Goal: Task Accomplishment & Management: Complete application form

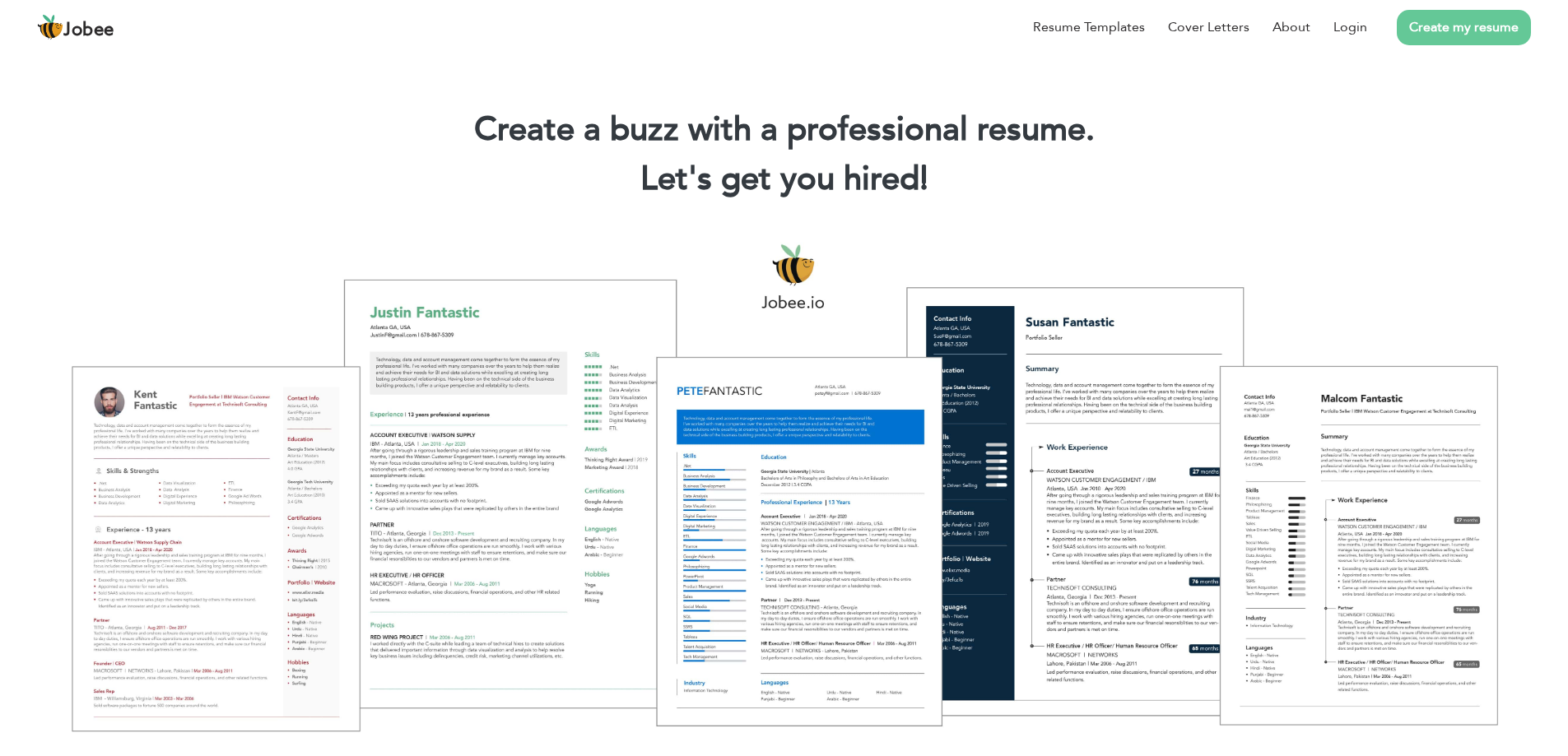
click at [1446, 25] on link "Create my resume" at bounding box center [1463, 27] width 134 height 36
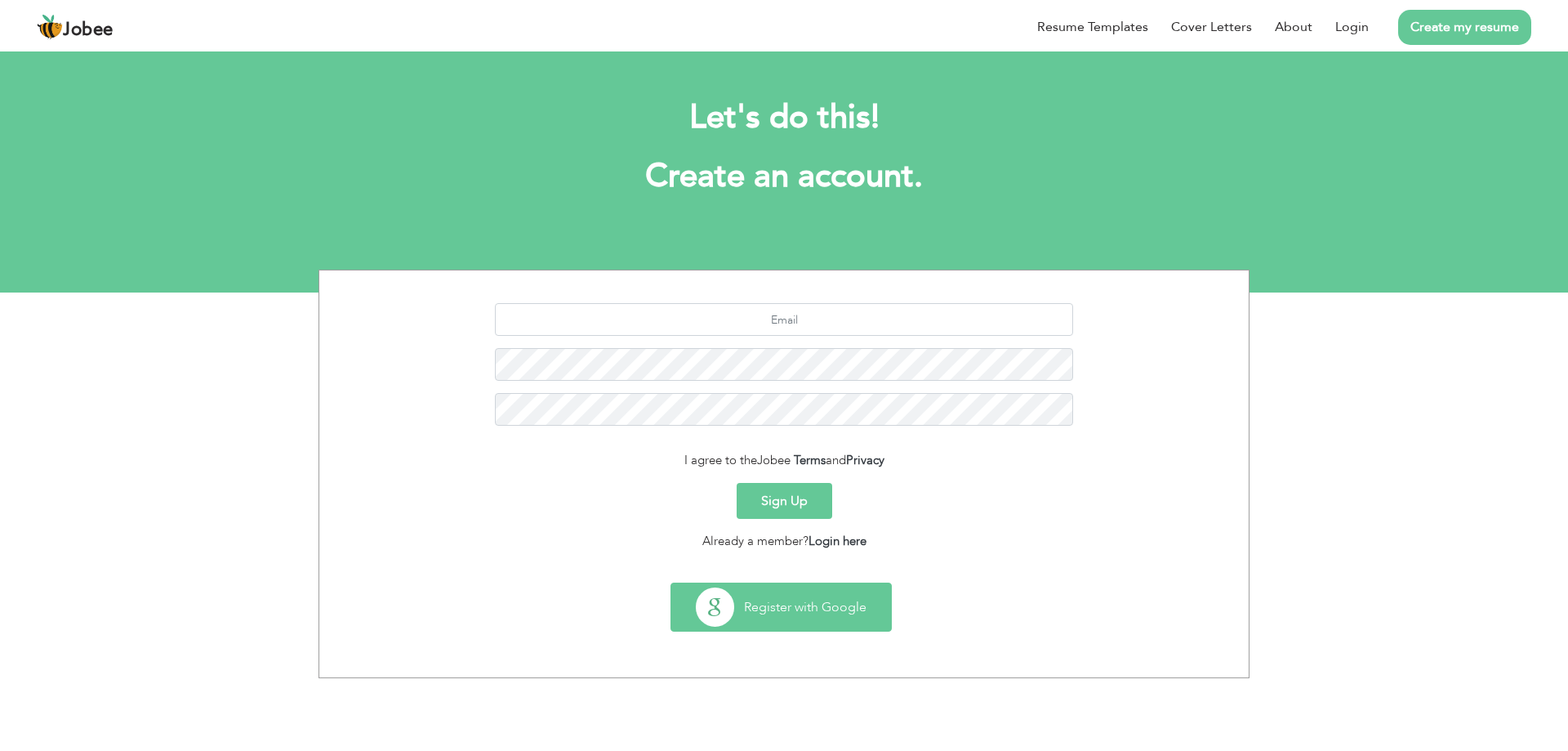
click at [831, 617] on button "Register with Google" at bounding box center [780, 607] width 220 height 47
click at [773, 325] on input "text" at bounding box center [784, 319] width 579 height 33
click at [750, 313] on input "text" at bounding box center [784, 319] width 579 height 33
click at [778, 324] on input "text" at bounding box center [784, 319] width 579 height 33
click at [786, 322] on input "text" at bounding box center [784, 319] width 579 height 33
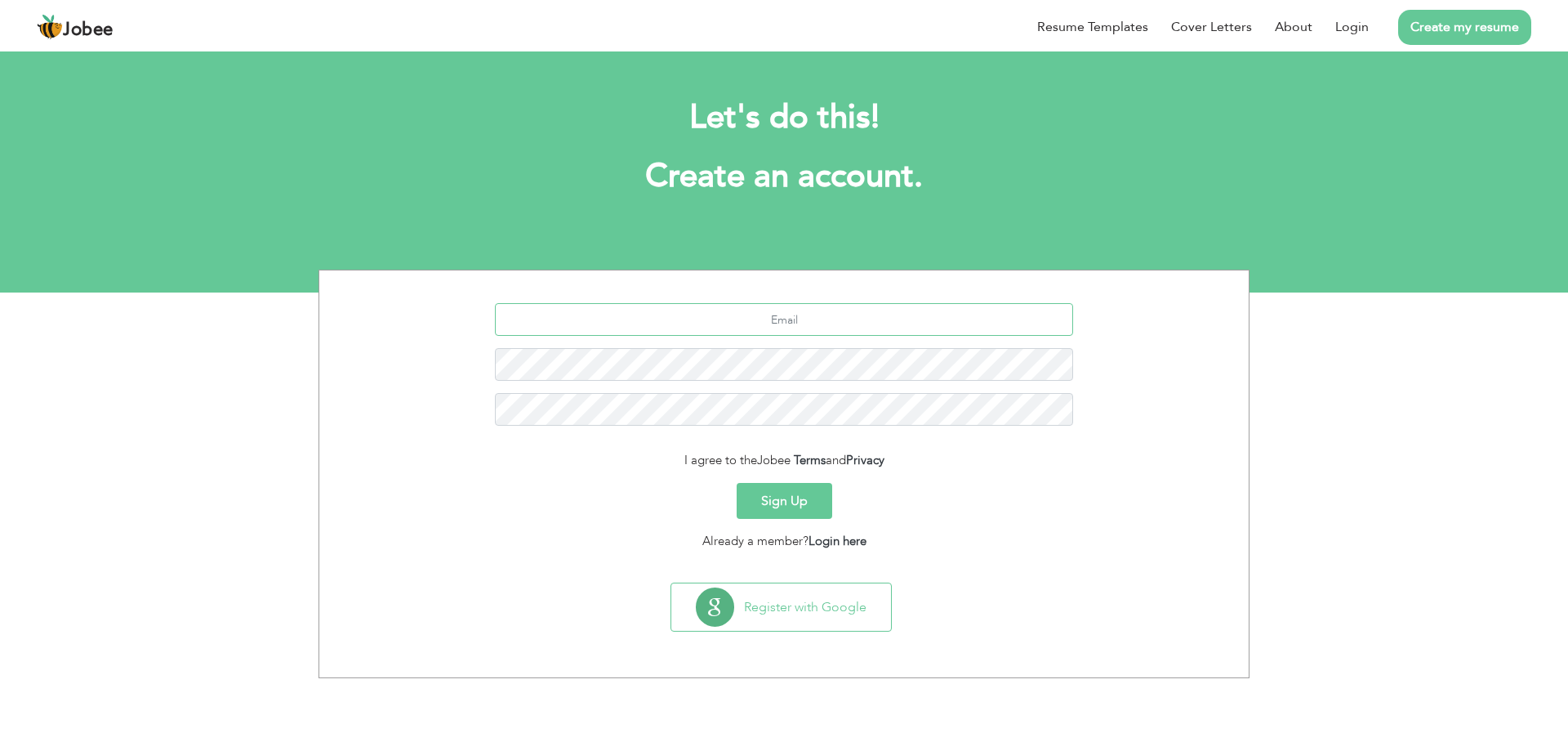
click at [773, 322] on input "text" at bounding box center [784, 319] width 579 height 33
type input "u"
click at [1089, 564] on section "I agree to the Jobee Terms and Privacy Sign Up Already a member? Login here" at bounding box center [784, 423] width 905 height 306
click at [805, 322] on input "text" at bounding box center [784, 319] width 579 height 33
click at [899, 459] on form "I agree to the Jobee Terms and Privacy Sign Up Already a member? Login here" at bounding box center [784, 426] width 905 height 247
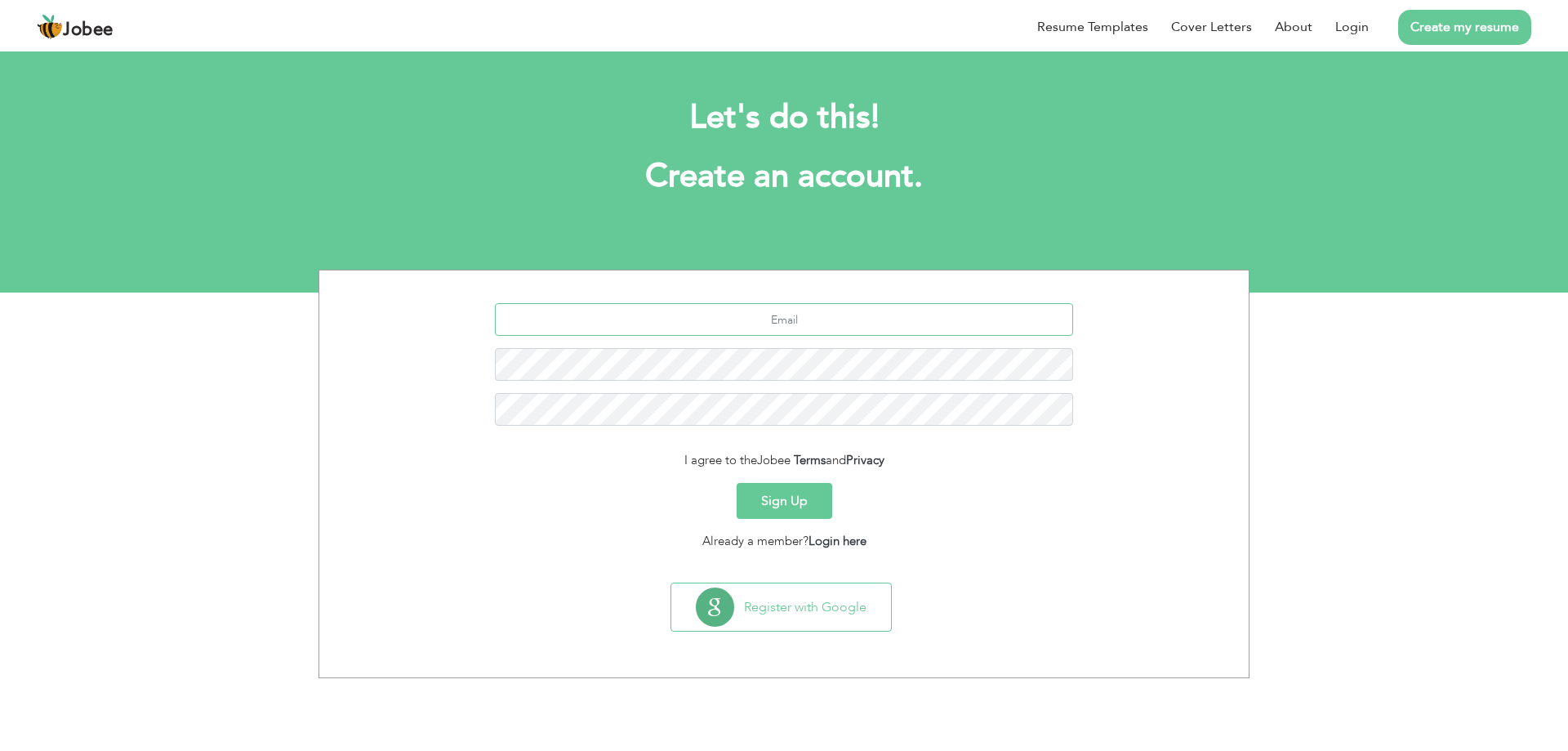
click at [804, 330] on input "text" at bounding box center [784, 319] width 579 height 33
click at [806, 348] on div at bounding box center [784, 370] width 905 height 135
click at [838, 545] on link "Login here" at bounding box center [837, 541] width 58 height 16
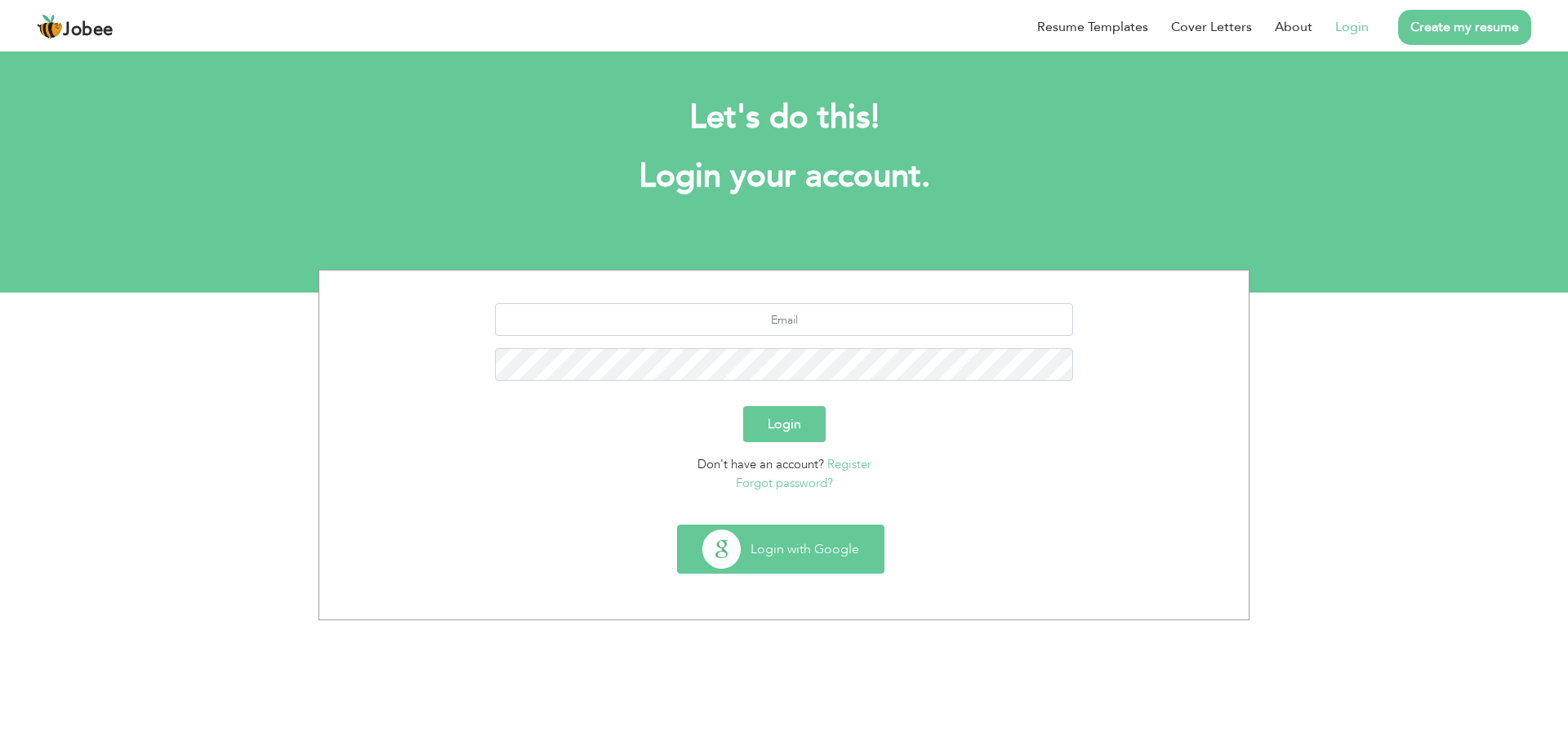
click at [779, 562] on button "Login with Google" at bounding box center [781, 549] width 206 height 47
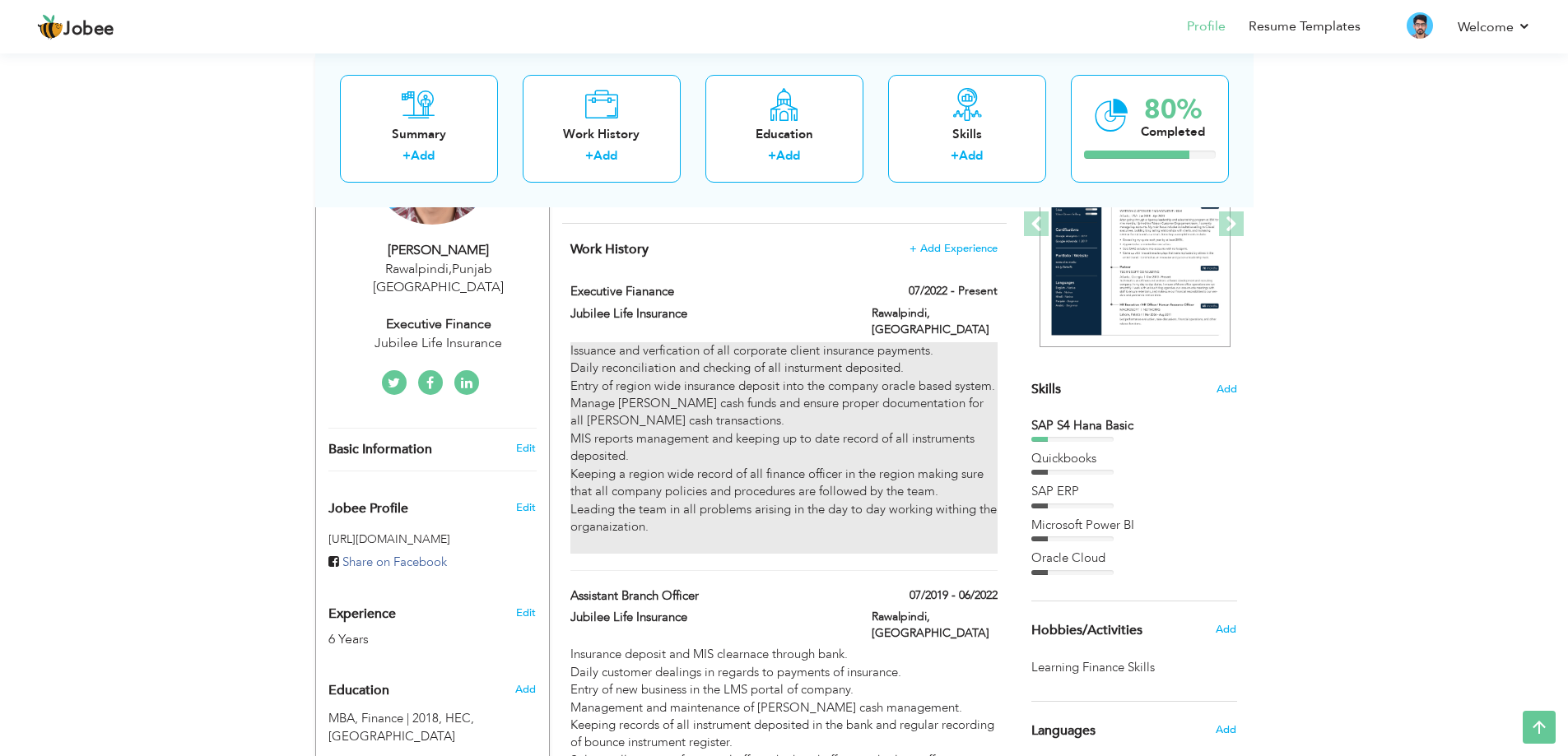
scroll to position [250, 0]
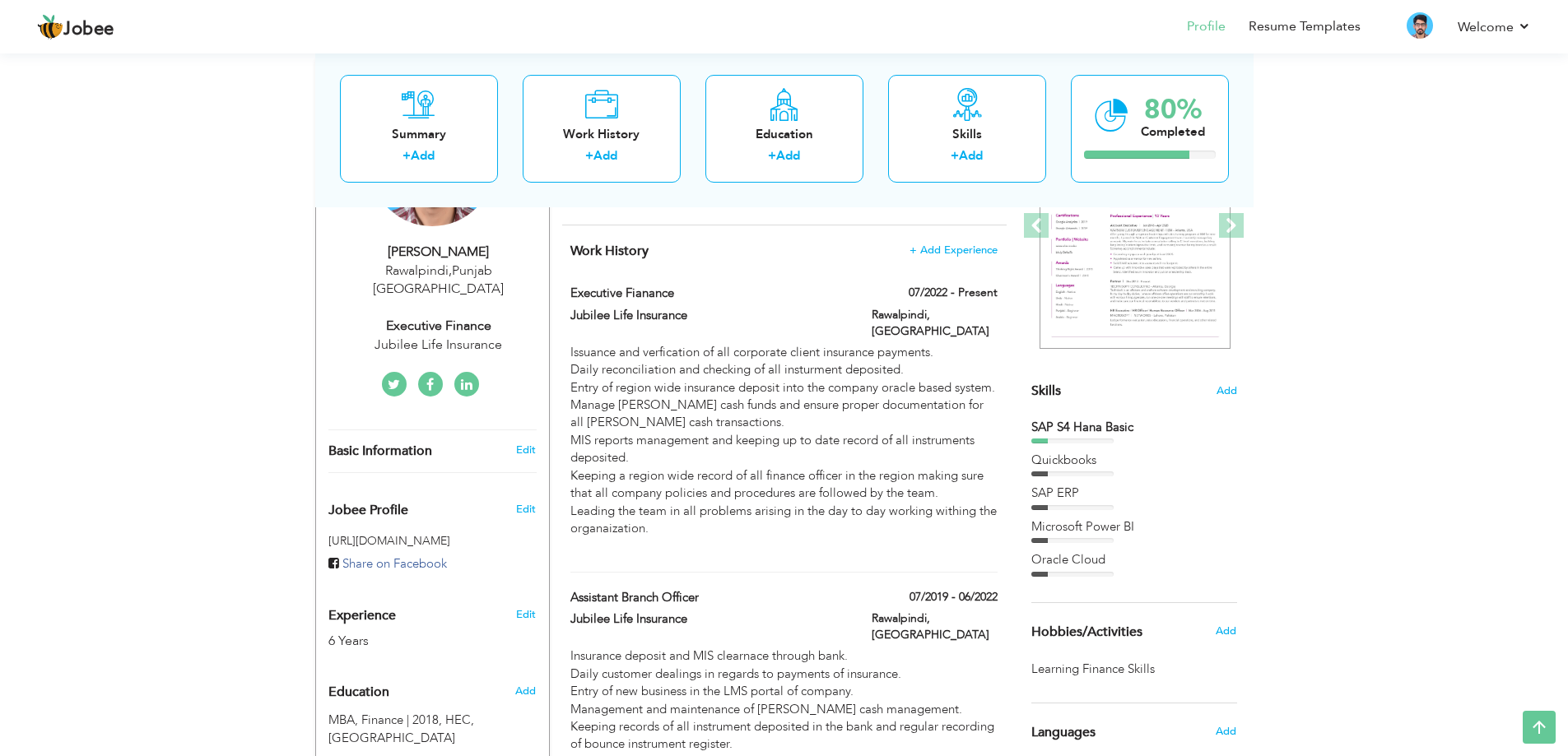
click at [943, 278] on div "Work History + Add Experience Executive Fianance 07/2022 - Present Executive Fi…" at bounding box center [784, 601] width 445 height 752
click at [939, 295] on label "07/2022 - Present" at bounding box center [948, 293] width 100 height 16
type input "Executive Fianance"
type input "Jubilee Life Insurance"
type input "07/2022"
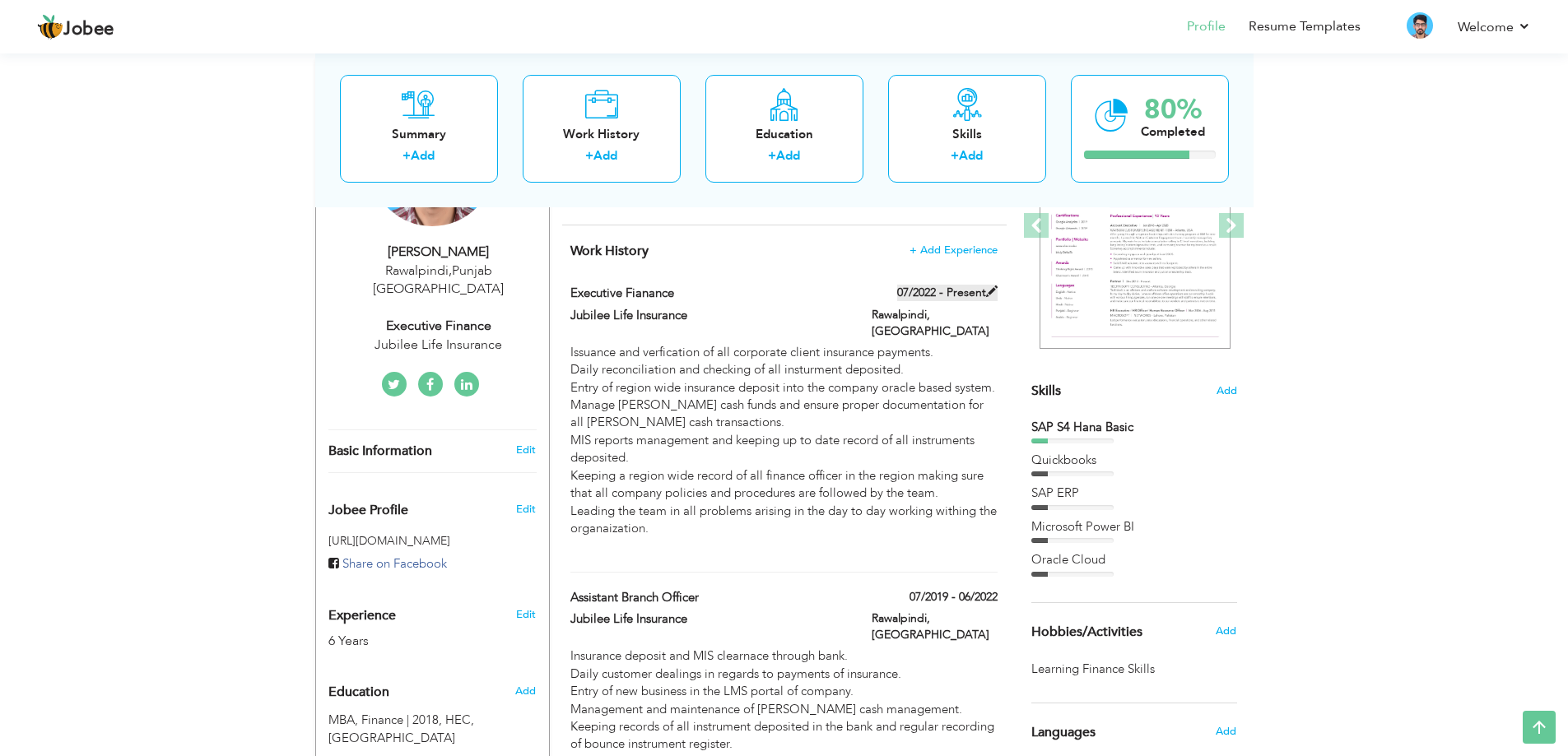
type input "[GEOGRAPHIC_DATA]"
type input "Rawalpindi"
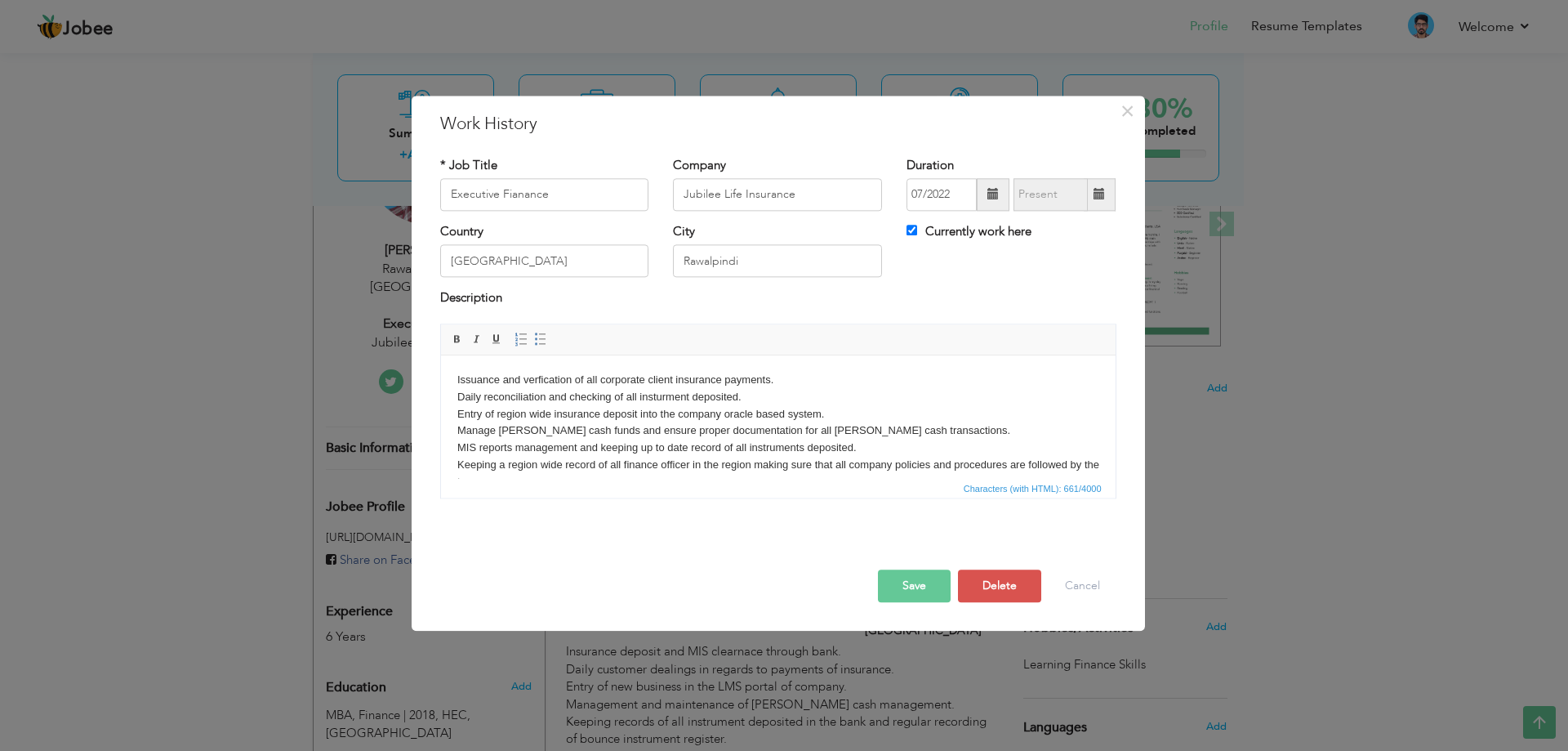
click at [1101, 199] on span at bounding box center [1099, 195] width 12 height 12
click at [952, 242] on div "Currently work here" at bounding box center [1011, 233] width 209 height 21
click at [955, 233] on label "Currently work here" at bounding box center [969, 232] width 125 height 17
click at [917, 233] on input "Currently work here" at bounding box center [912, 230] width 11 height 11
checkbox input "false"
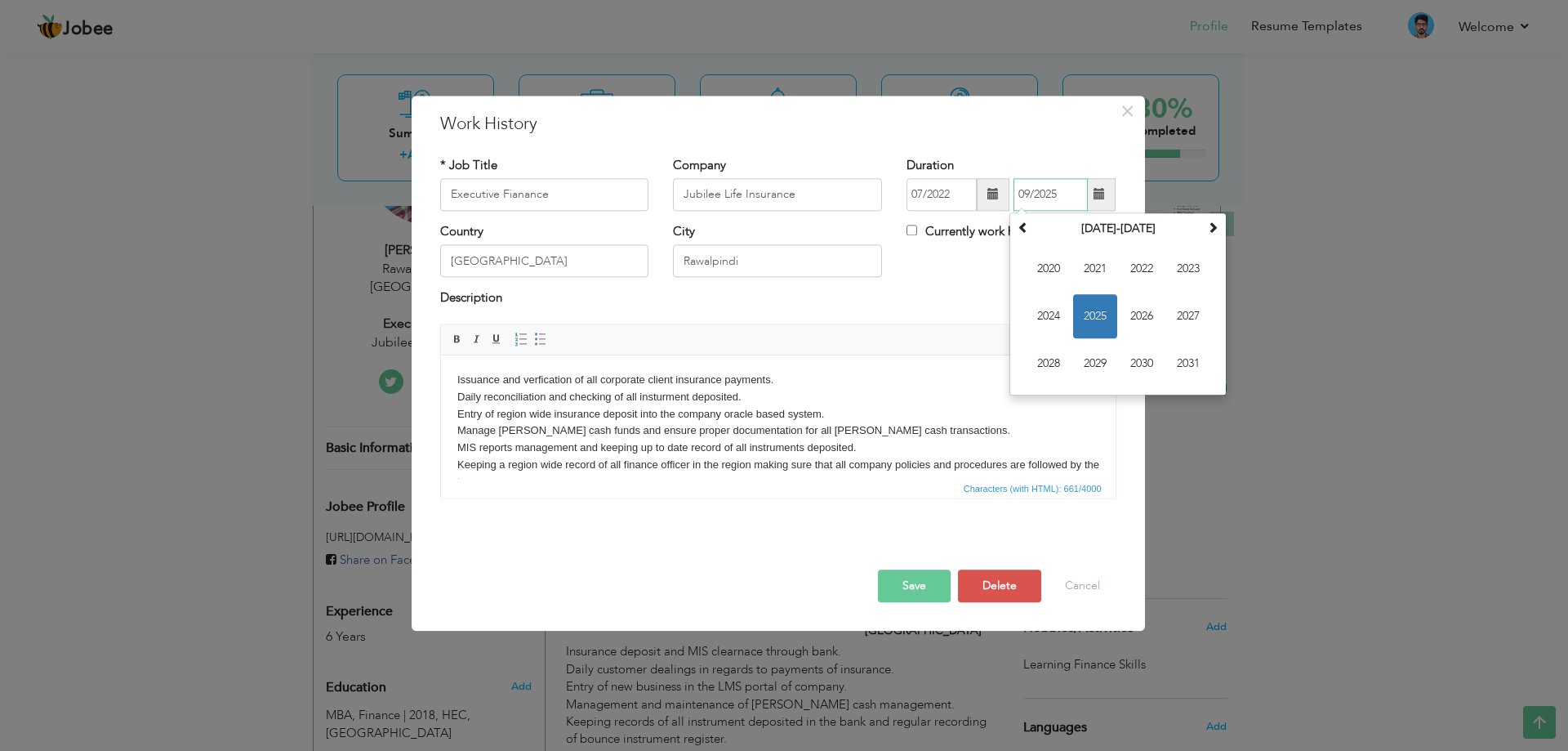
click at [1085, 202] on input "09/2025" at bounding box center [1051, 195] width 74 height 33
click at [1095, 186] on span at bounding box center [1100, 195] width 32 height 33
click at [1215, 224] on span at bounding box center [1213, 227] width 12 height 12
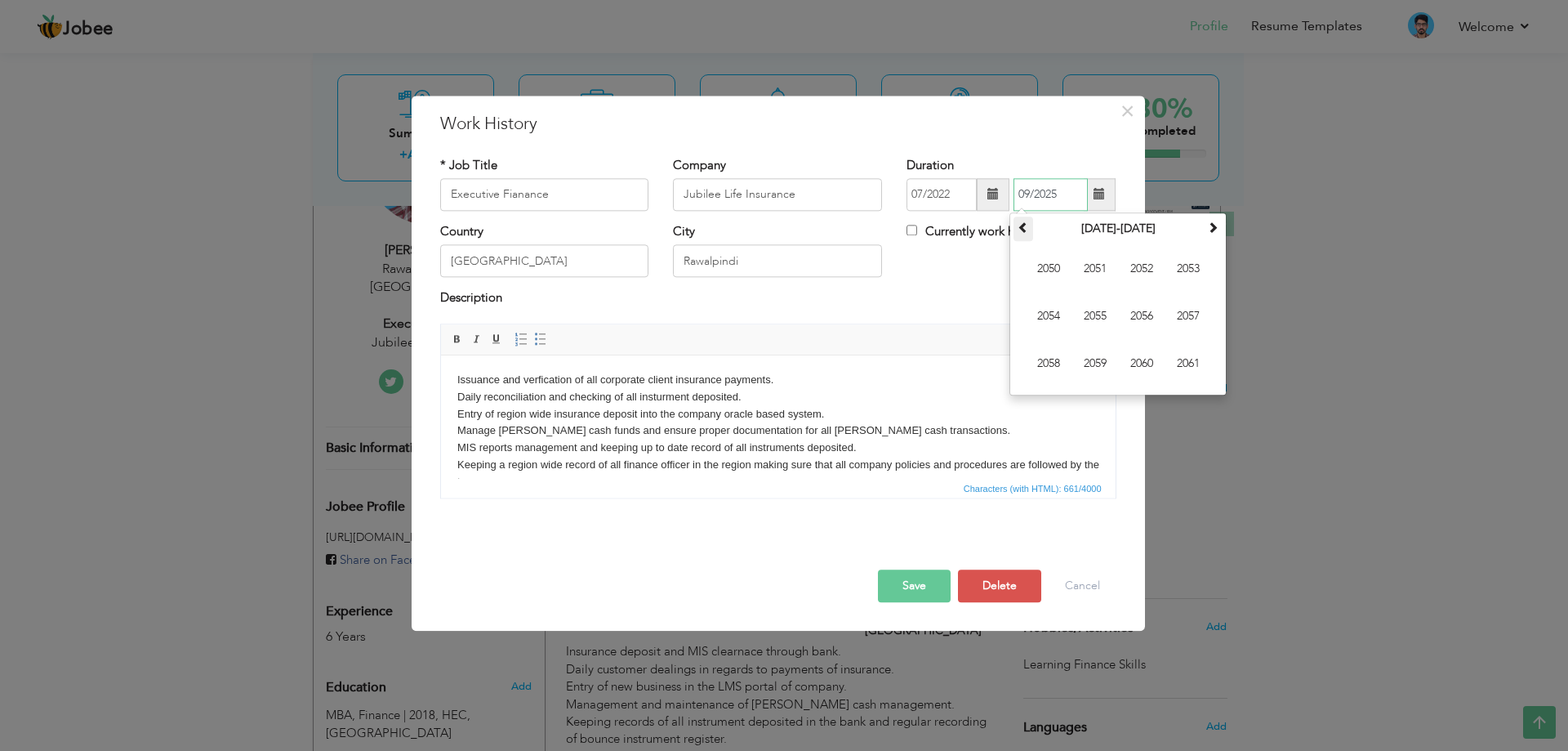
click at [1028, 229] on span at bounding box center [1023, 227] width 12 height 12
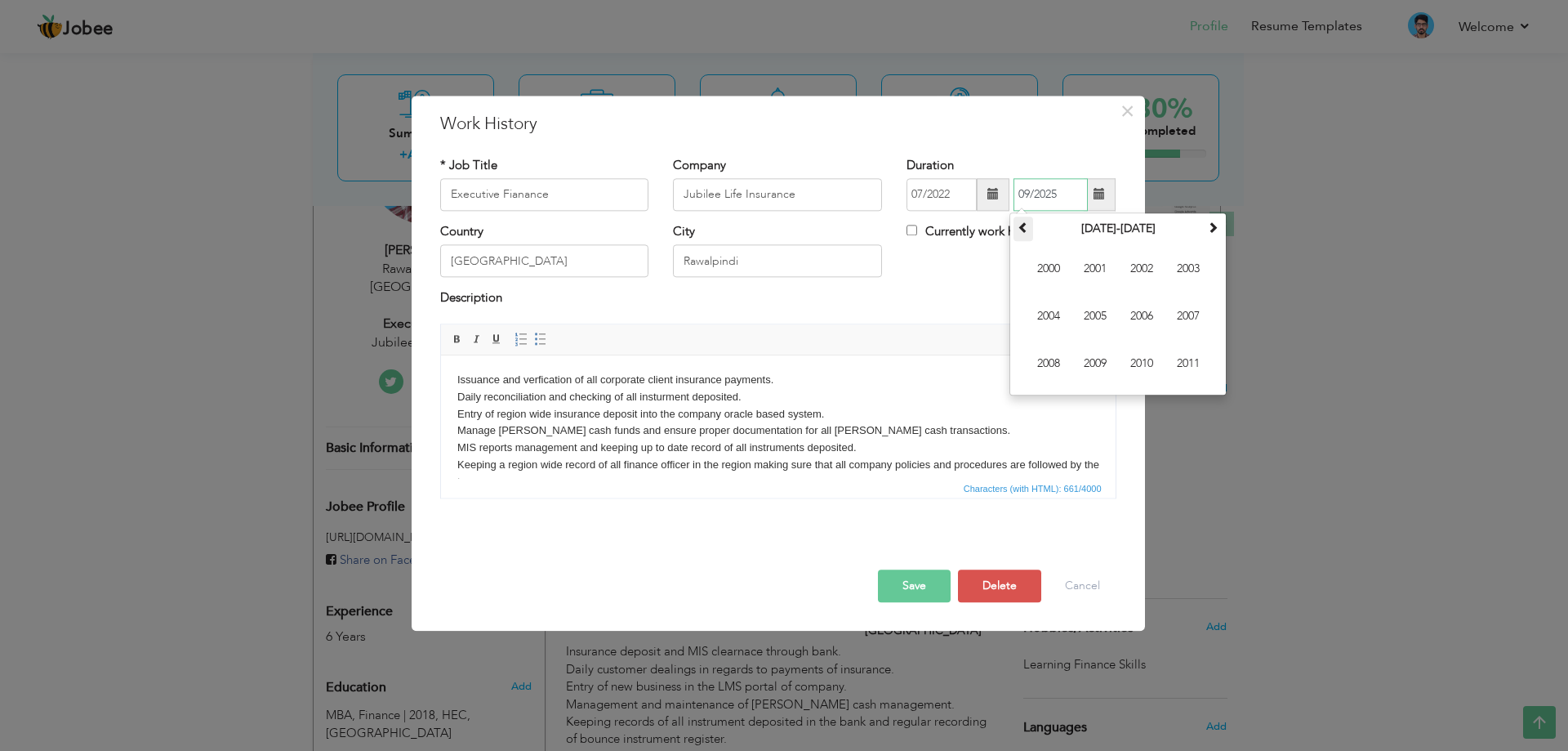
click at [1028, 229] on span at bounding box center [1023, 227] width 12 height 12
click at [1211, 231] on span at bounding box center [1213, 227] width 12 height 12
click at [1093, 305] on span "2025" at bounding box center [1095, 316] width 44 height 44
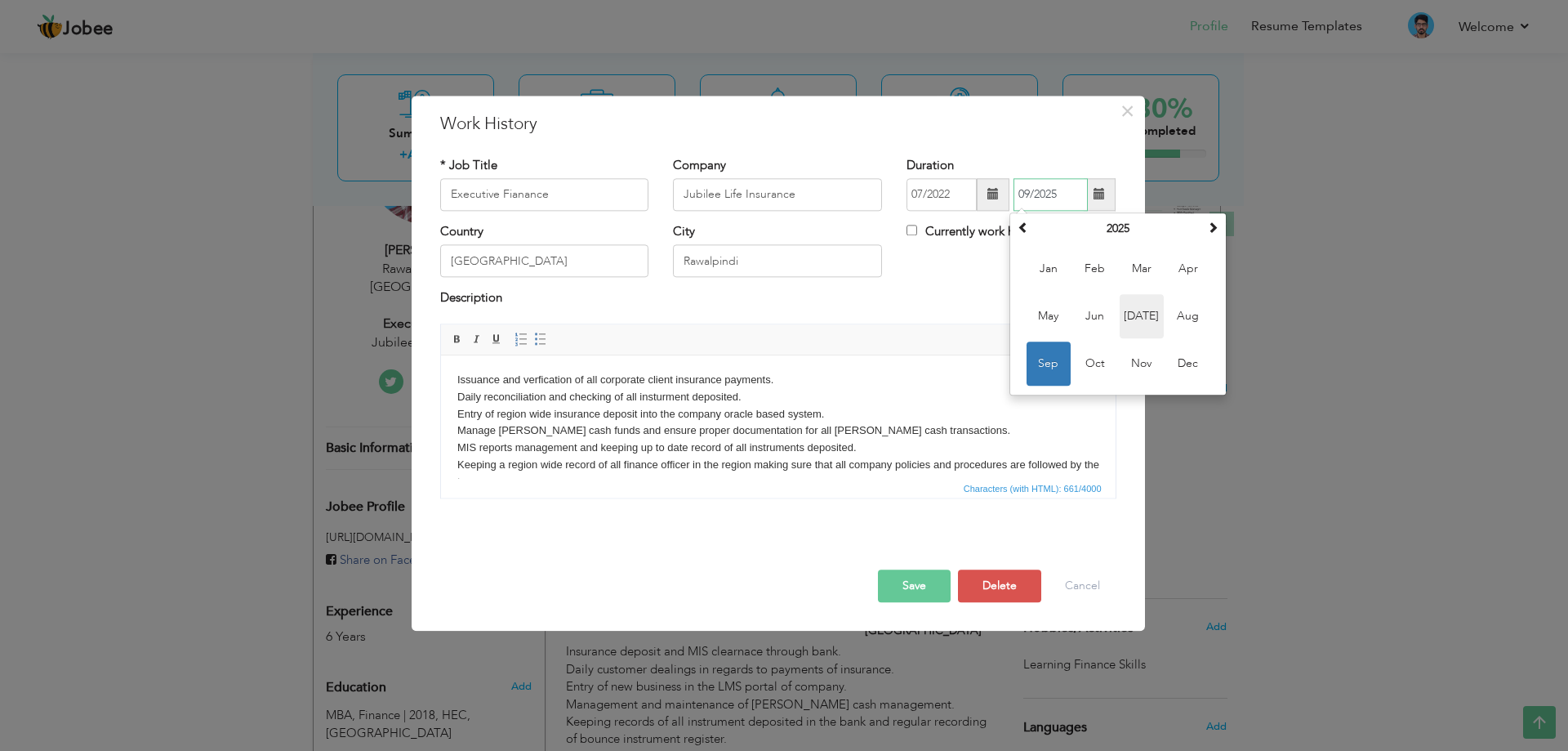
click at [1155, 312] on span "[DATE]" at bounding box center [1141, 316] width 44 height 44
type input "07/2025"
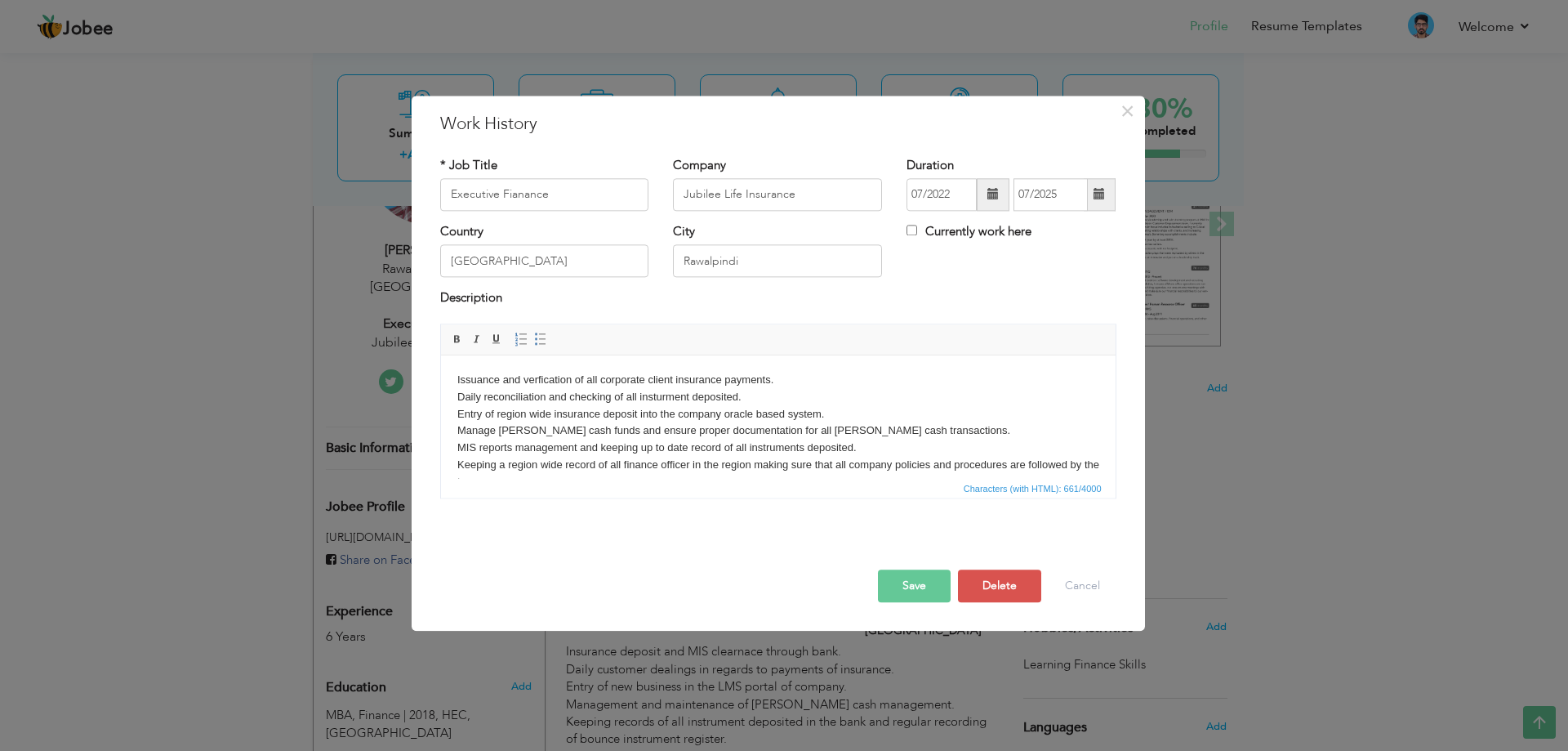
click at [932, 588] on button "Save" at bounding box center [914, 586] width 72 height 33
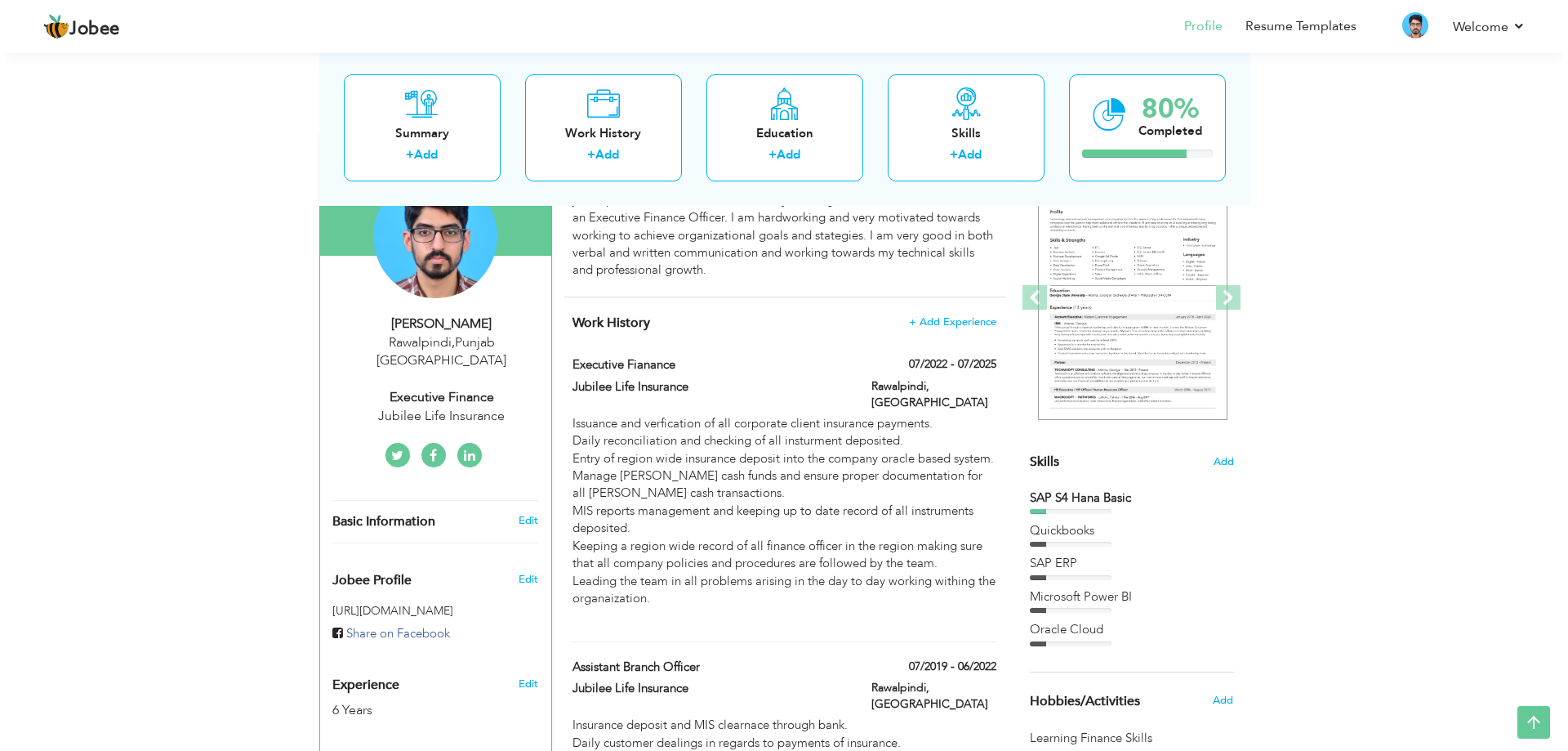
scroll to position [167, 0]
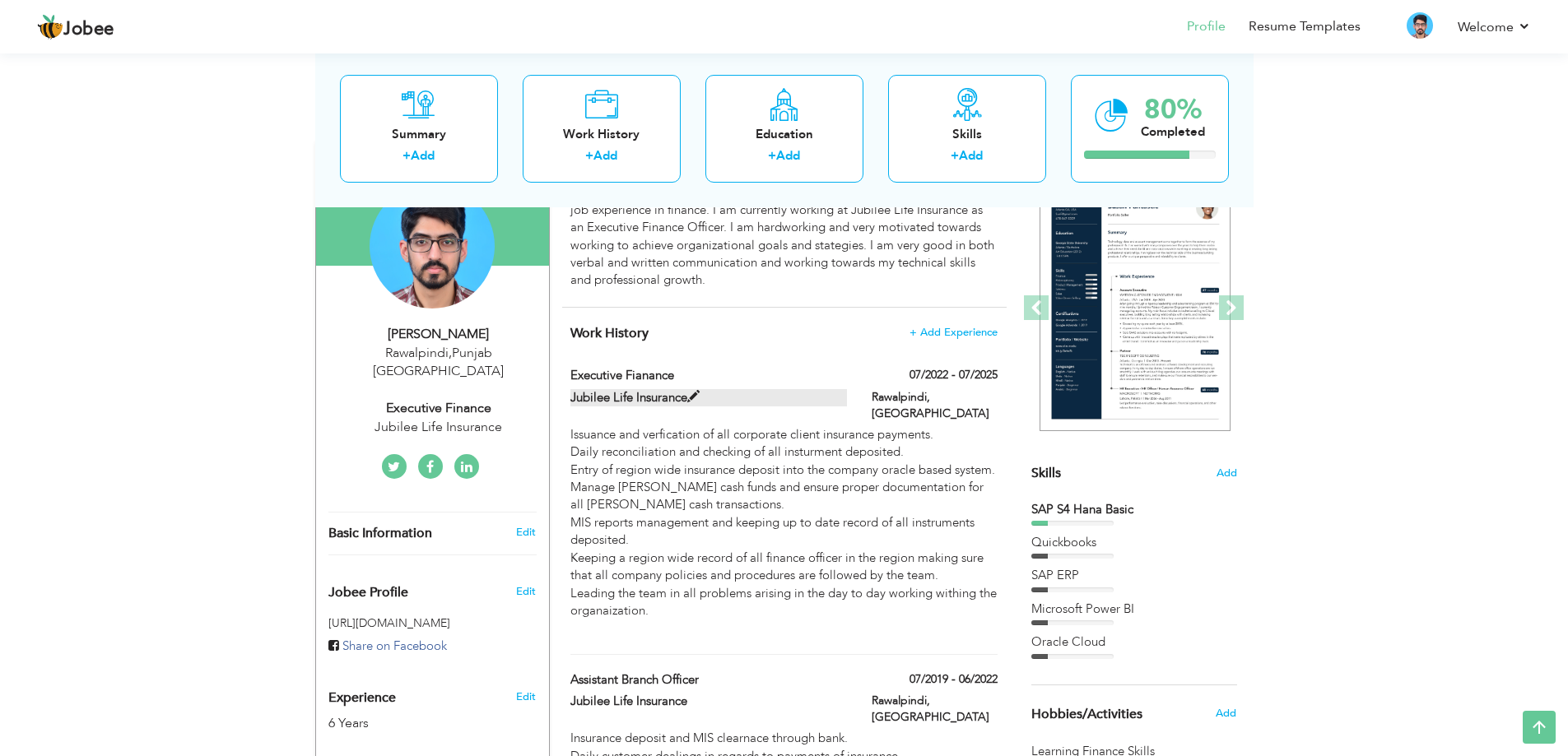
click at [692, 391] on span at bounding box center [693, 397] width 13 height 13
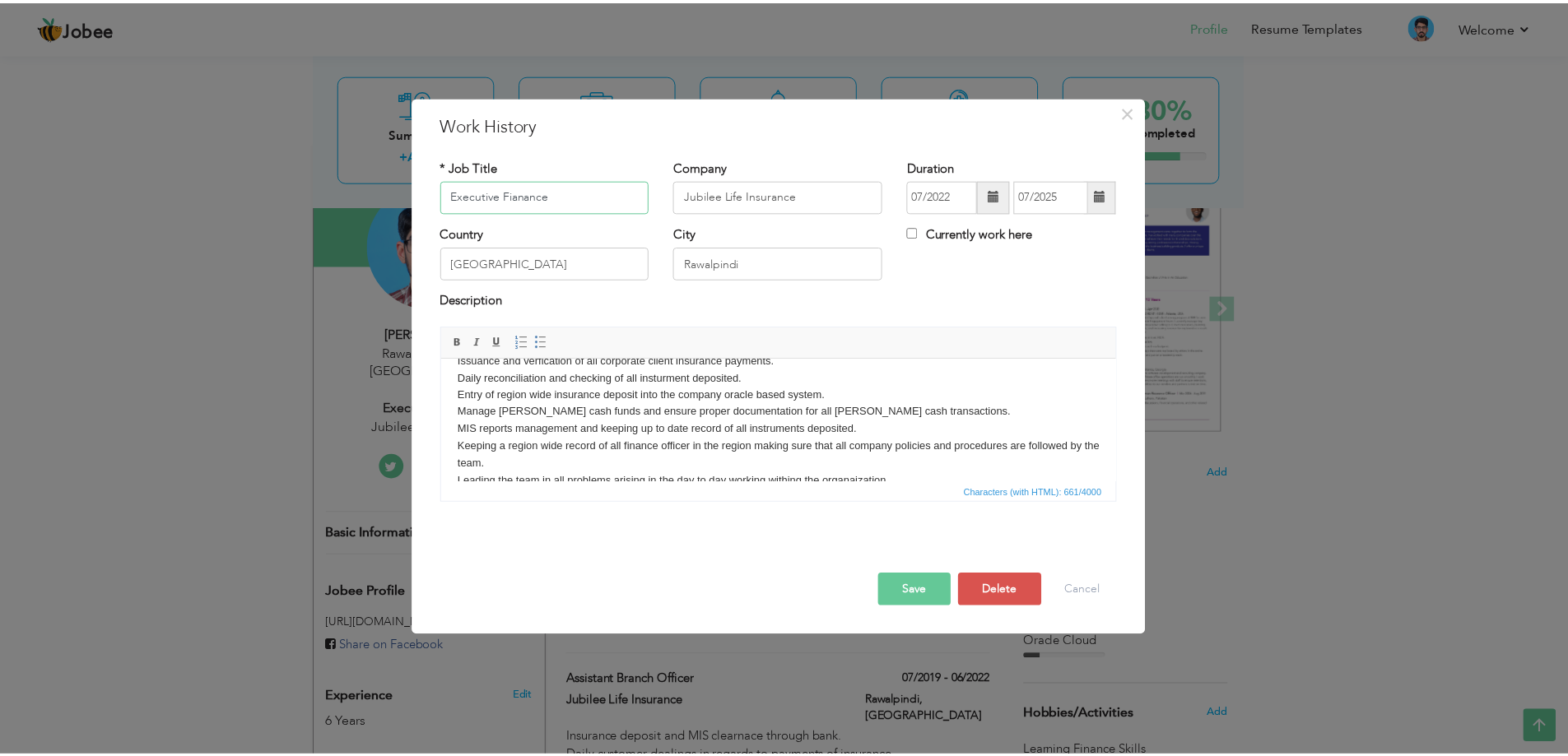
scroll to position [0, 0]
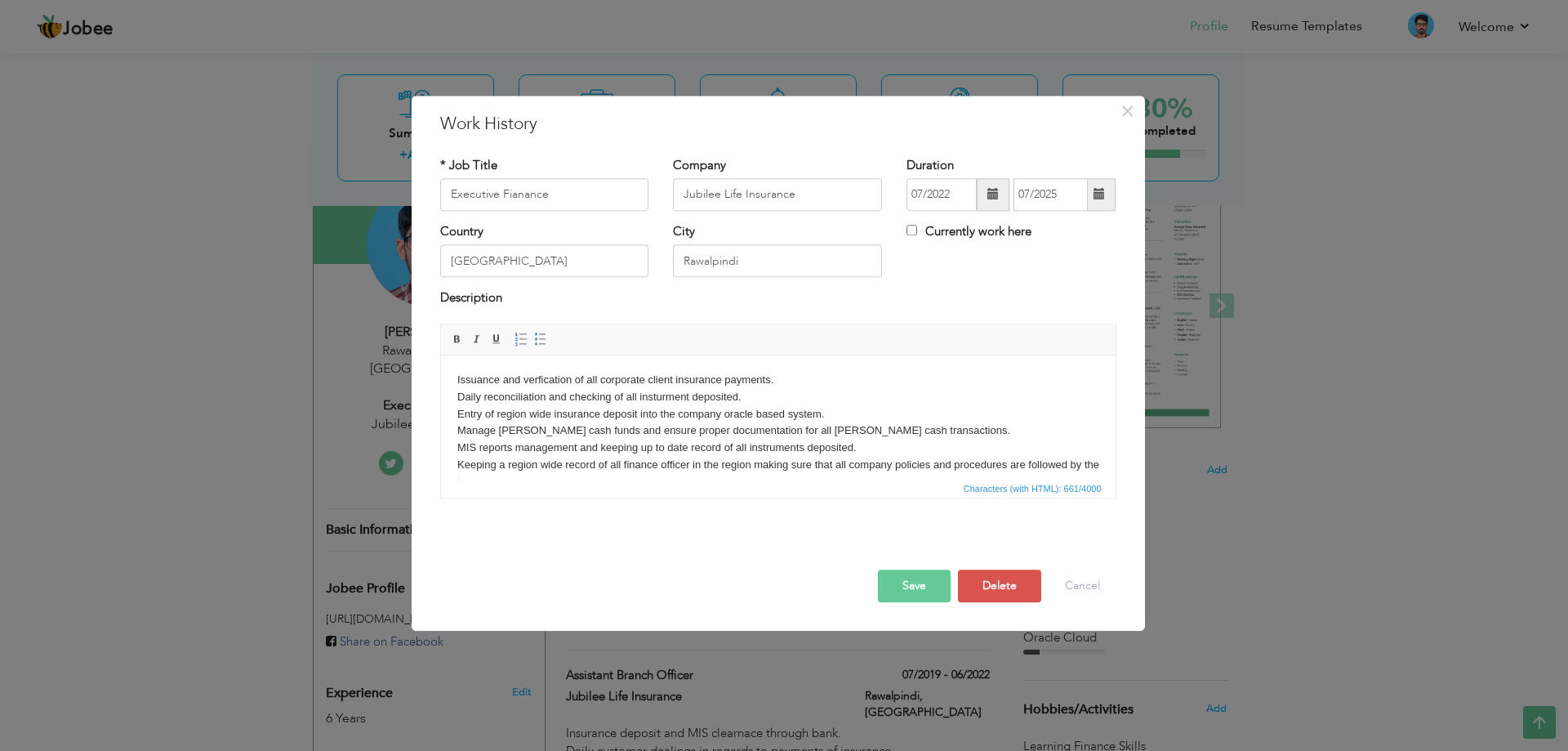
click at [924, 583] on button "Save" at bounding box center [914, 586] width 72 height 33
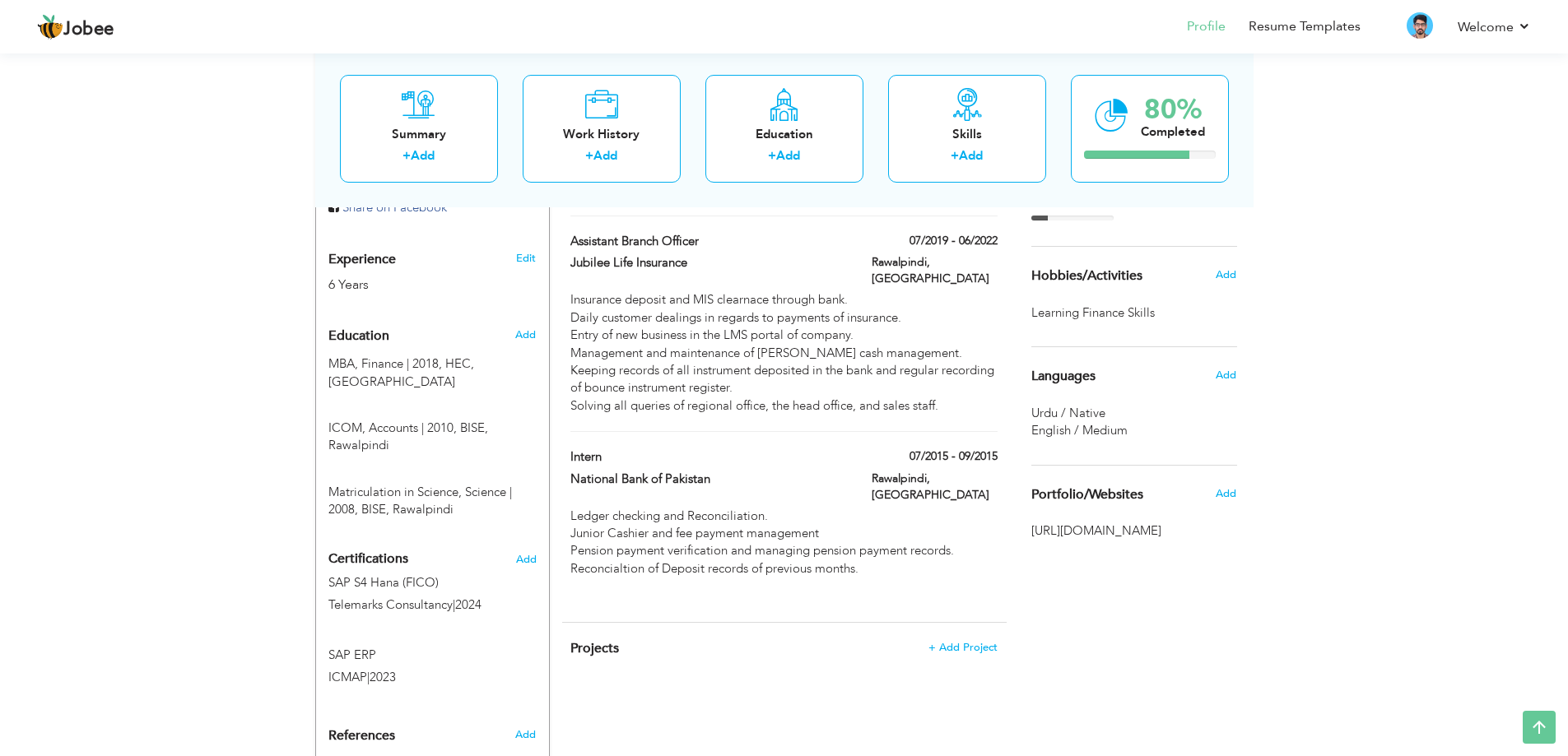
scroll to position [376, 0]
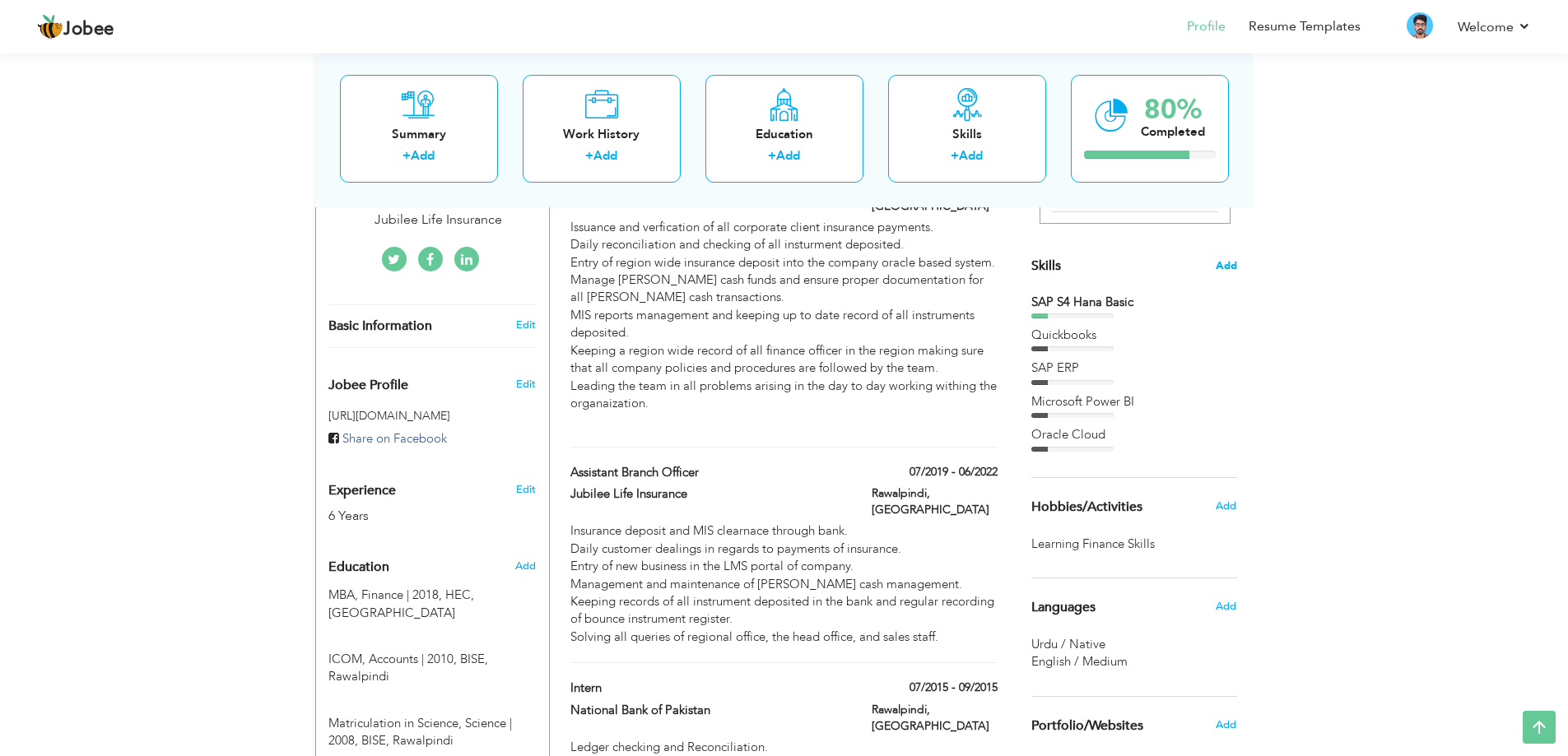
click at [1234, 268] on span "Add" at bounding box center [1225, 266] width 21 height 15
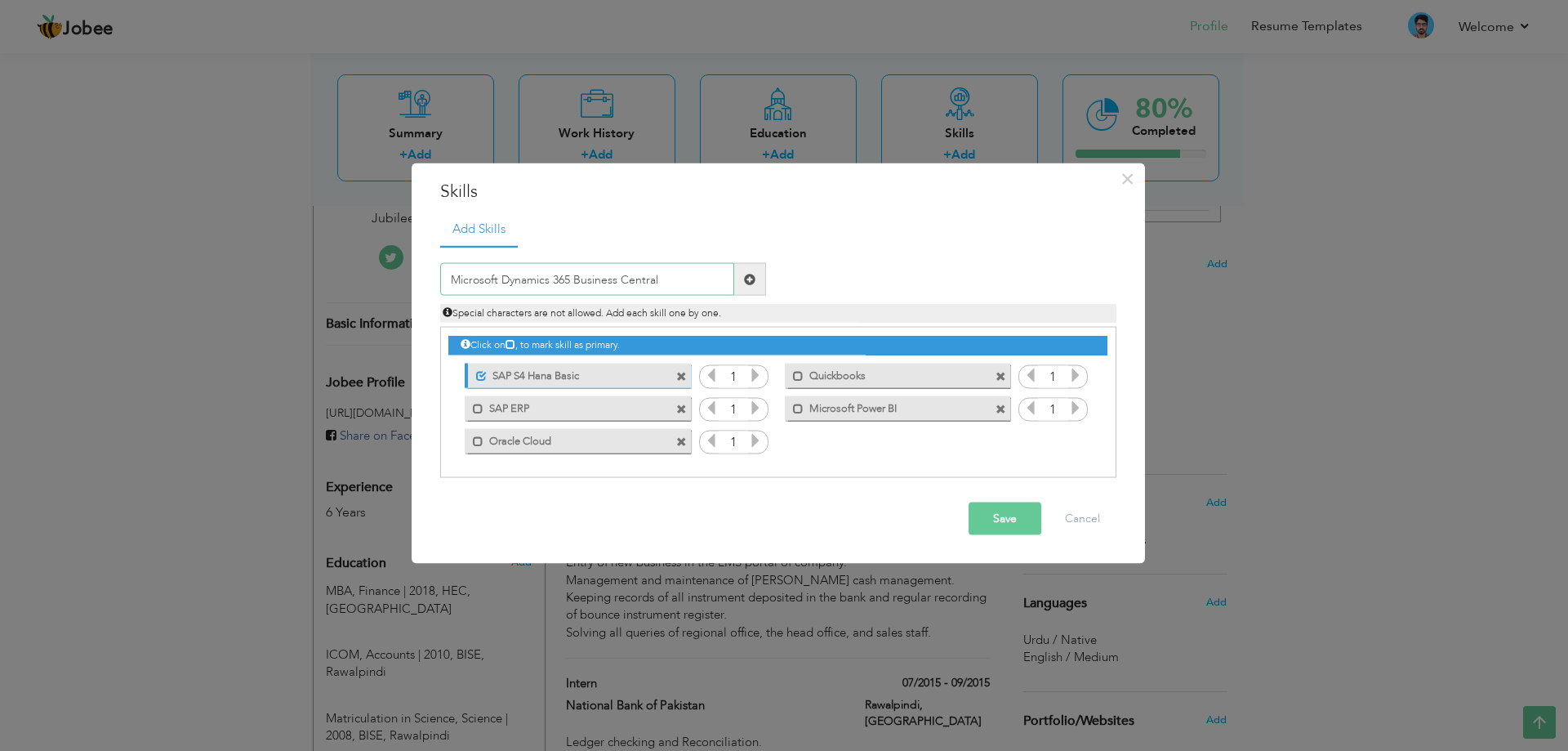
type input "Microsoft Dynamics 365 Business Central"
click at [1006, 518] on button "Save" at bounding box center [1005, 518] width 72 height 33
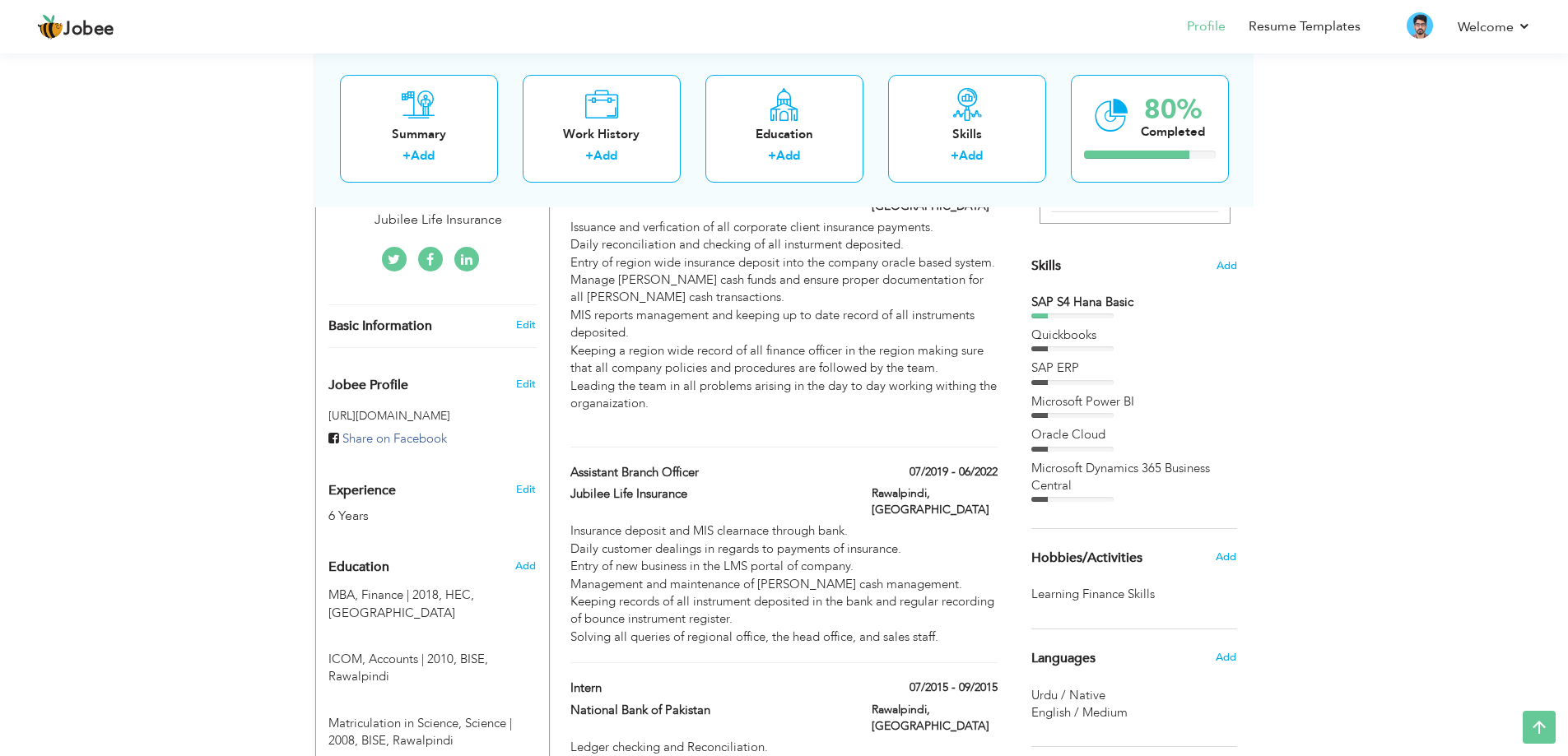
click at [1112, 455] on div "SAP S4 Hana Basic Quickbooks SAP ERP Microsoft Power BI Oracle Cloud" at bounding box center [1134, 397] width 206 height 209
click at [1112, 463] on div "Microsoft Dynamics 365 Business Central" at bounding box center [1134, 477] width 206 height 36
click at [1212, 259] on div "Skills Add" at bounding box center [1134, 105] width 206 height 342
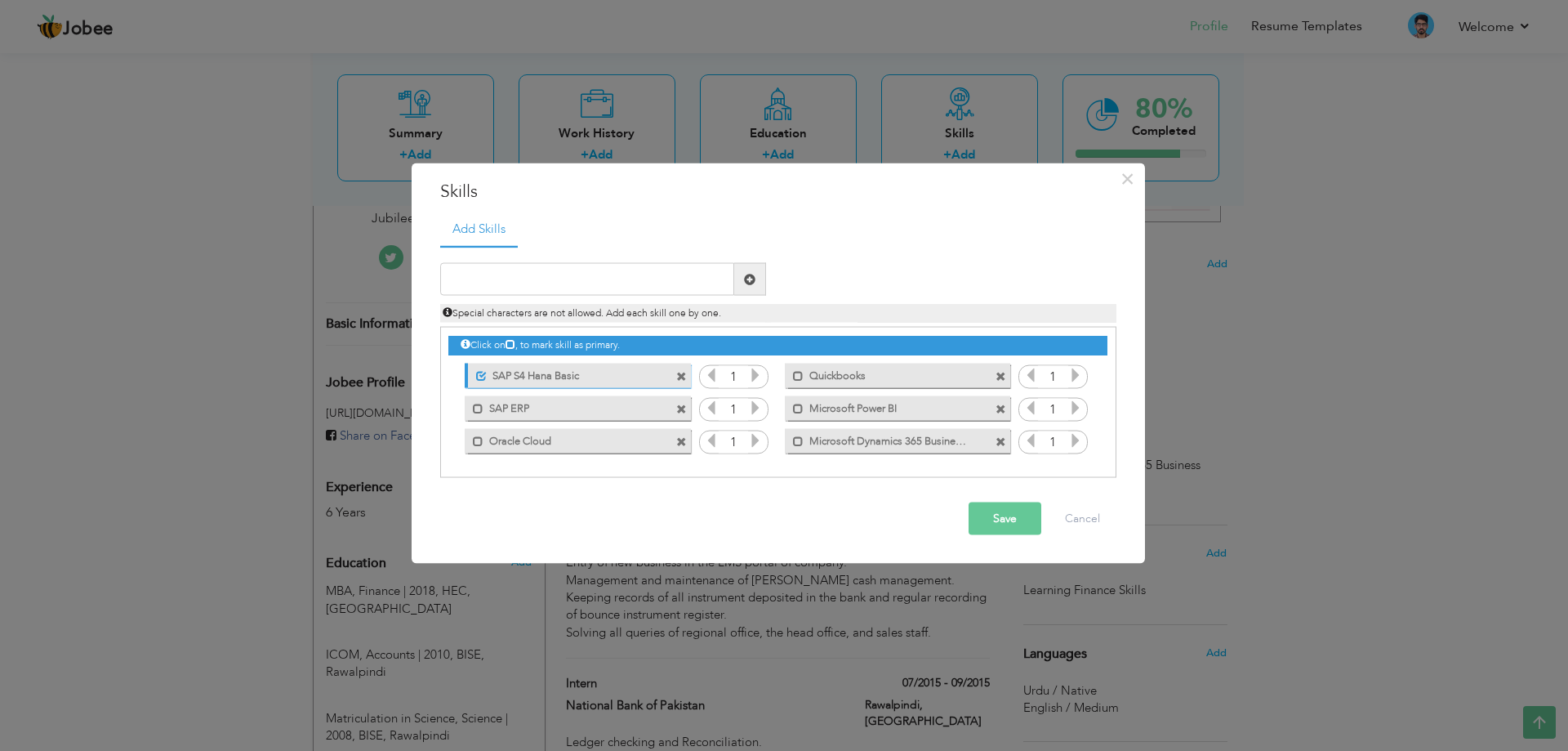
click at [595, 411] on label "SAP ERP" at bounding box center [566, 405] width 165 height 21
click at [579, 406] on label "SAP ERP" at bounding box center [568, 405] width 163 height 21
click at [619, 376] on label "SAP S4 Hana Basic" at bounding box center [568, 373] width 163 height 21
click at [950, 447] on label "Microsoft Dynamics 365 Business Central" at bounding box center [886, 438] width 165 height 21
click at [1078, 448] on icon at bounding box center [1075, 441] width 14 height 14
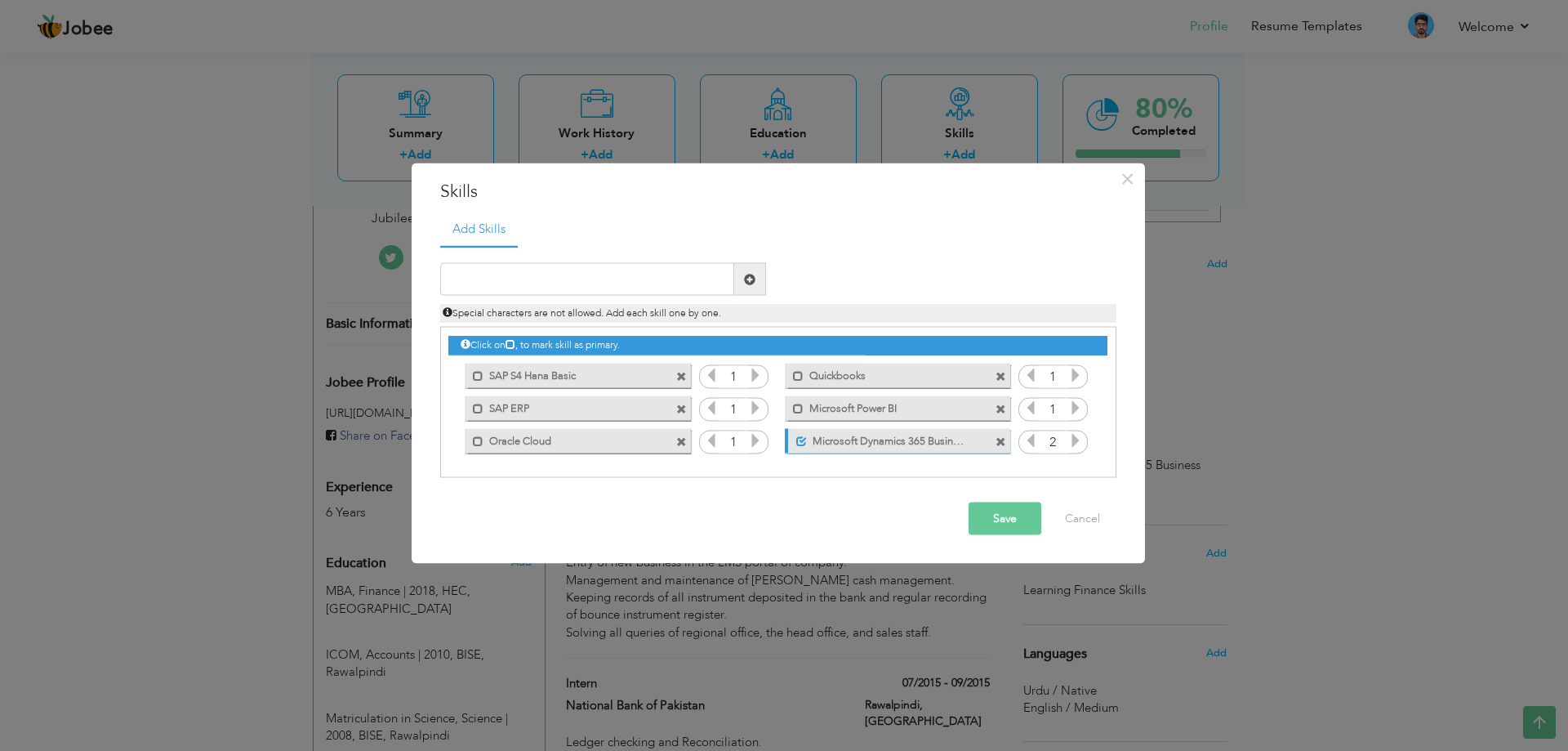
click at [997, 511] on button "Save" at bounding box center [1005, 518] width 72 height 33
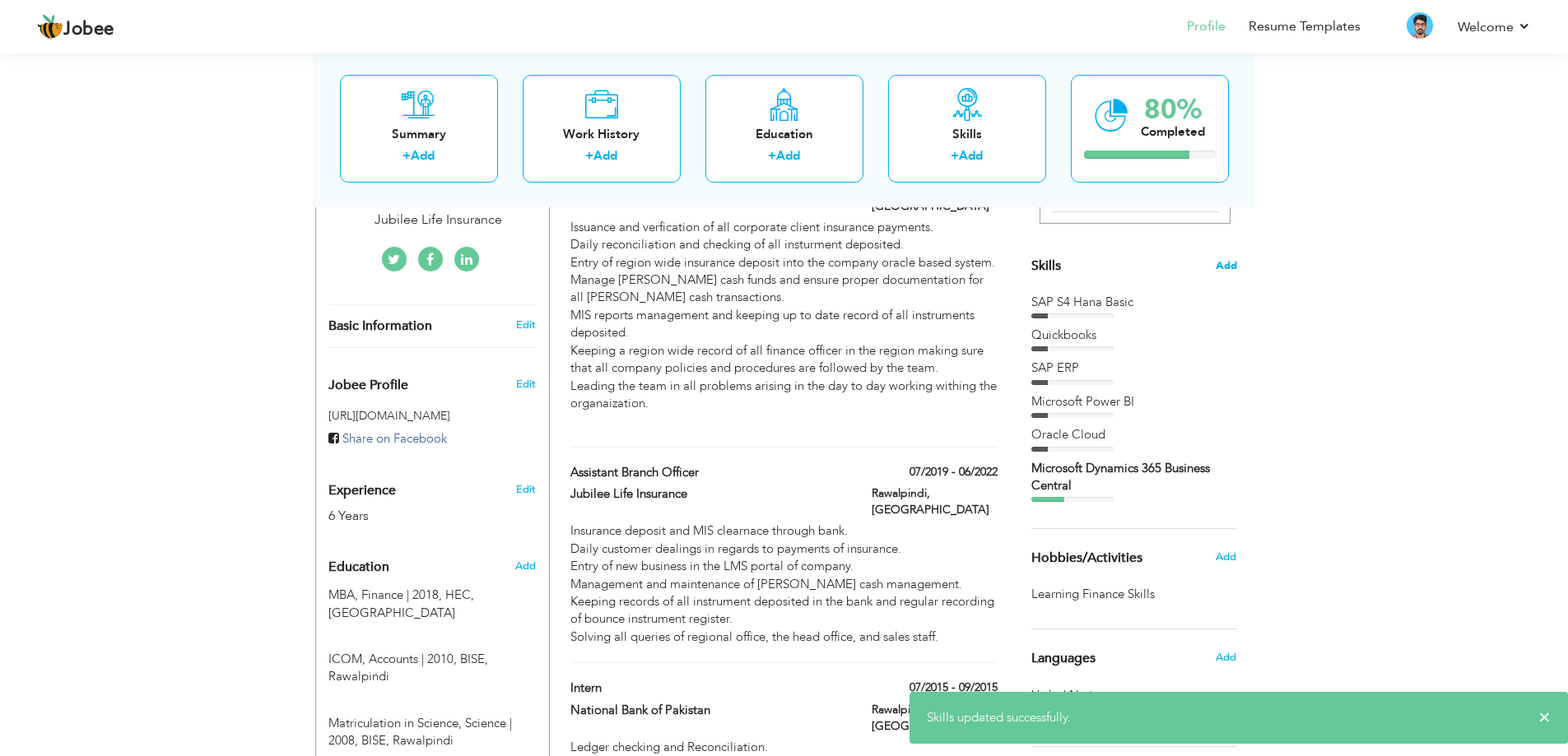
click at [1233, 268] on span "Add" at bounding box center [1225, 266] width 21 height 15
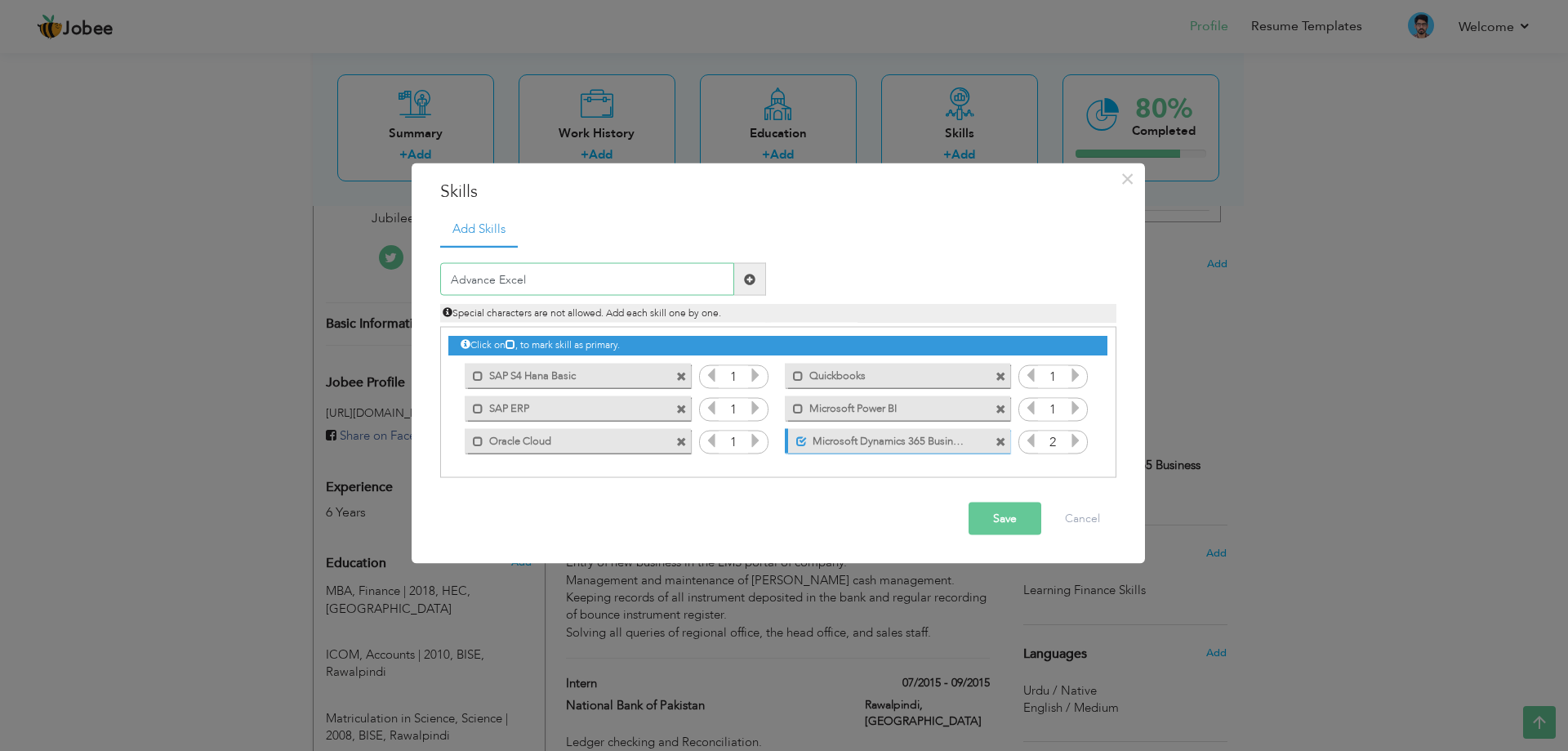
type input "Advance Excel"
click at [983, 528] on button "Save" at bounding box center [1005, 518] width 72 height 33
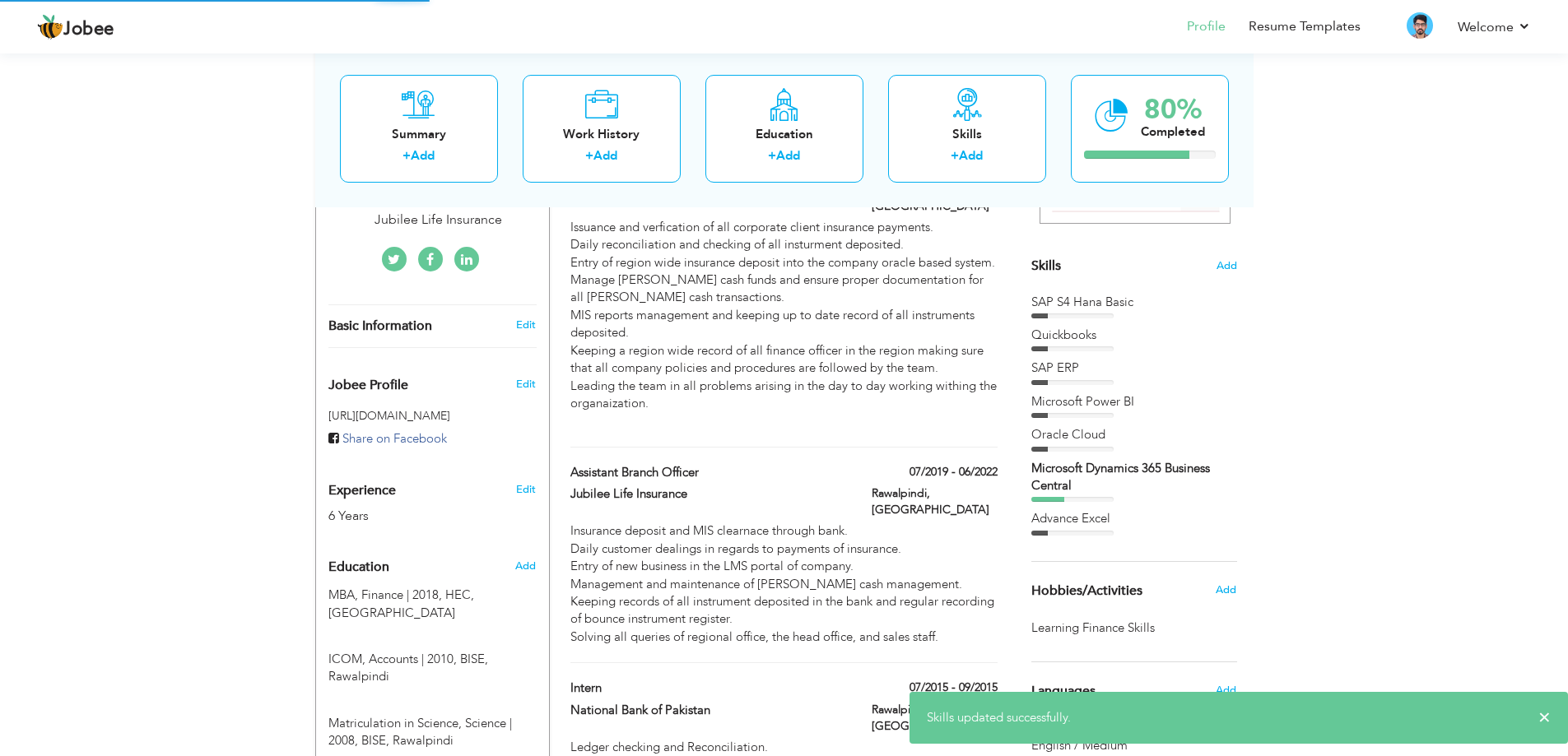
drag, startPoint x: 1108, startPoint y: 477, endPoint x: 1168, endPoint y: 319, distance: 169.0
click at [1130, 374] on div "SAP S4 Hana Basic Quickbooks SAP ERP Microsoft Power BI Oracle Cloud" at bounding box center [1134, 414] width 206 height 242
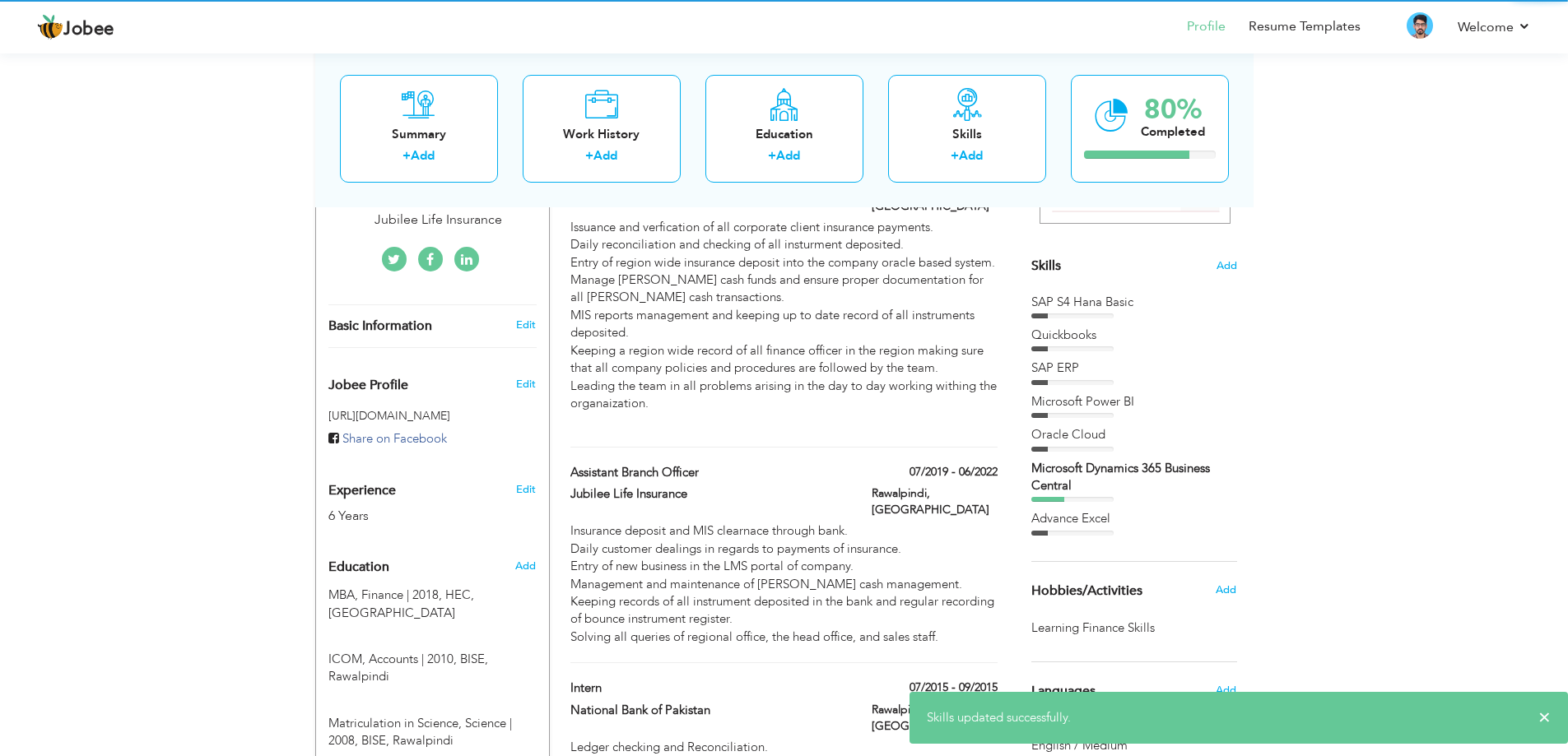
click at [1226, 255] on section "‹ › Previous Next" at bounding box center [1134, 114] width 206 height 288
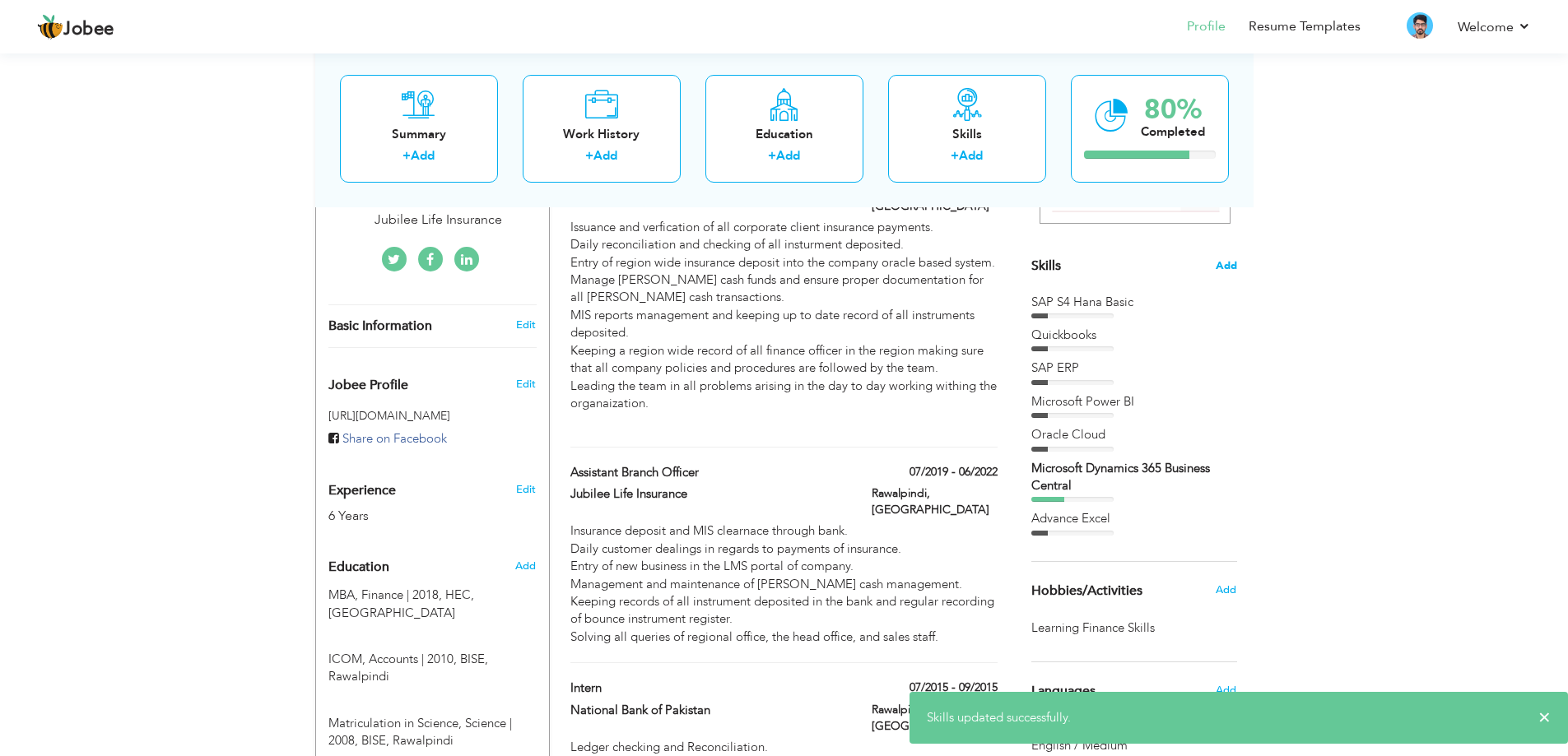
click at [1225, 268] on span "Add" at bounding box center [1225, 266] width 21 height 15
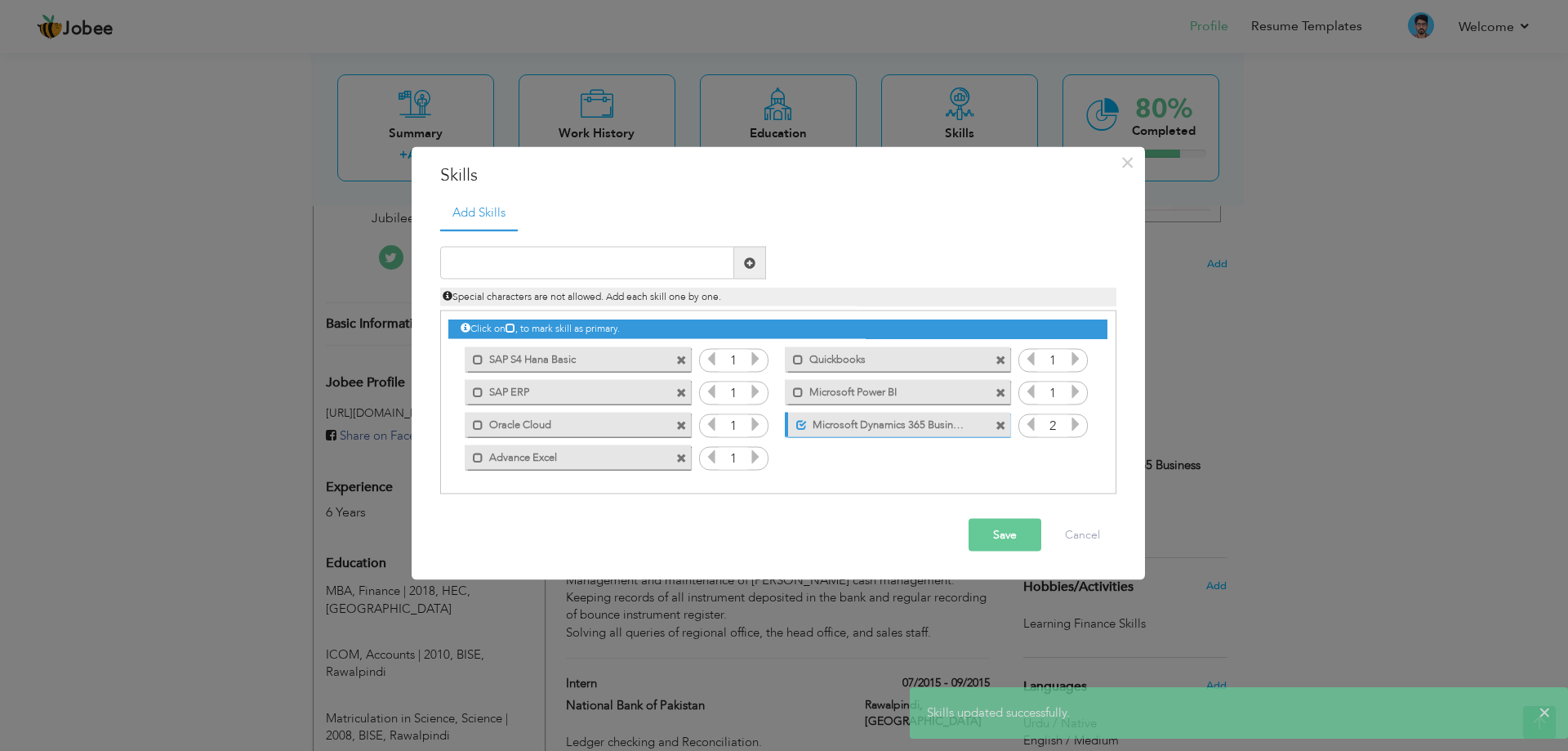
drag, startPoint x: 909, startPoint y: 431, endPoint x: 531, endPoint y: 324, distance: 392.9
click at [533, 318] on div "Click on , to mark skill as primary. Mark as primary skill. SAP S4 Hana Basic 1…" at bounding box center [778, 392] width 658 height 162
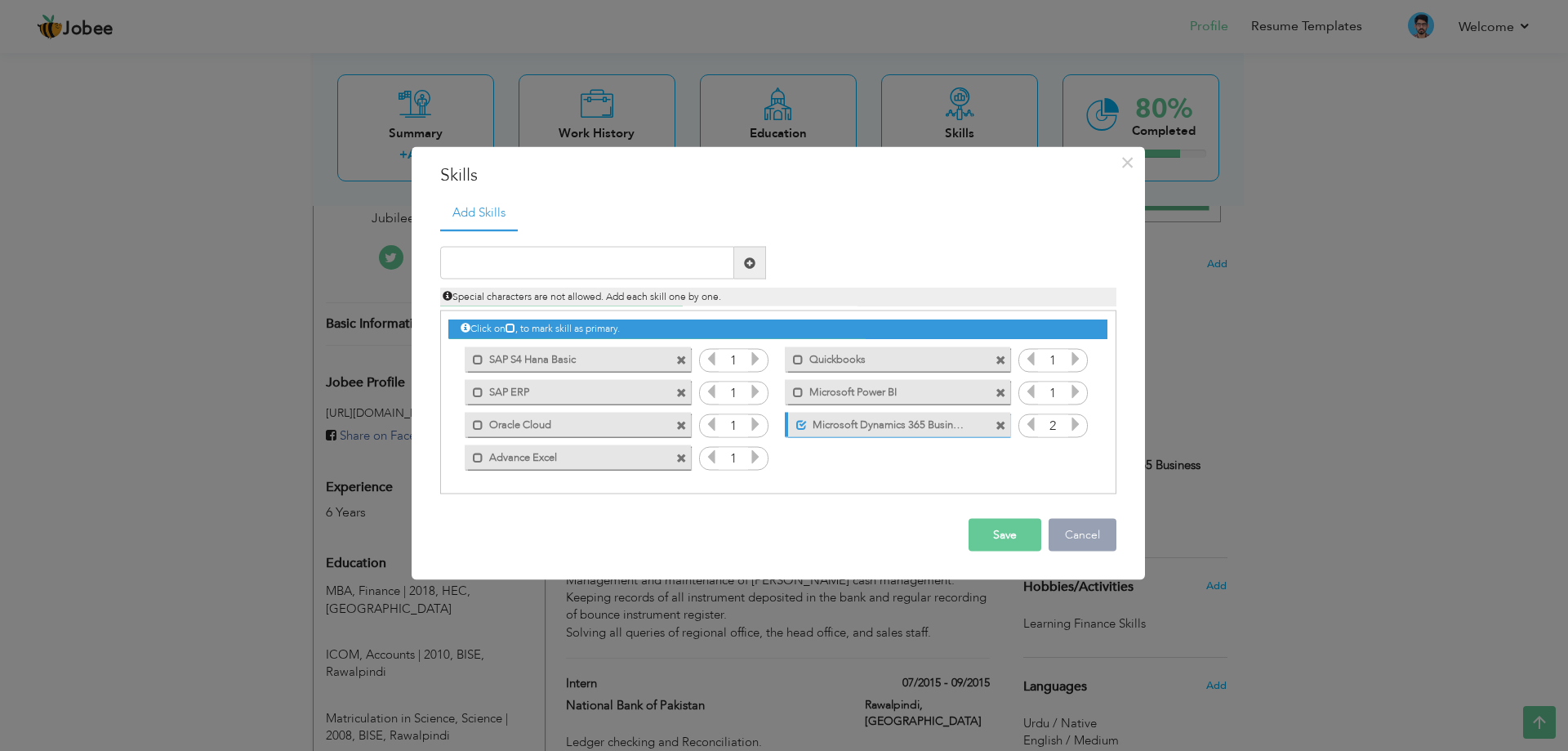
click at [1068, 528] on button "Cancel" at bounding box center [1082, 536] width 68 height 33
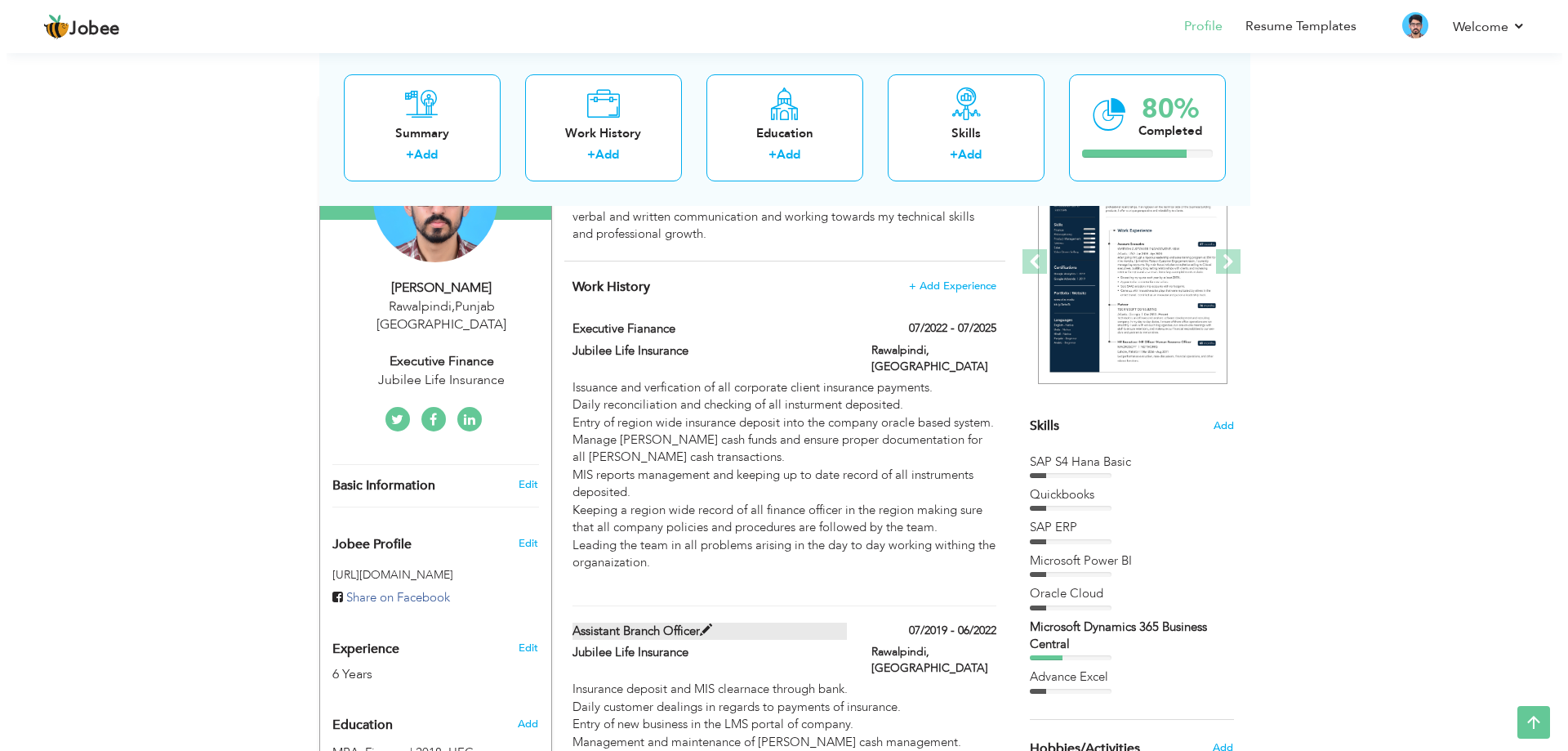
scroll to position [210, 0]
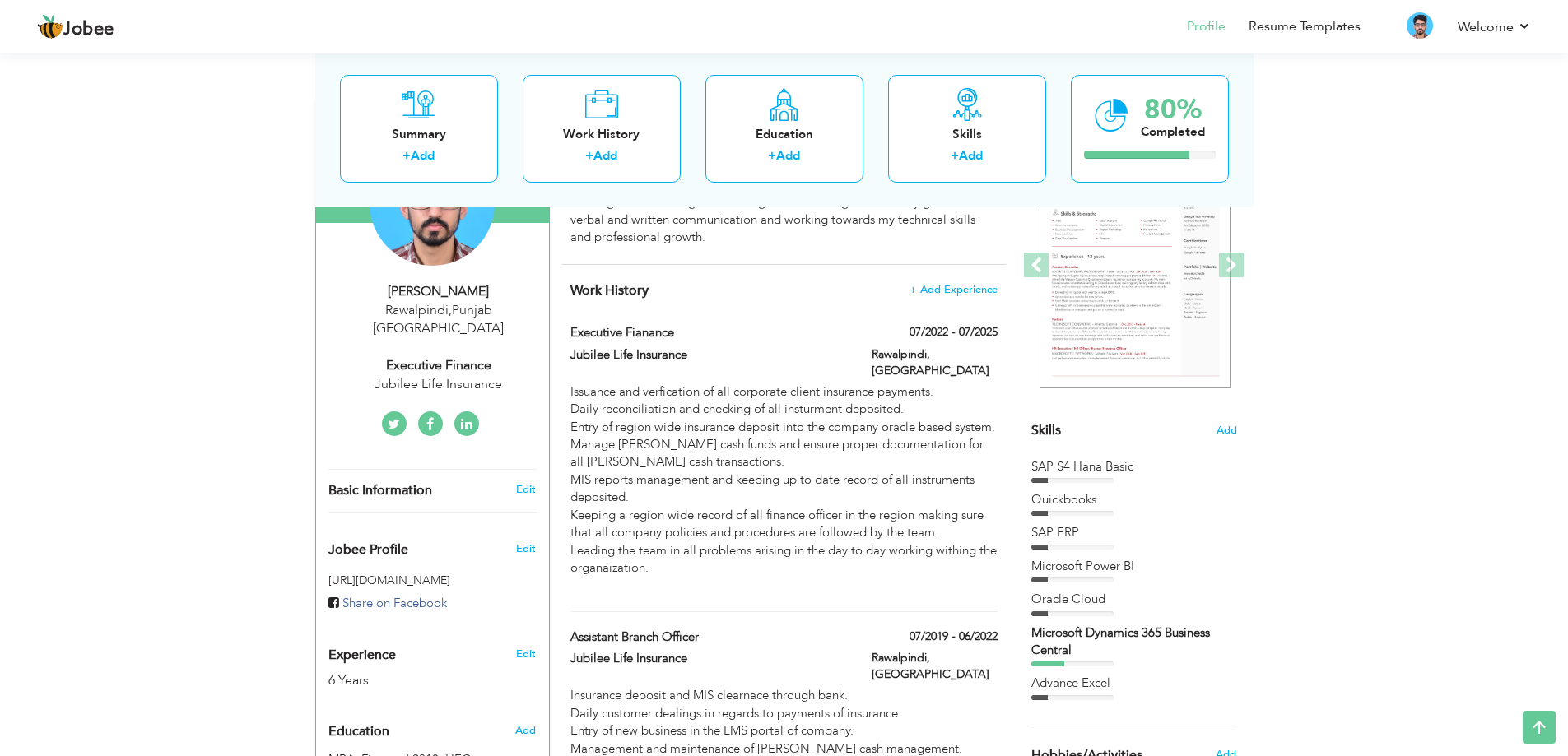
click at [655, 342] on div "Executive Fianance" at bounding box center [708, 334] width 302 height 21
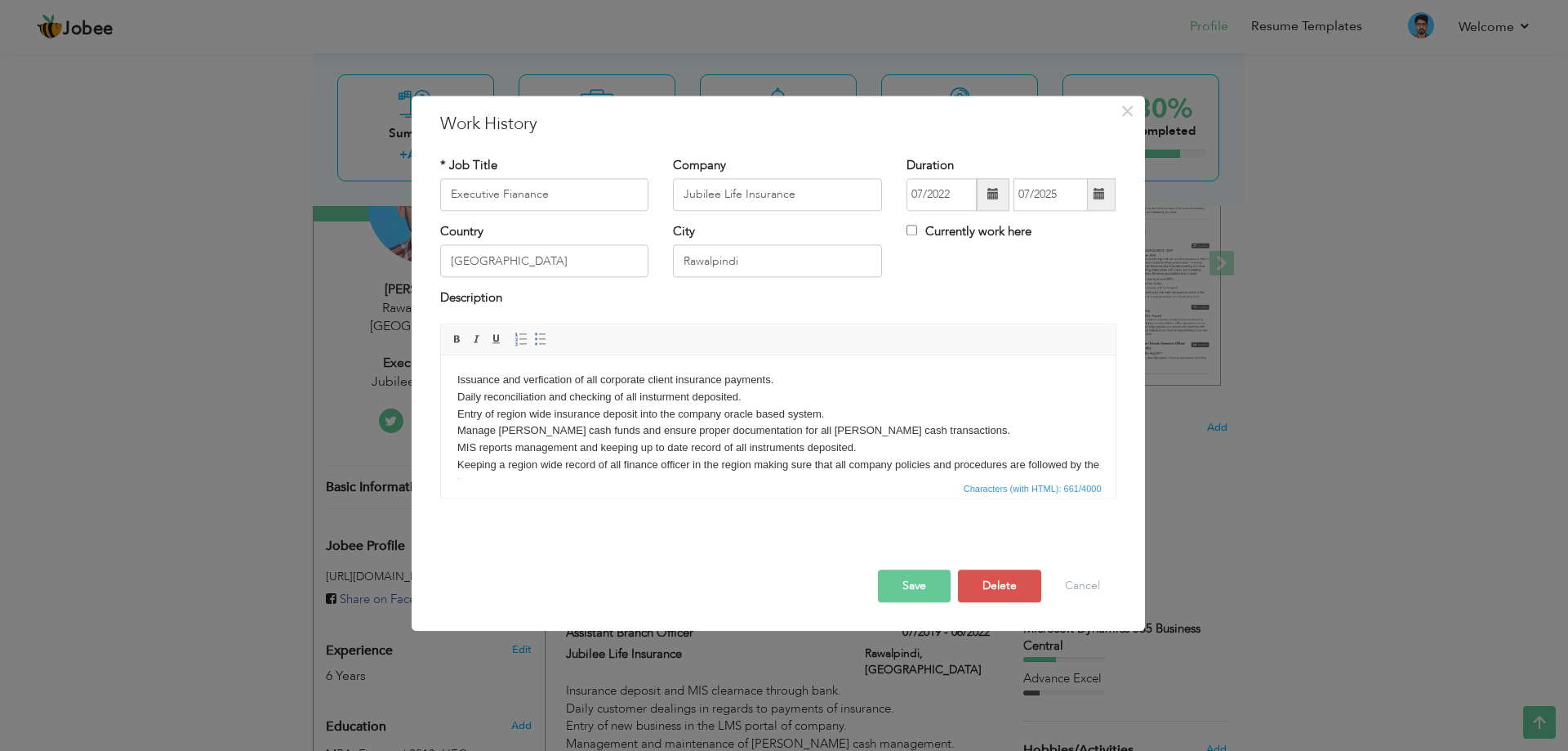
click at [485, 395] on body "Issuance and verfication of all corporate client insurance payments. Daily reco…" at bounding box center [778, 448] width 642 height 153
click at [755, 398] on body "Issuance and verfication of all corporate client insurance payments. Bank recon…" at bounding box center [778, 448] width 642 height 153
drag, startPoint x: 451, startPoint y: 395, endPoint x: 975, endPoint y: 399, distance: 524.0
click at [975, 399] on html "Issuance and verfication of all corporate client insurance payments. Bank recon…" at bounding box center [778, 448] width 675 height 185
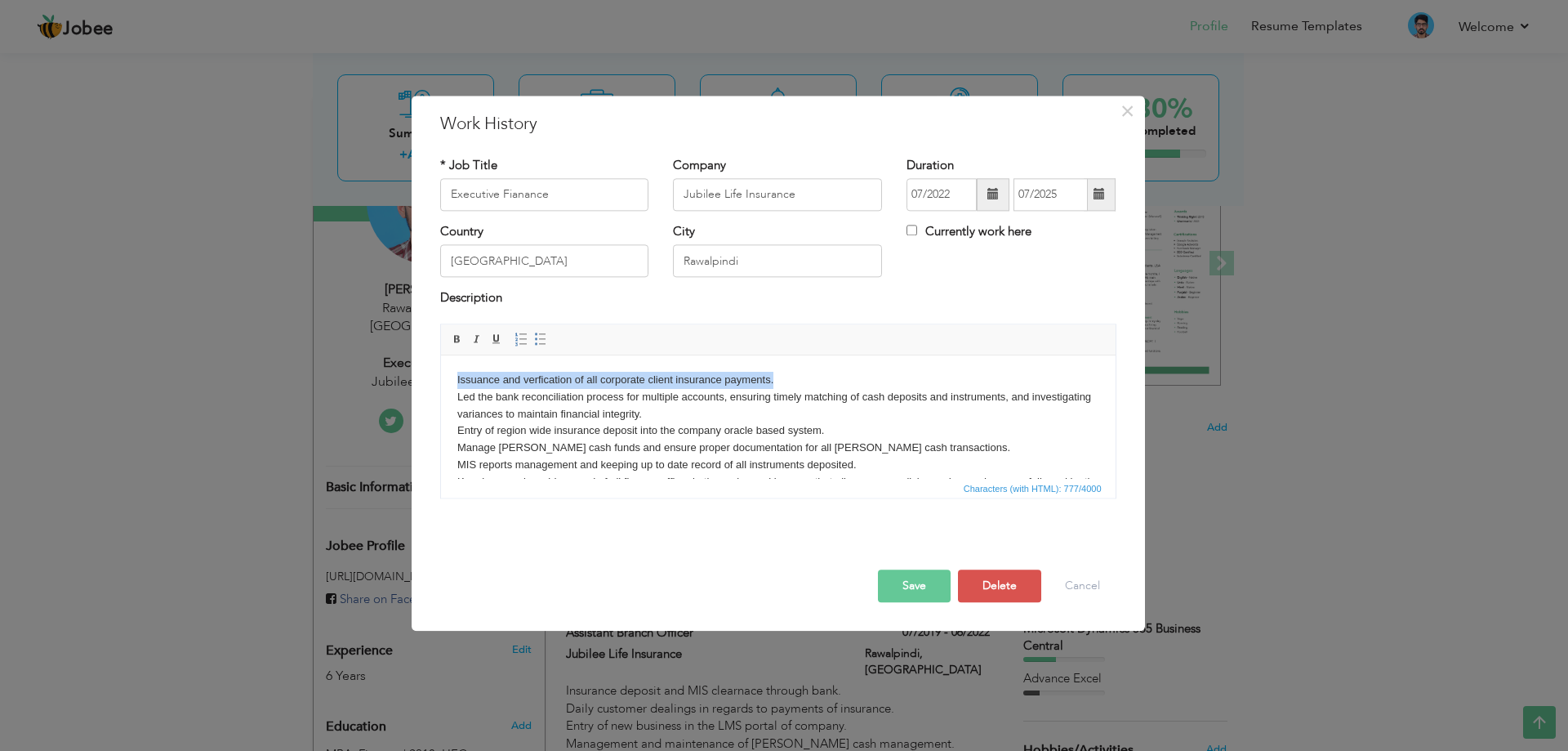
drag, startPoint x: 782, startPoint y: 383, endPoint x: 857, endPoint y: 730, distance: 355.0
click at [440, 382] on html "Issuance and verfication of all corporate client insurance payments. Led the ba…" at bounding box center [778, 457] width 675 height 203
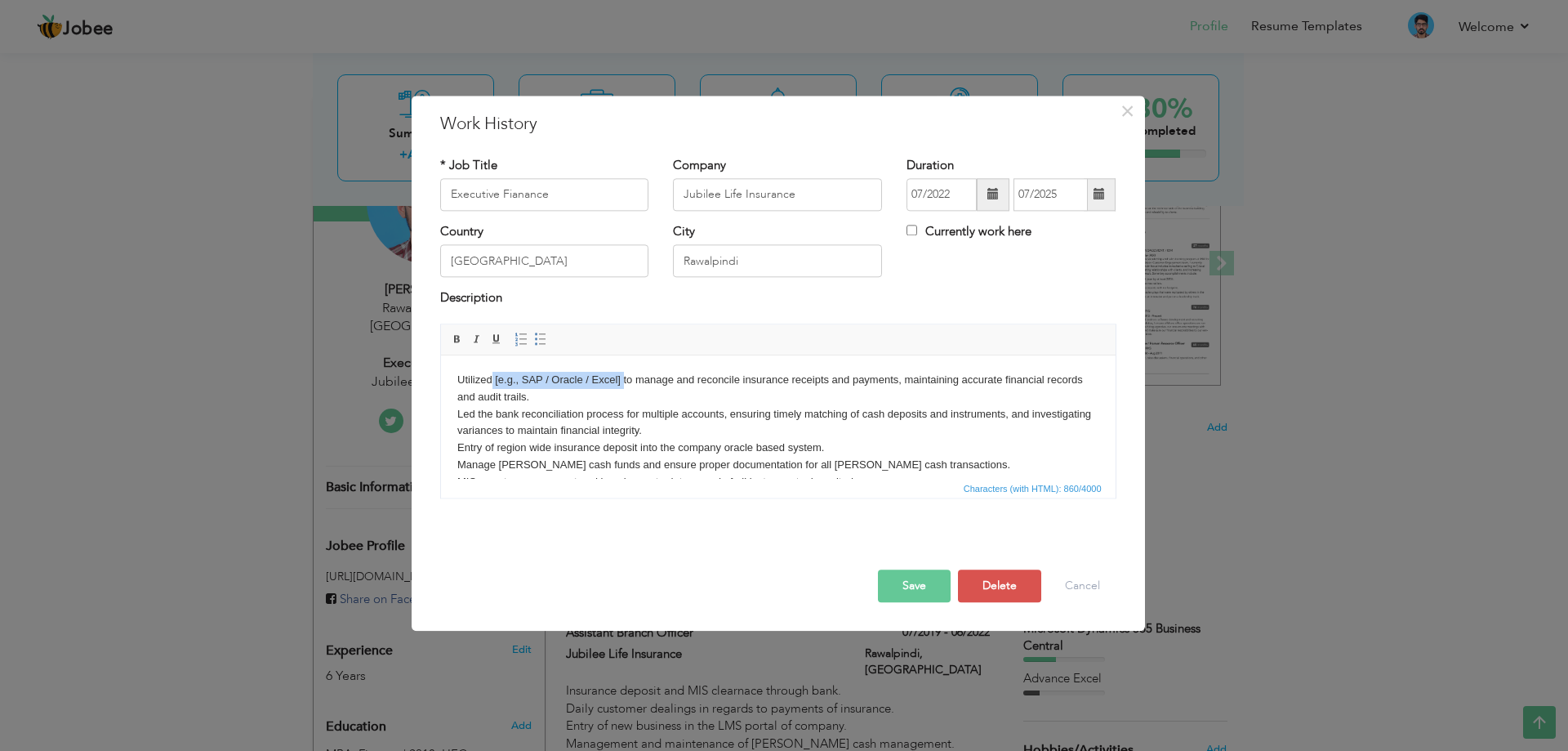
drag, startPoint x: 491, startPoint y: 382, endPoint x: 621, endPoint y: 378, distance: 130.1
click at [621, 378] on body "Utilized [e.g., SAP / Oracle / Excel] to manage and reconcile insurance receipt…" at bounding box center [778, 465] width 642 height 187
drag, startPoint x: 670, startPoint y: 376, endPoint x: 439, endPoint y: 367, distance: 231.2
click at [440, 367] on html "Utilized [e.g., SAP / Oracle / Excel] to manage and reconcile insurance receipt…" at bounding box center [778, 465] width 675 height 220
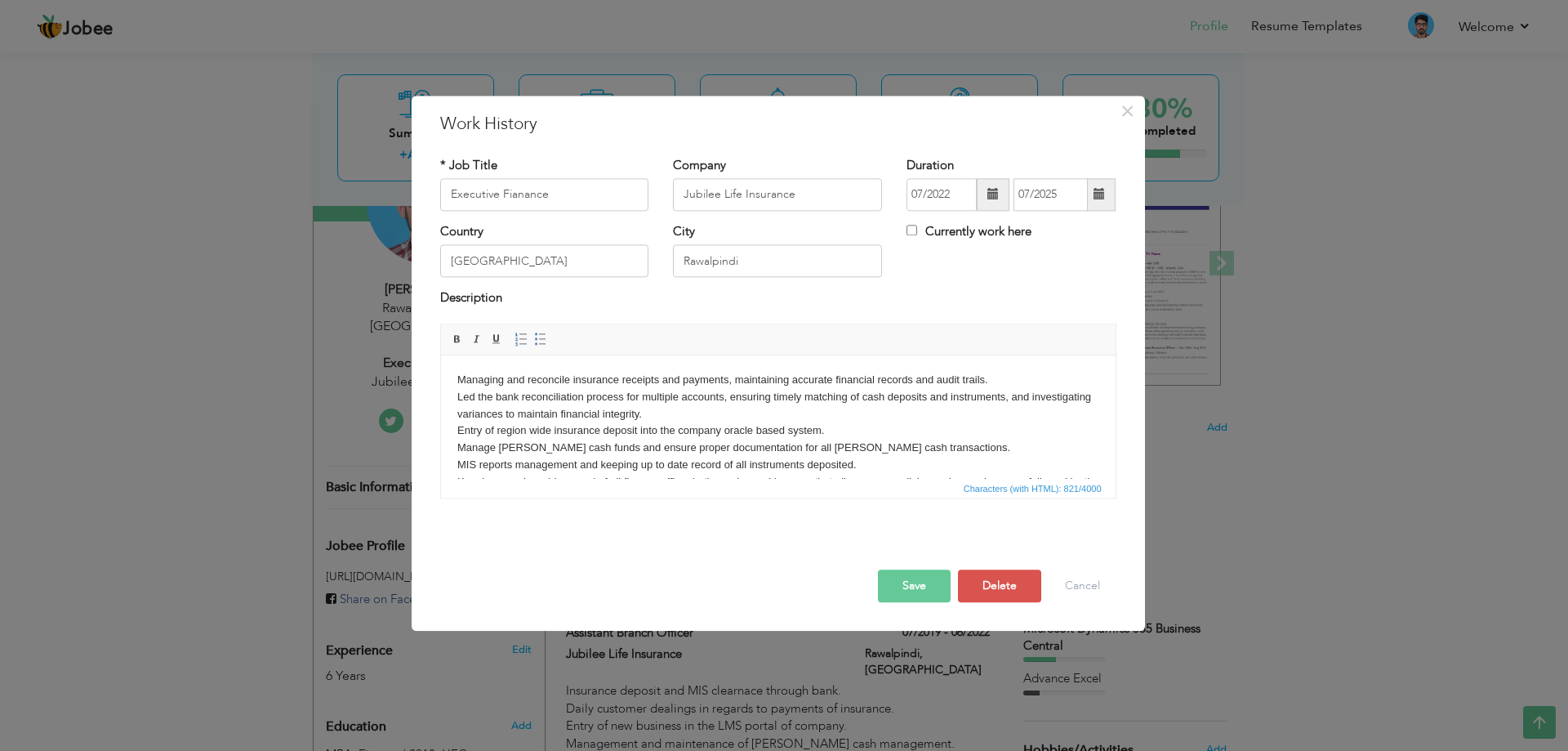
click at [565, 380] on body "Managing and reconcile insurance receipts and payments, maintaining accurate fi…" at bounding box center [778, 457] width 642 height 170
click at [760, 376] on body "Managing and reconciliation of insurance receipts and payments, maintaining acc…" at bounding box center [778, 457] width 642 height 170
click at [1024, 376] on body "Managing and reconciliation of insurance receipts and payments, maintaining acc…" at bounding box center [778, 457] width 642 height 170
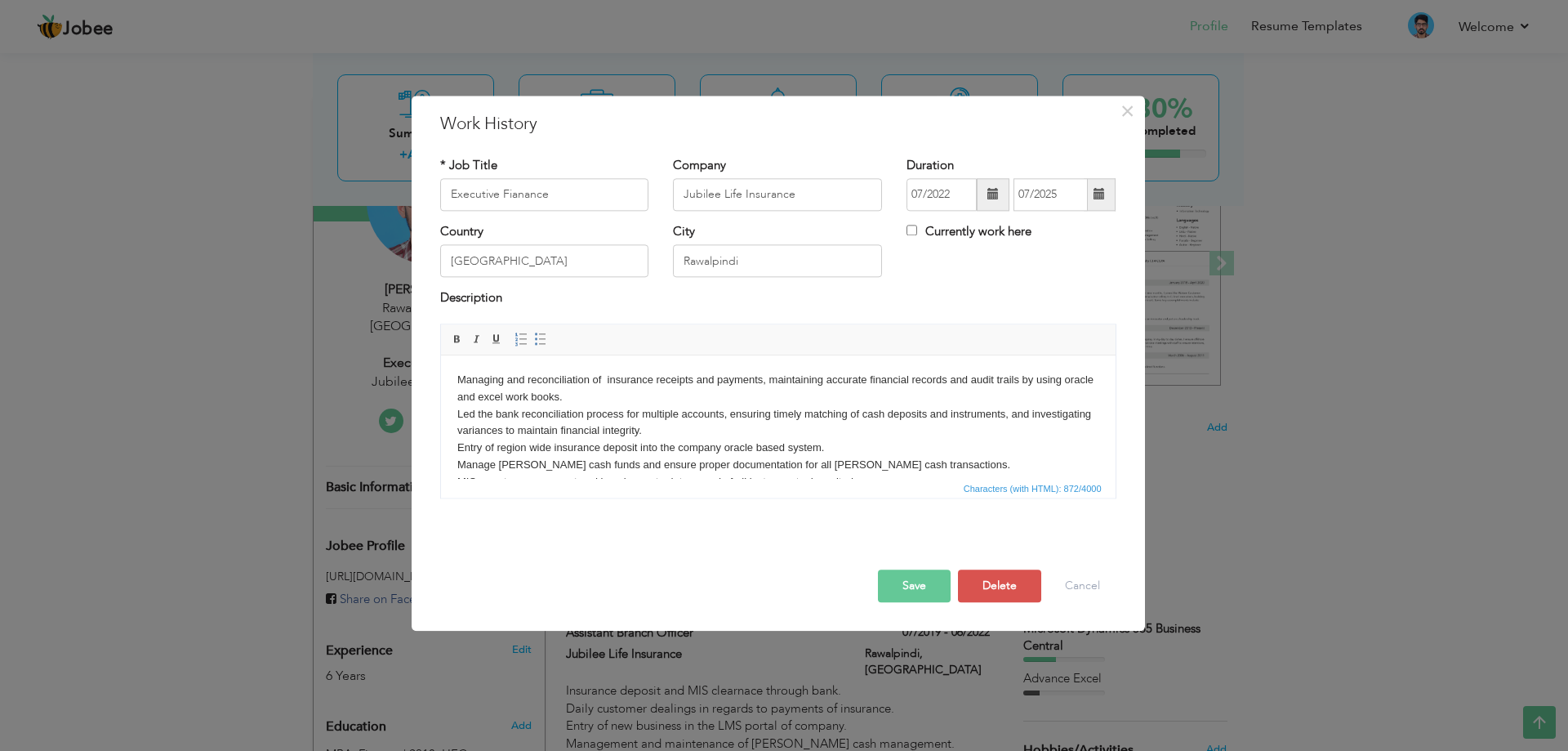
click at [713, 429] on body "Managing and reconciliation of insurance receipts and payments, maintaining acc…" at bounding box center [778, 465] width 642 height 187
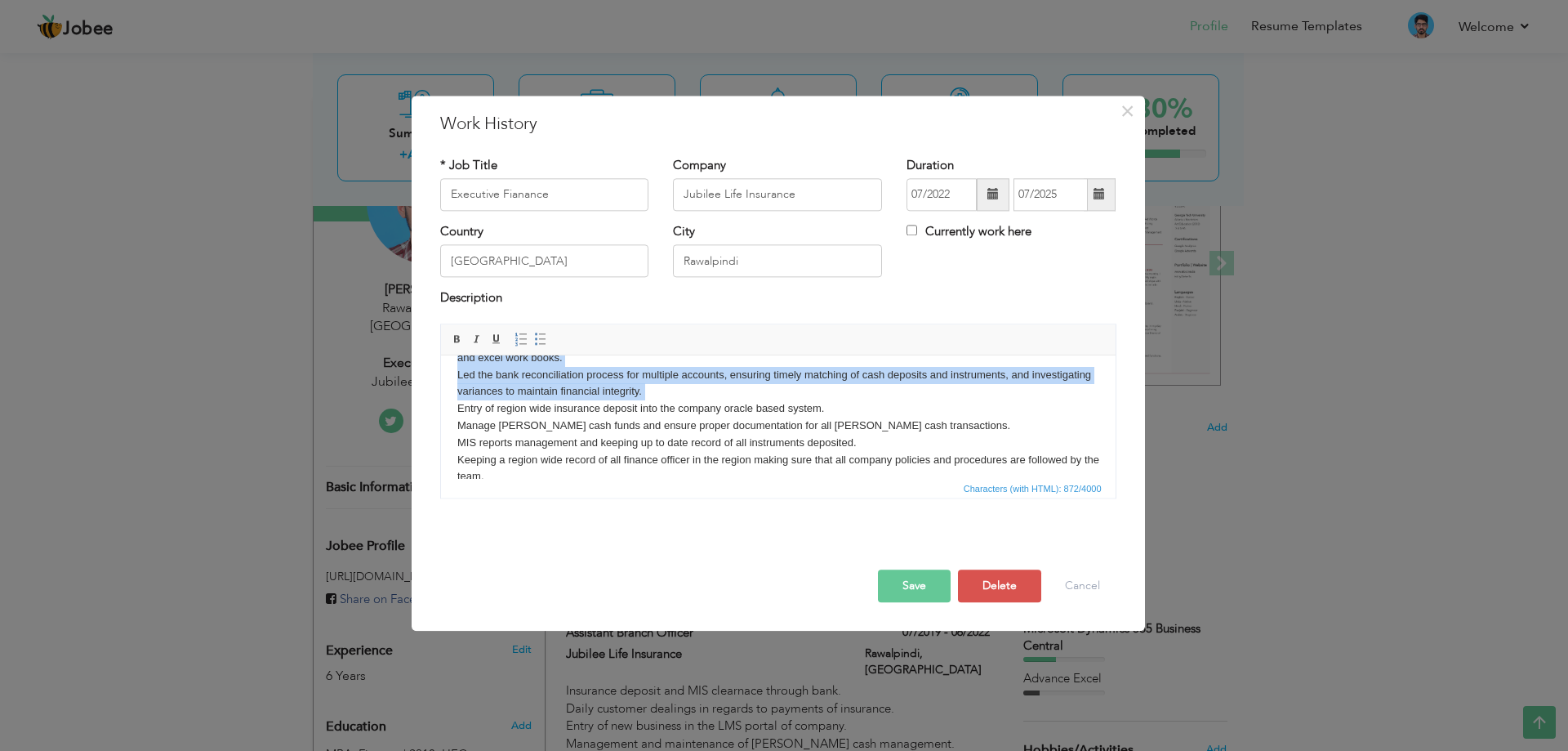
scroll to position [0, 0]
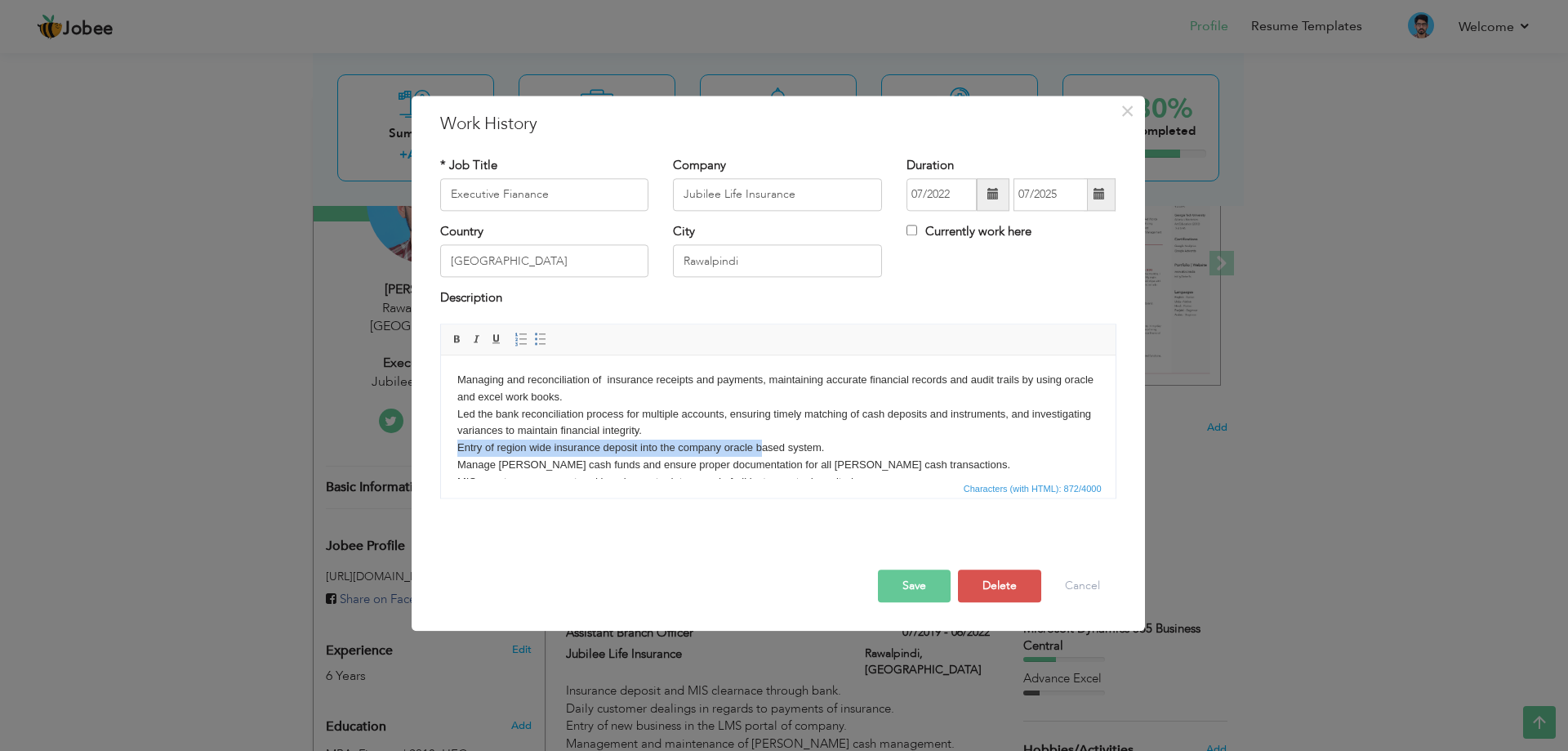
drag, startPoint x: 458, startPoint y: 445, endPoint x: 762, endPoint y: 441, distance: 304.0
click at [762, 441] on body "Managing and reconciliation of insurance receipts and payments, maintaining acc…" at bounding box center [778, 465] width 642 height 187
click at [458, 448] on body "Managing and reconciliation of insurance receipts and payments, maintaining acc…" at bounding box center [778, 465] width 642 height 187
drag, startPoint x: 458, startPoint y: 447, endPoint x: 850, endPoint y: 443, distance: 392.0
click at [850, 443] on body "Managing and reconciliation of insurance receipts and payments, maintaining acc…" at bounding box center [778, 465] width 642 height 187
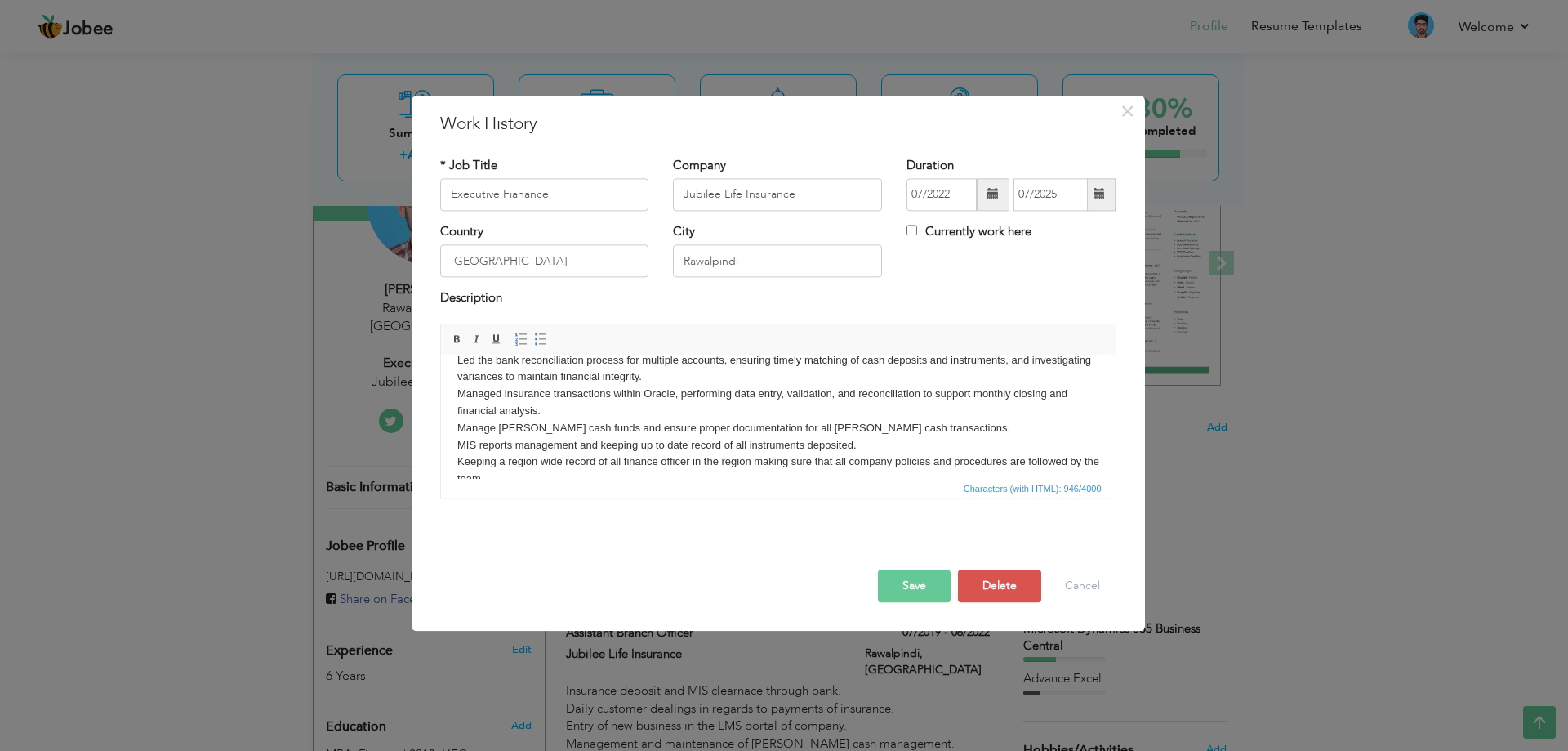
scroll to position [81, 0]
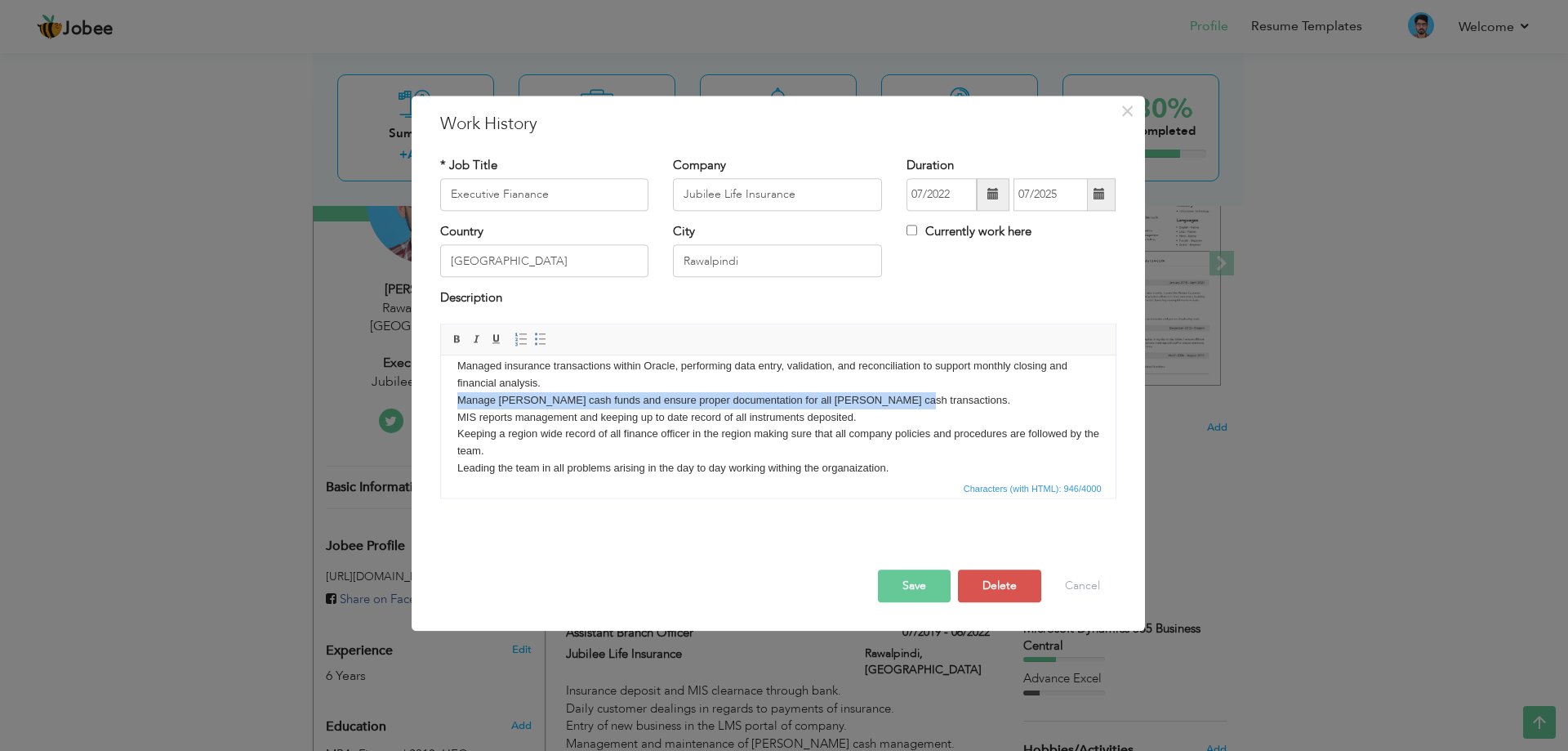
drag, startPoint x: 457, startPoint y: 393, endPoint x: 896, endPoint y: 401, distance: 439.1
click at [896, 401] on body "Managing and reconciliation of insurance receipts and payments, maintaining acc…" at bounding box center [778, 393] width 642 height 204
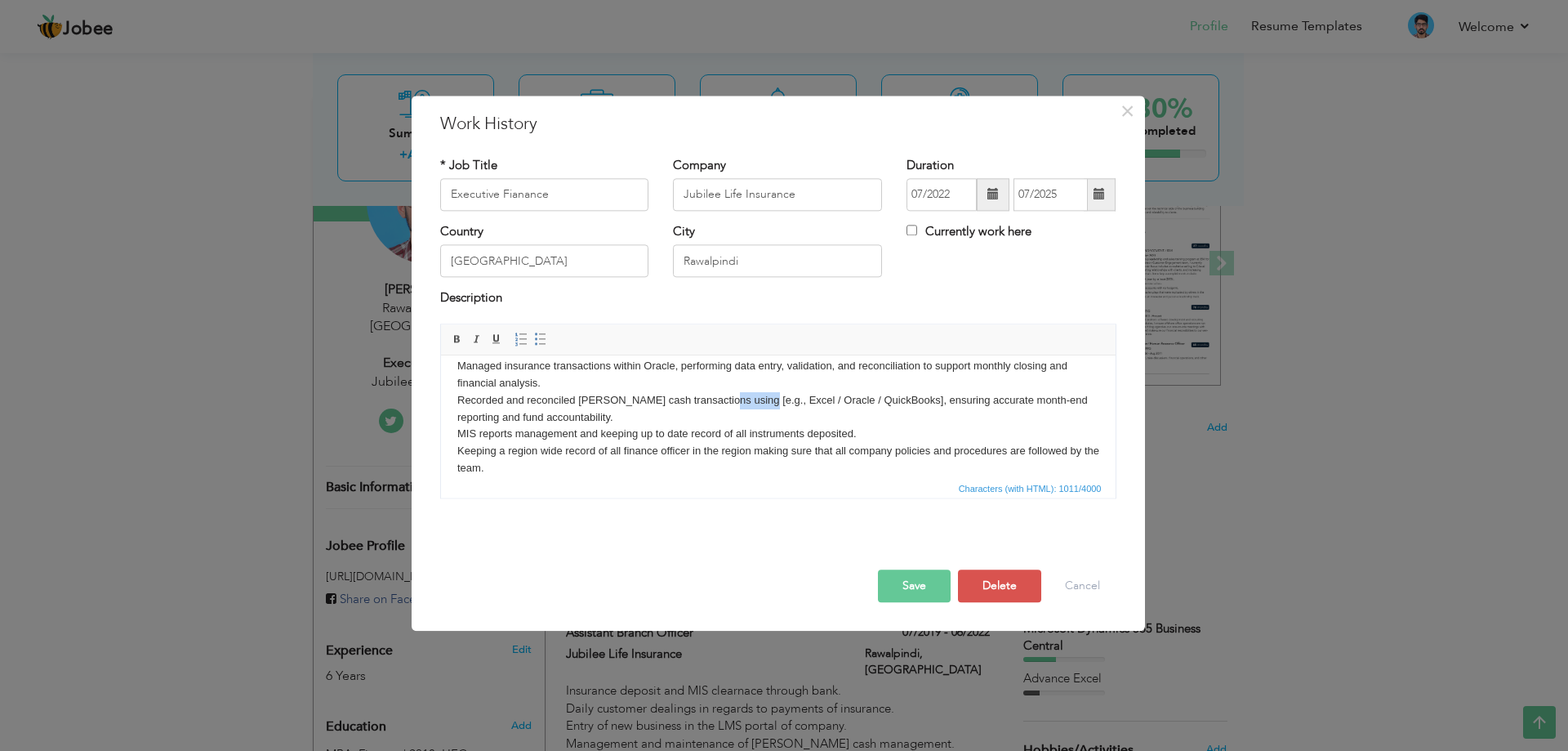
drag, startPoint x: 745, startPoint y: 400, endPoint x: 713, endPoint y: 399, distance: 32.0
click at [713, 399] on body "Managing and reconciliation of insurance receipts and payments, maintaining acc…" at bounding box center [778, 401] width 642 height 221
drag, startPoint x: 763, startPoint y: 398, endPoint x: 875, endPoint y: 408, distance: 112.4
click at [875, 408] on body "Managing and reconciliation of insurance receipts and payments, maintaining acc…" at bounding box center [778, 401] width 642 height 221
drag, startPoint x: 867, startPoint y: 431, endPoint x: 458, endPoint y: 428, distance: 409.0
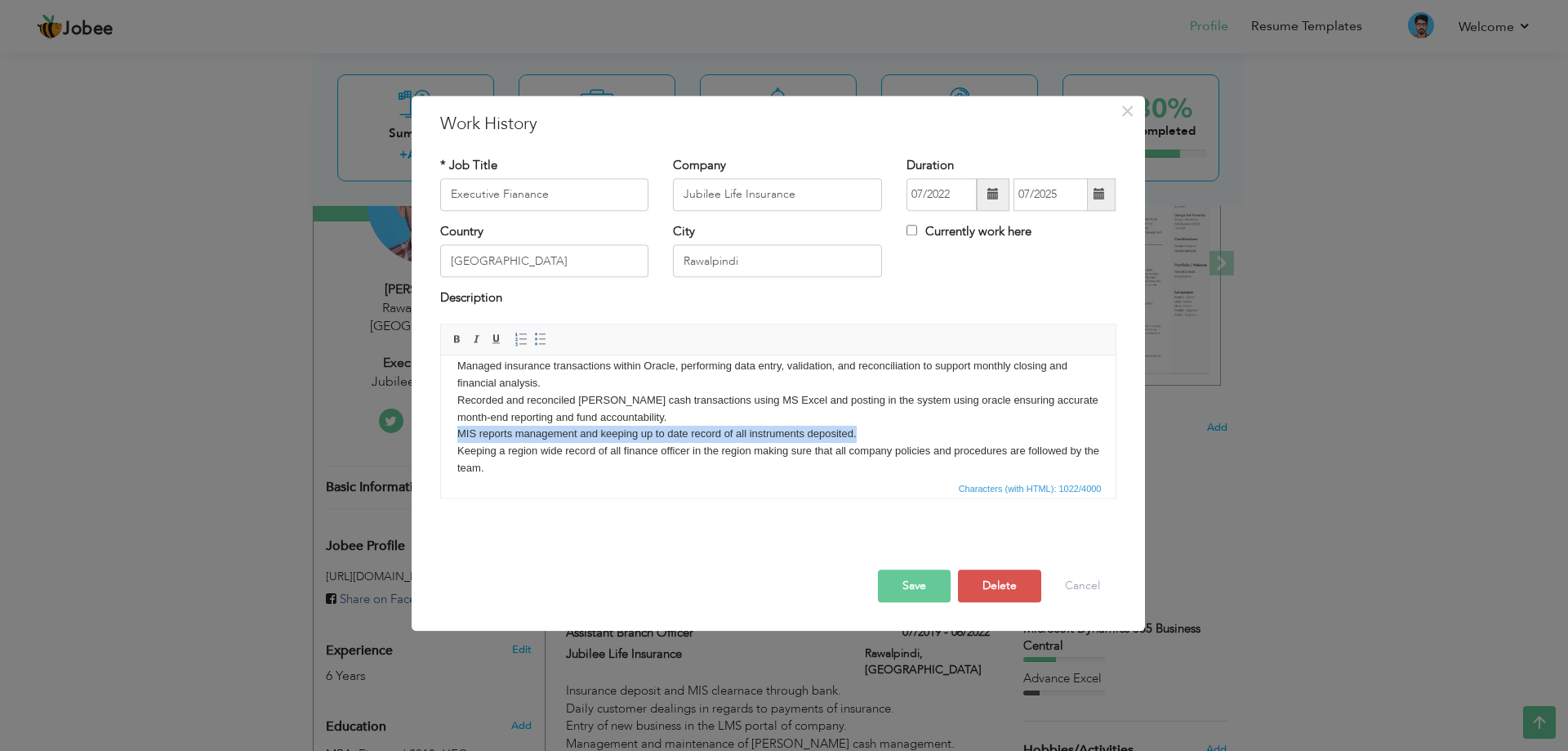
click at [458, 428] on body "Managing and reconciliation of insurance receipts and payments, maintaining acc…" at bounding box center [778, 401] width 642 height 221
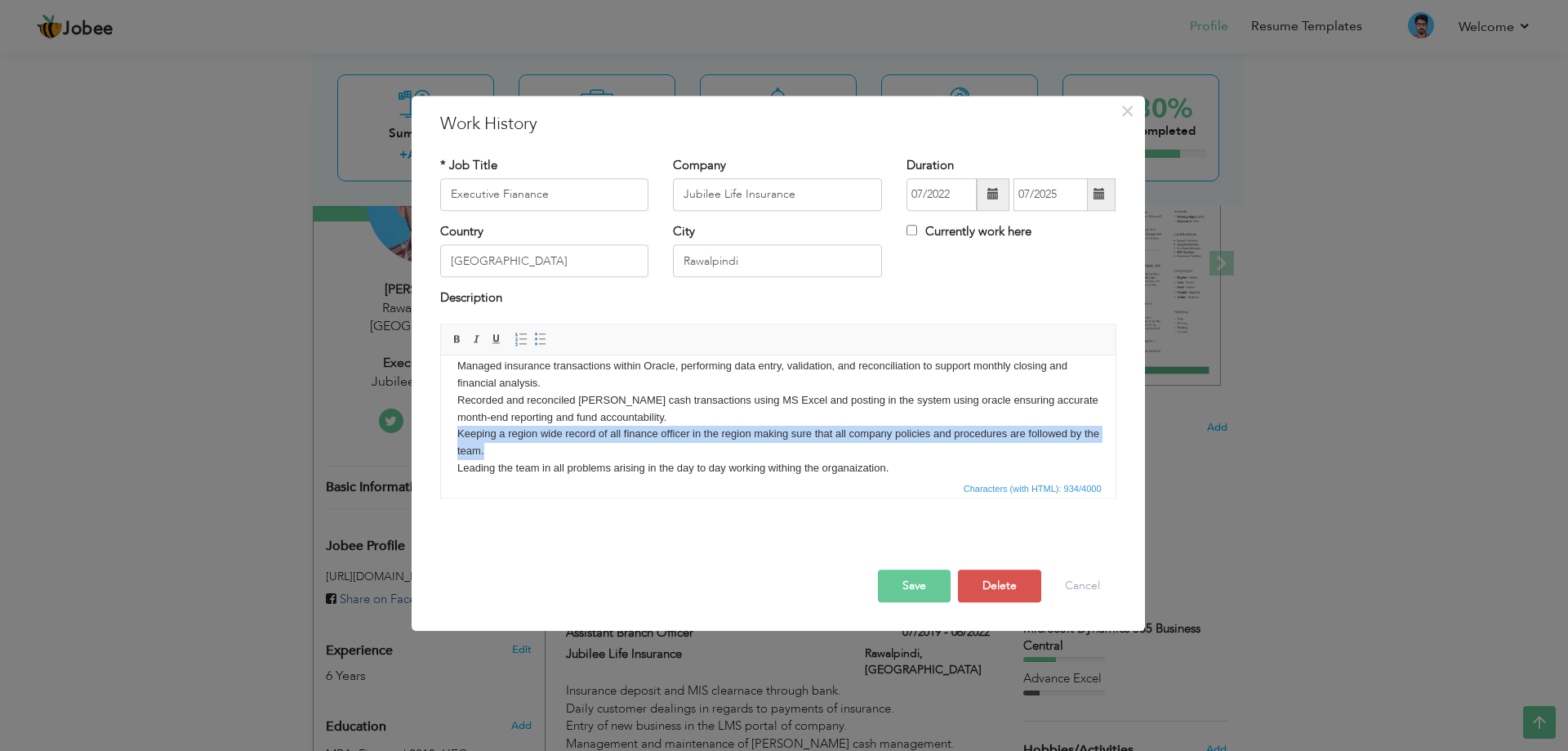
drag, startPoint x: 458, startPoint y: 429, endPoint x: 506, endPoint y: 448, distance: 51.6
click at [506, 448] on body "Managing and reconciliation of insurance receipts and payments, maintaining acc…" at bounding box center [778, 393] width 642 height 204
copy body "Keeping a region wide record of all finance officer in the region making sure t…"
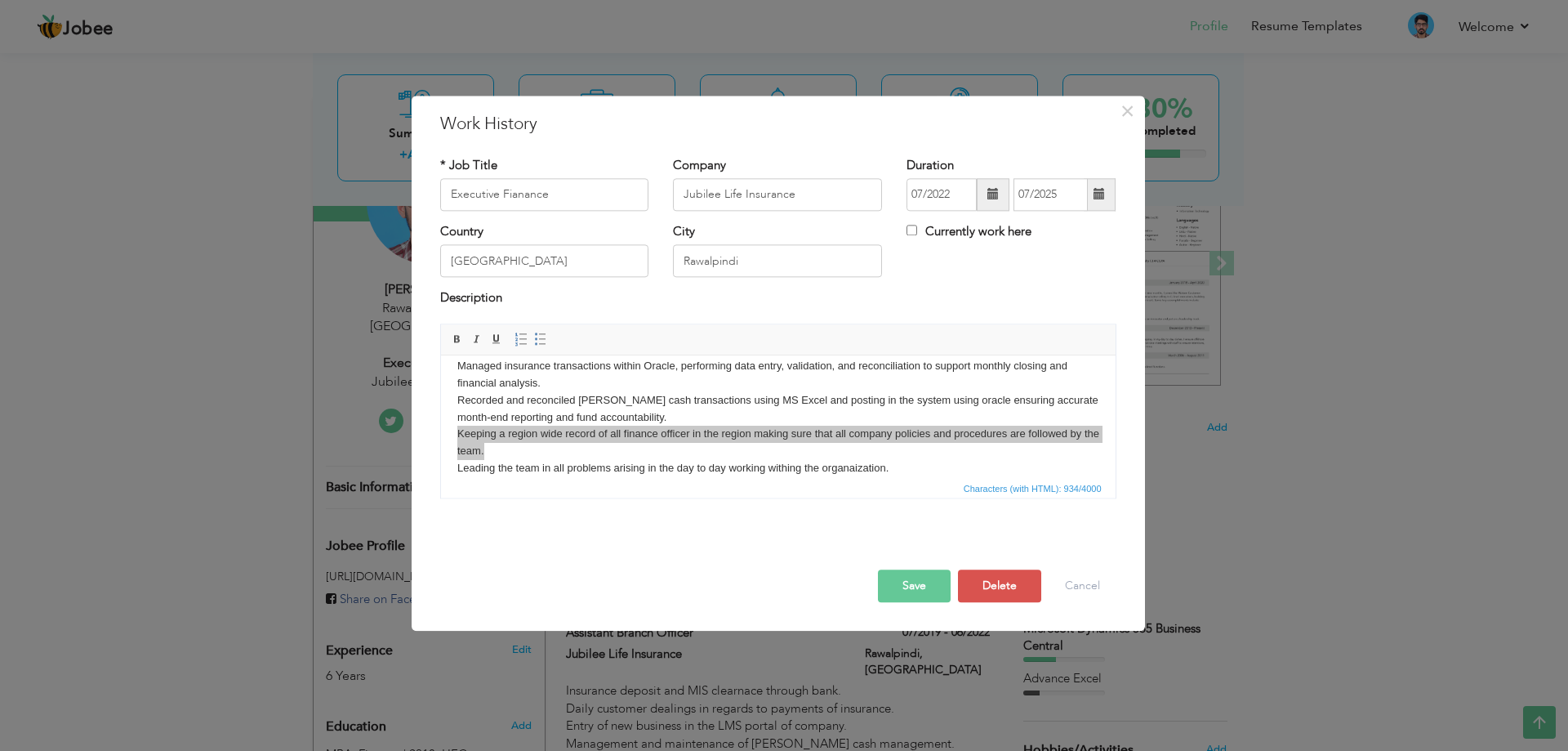
scroll to position [0, 0]
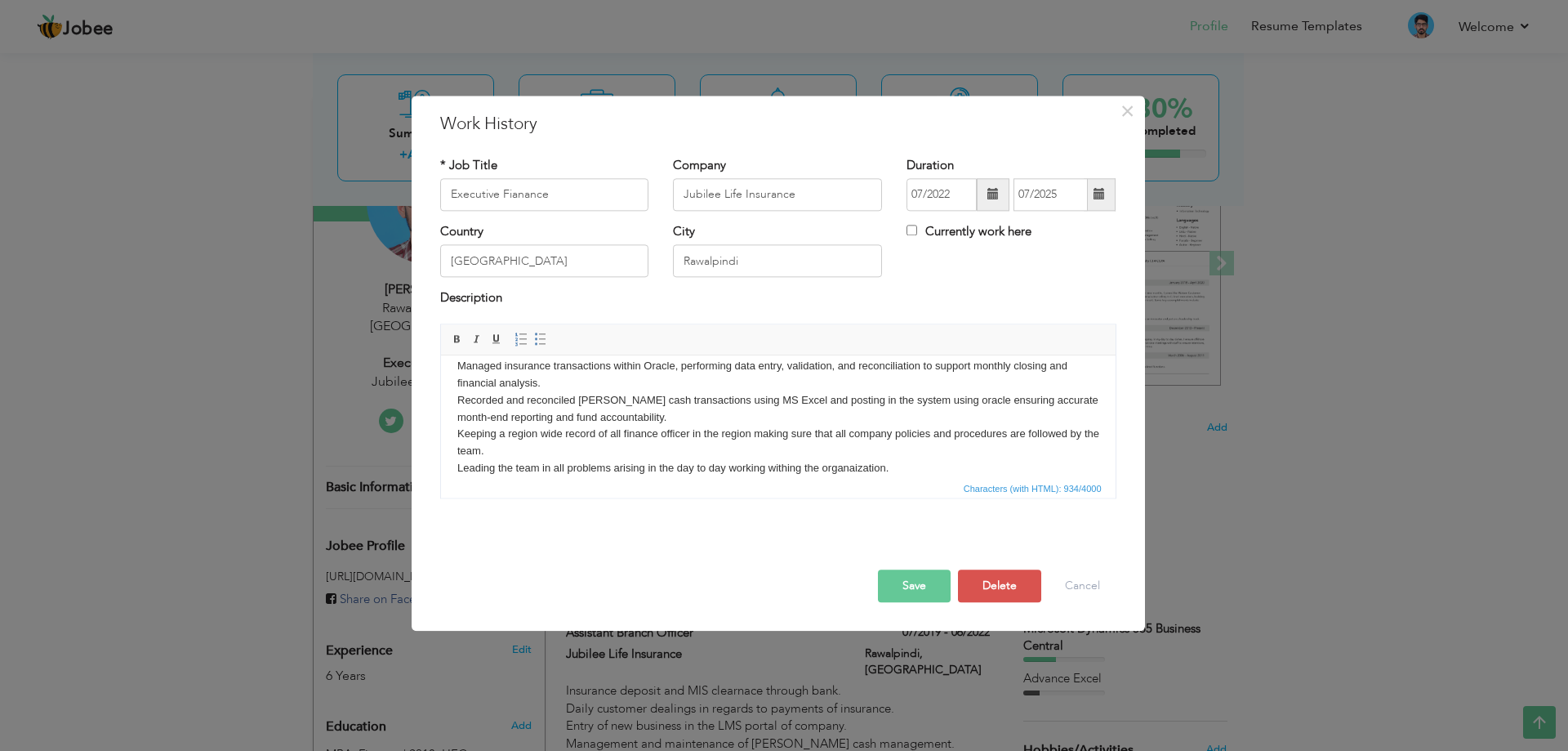
drag, startPoint x: 527, startPoint y: 460, endPoint x: 443, endPoint y: 424, distance: 91.4
click at [443, 424] on html "Managing and reconciliation of insurance receipts and payments, maintaining acc…" at bounding box center [778, 393] width 675 height 237
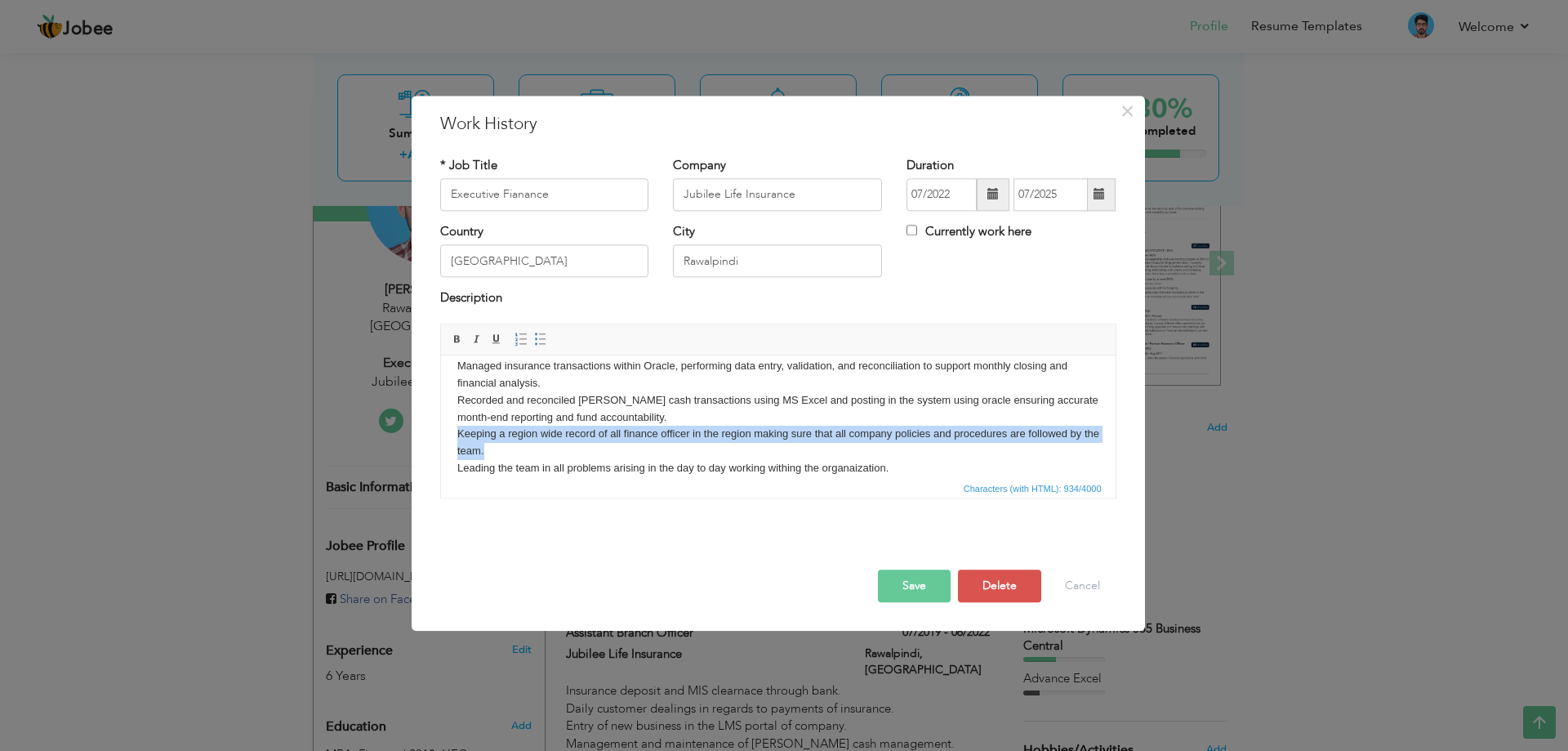
drag, startPoint x: 509, startPoint y: 449, endPoint x: 457, endPoint y: 438, distance: 53.2
click at [457, 438] on body "Managing and reconciliation of insurance receipts and payments, maintaining acc…" at bounding box center [778, 393] width 642 height 204
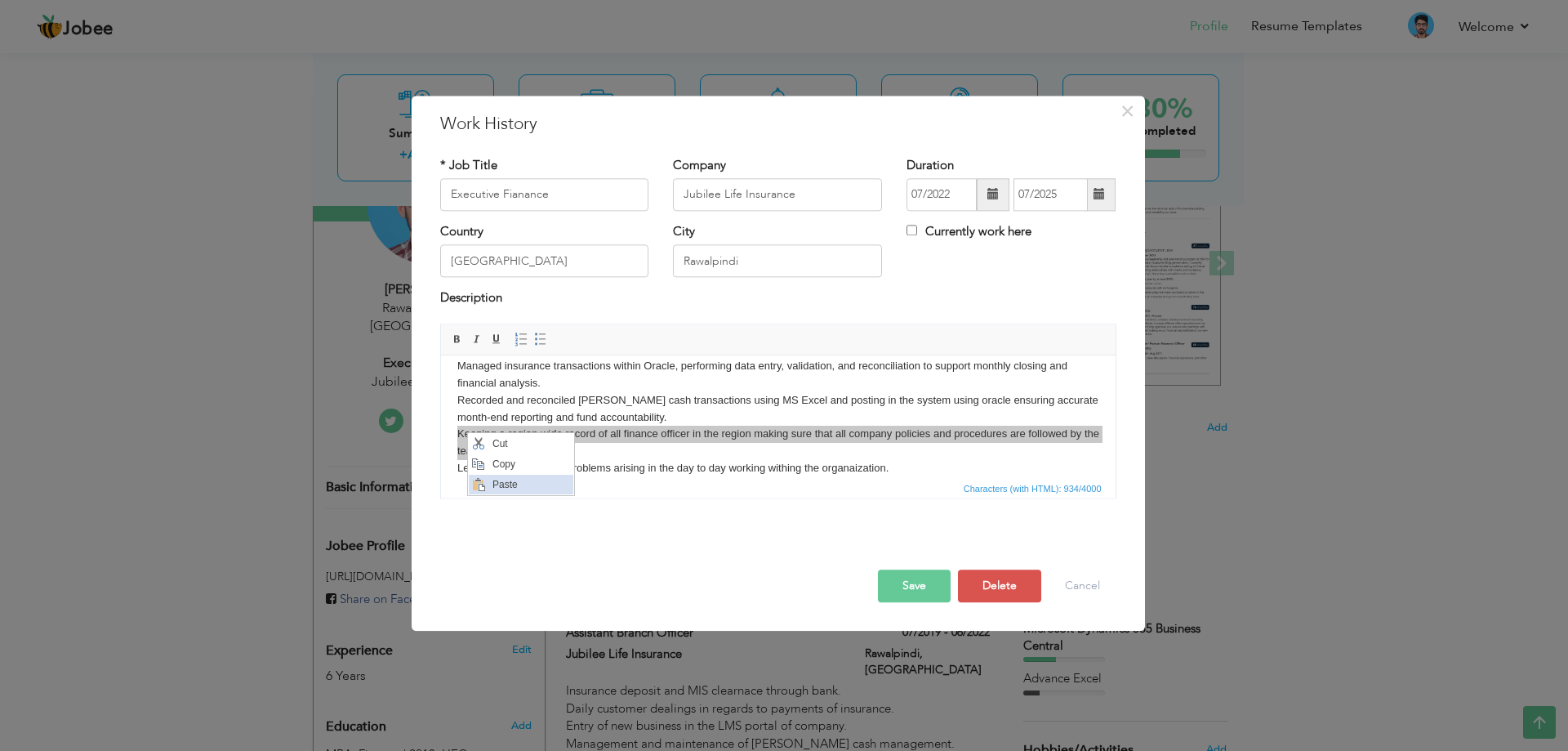
click at [514, 480] on span "Paste" at bounding box center [530, 485] width 85 height 20
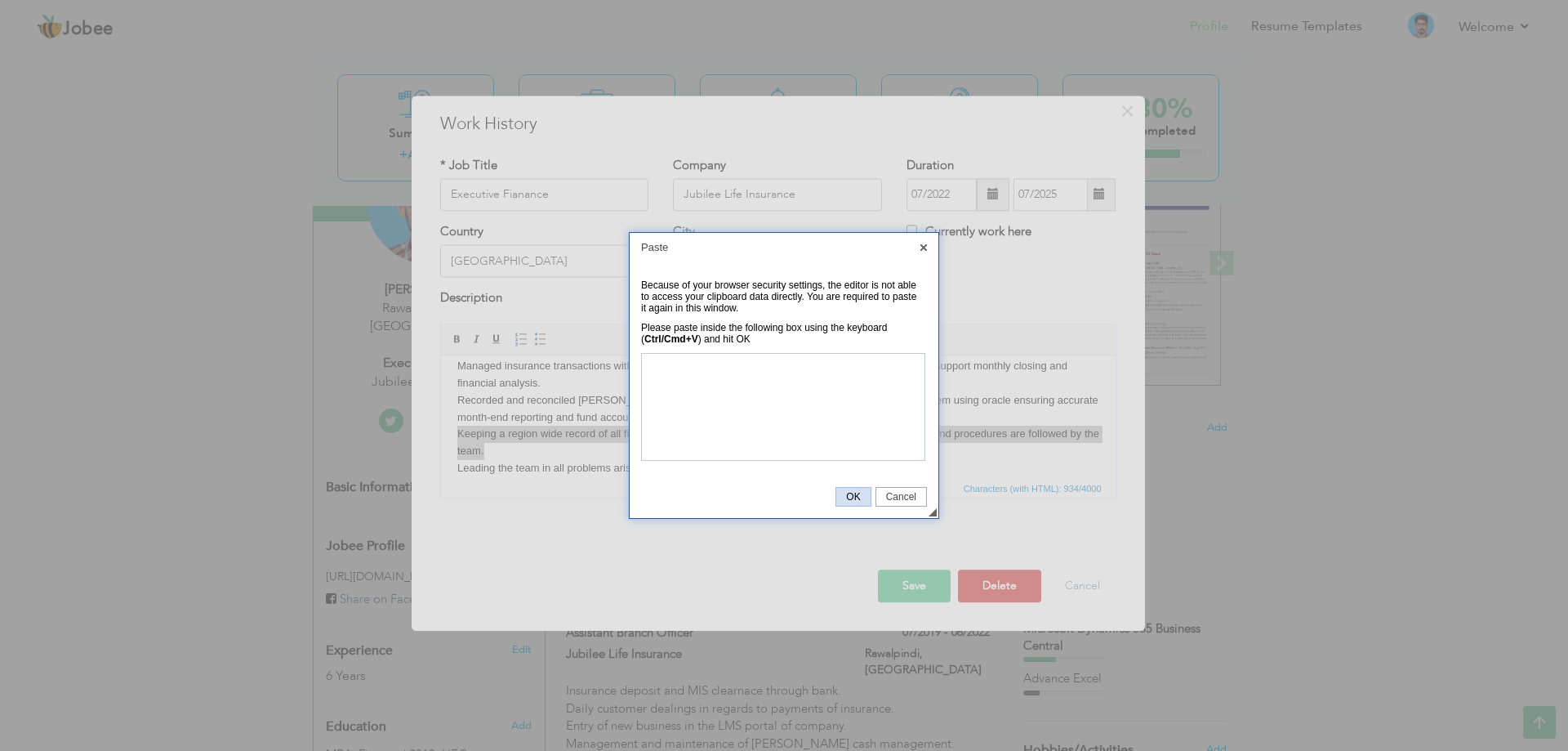
drag, startPoint x: 893, startPoint y: 499, endPoint x: 860, endPoint y: 502, distance: 33.1
click at [860, 502] on tr "OK Cancel" at bounding box center [881, 497] width 91 height 20
click at [860, 502] on span "OK" at bounding box center [853, 497] width 33 height 12
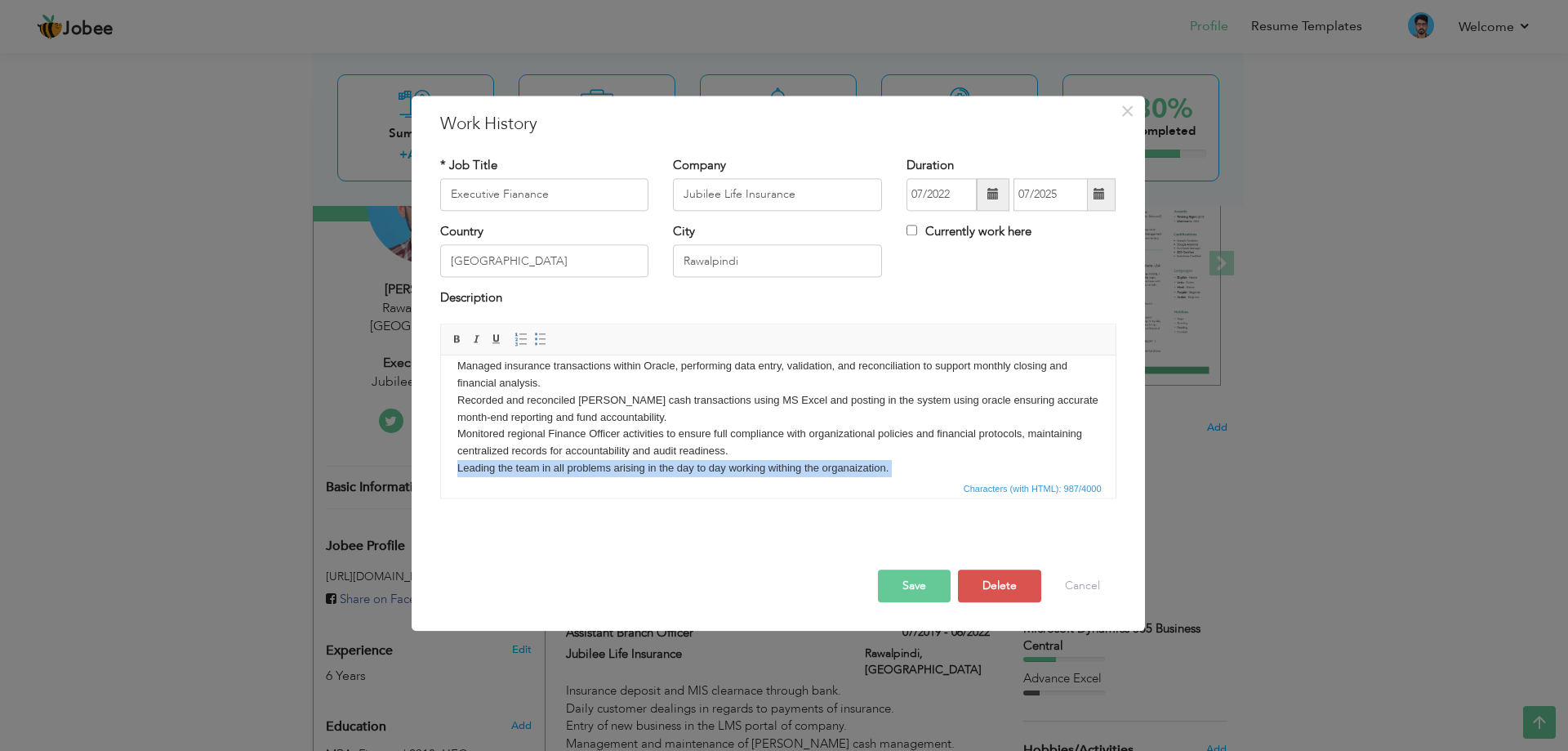
scroll to position [114, 0]
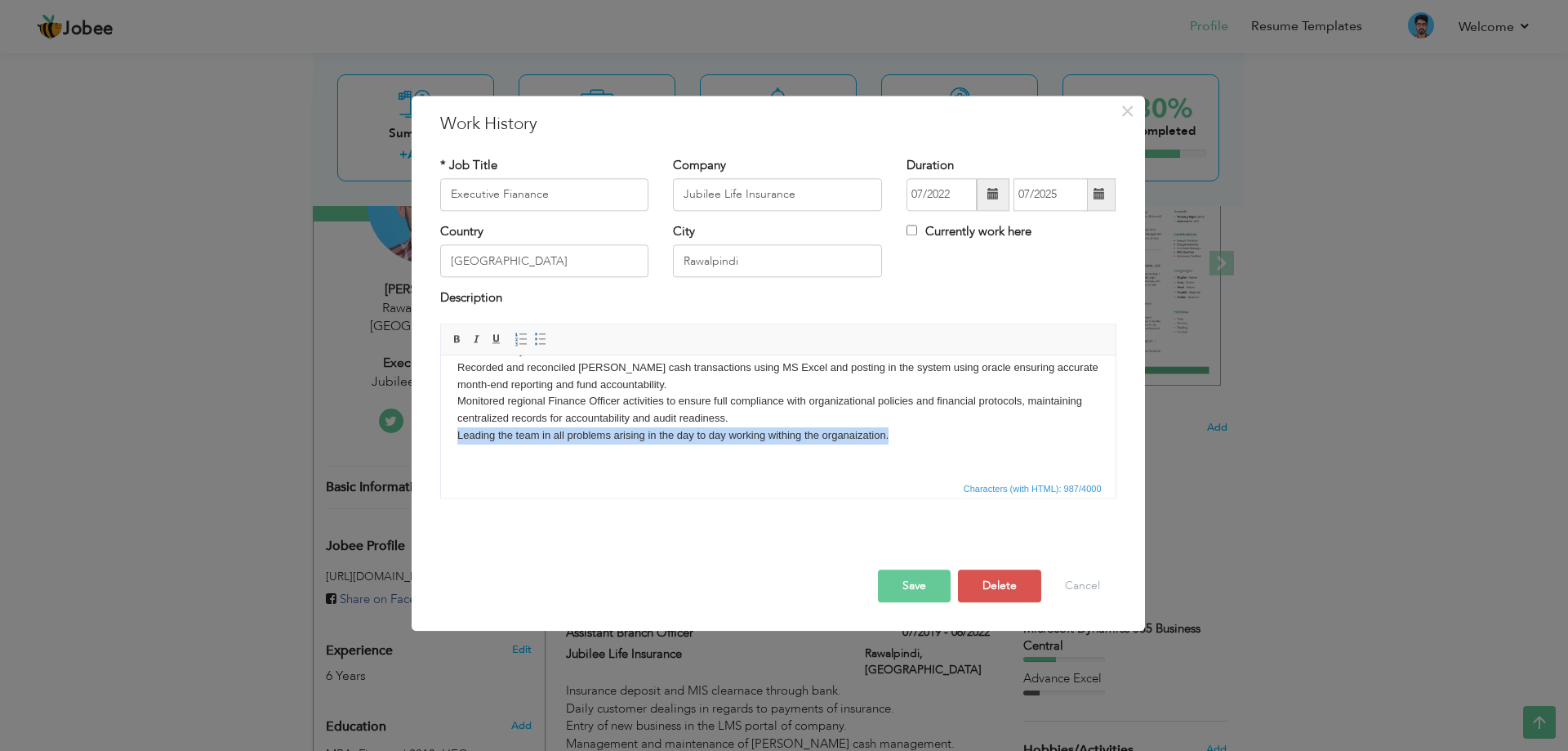
drag, startPoint x: 893, startPoint y: 465, endPoint x: 442, endPoint y: 430, distance: 452.4
click at [442, 430] on html "Managing and reconciliation of insurance receipts and payments, maintaining acc…" at bounding box center [778, 359] width 675 height 237
copy body "Leading the team in all problems arising in the day to day working withing the …"
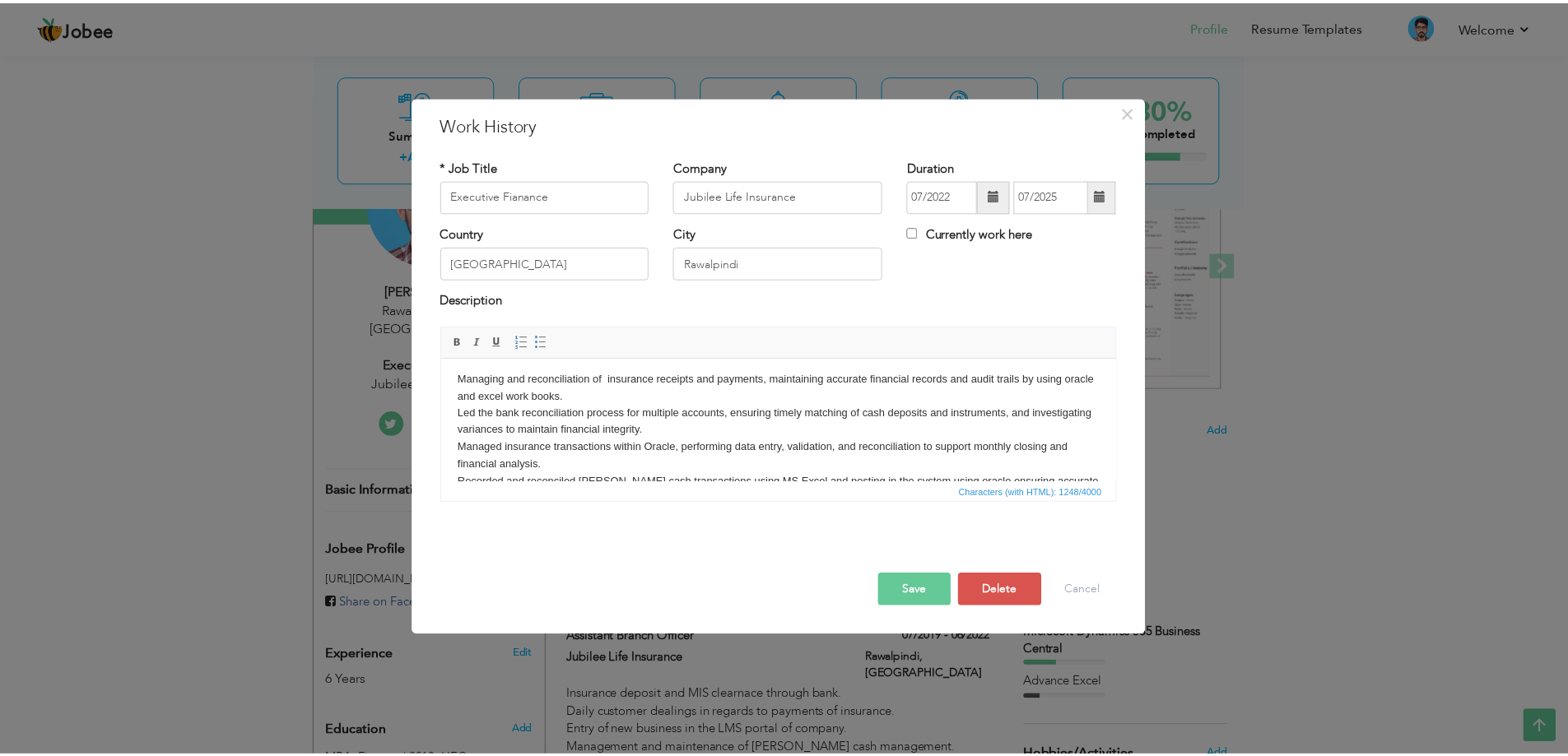
scroll to position [0, 0]
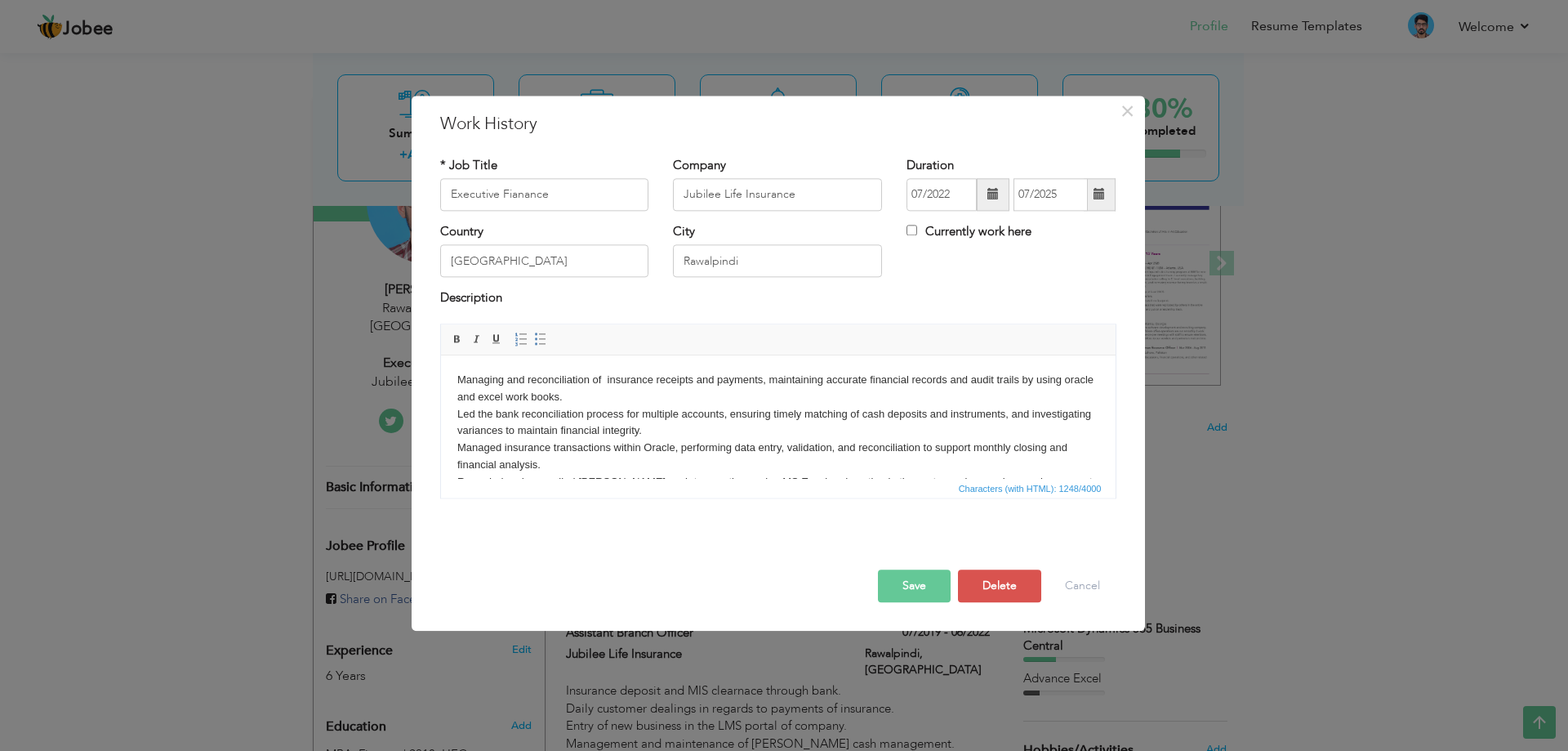
click at [917, 586] on button "Save" at bounding box center [914, 586] width 72 height 33
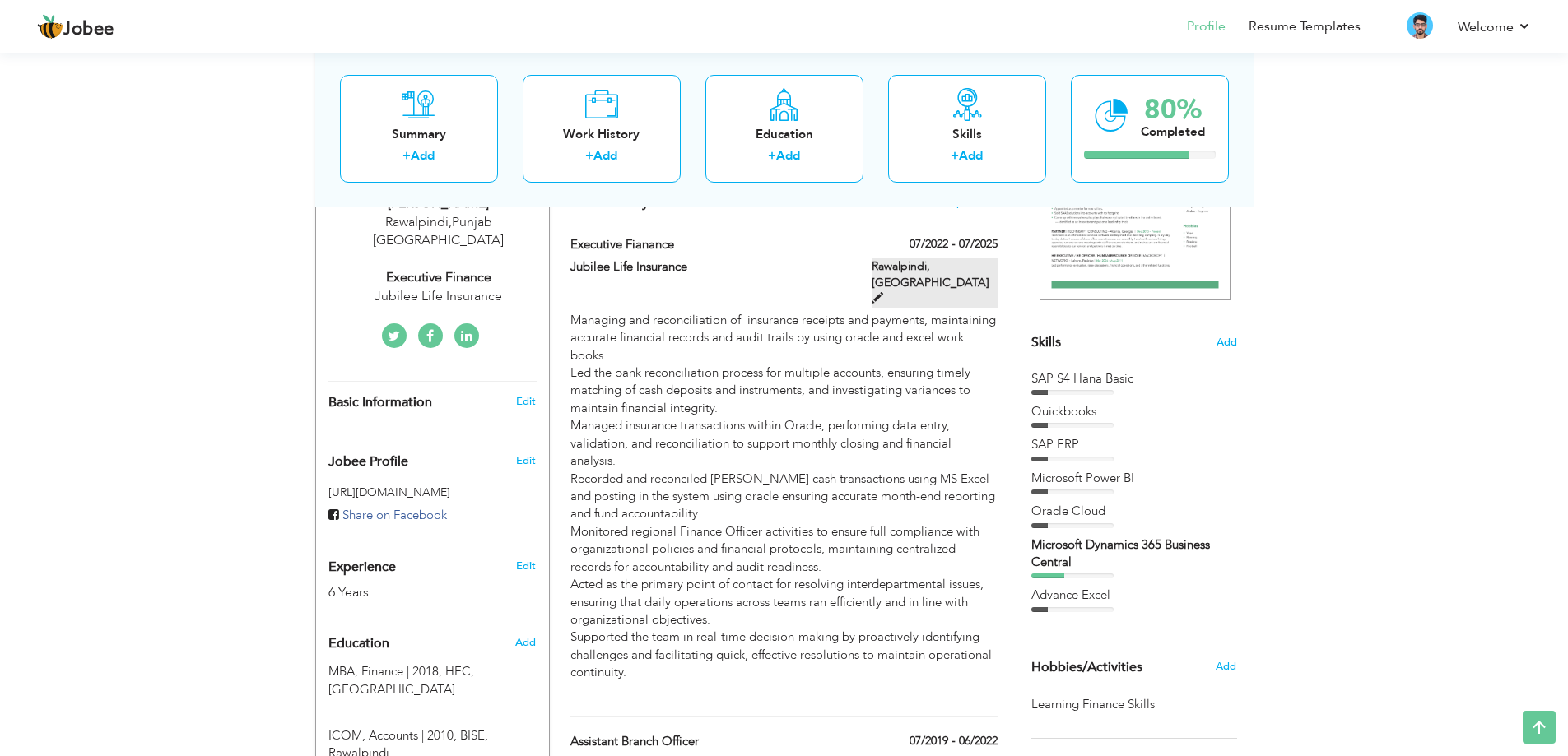
scroll to position [293, 0]
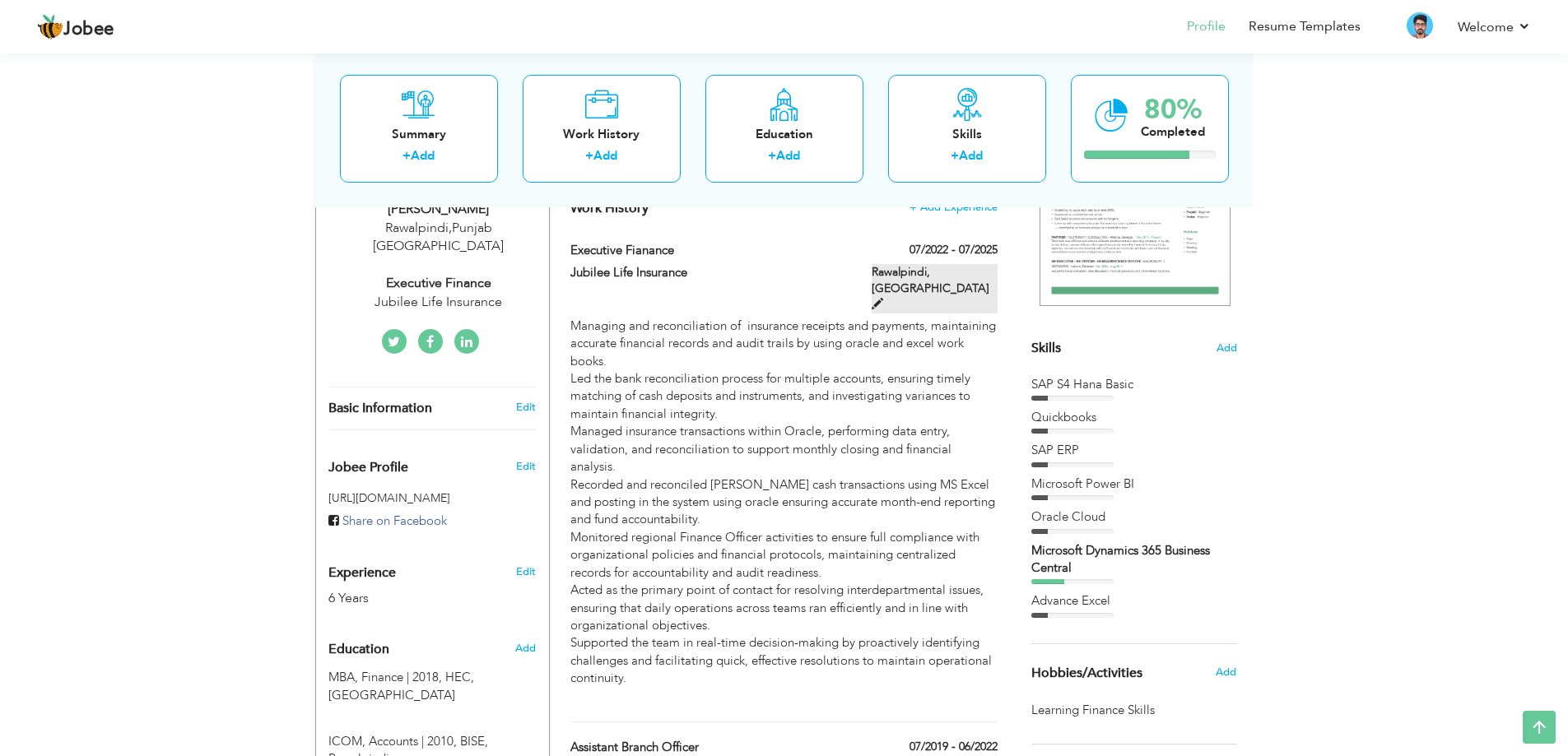
click at [883, 298] on span at bounding box center [877, 303] width 12 height 12
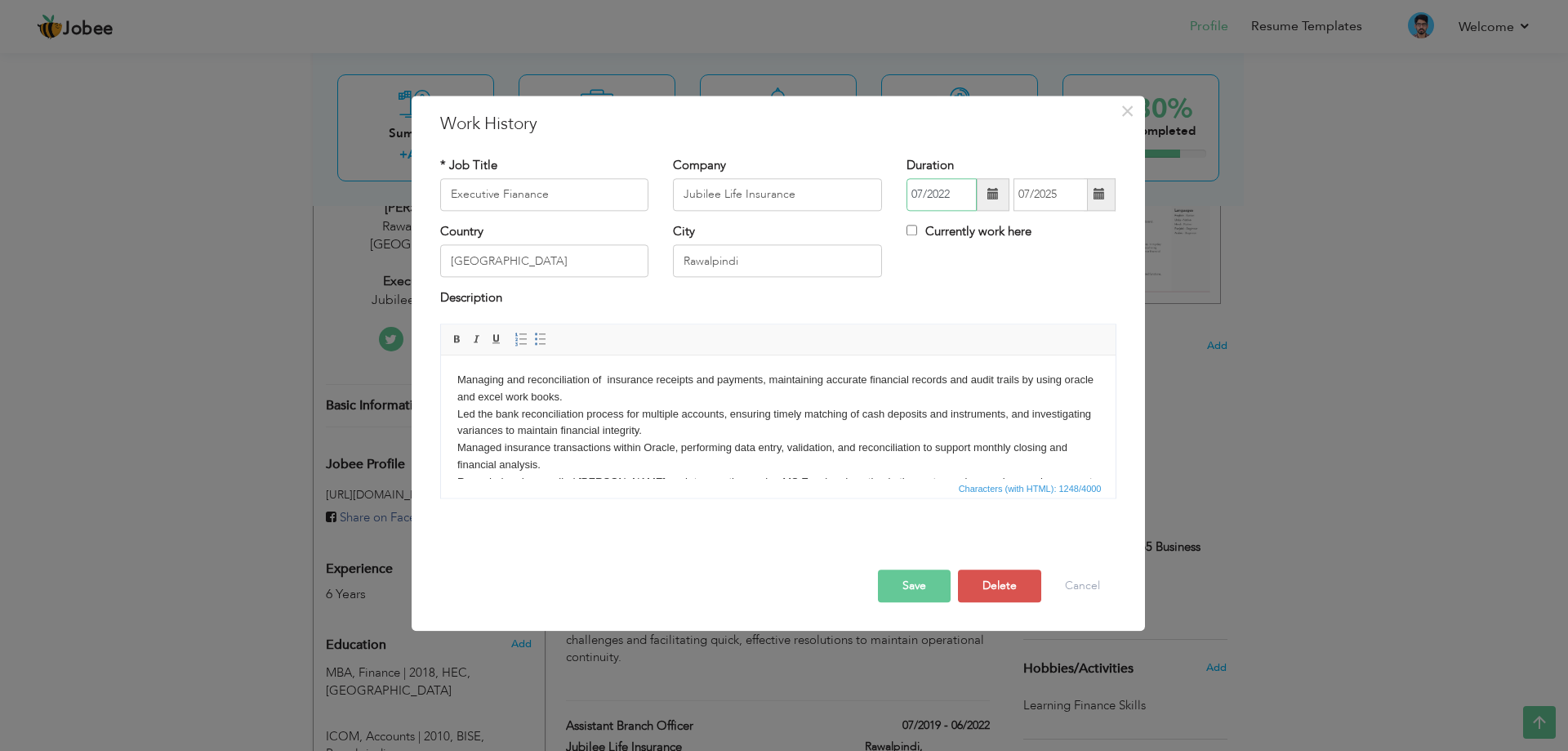
click at [957, 192] on input "07/2022" at bounding box center [942, 195] width 71 height 33
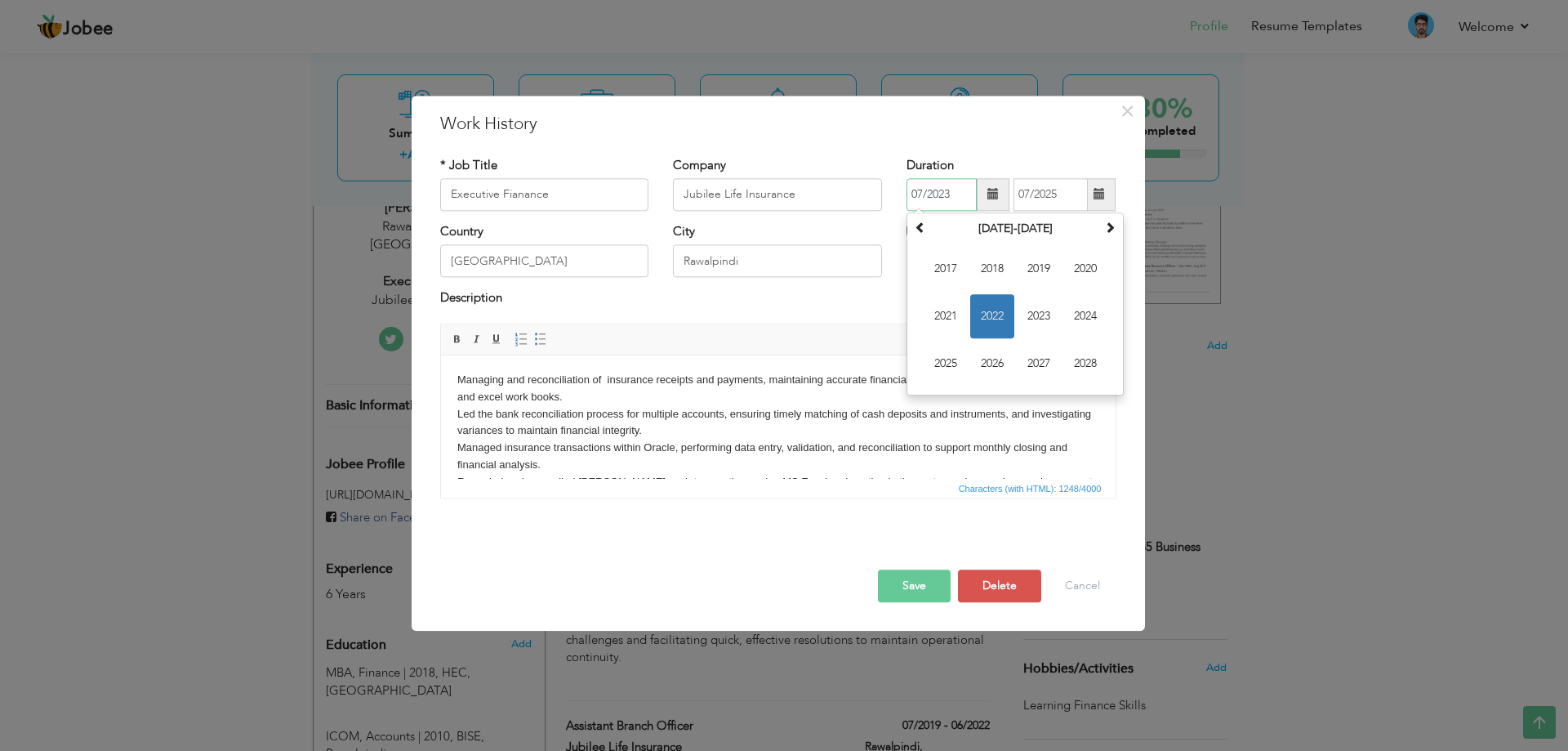
type input "07/2023"
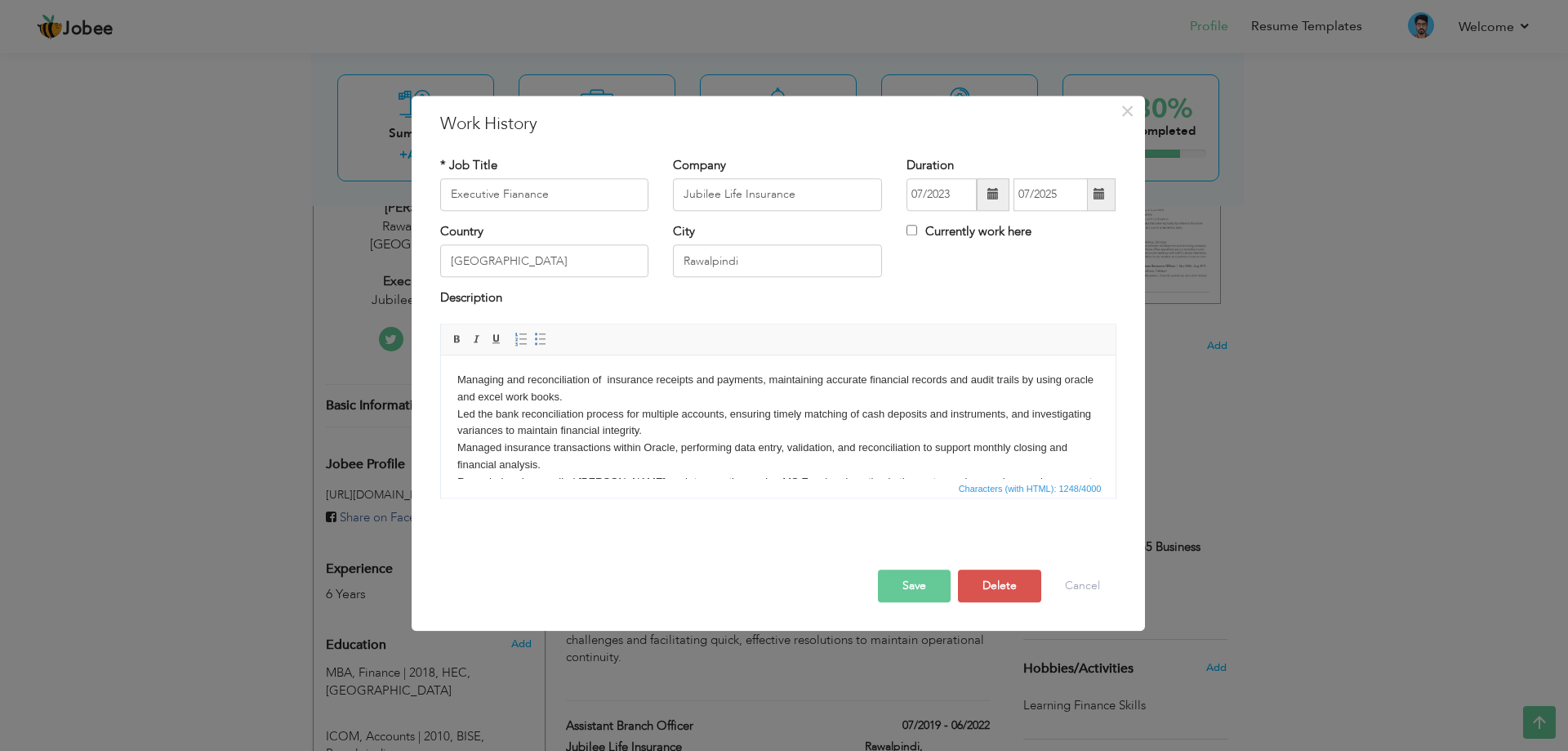
click at [912, 581] on button "Save" at bounding box center [914, 586] width 72 height 33
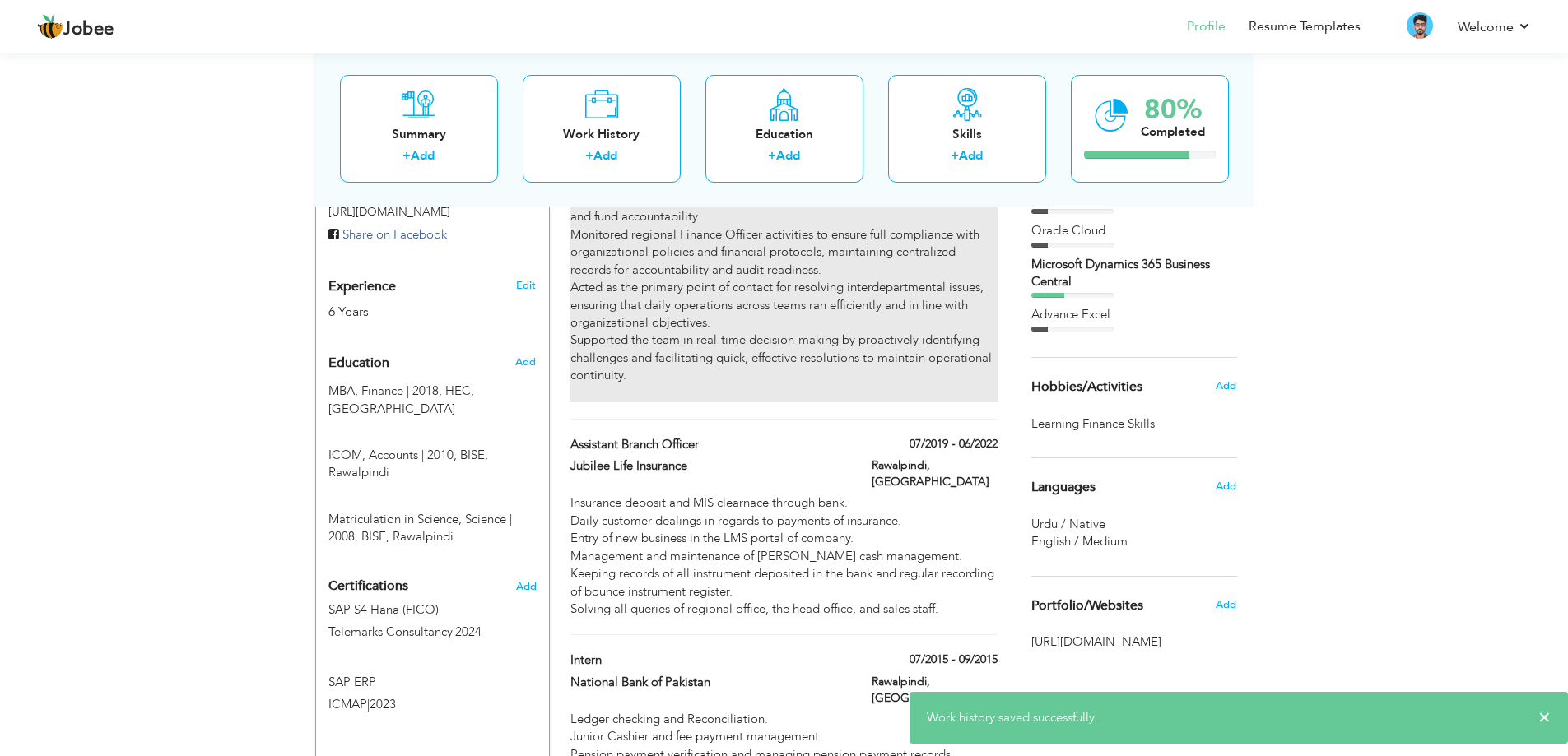
scroll to position [623, 0]
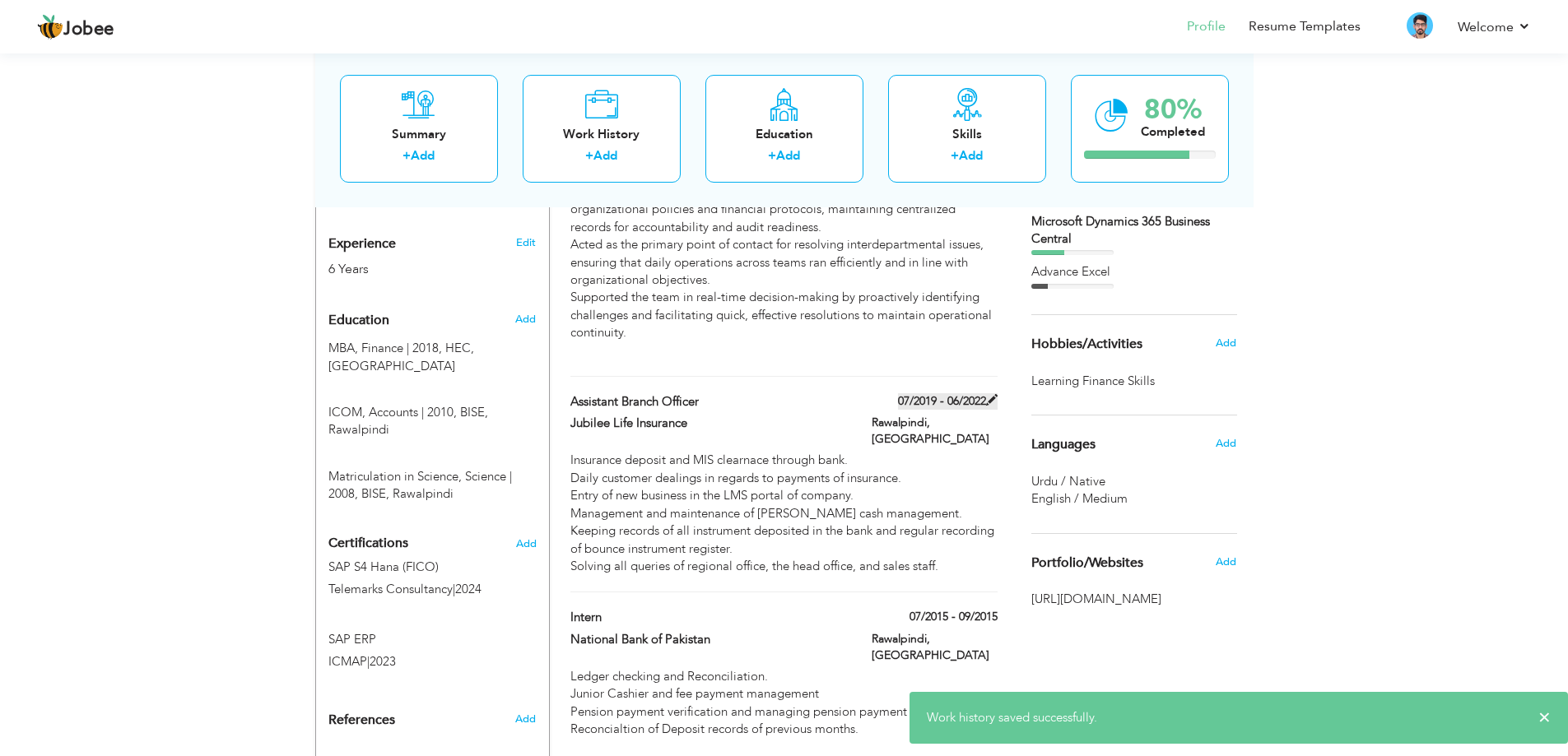
click at [994, 394] on span at bounding box center [991, 400] width 12 height 12
type input "Assistant Branch Officer"
type input "07/2019"
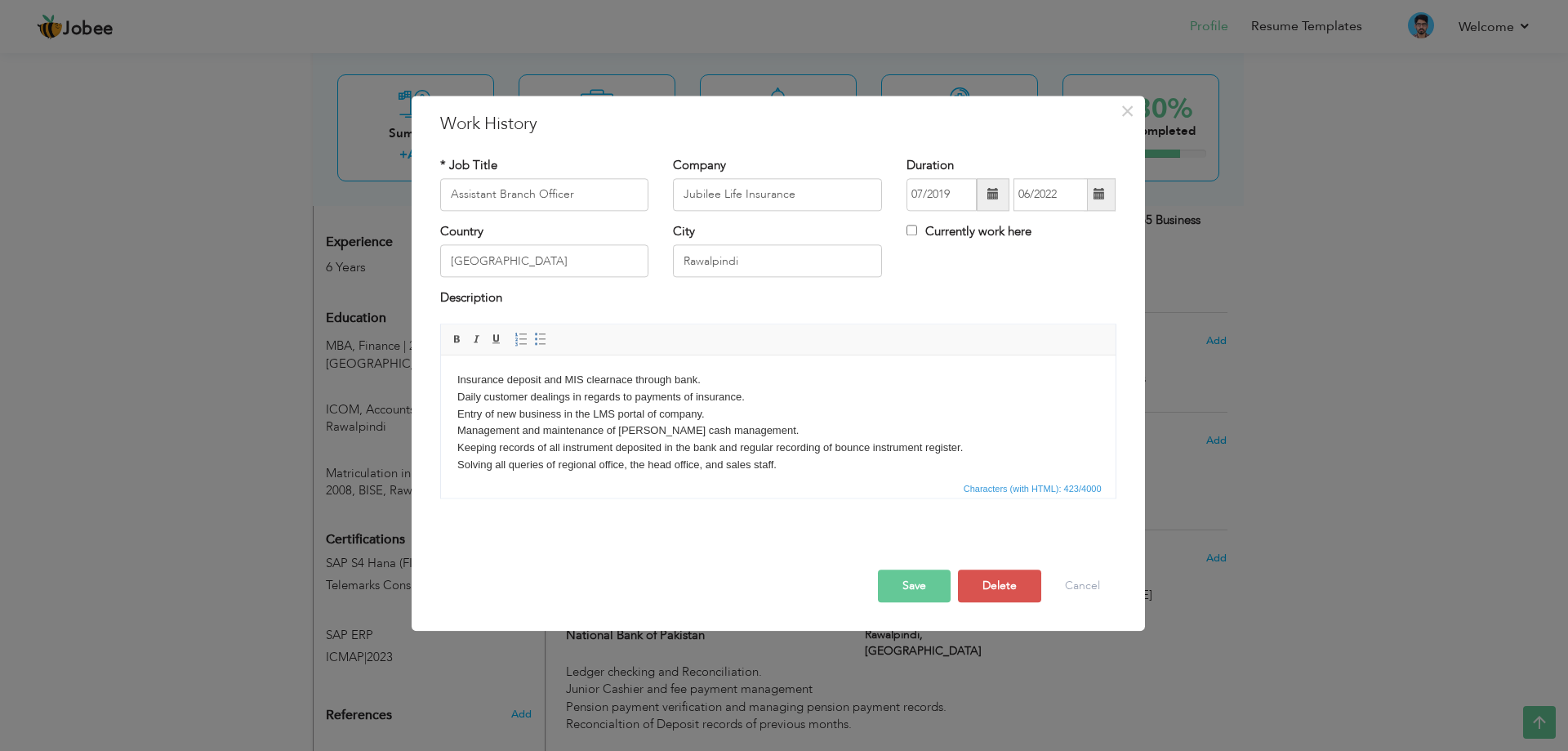
click at [1116, 193] on span at bounding box center [1100, 195] width 32 height 33
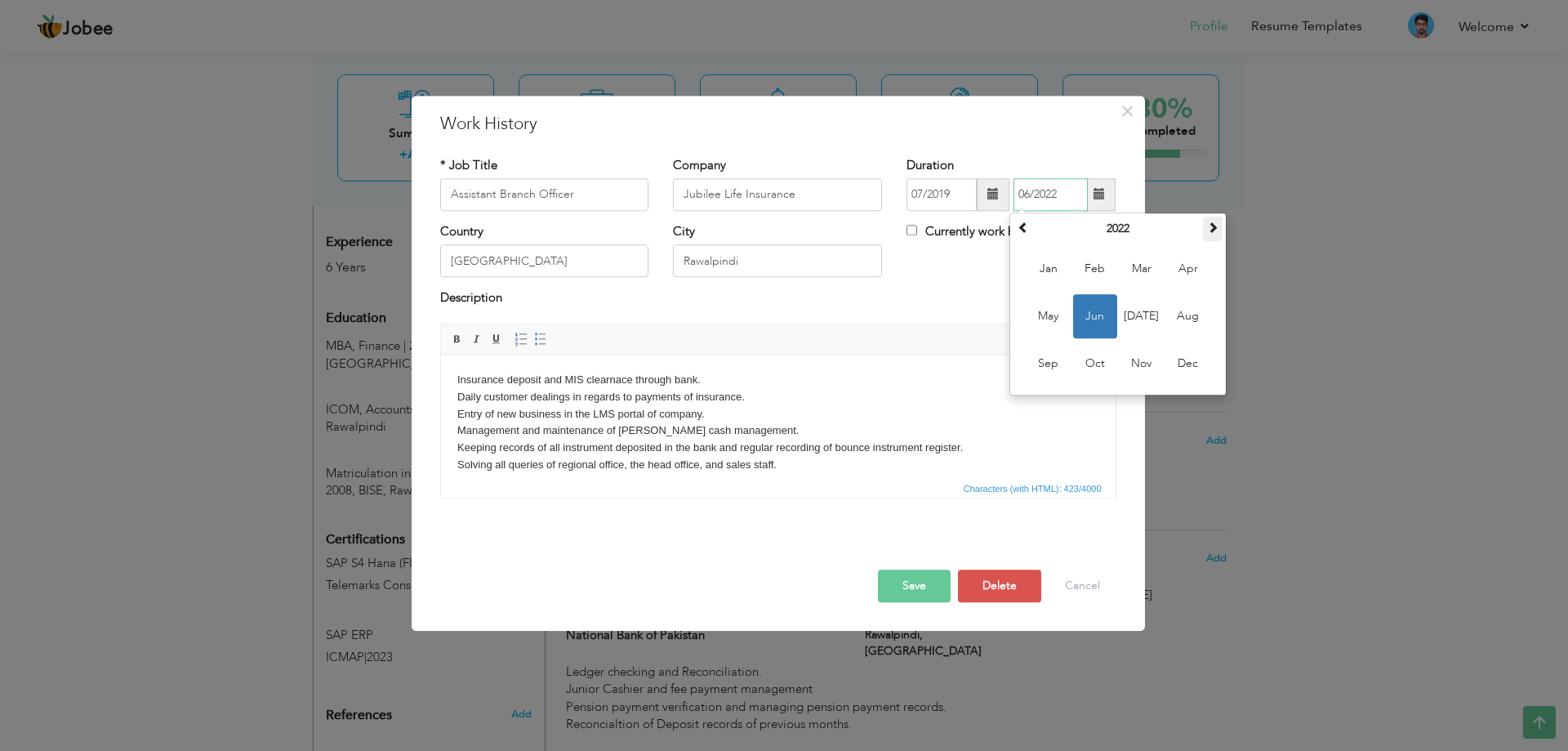
click at [1204, 227] on th at bounding box center [1213, 228] width 20 height 24
click at [1091, 313] on span "Jun" at bounding box center [1095, 316] width 44 height 44
type input "06/2023"
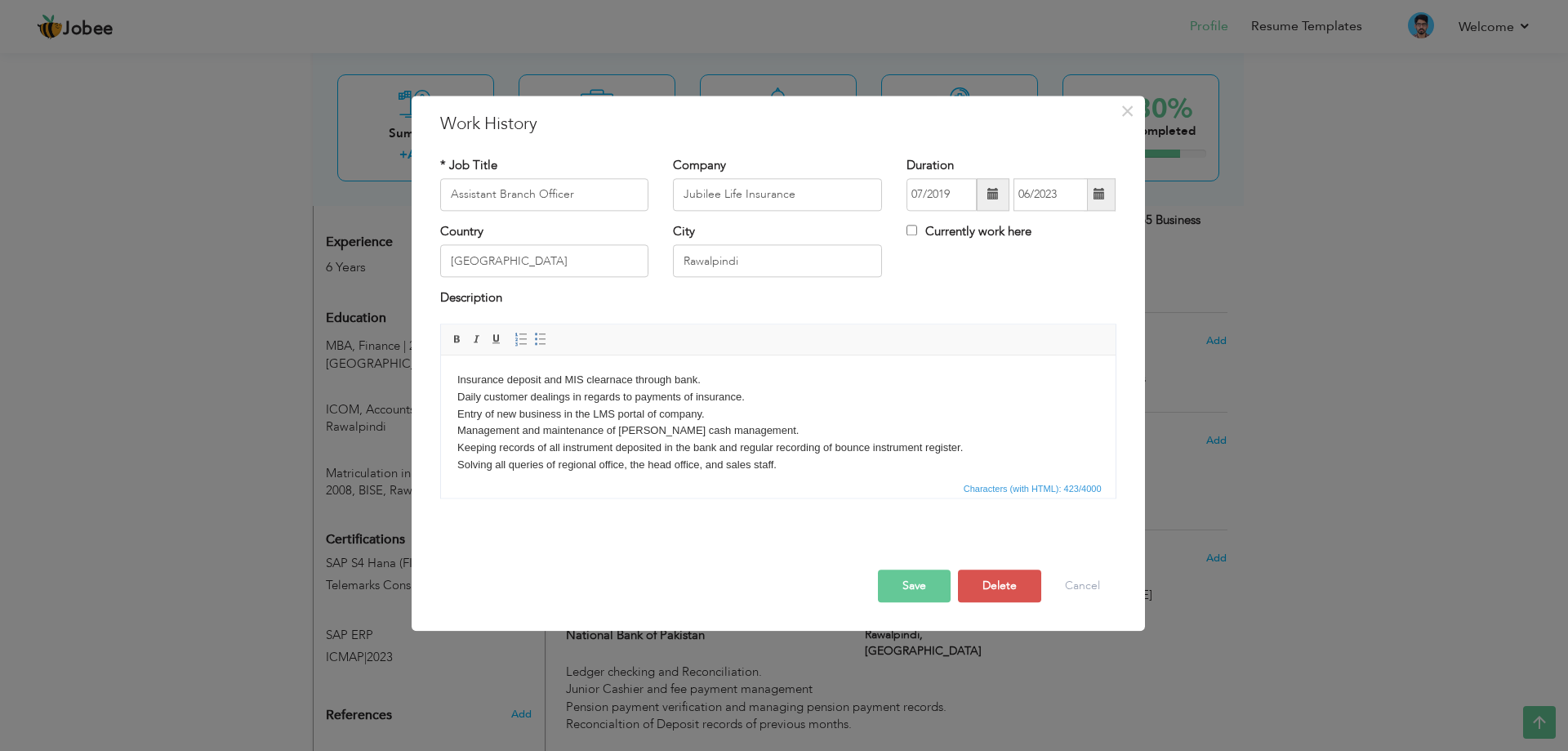
click at [924, 573] on button "Save" at bounding box center [914, 586] width 72 height 33
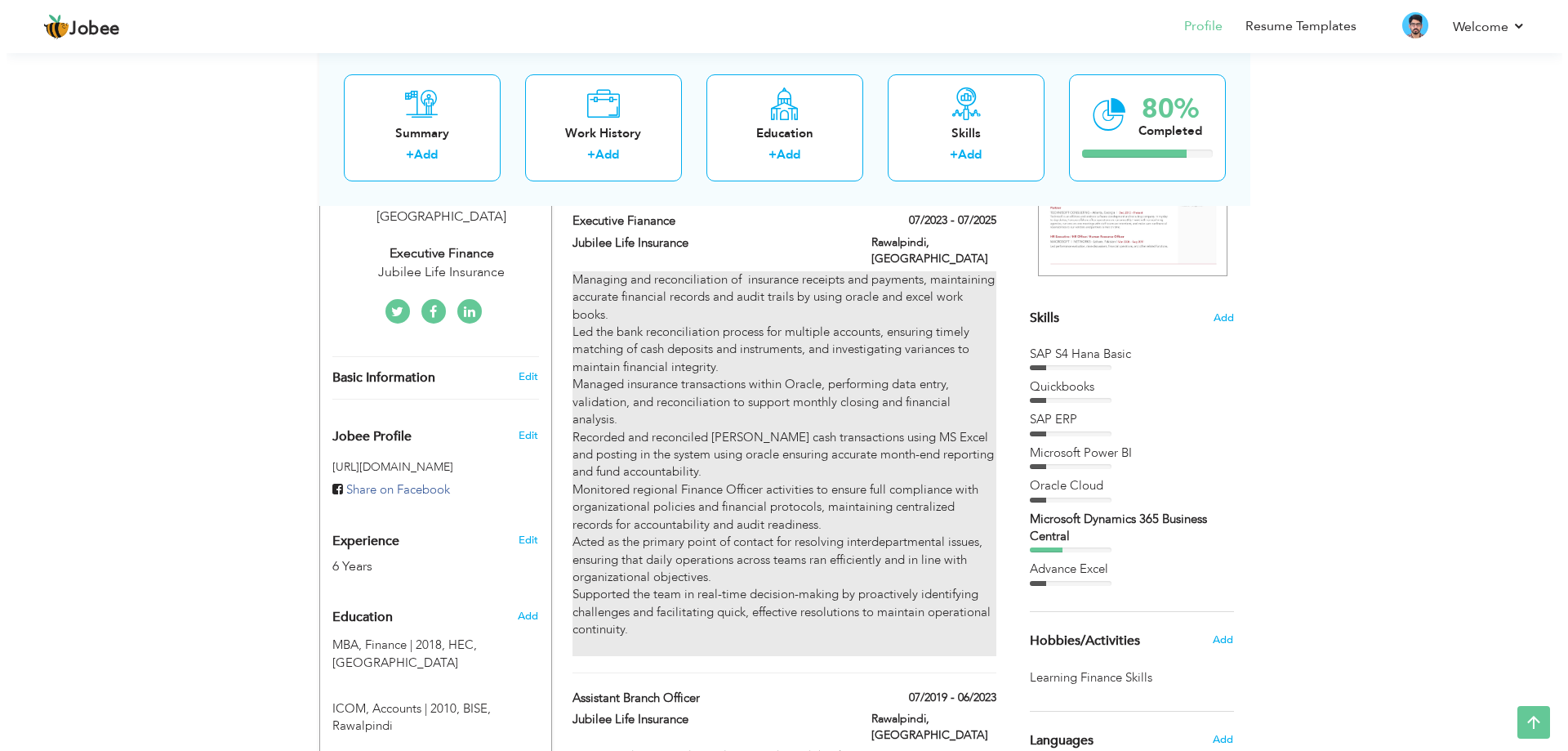
scroll to position [291, 0]
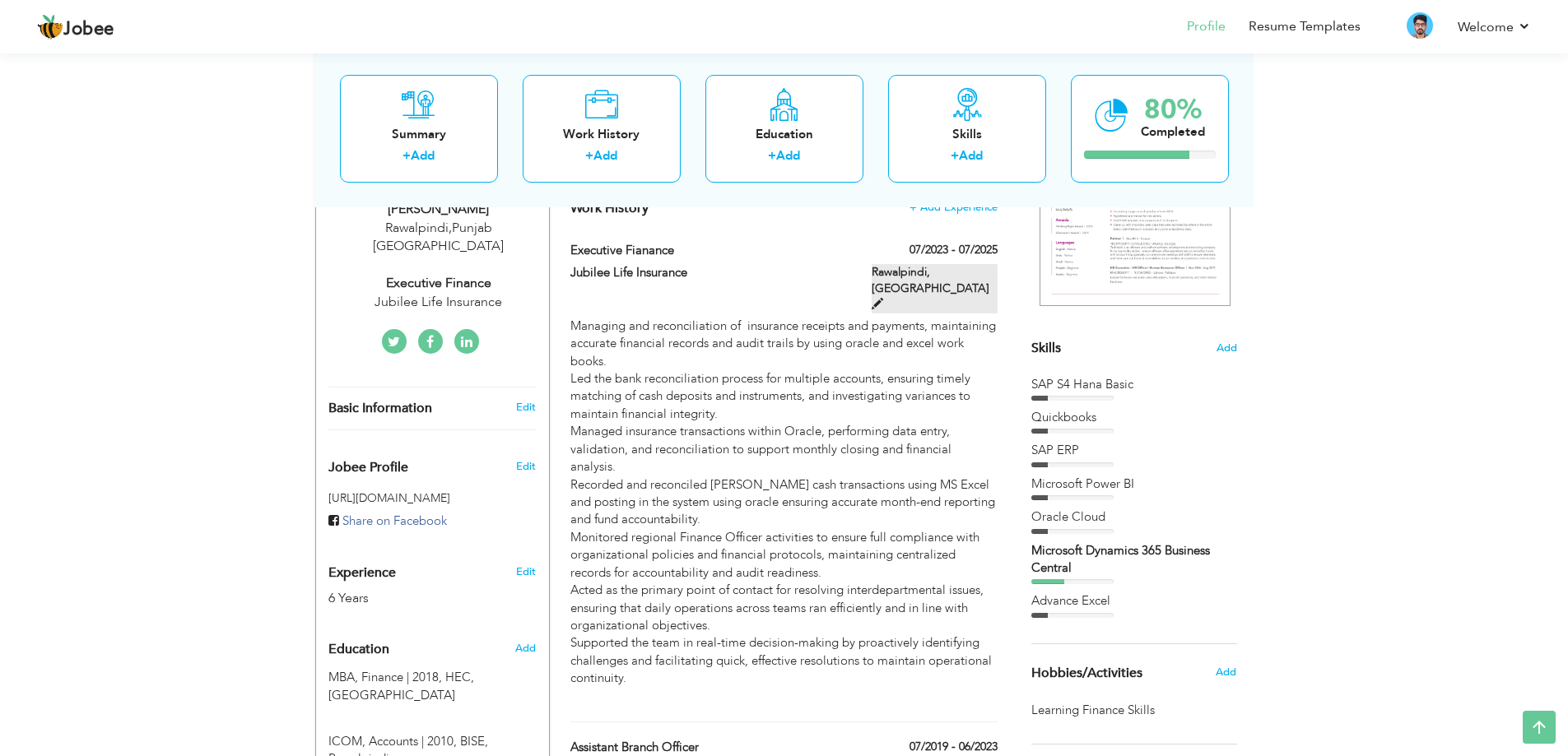
click at [883, 298] on span at bounding box center [877, 303] width 12 height 12
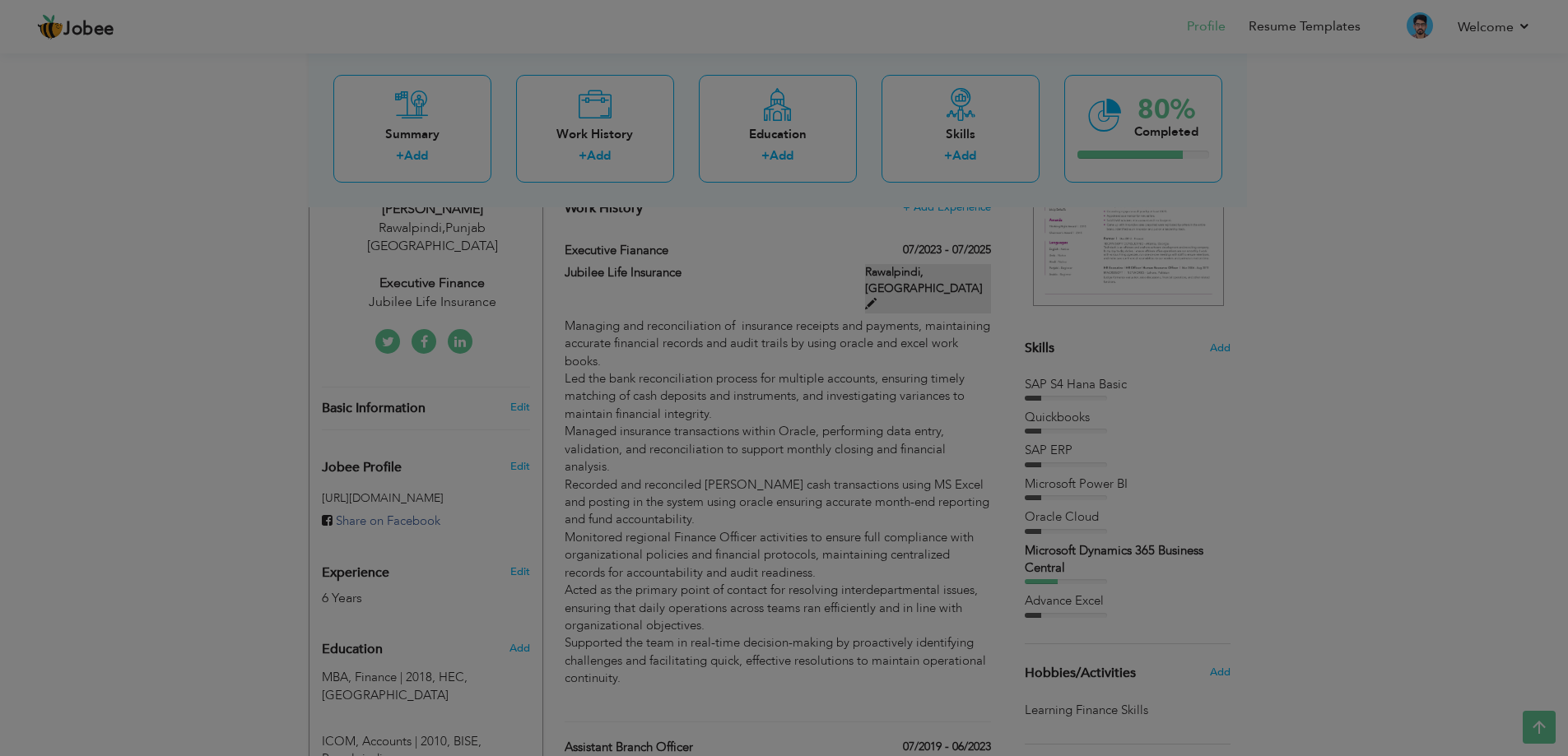
type input "Executive Fianance"
type input "07/2023"
type input "07/2025"
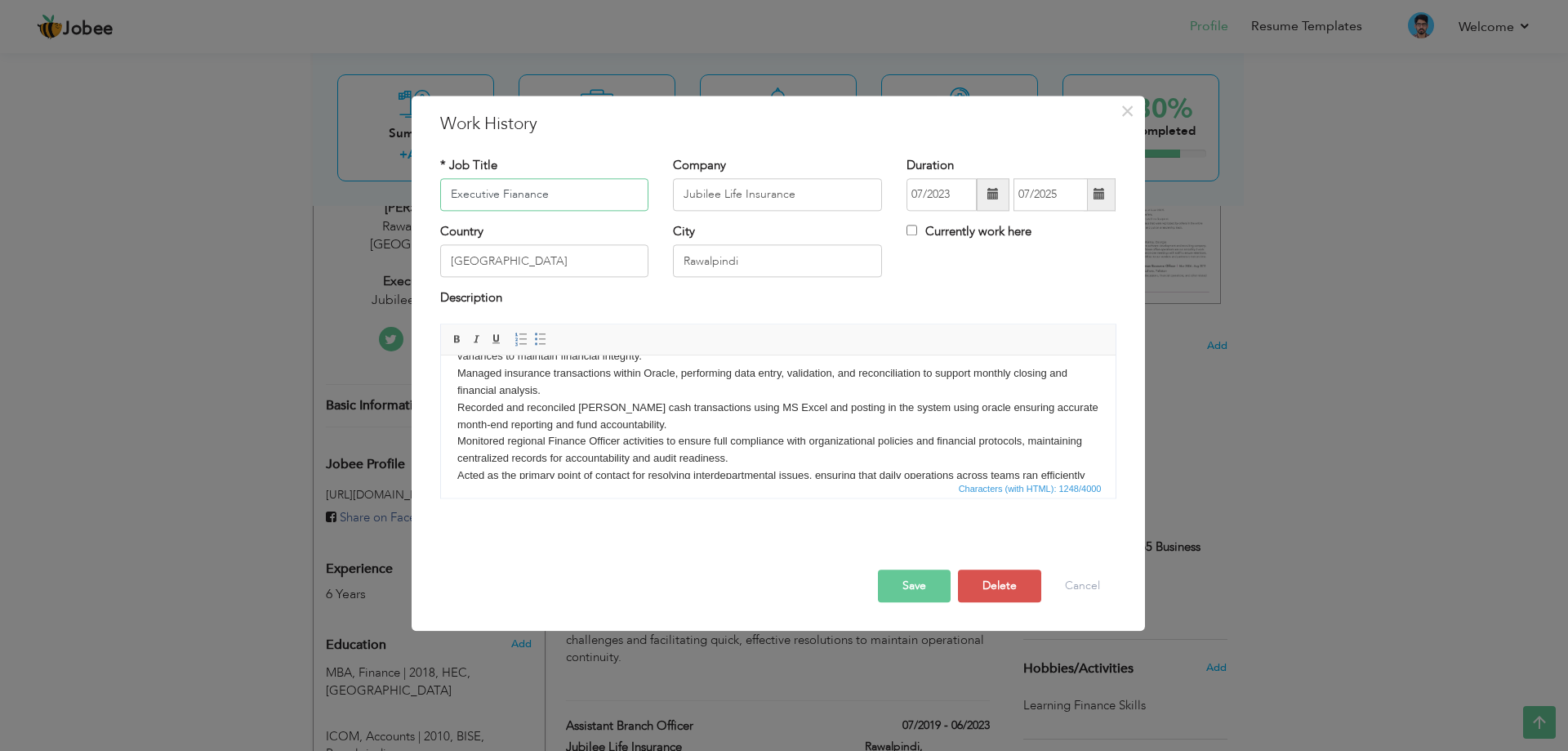
scroll to position [165, 0]
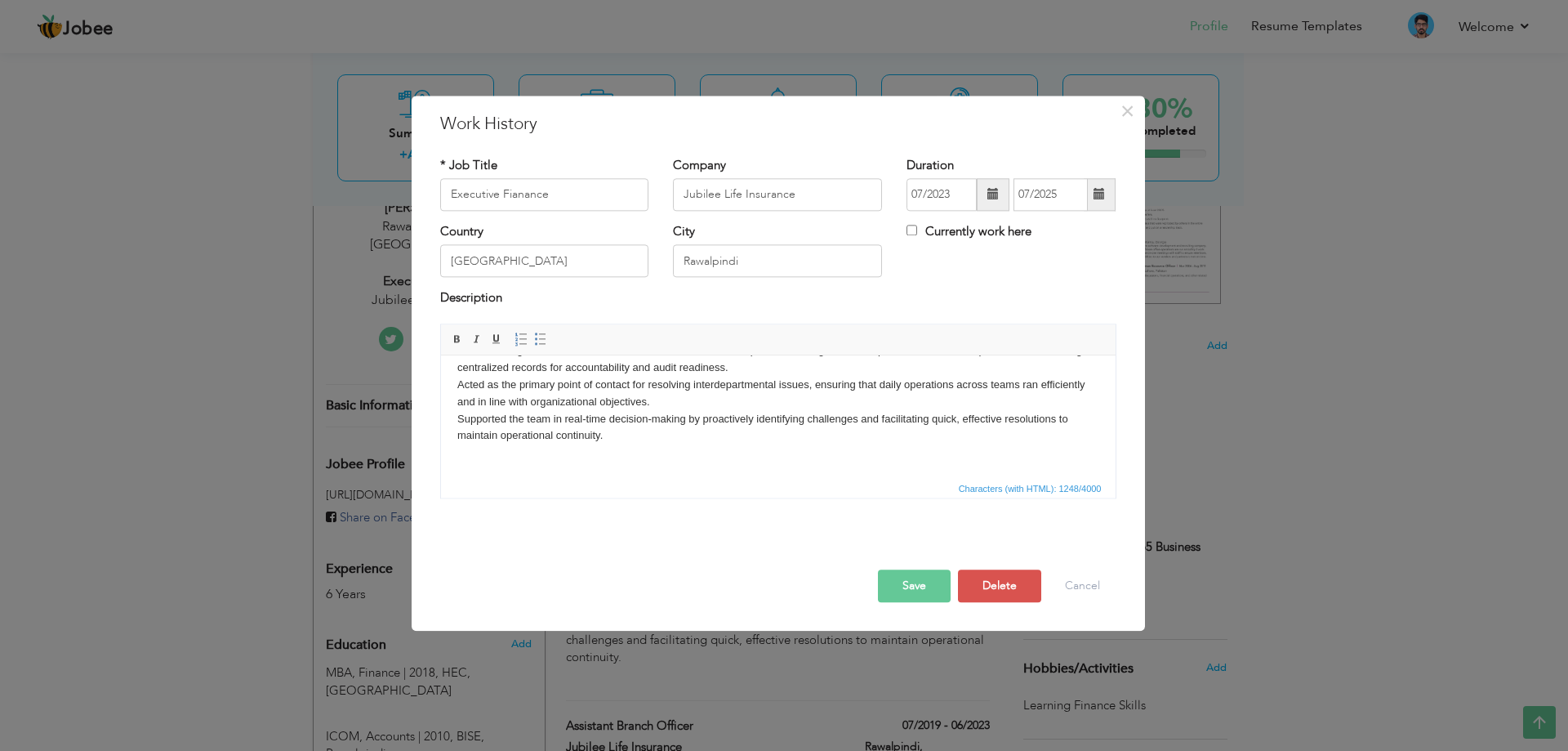
click at [625, 447] on body "Managing and reconciliation of insurance receipts and payments, maintaining acc…" at bounding box center [778, 335] width 642 height 255
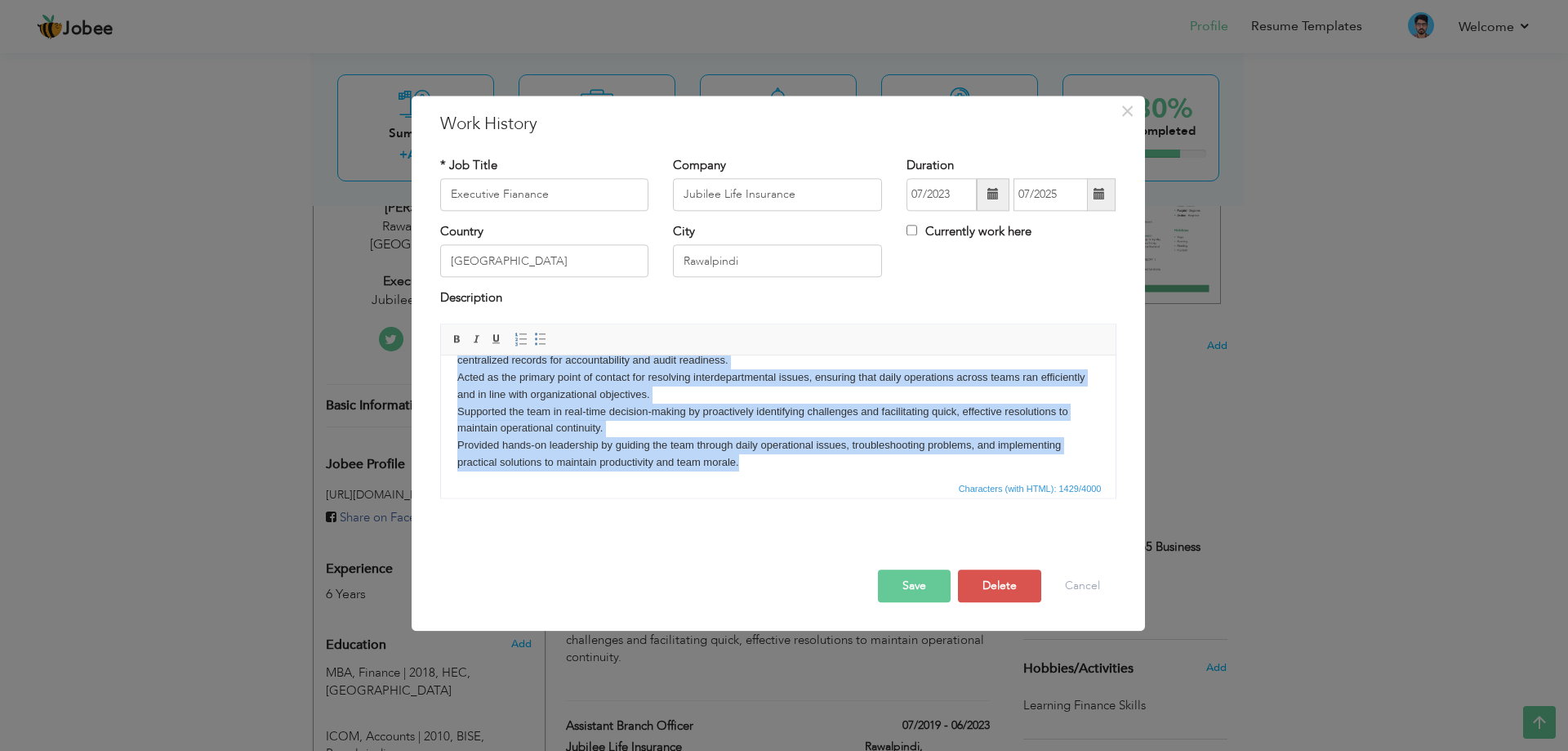
scroll to position [0, 0]
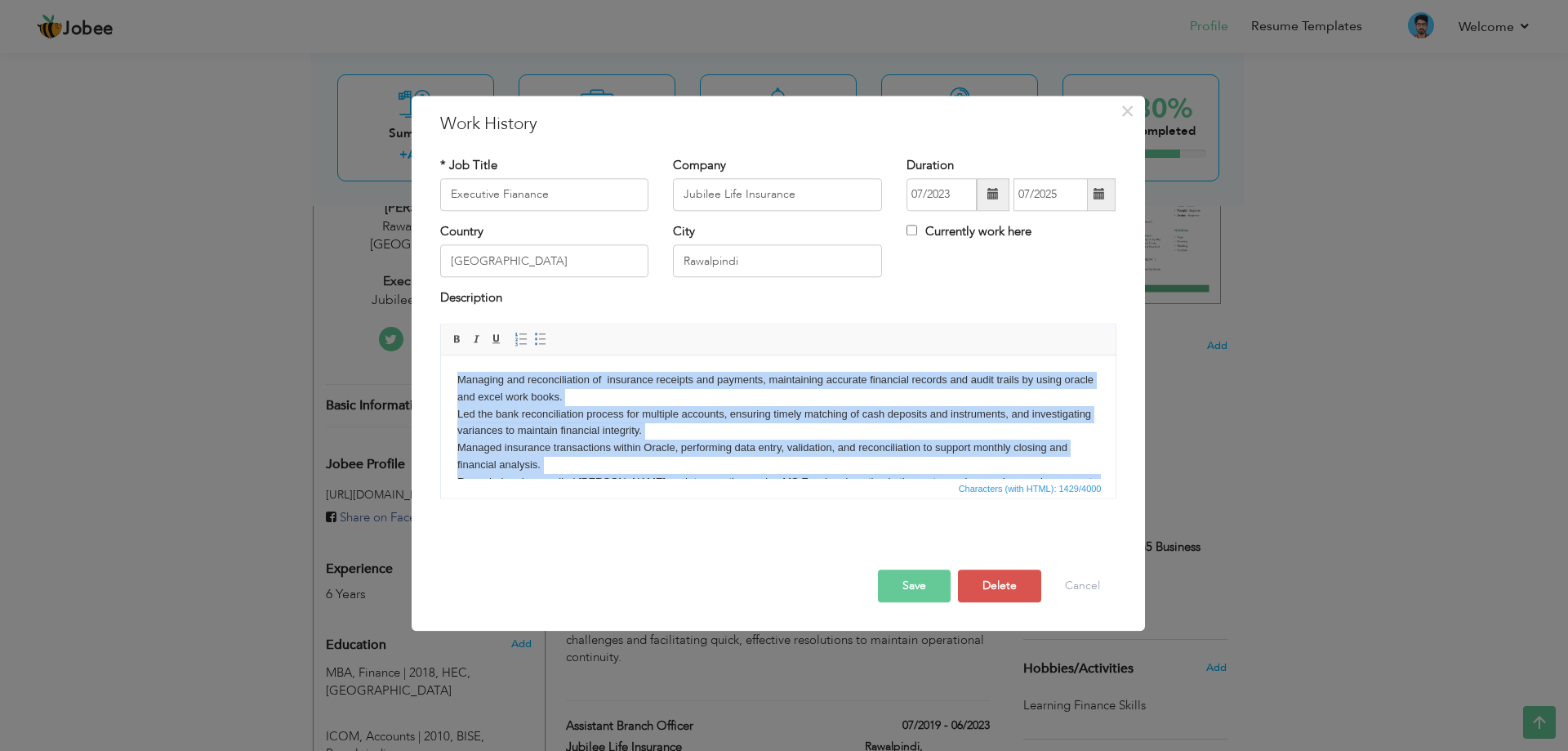
drag, startPoint x: 755, startPoint y: 471, endPoint x: 305, endPoint y: 207, distance: 521.7
click at [440, 356] on html "Managing and reconciliation of insurance receipts and payments, maintaining acc…" at bounding box center [778, 508] width 675 height 305
click at [548, 337] on link "Insert/Remove Bulleted List" at bounding box center [541, 339] width 18 height 18
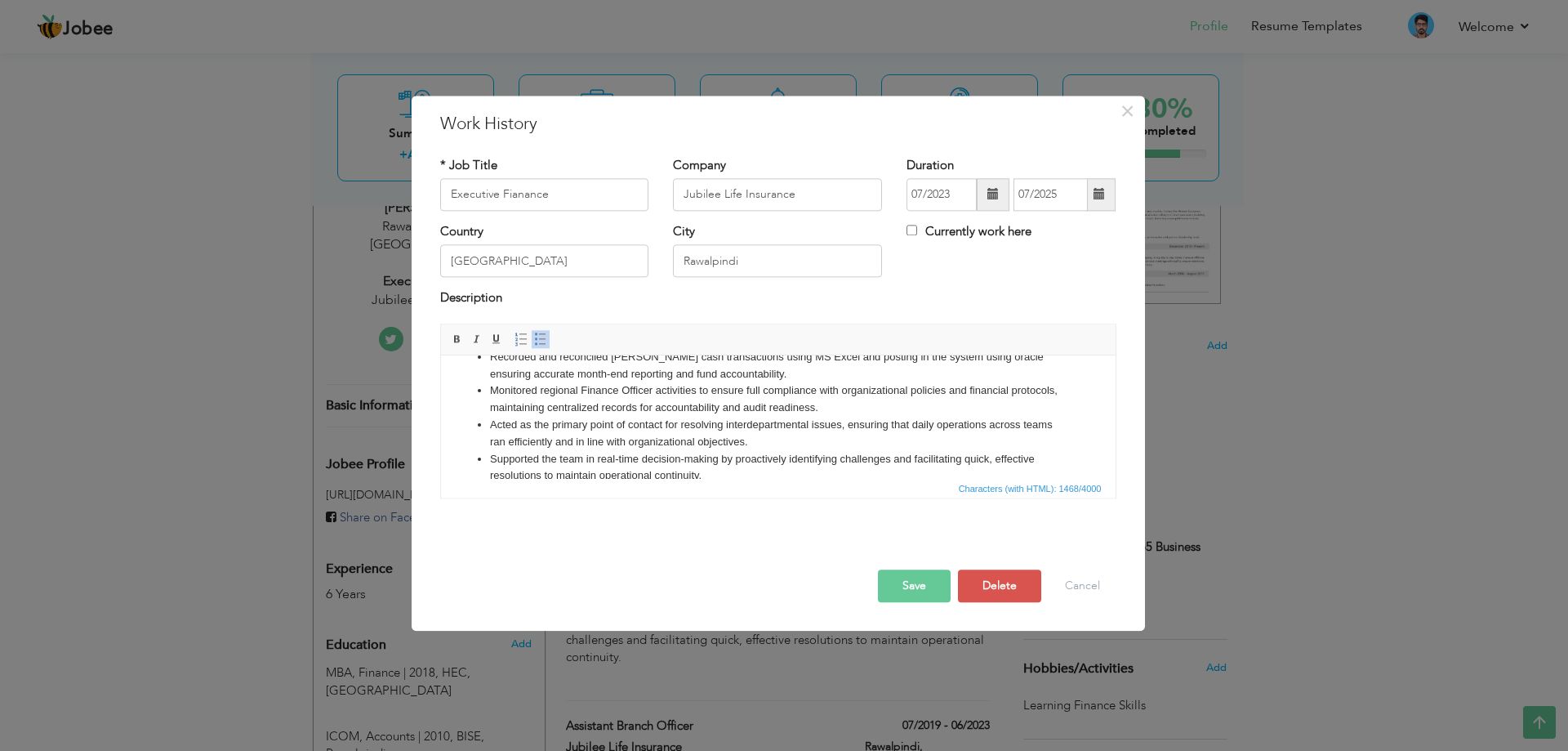
scroll to position [164, 0]
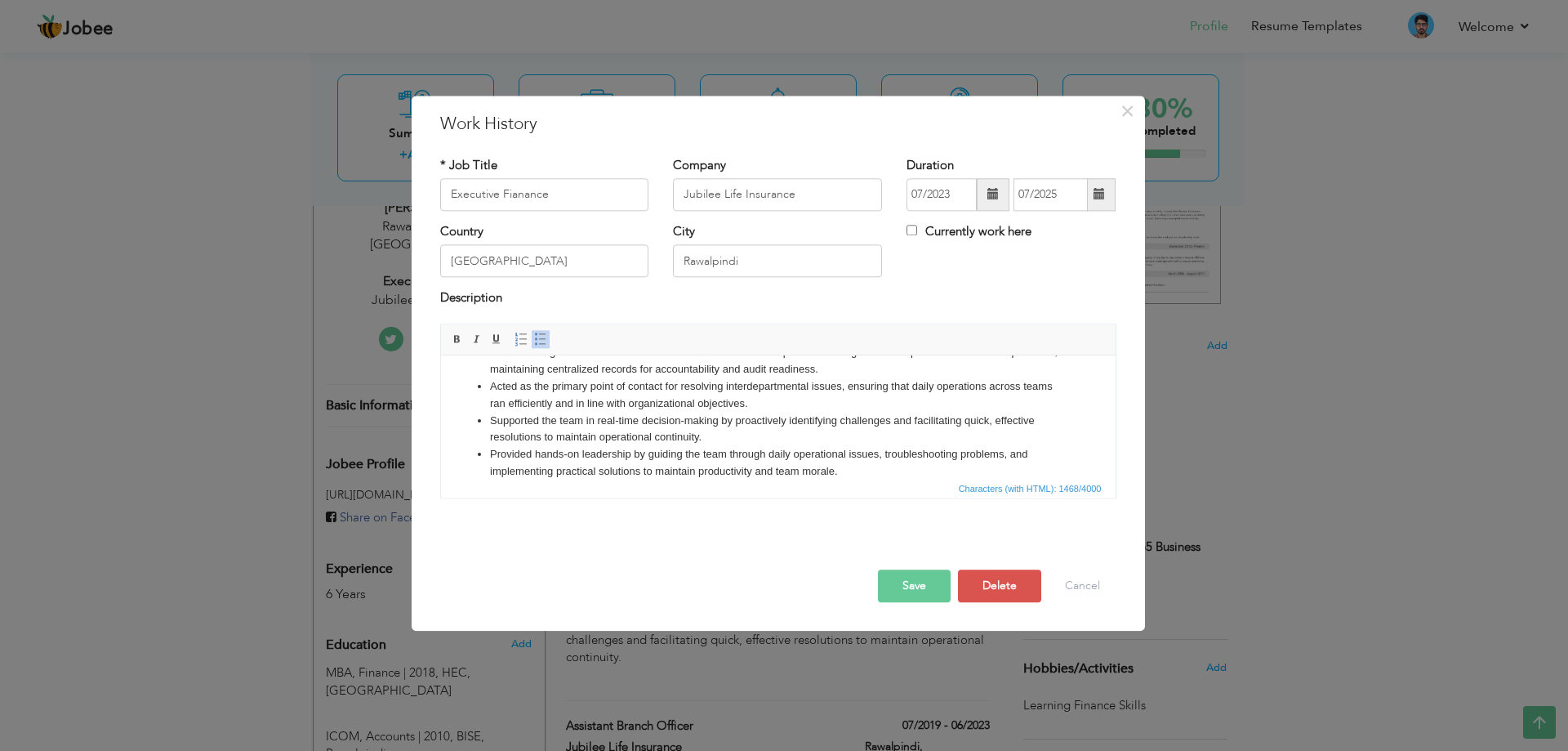
click at [781, 403] on li "Acted as the primary point of contact for resolving interdepartmental issues, e…" at bounding box center [778, 395] width 577 height 34
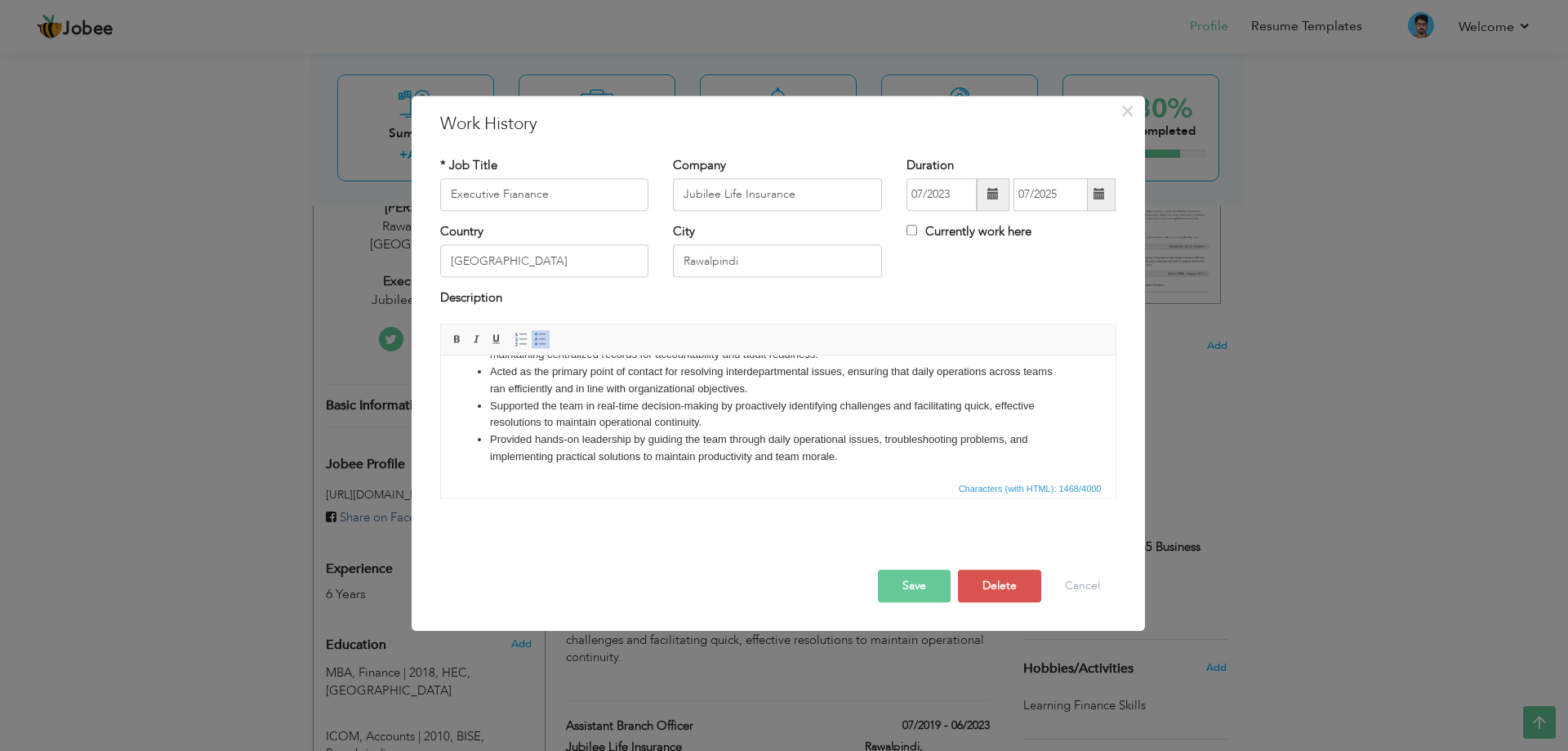
scroll to position [182, 0]
click at [944, 584] on button "Save" at bounding box center [914, 586] width 72 height 33
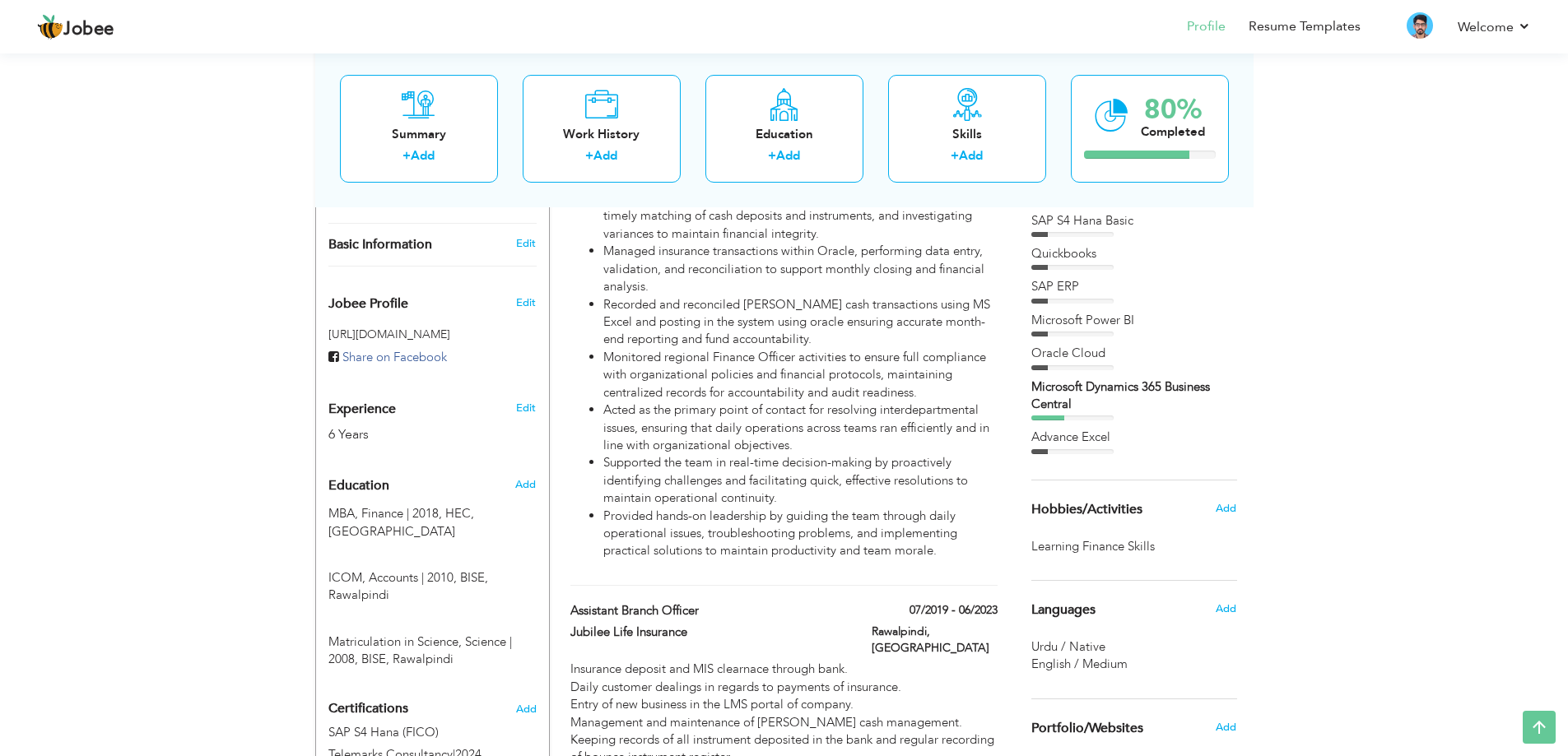
scroll to position [293, 0]
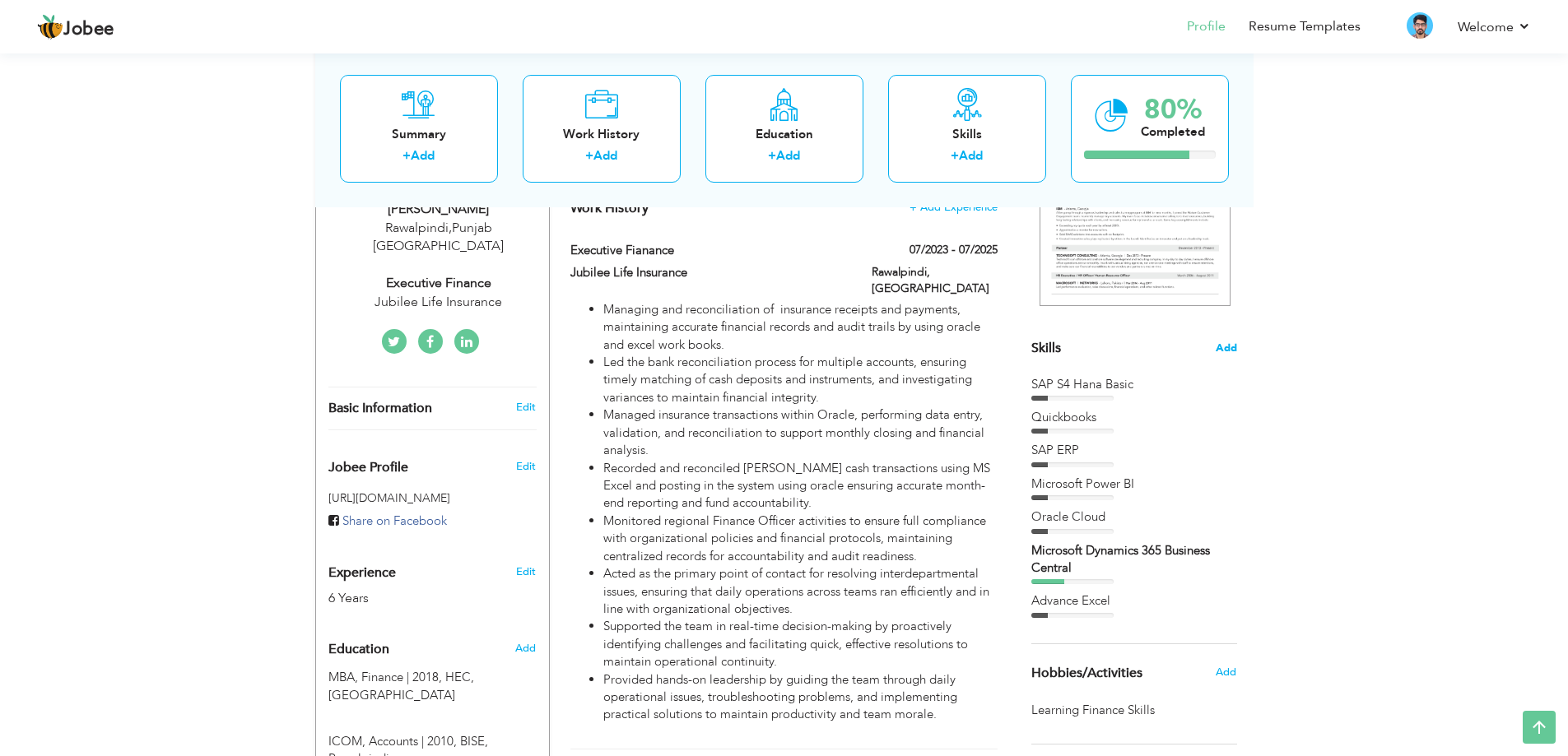
click at [1230, 346] on span "Add" at bounding box center [1225, 348] width 21 height 15
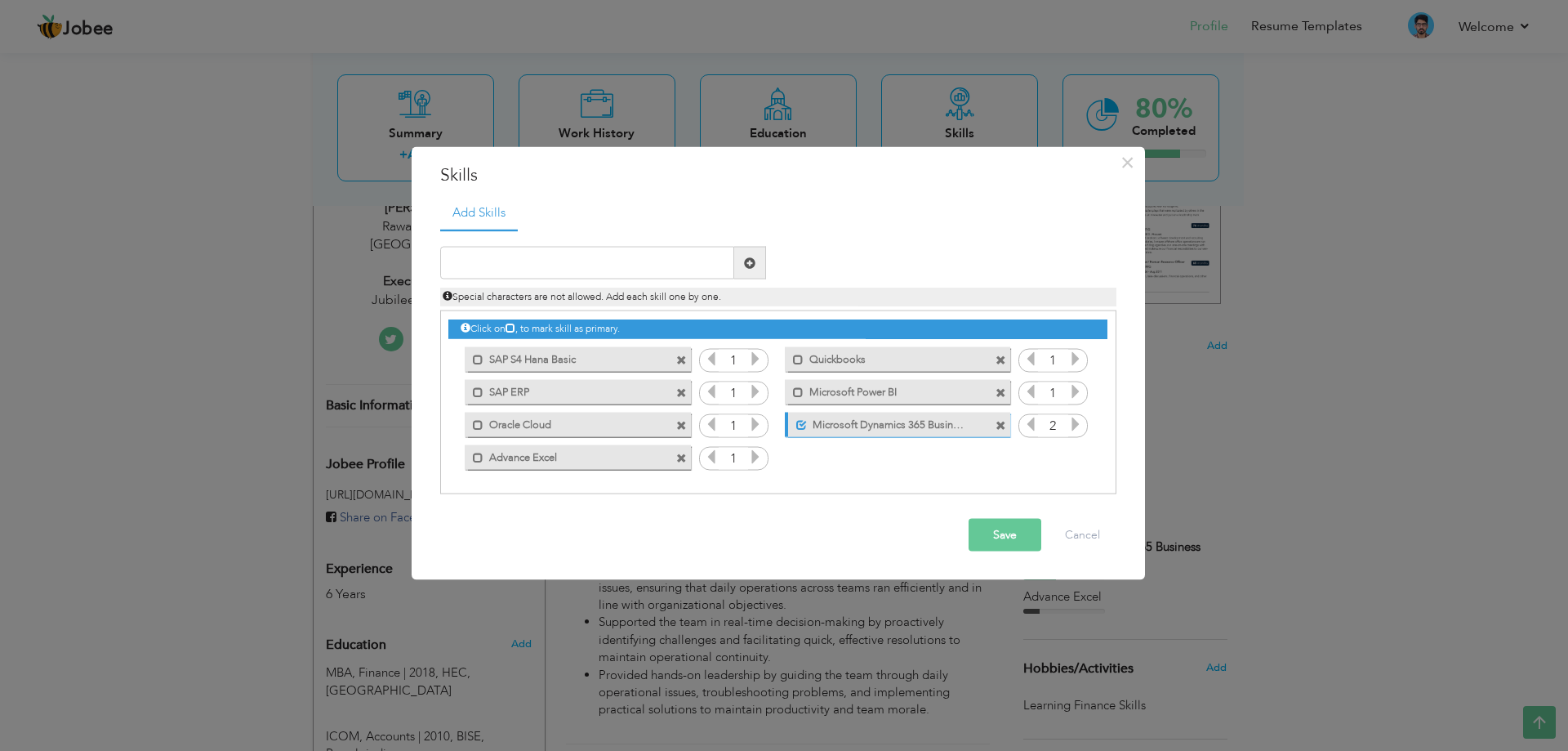
drag, startPoint x: 842, startPoint y: 426, endPoint x: 606, endPoint y: 346, distance: 249.2
click at [606, 346] on div "Click on , to mark skill as primary. Mark as primary skill. SAP S4 Hana Basic 1…" at bounding box center [778, 392] width 658 height 162
drag, startPoint x: 603, startPoint y: 359, endPoint x: 804, endPoint y: 392, distance: 203.7
click at [807, 395] on div "Click on , to mark skill as primary. Mark as primary skill. SAP S4 Hana Basic 1…" at bounding box center [778, 392] width 658 height 162
drag, startPoint x: 1032, startPoint y: 425, endPoint x: 1014, endPoint y: 325, distance: 101.6
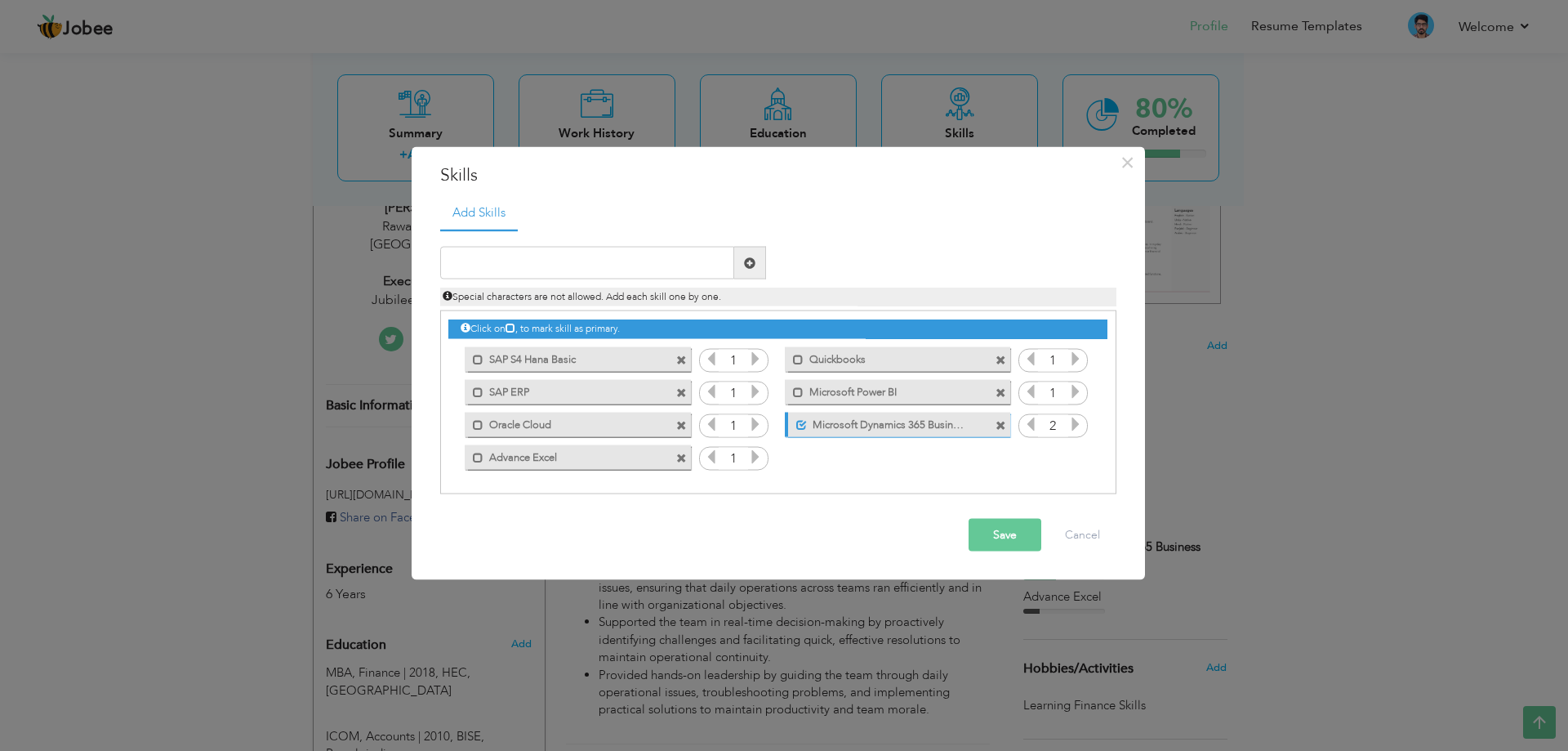
click at [1014, 325] on div "Click on , to mark skill as primary. Mark as primary skill. SAP S4 Hana Basic 1…" at bounding box center [778, 392] width 658 height 162
drag, startPoint x: 907, startPoint y: 428, endPoint x: 907, endPoint y: 314, distance: 114.0
click at [907, 314] on div "Click on , to mark skill as primary. Mark as primary skill. SAP S4 Hana Basic 1…" at bounding box center [778, 392] width 658 height 162
drag, startPoint x: 559, startPoint y: 359, endPoint x: 747, endPoint y: 440, distance: 204.7
click at [747, 440] on div "Click on , to mark skill as primary. Mark as primary skill. SAP S4 Hana Basic 1…" at bounding box center [778, 392] width 658 height 162
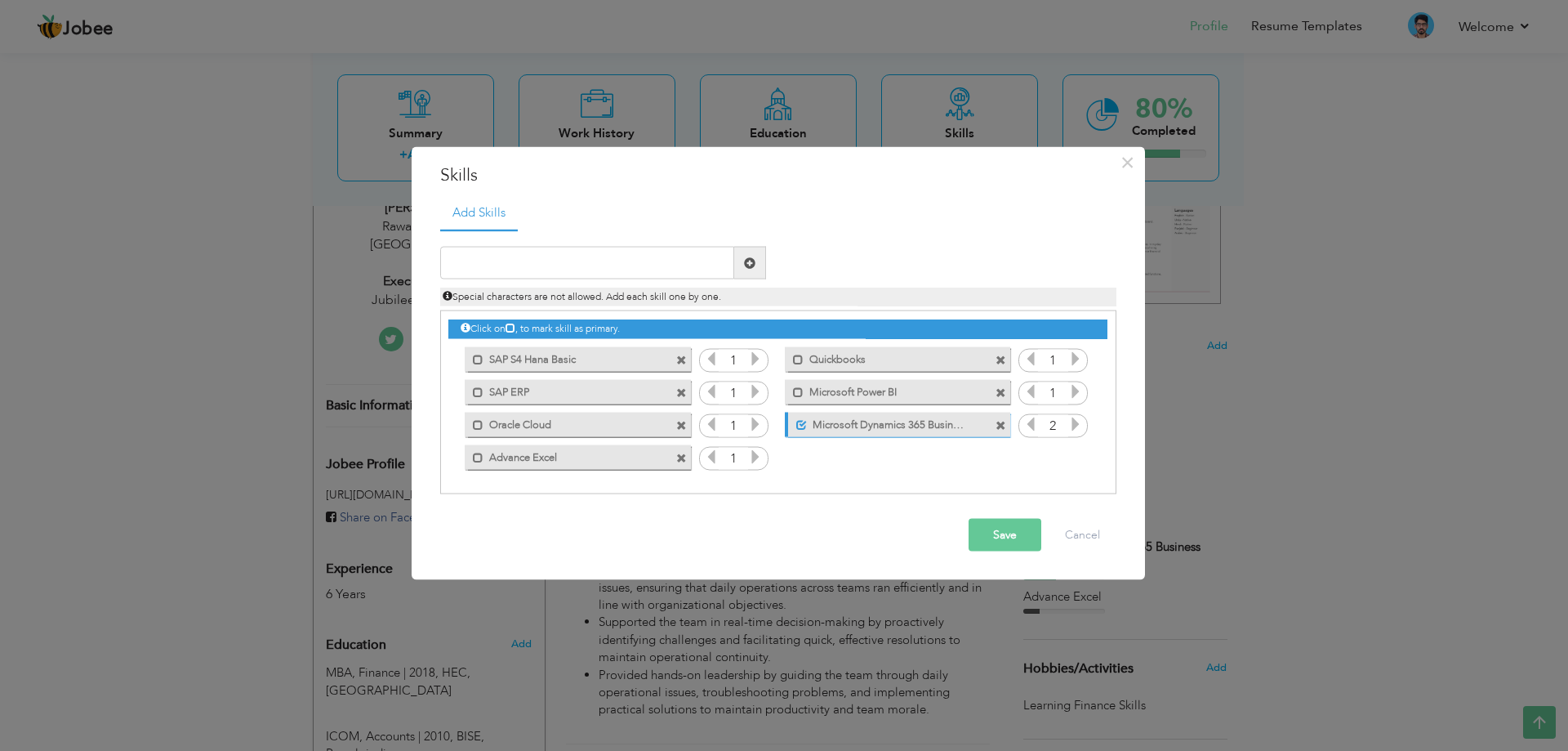
click at [894, 431] on label "Microsoft Dynamics 365 Business Central" at bounding box center [888, 422] width 163 height 21
click at [900, 422] on label "Microsoft Dynamics 365 Business Central" at bounding box center [886, 422] width 165 height 21
click at [896, 427] on label "Microsoft Dynamics 365 Business Central" at bounding box center [888, 422] width 163 height 21
click at [882, 417] on label "Microsoft Dynamics 365 Business Central" at bounding box center [886, 422] width 165 height 21
click at [882, 417] on label "Microsoft Dynamics 365 Business Central" at bounding box center [888, 422] width 163 height 21
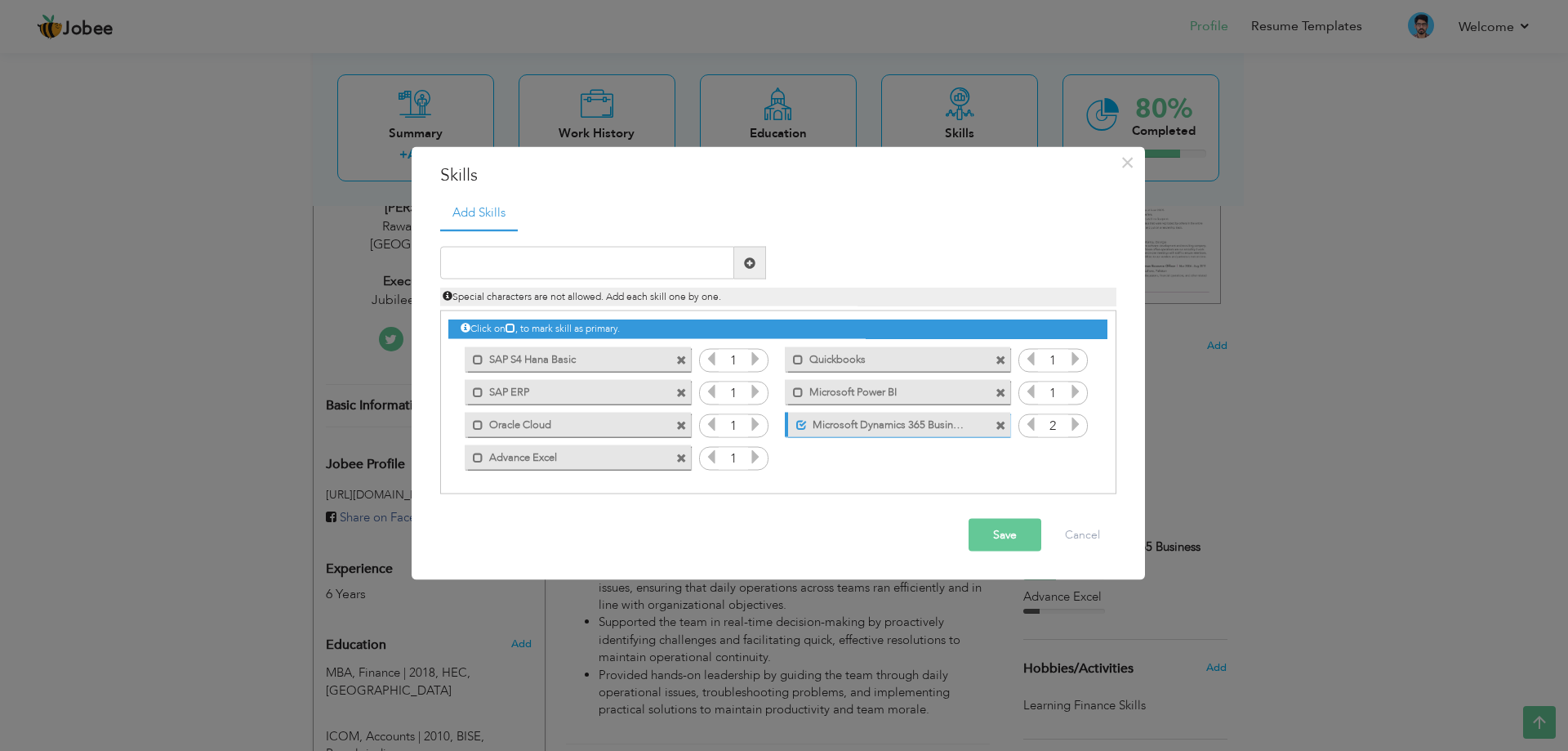
click at [882, 417] on label "Microsoft Dynamics 365 Business Central" at bounding box center [888, 422] width 163 height 21
click at [1073, 425] on icon at bounding box center [1075, 424] width 14 height 14
click at [995, 537] on button "Save" at bounding box center [1005, 536] width 72 height 33
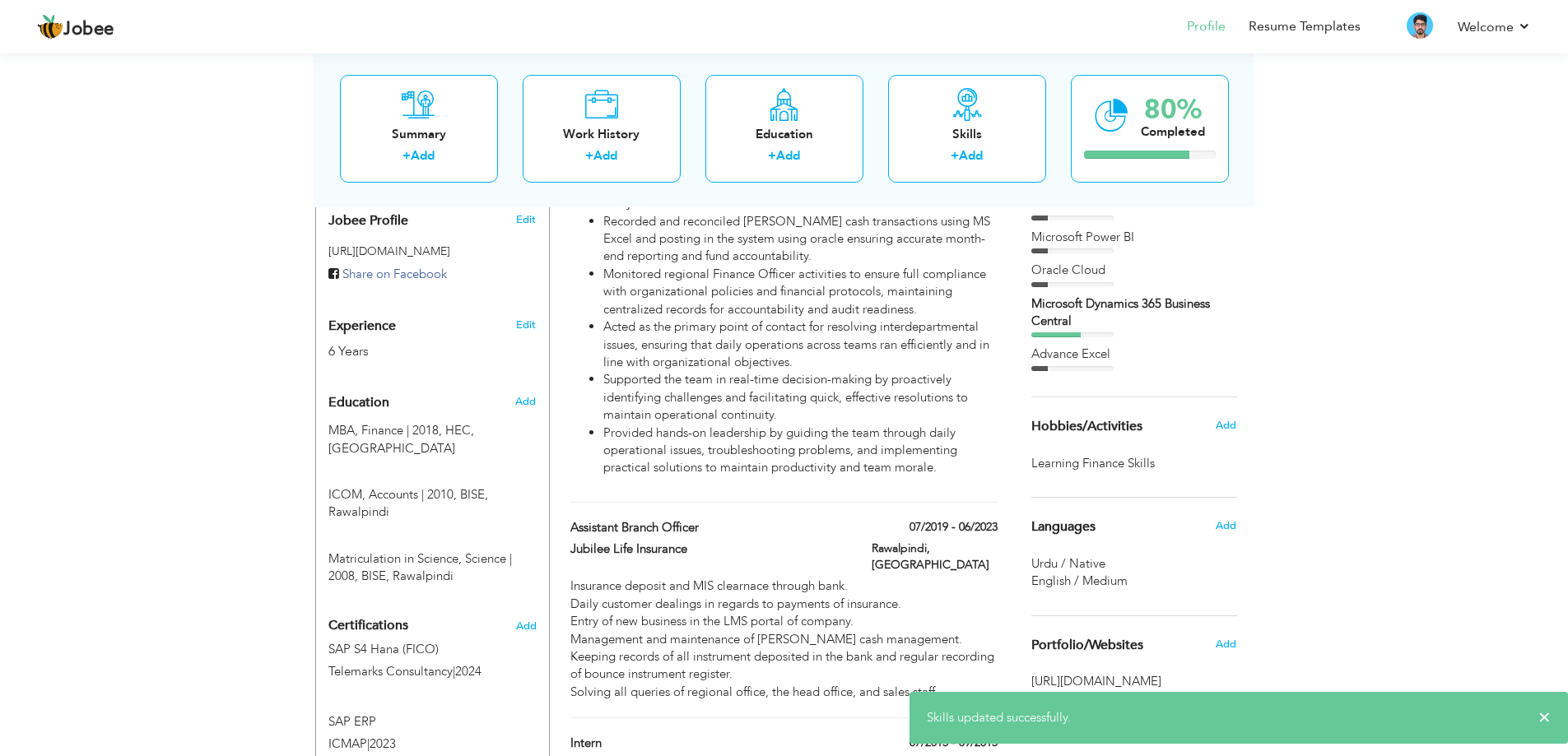
scroll to position [458, 0]
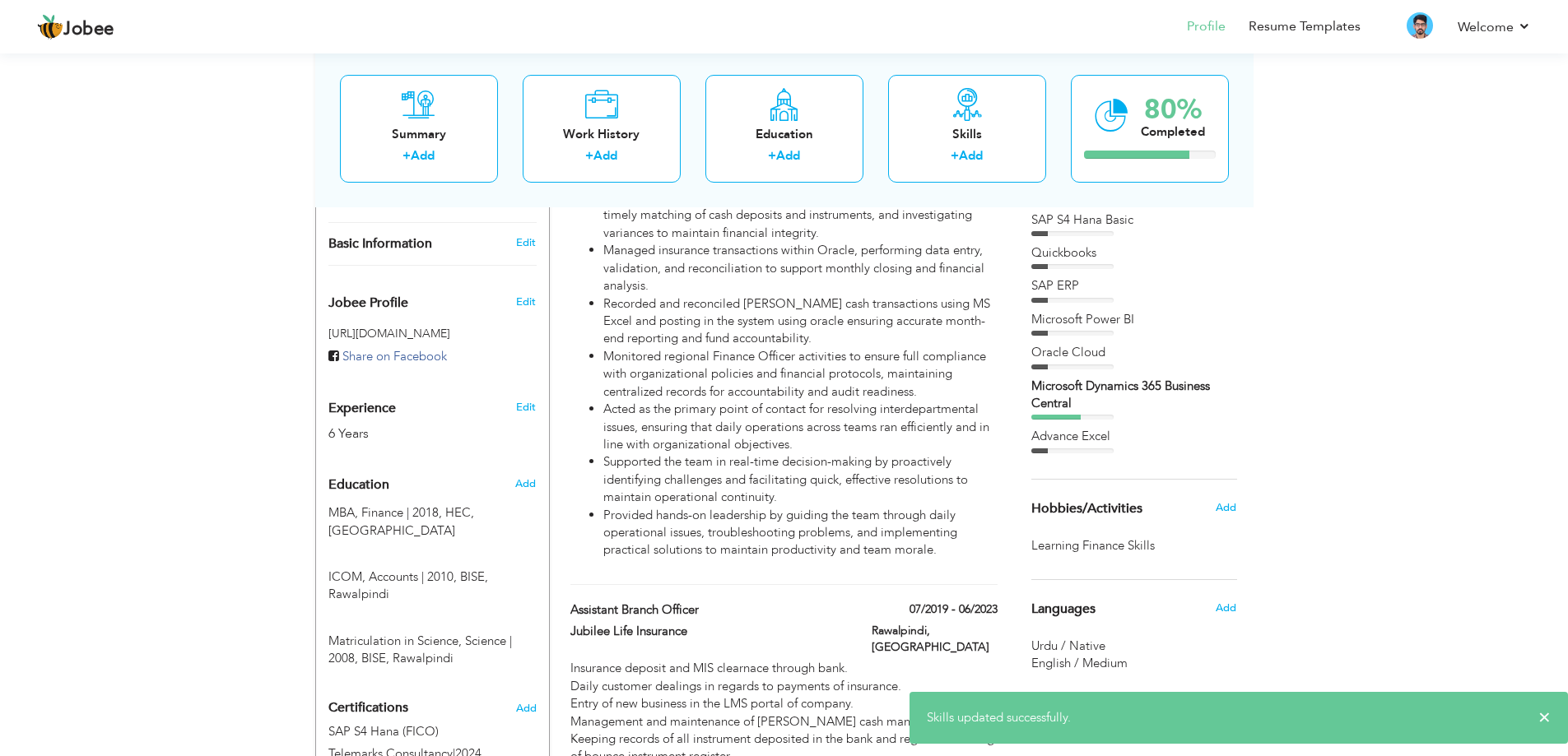
click at [1152, 424] on div "SAP S4 Hana Basic Quickbooks SAP ERP Microsoft Power BI Oracle Cloud" at bounding box center [1134, 332] width 206 height 242
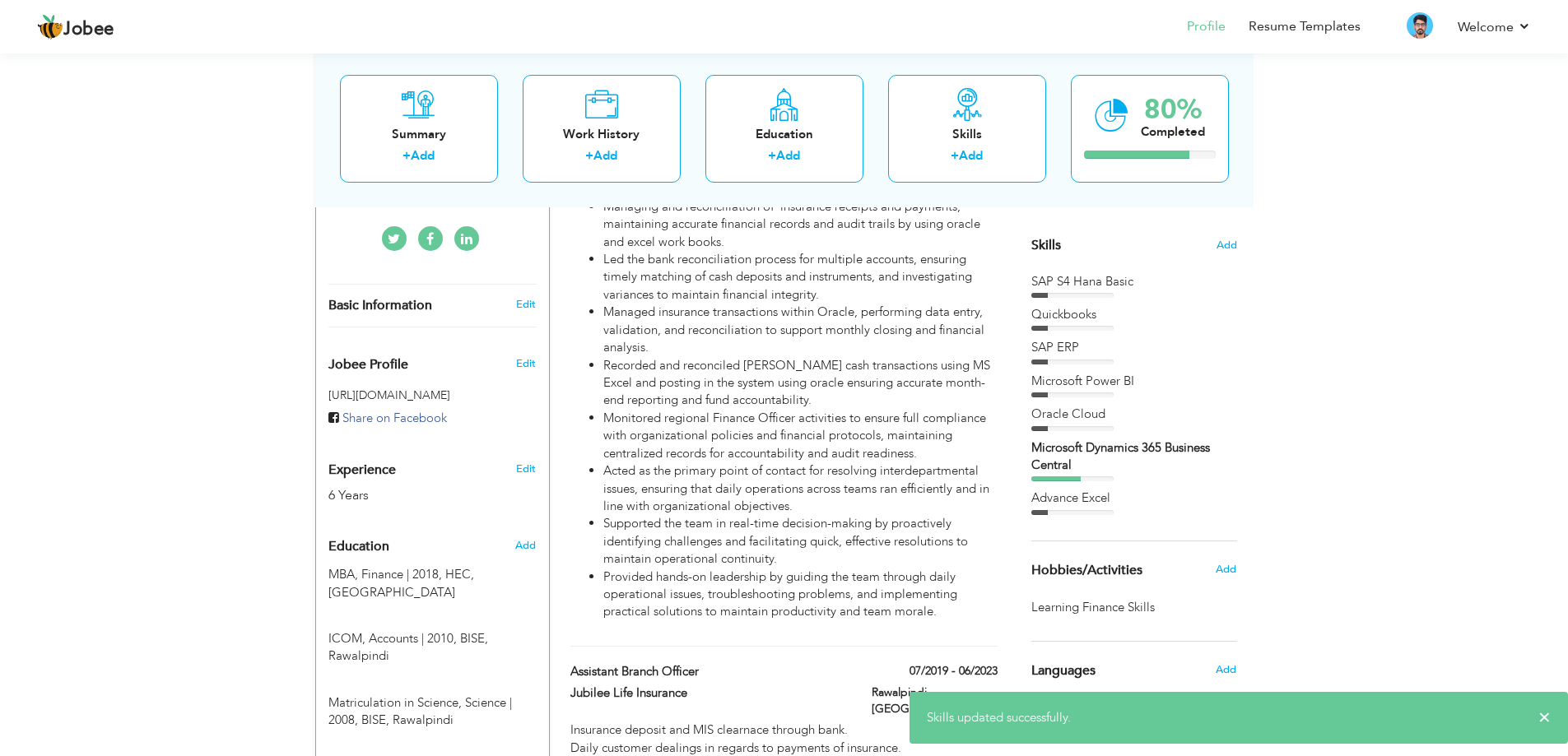
scroll to position [293, 0]
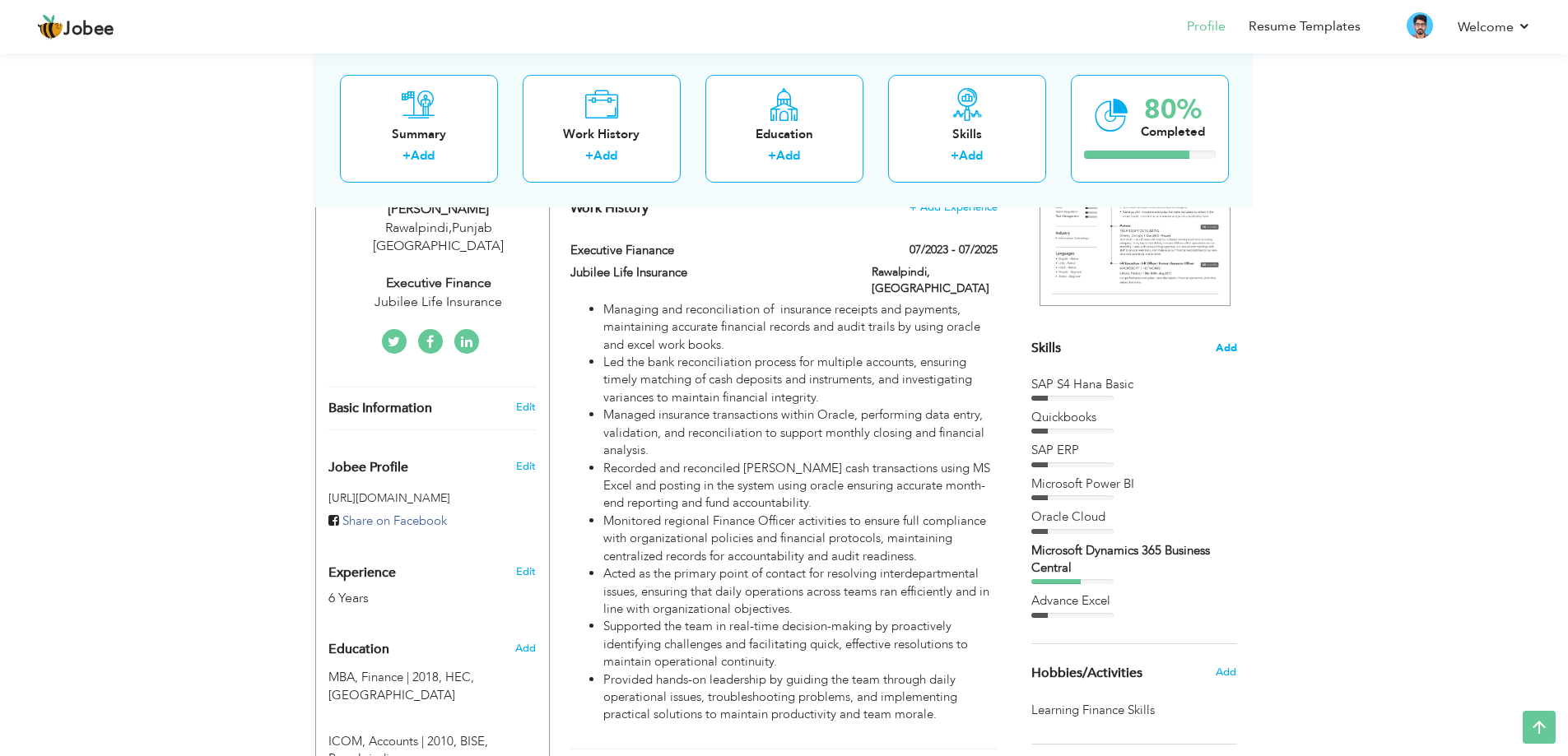
click at [1236, 344] on span "Add" at bounding box center [1225, 348] width 21 height 15
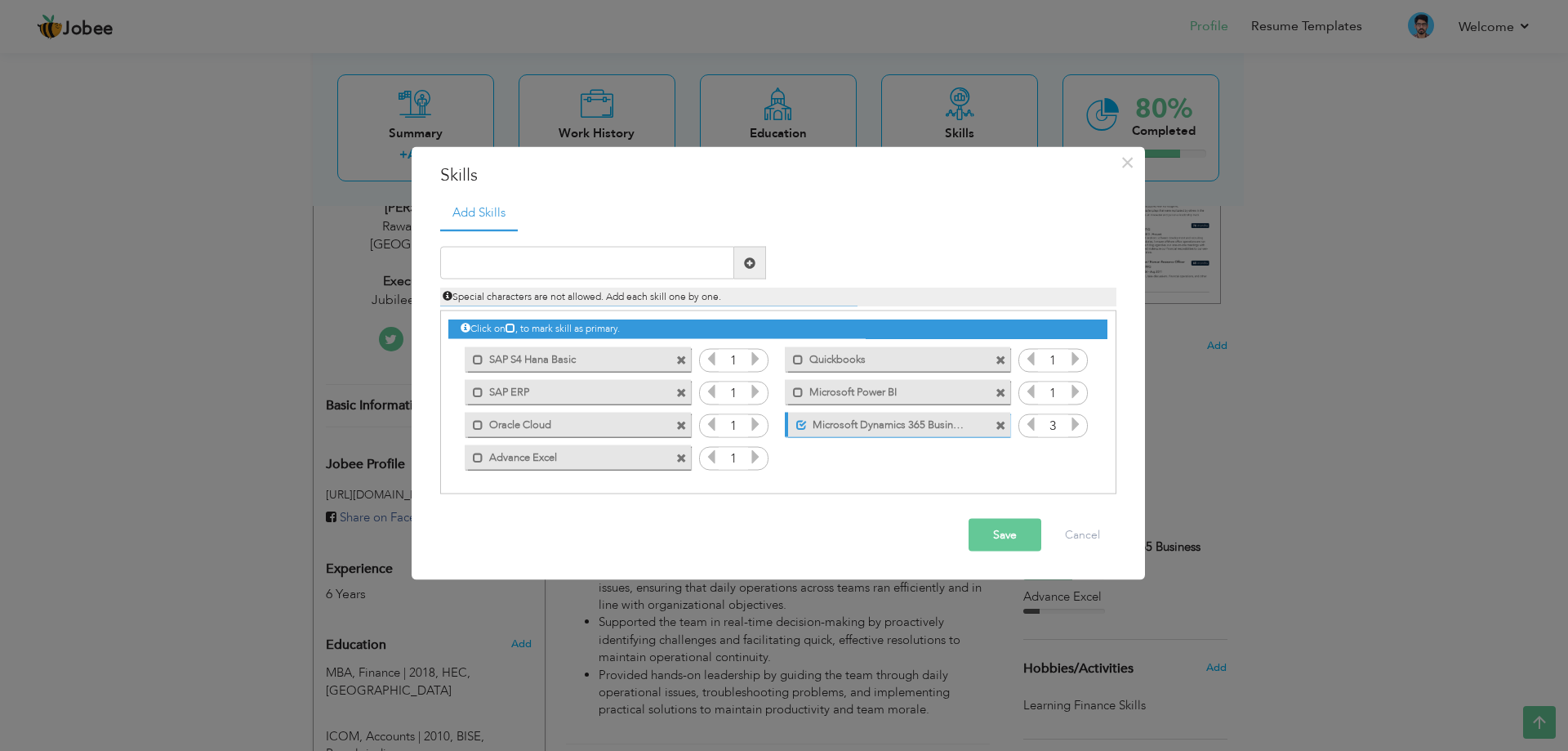
click at [751, 457] on icon at bounding box center [755, 457] width 14 height 14
click at [1075, 426] on icon at bounding box center [1075, 424] width 14 height 14
click at [1021, 523] on button "Save" at bounding box center [1005, 536] width 72 height 33
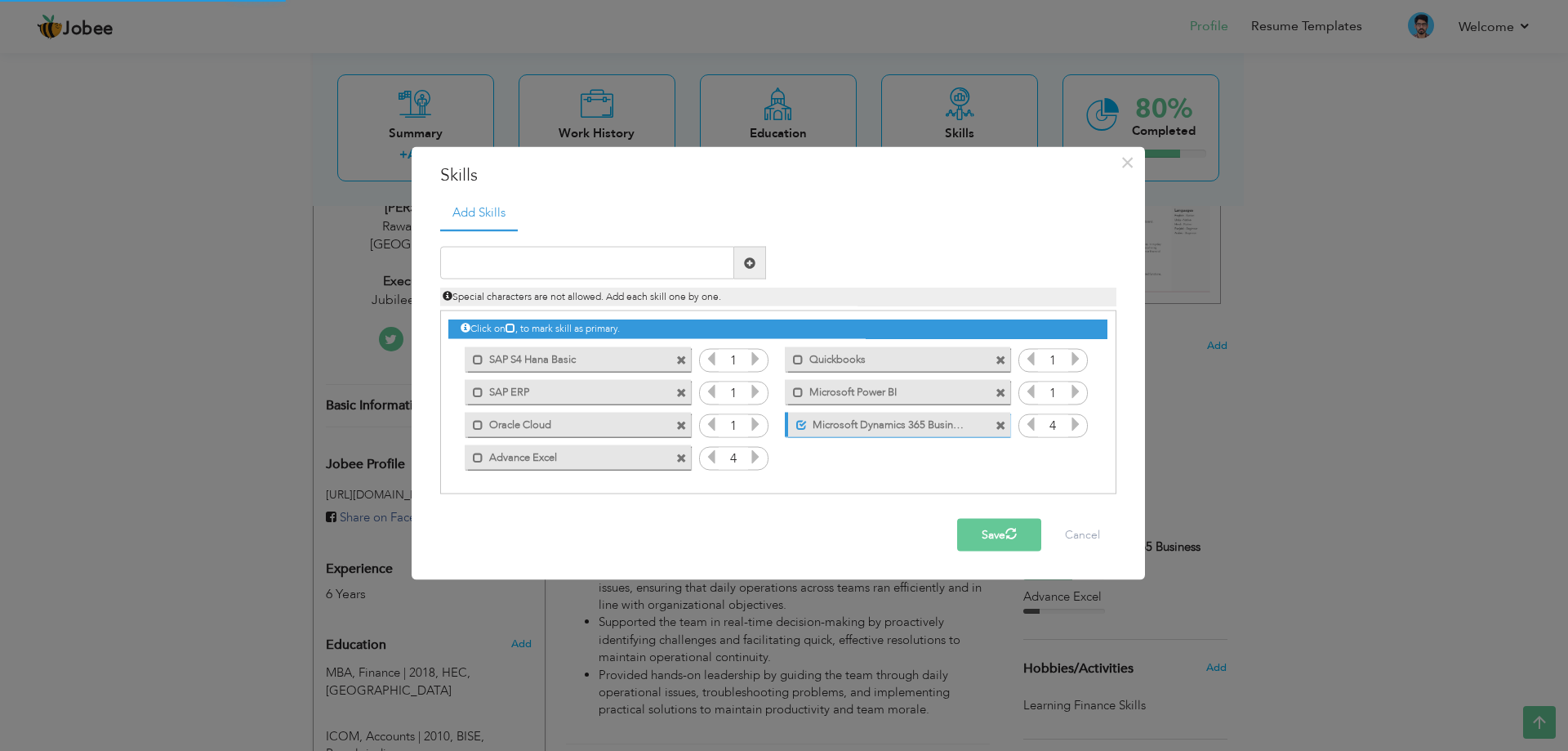
click at [993, 524] on button "Save" at bounding box center [999, 536] width 84 height 33
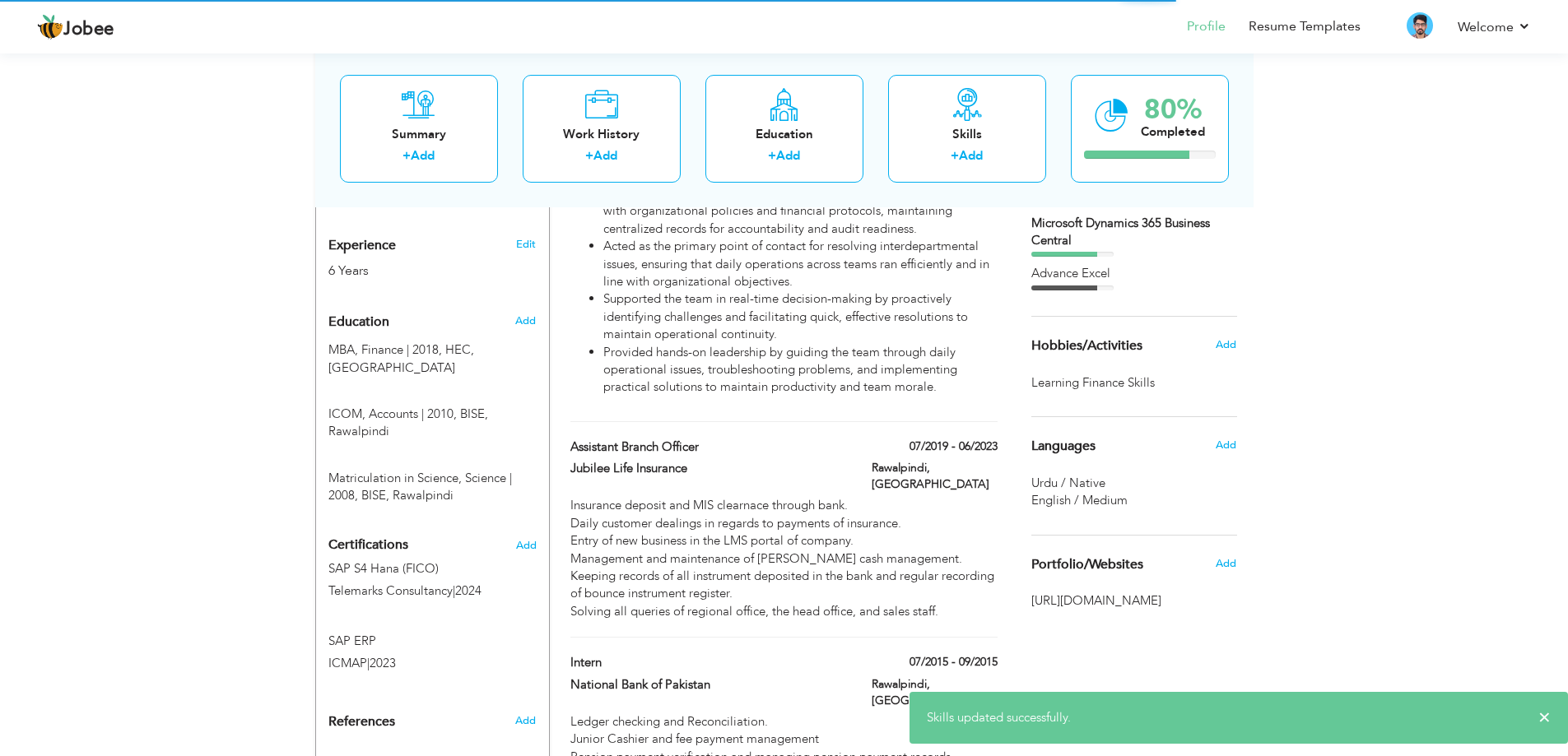
scroll to position [623, 0]
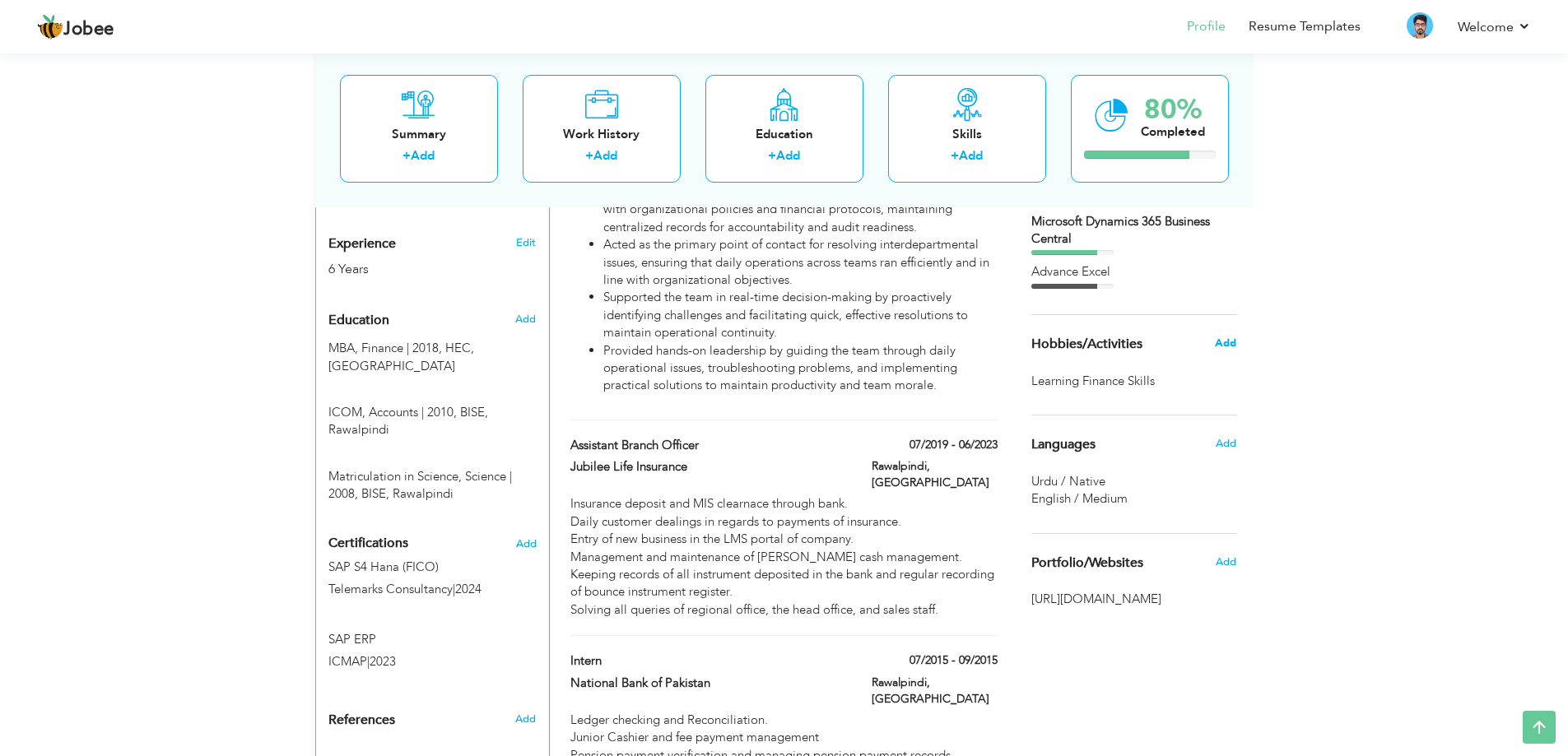
click at [1229, 349] on span "Add" at bounding box center [1225, 343] width 21 height 15
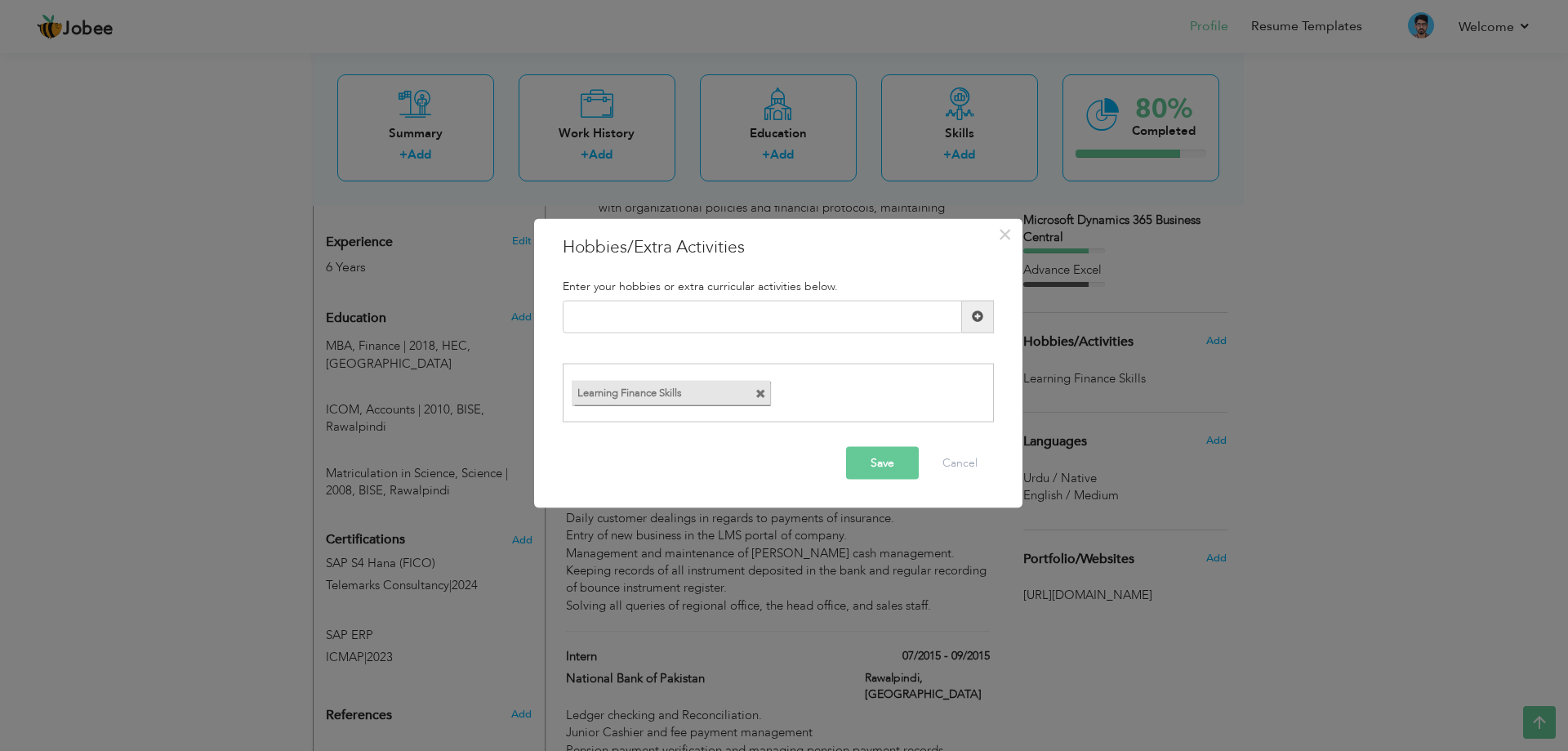
click at [702, 387] on label "Learning Finance Skills" at bounding box center [656, 391] width 169 height 21
click at [666, 325] on input "text" at bounding box center [762, 316] width 400 height 33
click at [884, 471] on button "Save" at bounding box center [883, 463] width 72 height 33
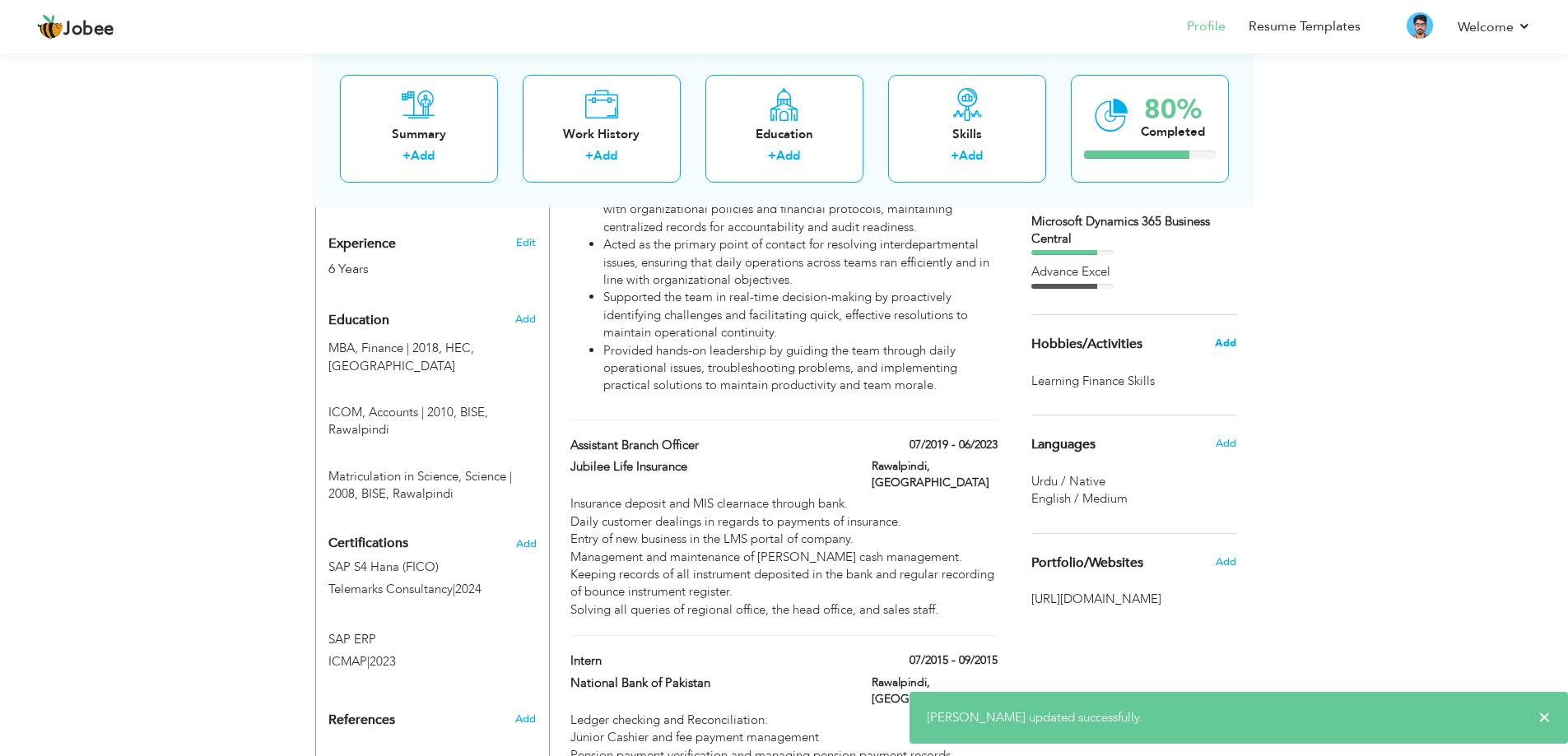
click at [1229, 344] on span "Add" at bounding box center [1225, 343] width 21 height 15
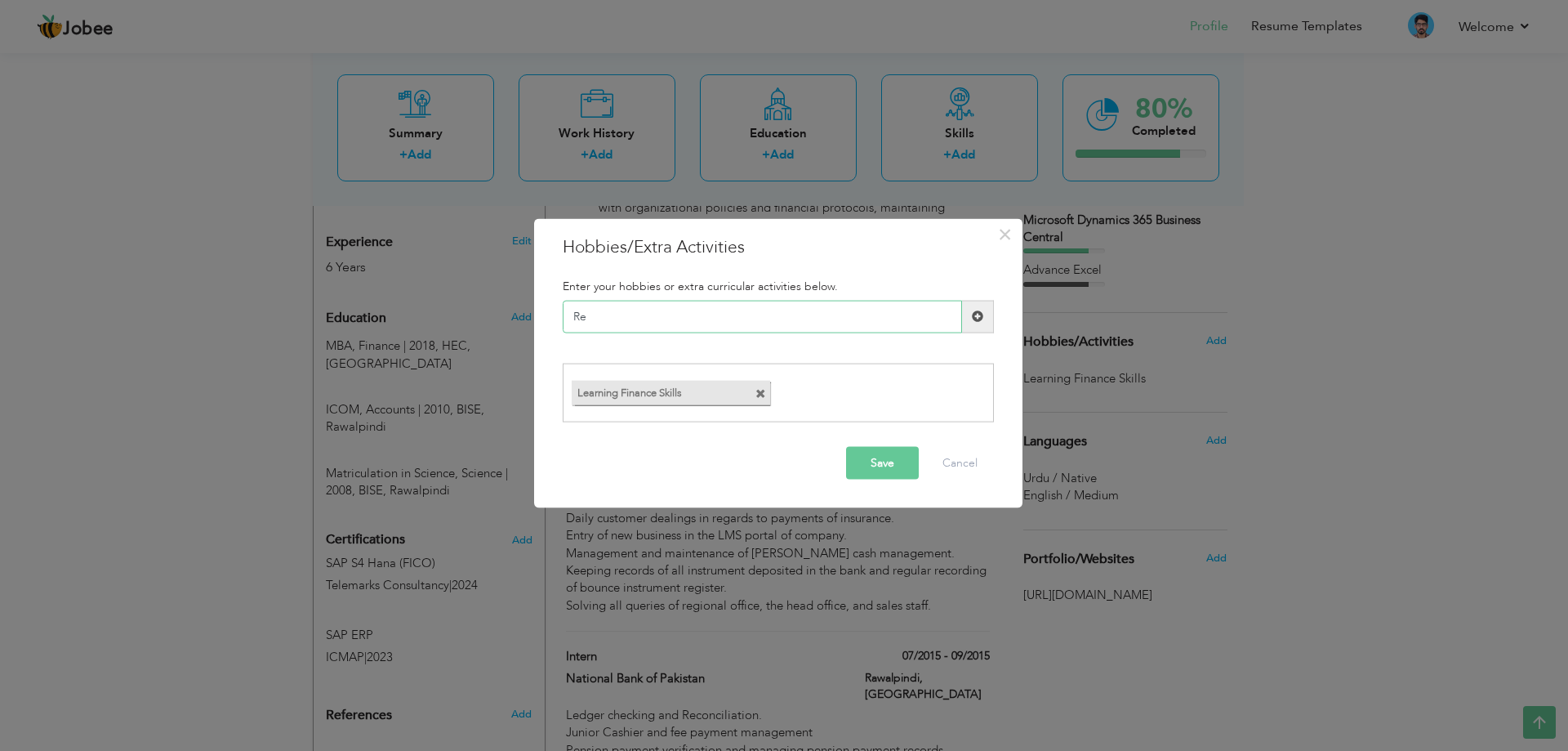
type input "R"
drag, startPoint x: 693, startPoint y: 317, endPoint x: 547, endPoint y: 315, distance: 146.0
click at [547, 315] on div "× Hobbies/Extra Activities Enter your hobbies or extra curricular activities be…" at bounding box center [779, 363] width 488 height 290
click at [756, 393] on span at bounding box center [760, 395] width 11 height 11
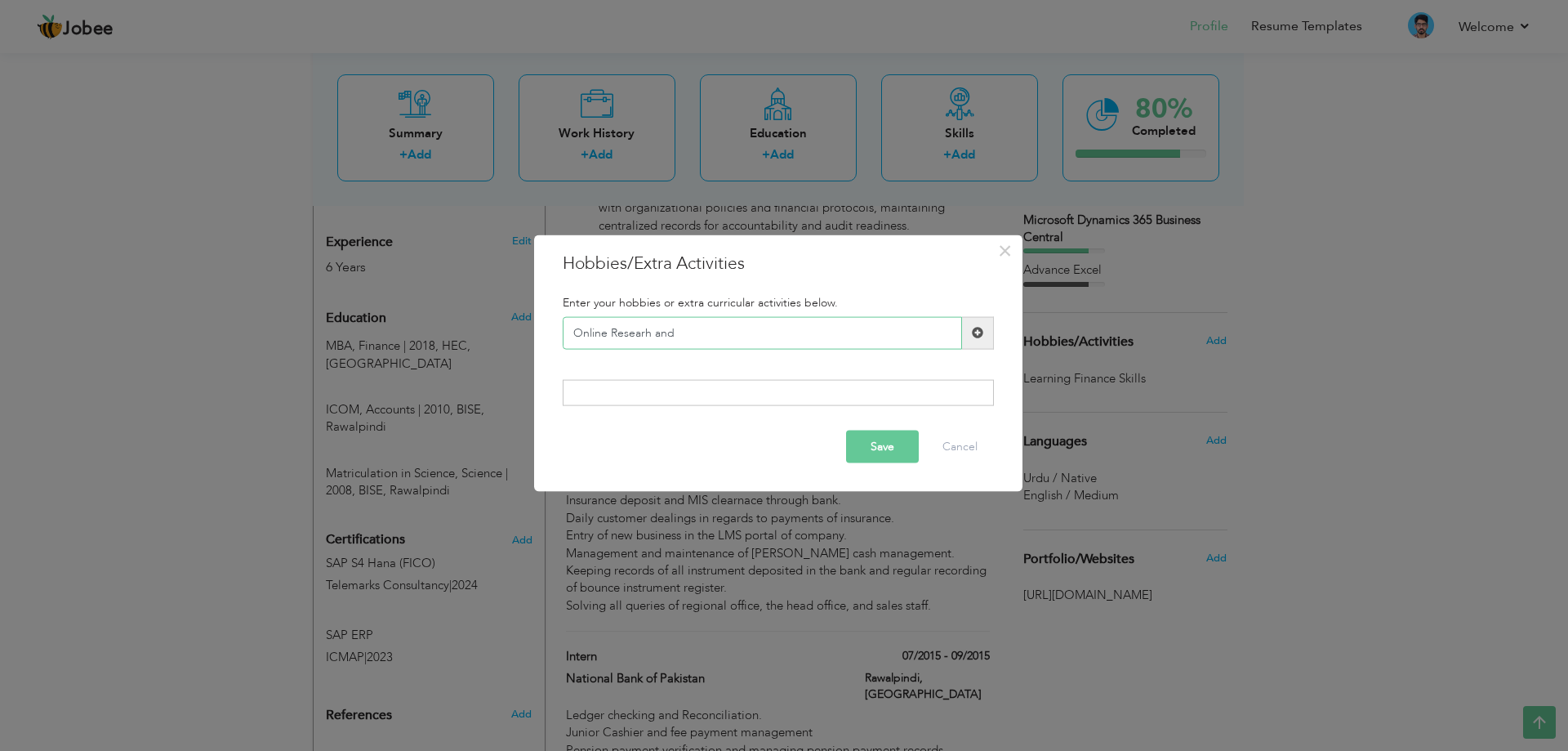
click at [693, 328] on input "Online Researh and" at bounding box center [762, 333] width 400 height 33
drag, startPoint x: 704, startPoint y: 332, endPoint x: 537, endPoint y: 321, distance: 167.4
click at [537, 321] on div "× Hobbies/Extra Activities Enter your hobbies or extra curricular activities be…" at bounding box center [779, 363] width 488 height 258
type input "S"
type input "Learning new skills"
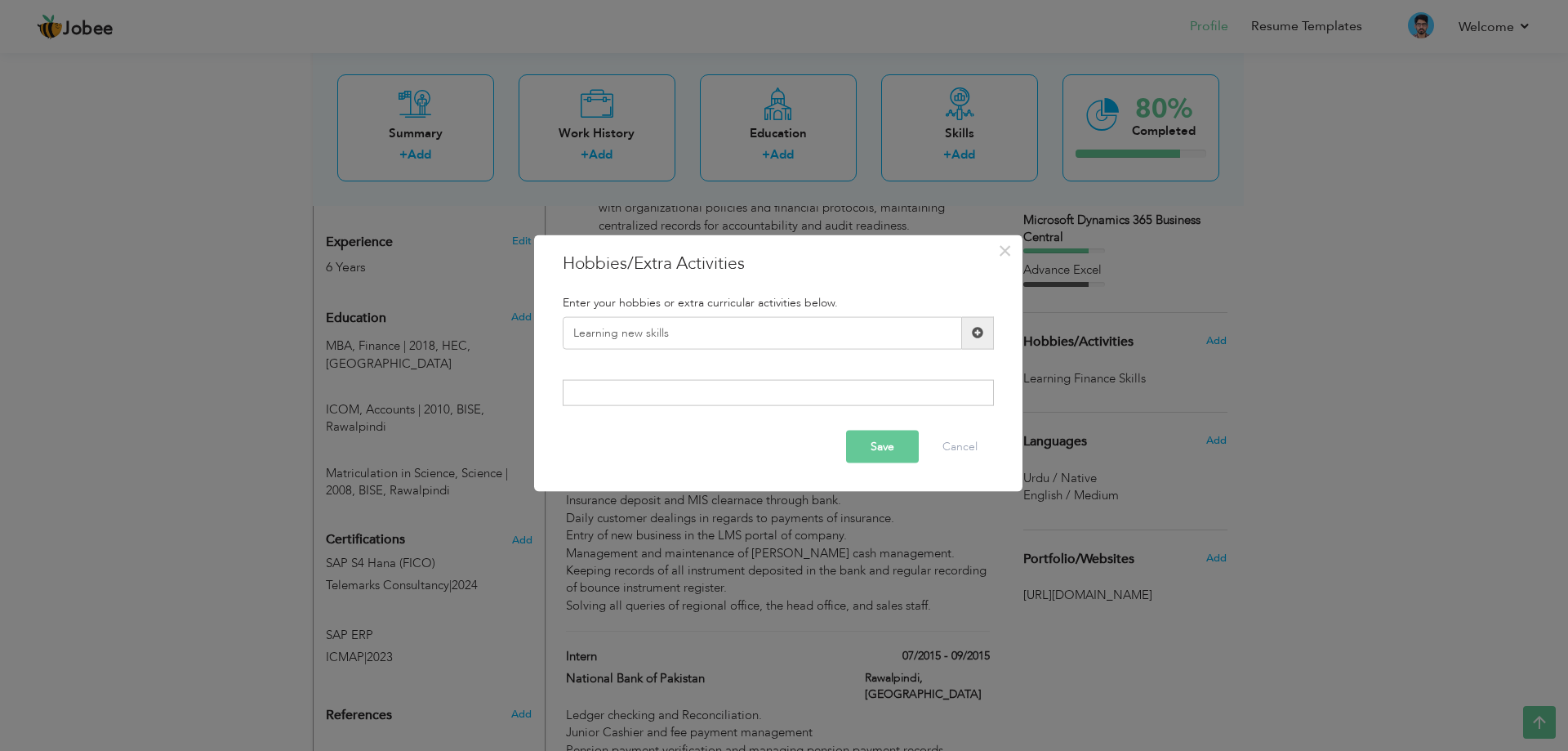
click at [864, 443] on button "Save" at bounding box center [883, 447] width 72 height 33
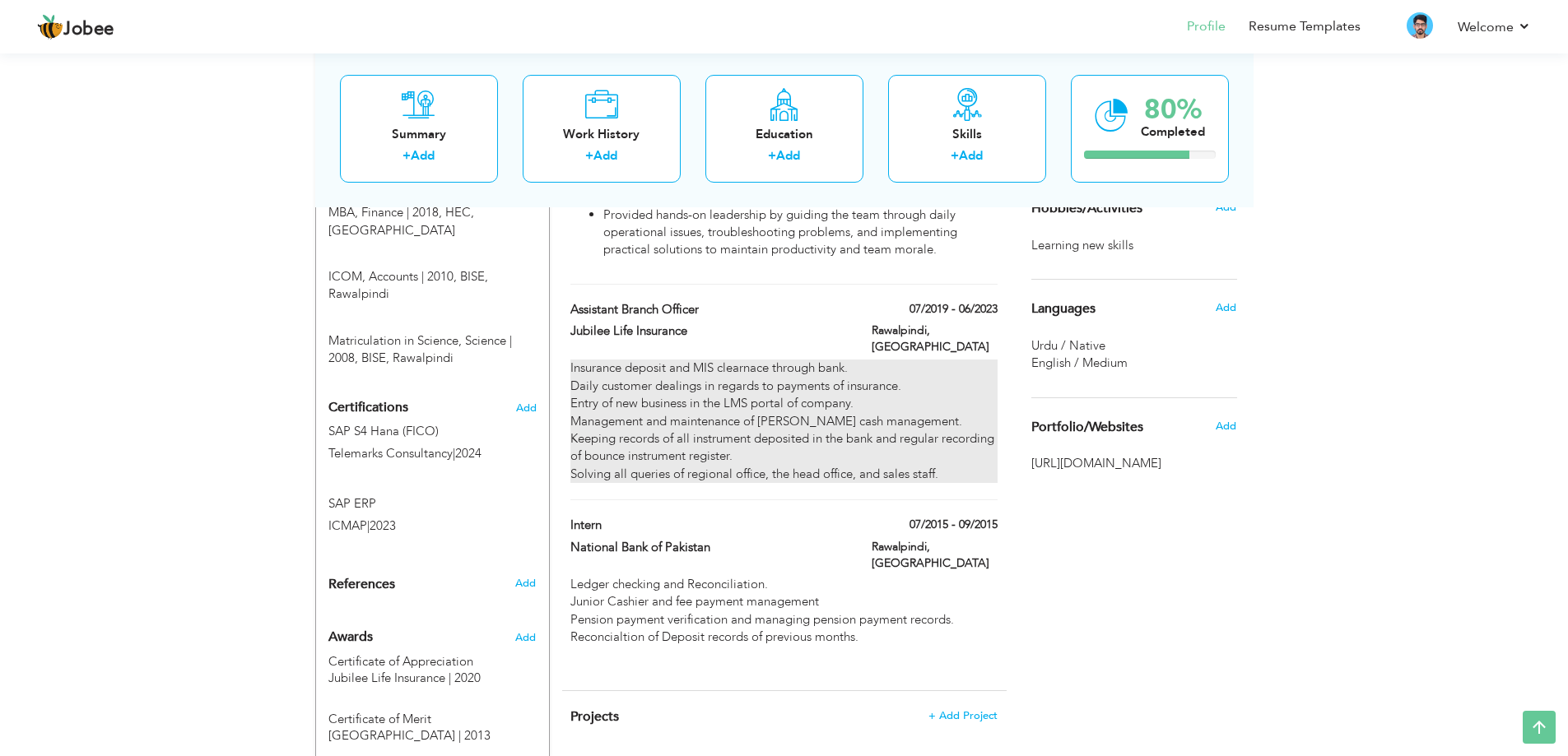
scroll to position [787, 0]
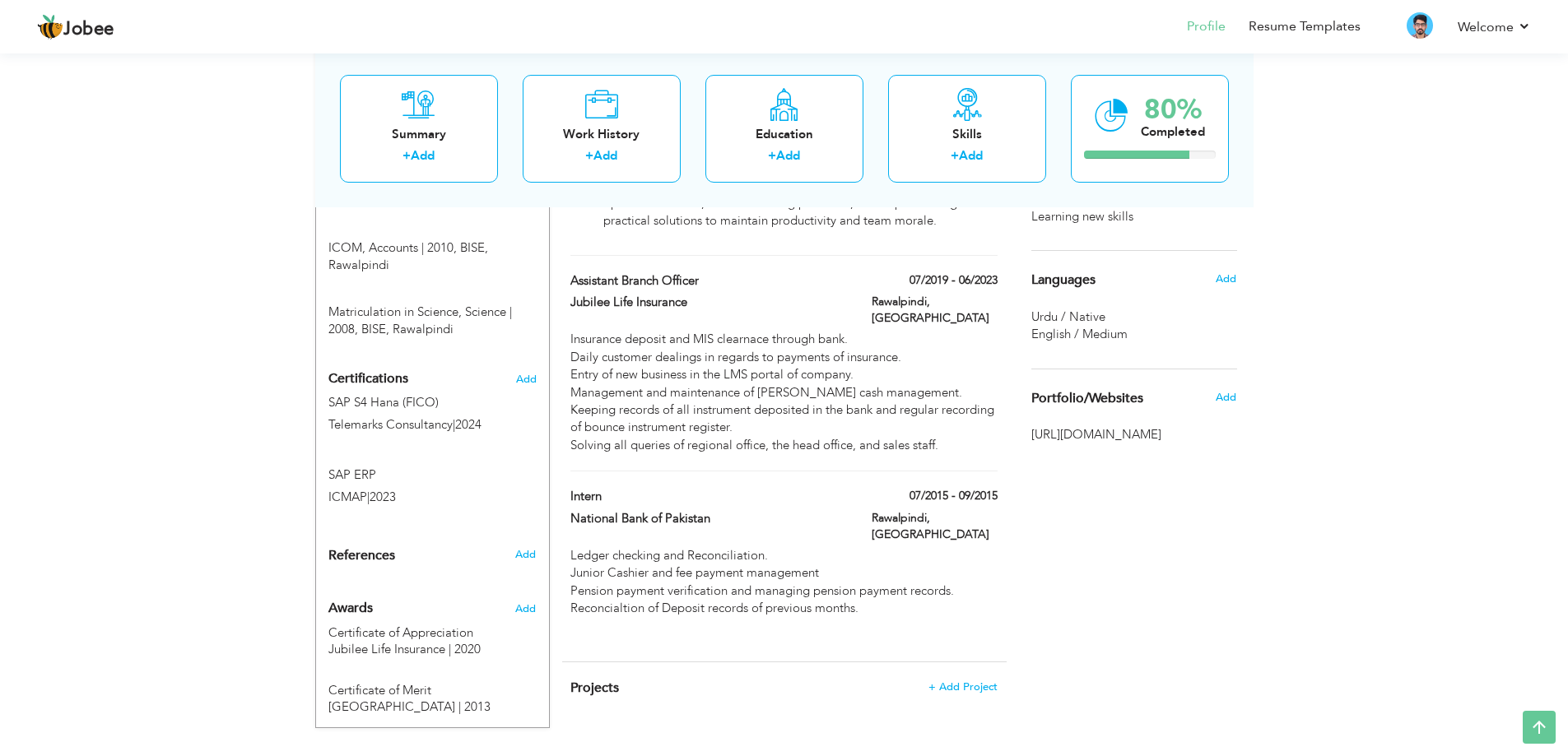
click at [422, 467] on div "SAP ERP ICMAP | 2023" at bounding box center [433, 488] width 233 height 44
type input "SAP ERP"
type input "ICMAP"
type input "2023"
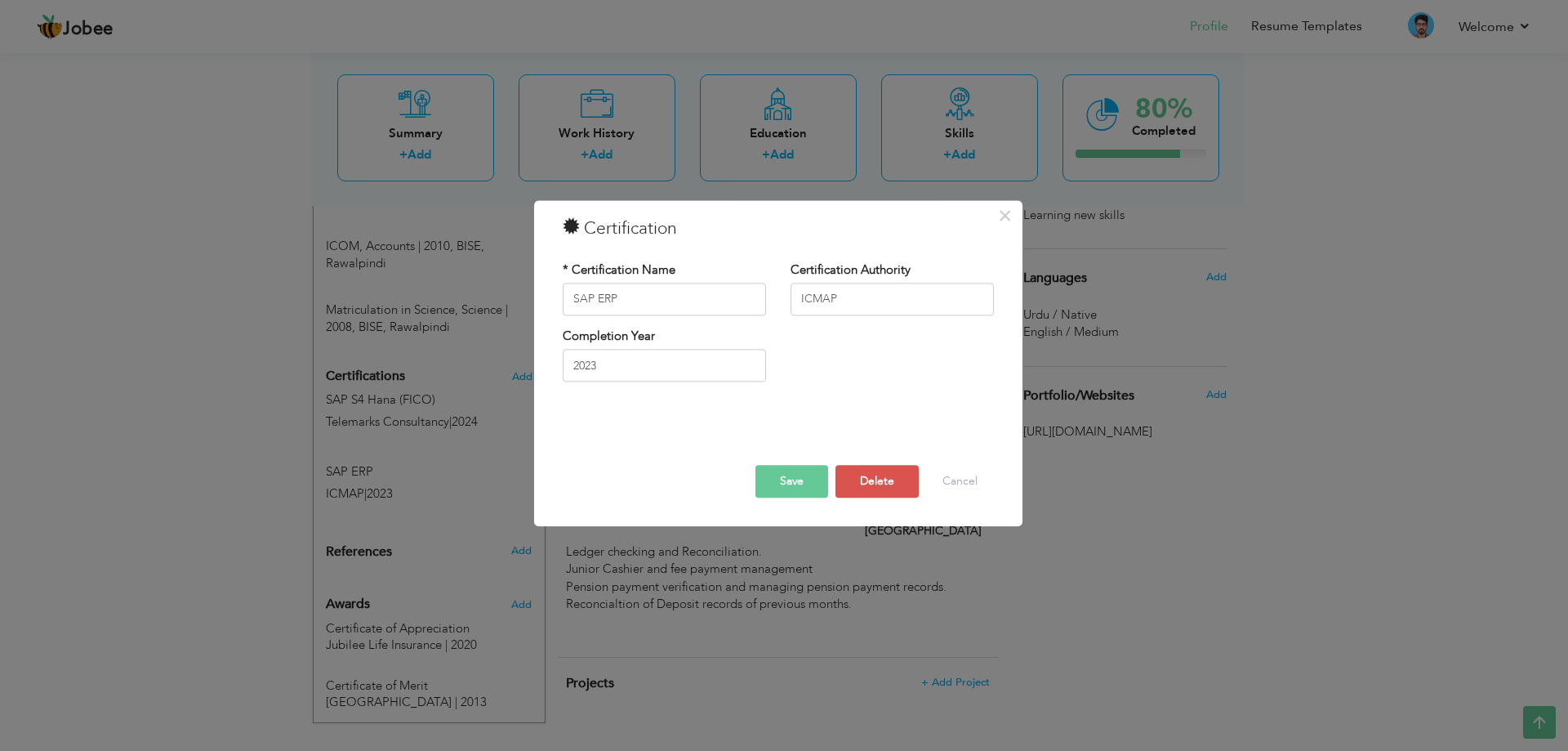
click at [778, 478] on button "Save" at bounding box center [791, 481] width 72 height 33
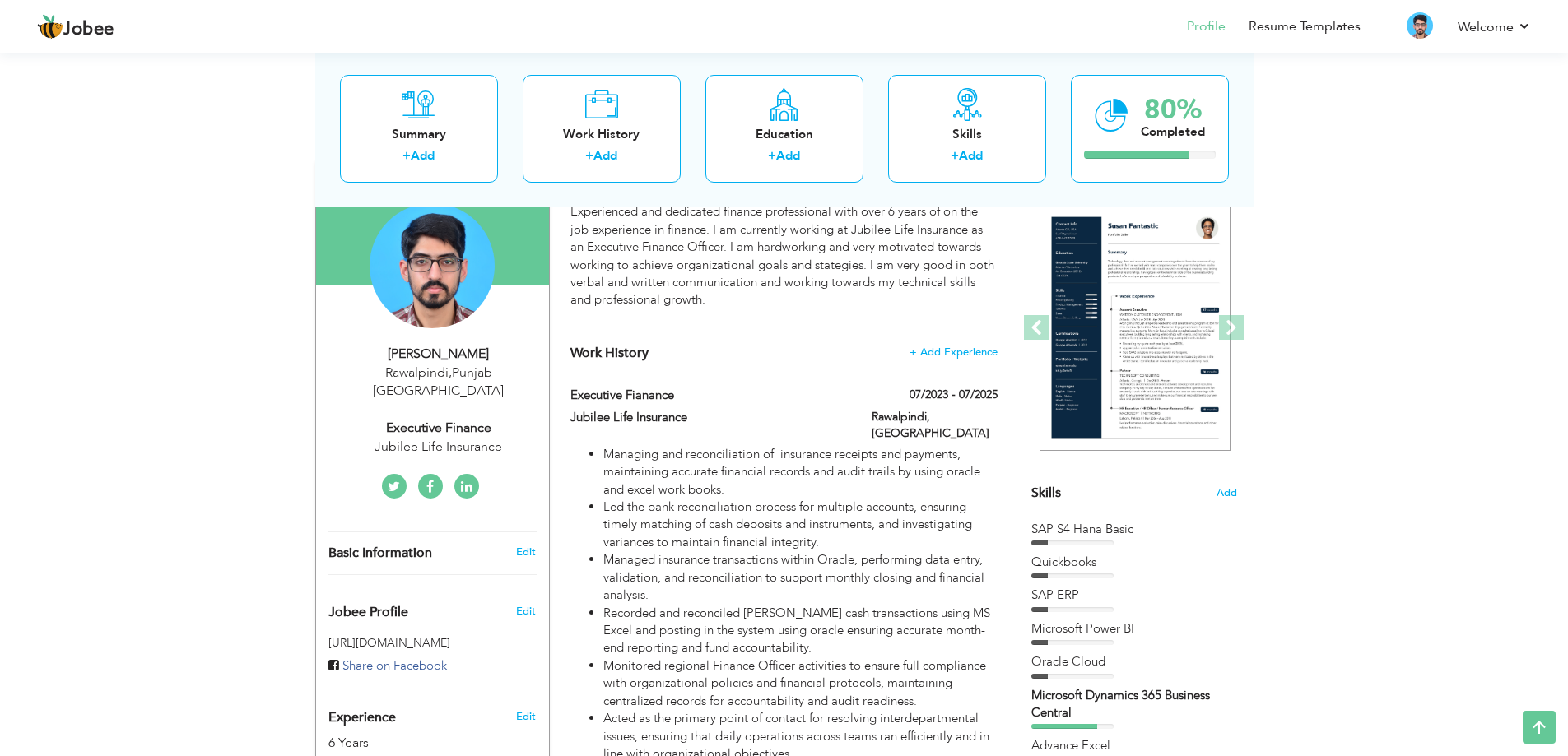
scroll to position [0, 0]
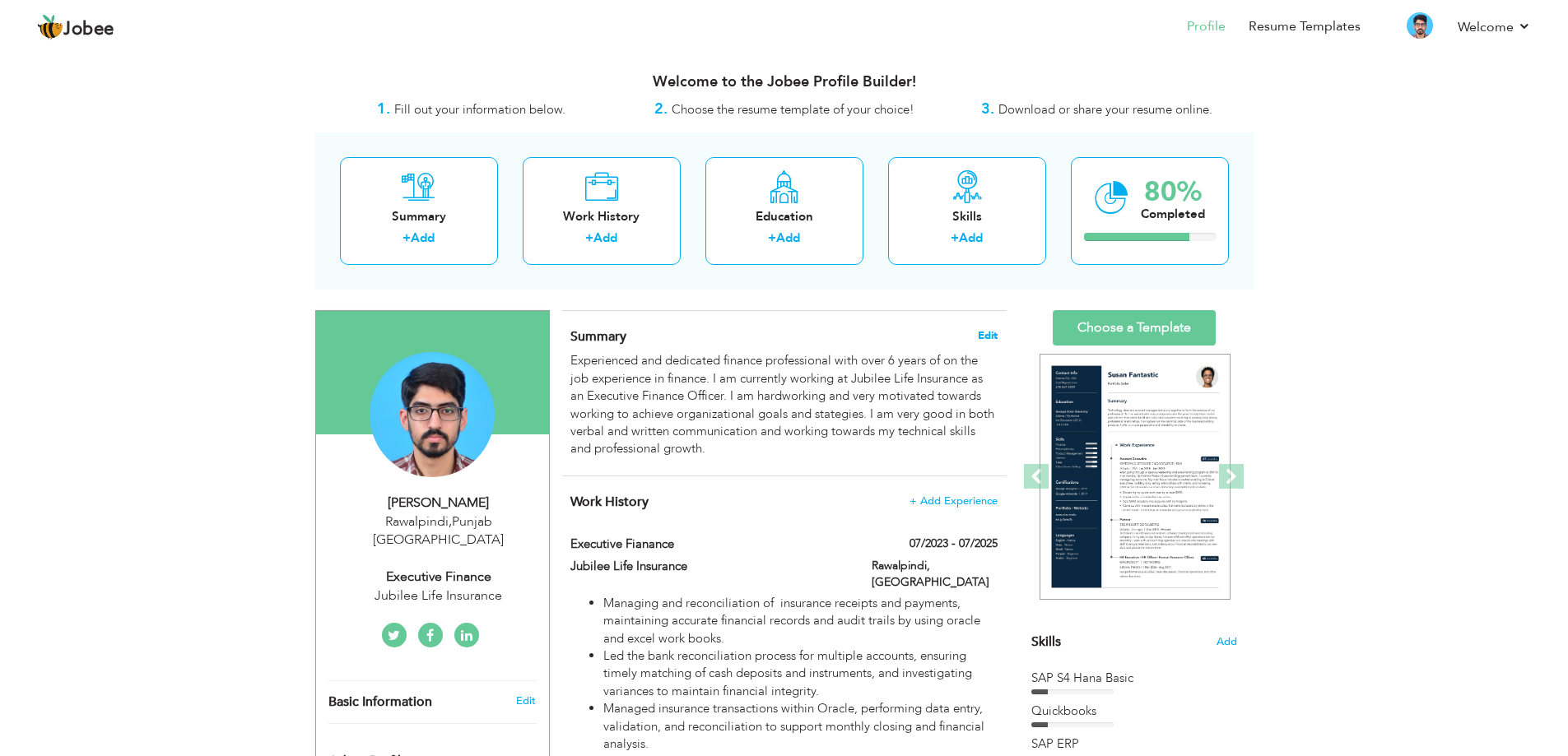
click at [988, 332] on span "Edit" at bounding box center [988, 335] width 20 height 12
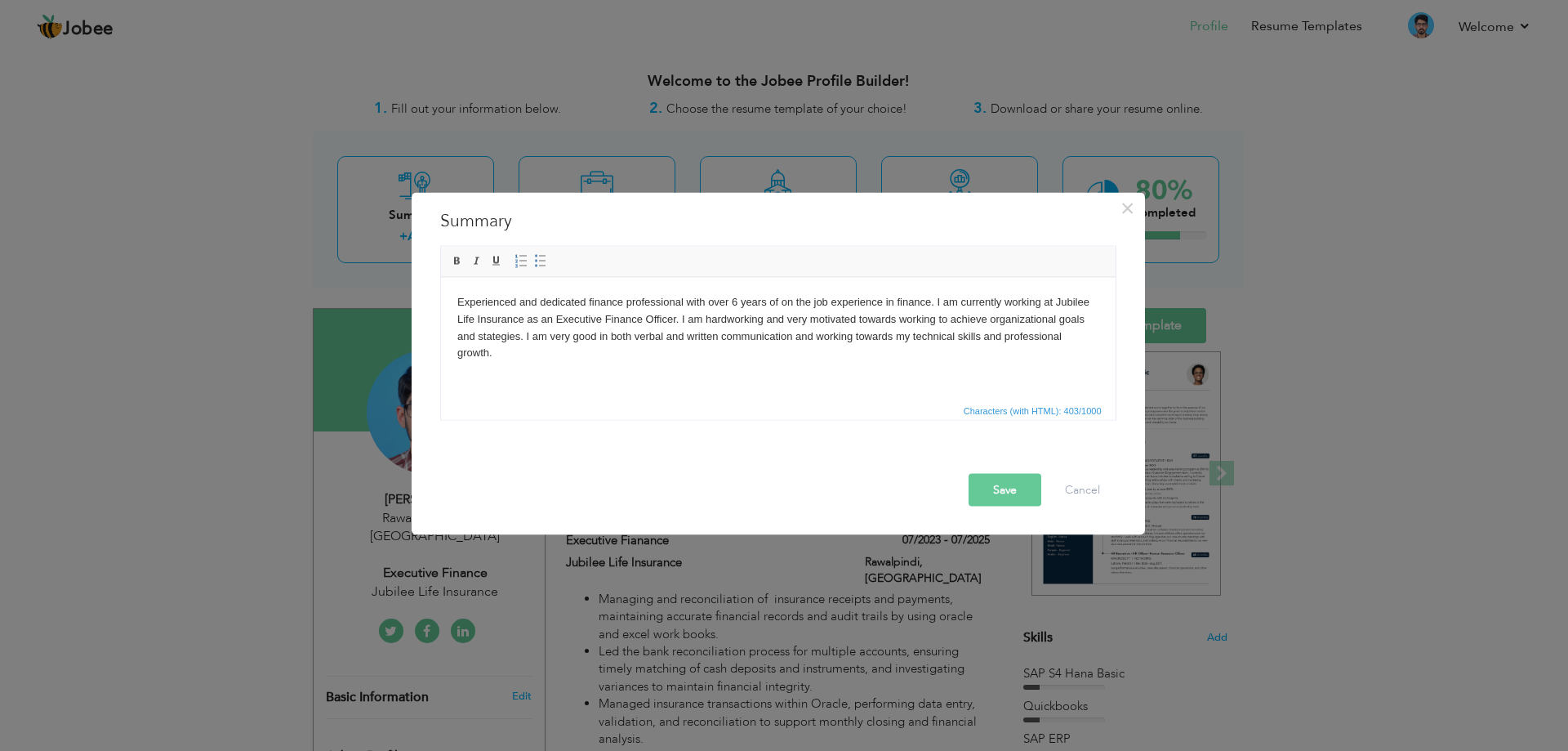
click at [1018, 497] on button "Save" at bounding box center [1005, 490] width 72 height 33
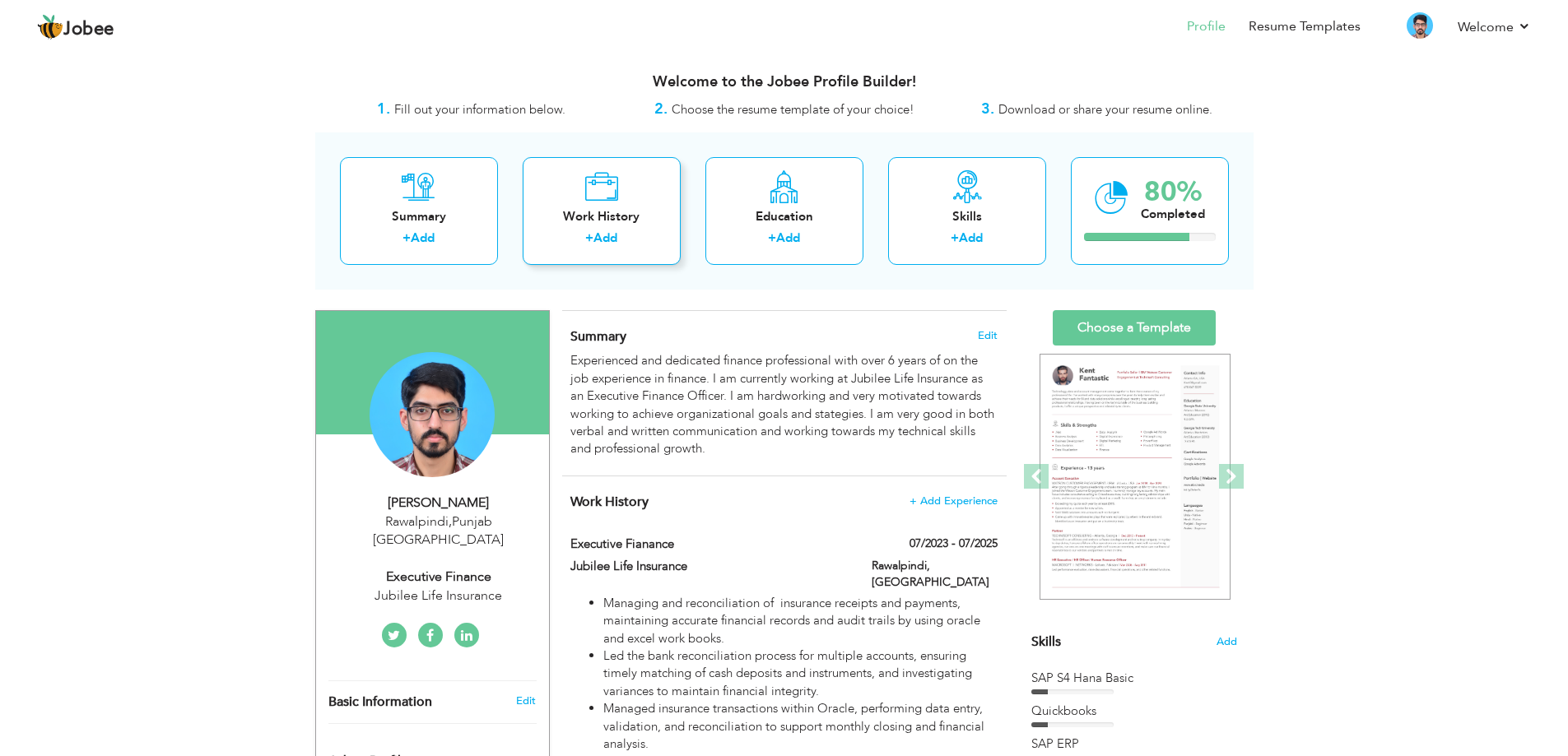
click at [582, 209] on div "Work History" at bounding box center [601, 217] width 132 height 17
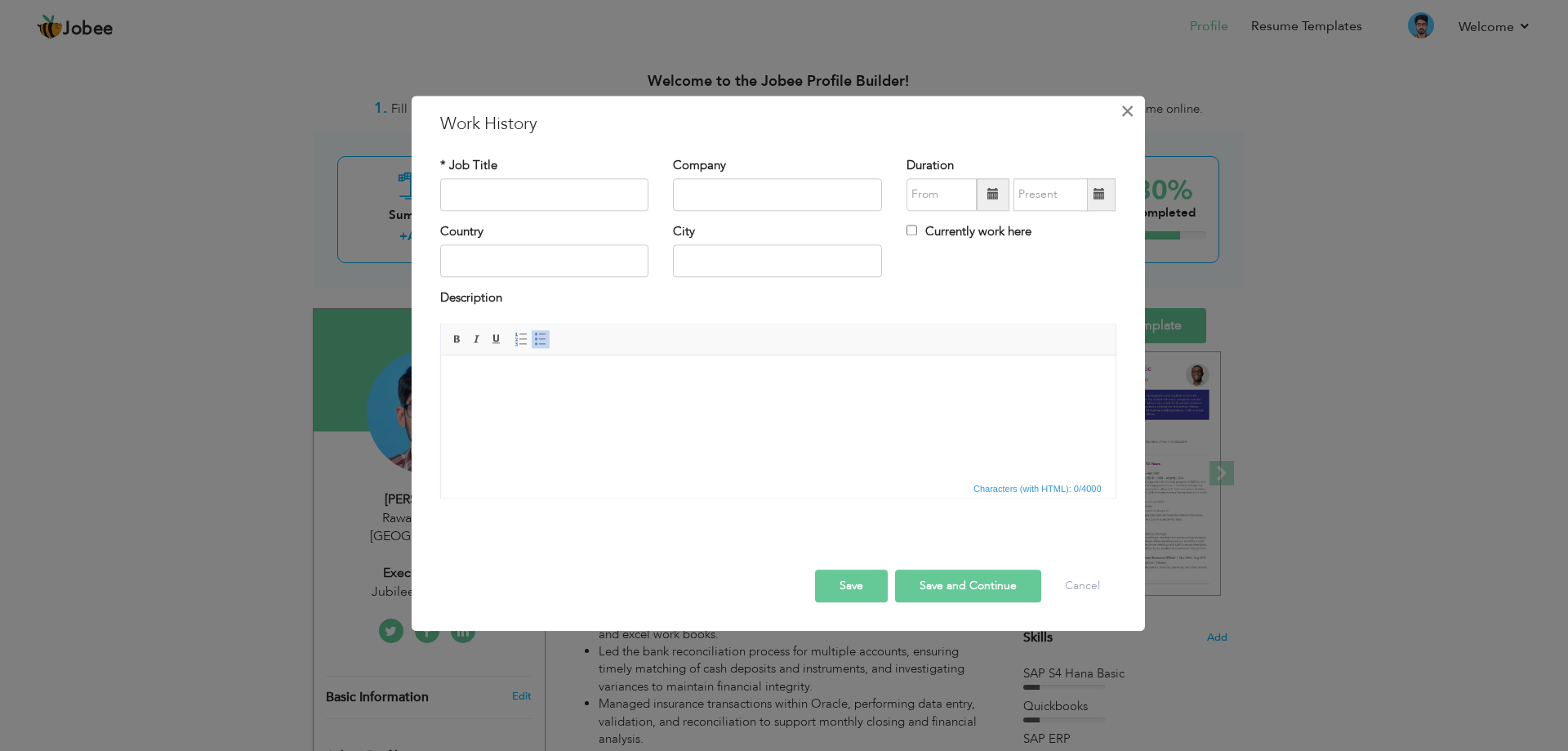
click at [1122, 118] on span "×" at bounding box center [1127, 111] width 14 height 30
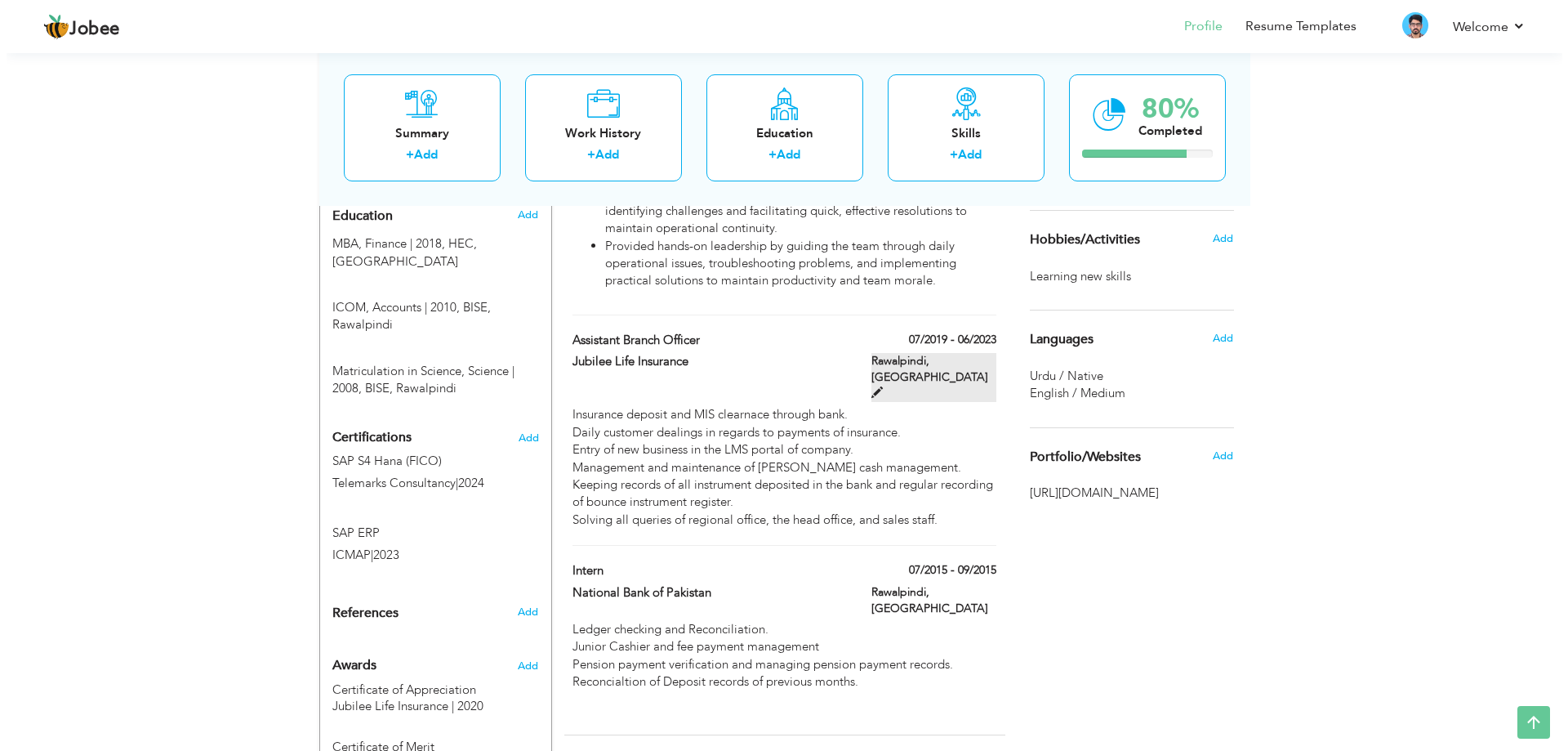
scroll to position [736, 0]
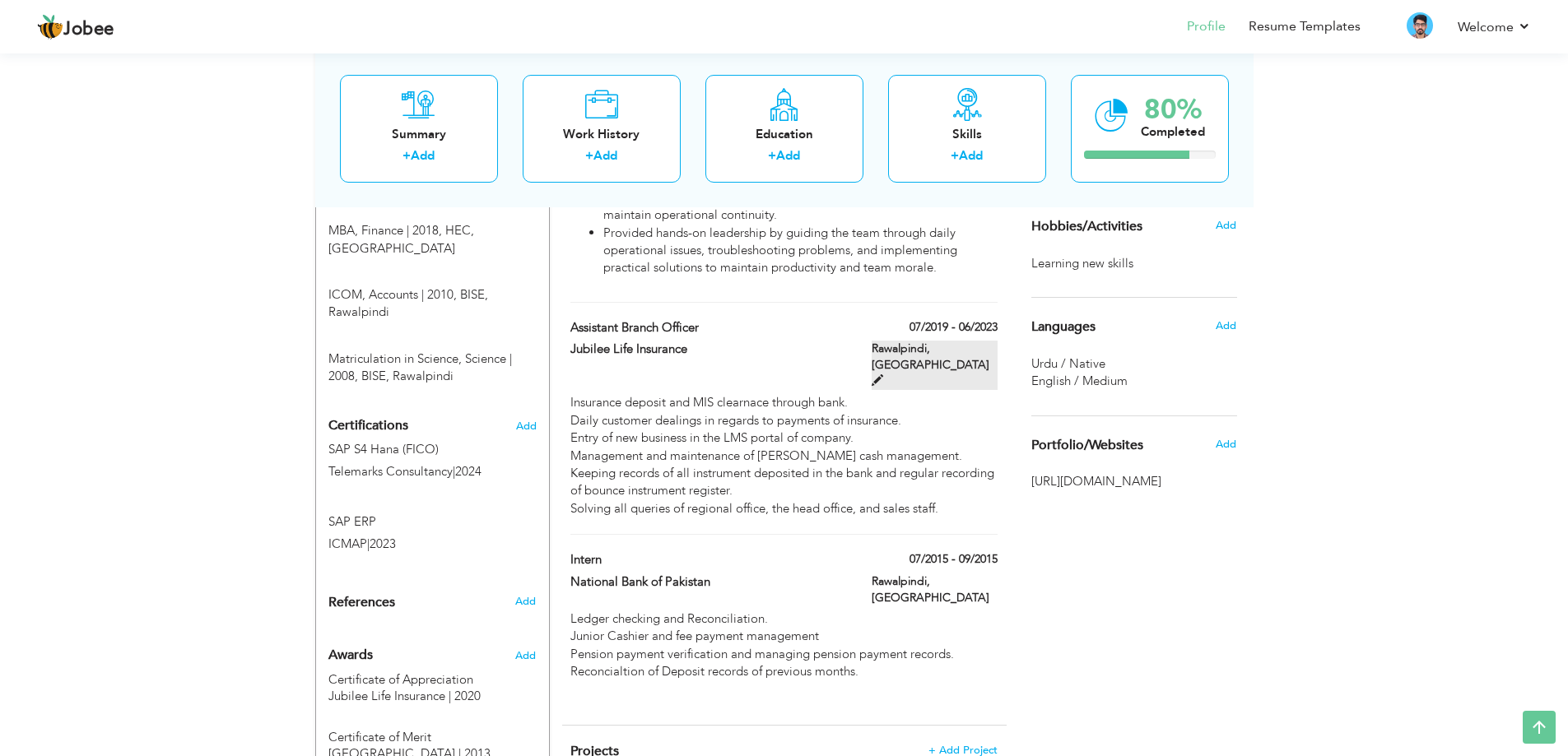
click at [883, 374] on span at bounding box center [877, 380] width 12 height 12
type input "Assistant Branch Officer"
type input "Jubilee Life Insurance"
type input "07/2019"
type input "06/2023"
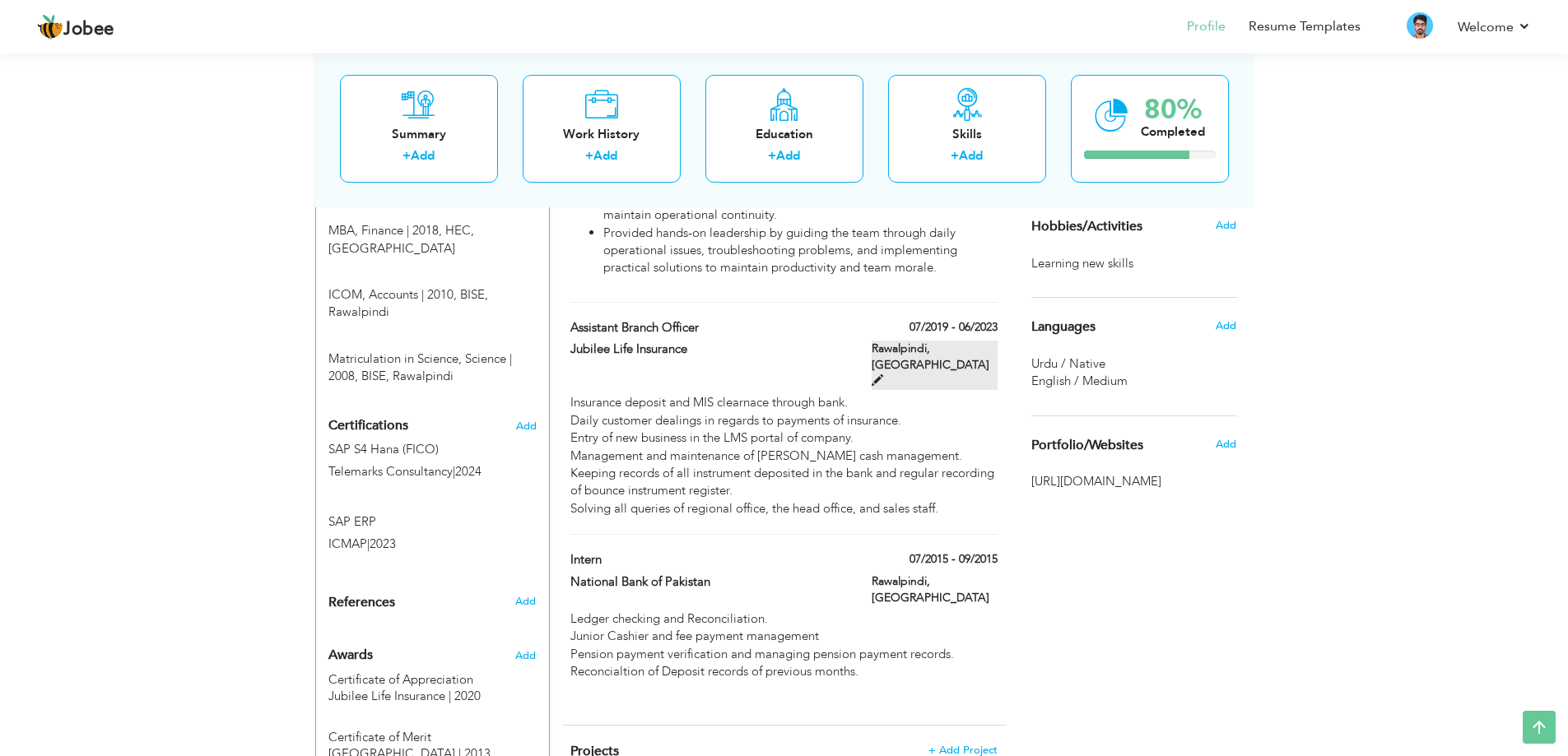
type input "[GEOGRAPHIC_DATA]"
type input "Rawalpindi"
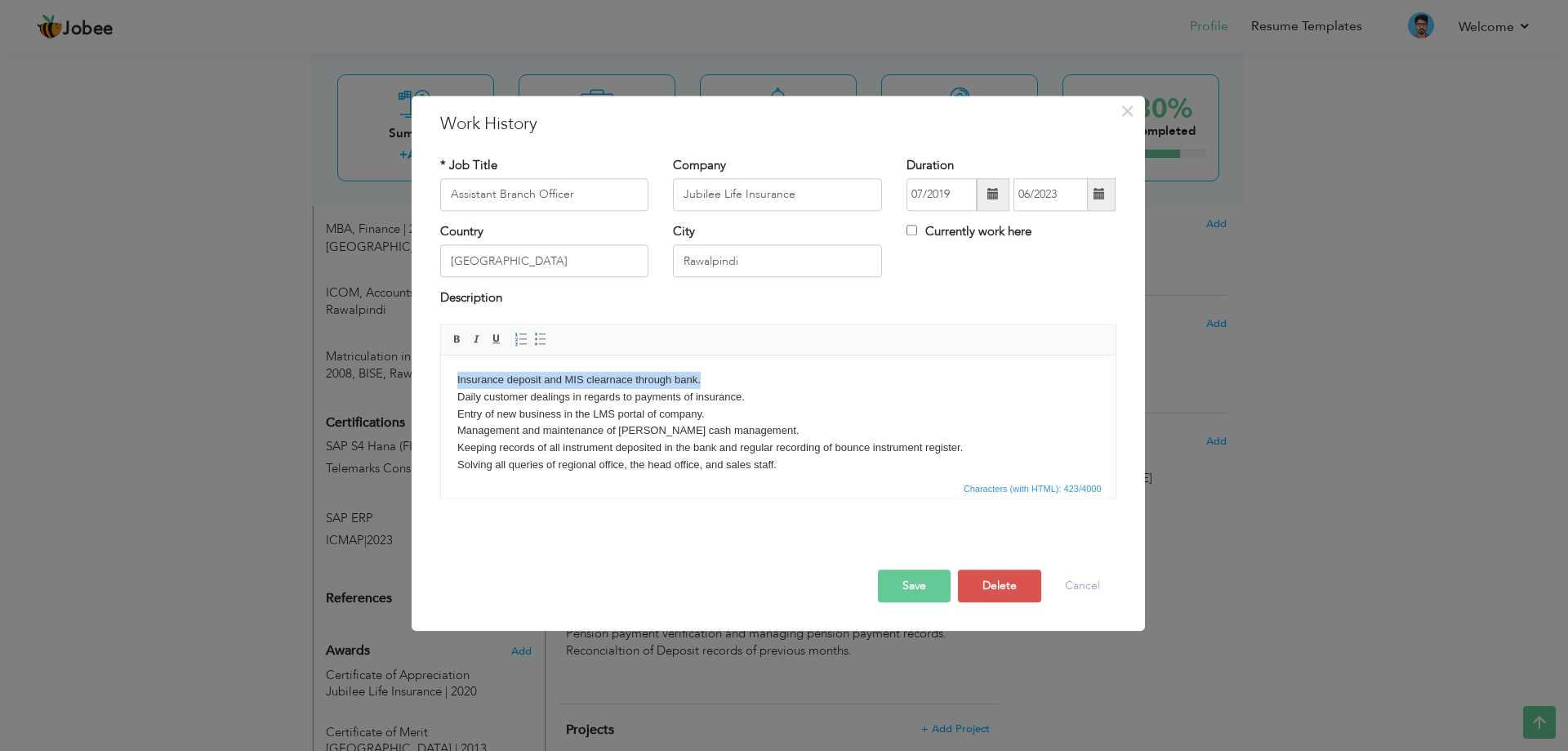
drag, startPoint x: 704, startPoint y: 380, endPoint x: 442, endPoint y: 376, distance: 262.0
click at [442, 376] on html "Insurance deposit and MIS clearnace through bank. Daily customer dealings in re…" at bounding box center [778, 423] width 675 height 135
copy body "Insurance deposit and MIS clearnace through bank."
click at [597, 426] on span "Paste" at bounding box center [618, 428] width 85 height 20
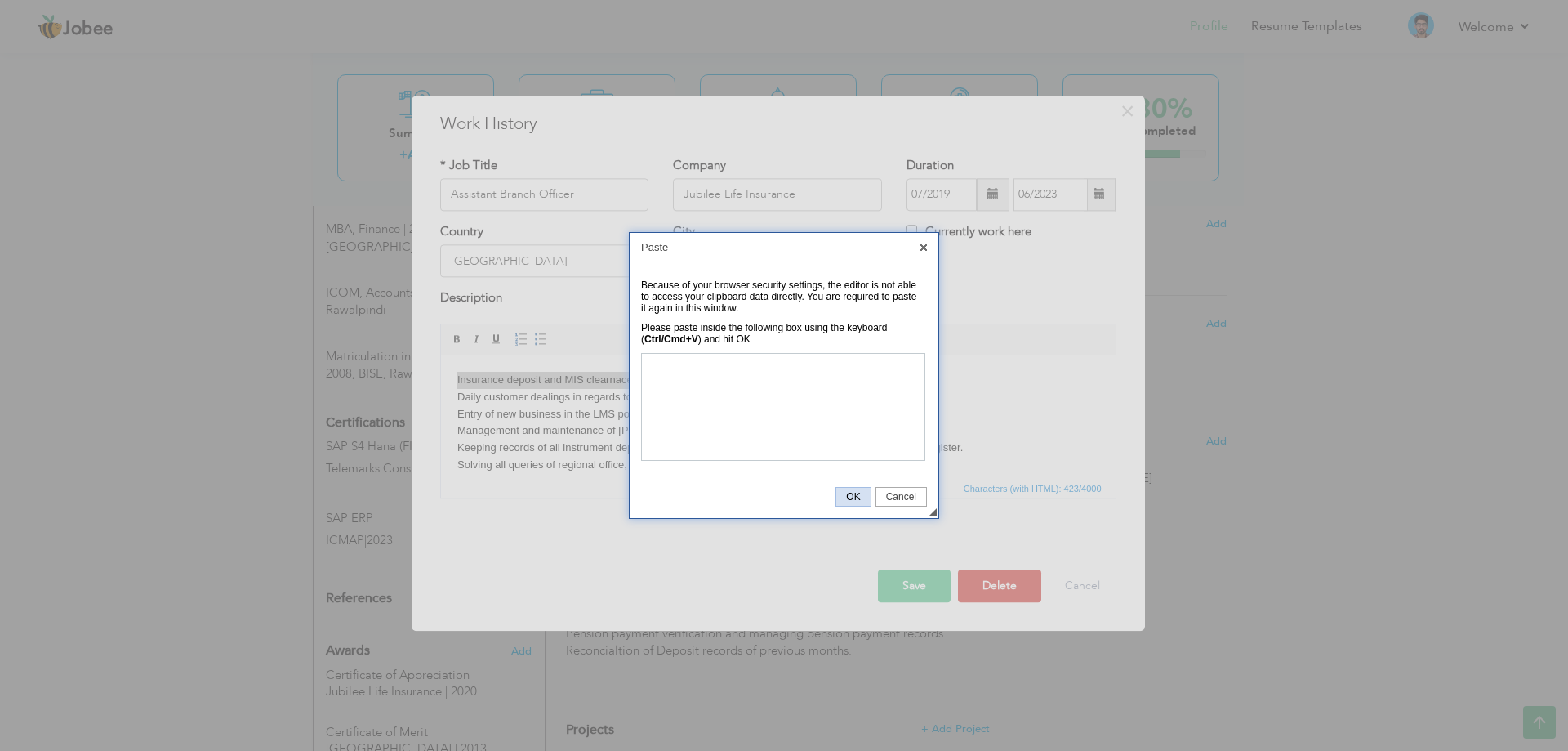
click at [850, 494] on span "OK" at bounding box center [853, 497] width 33 height 12
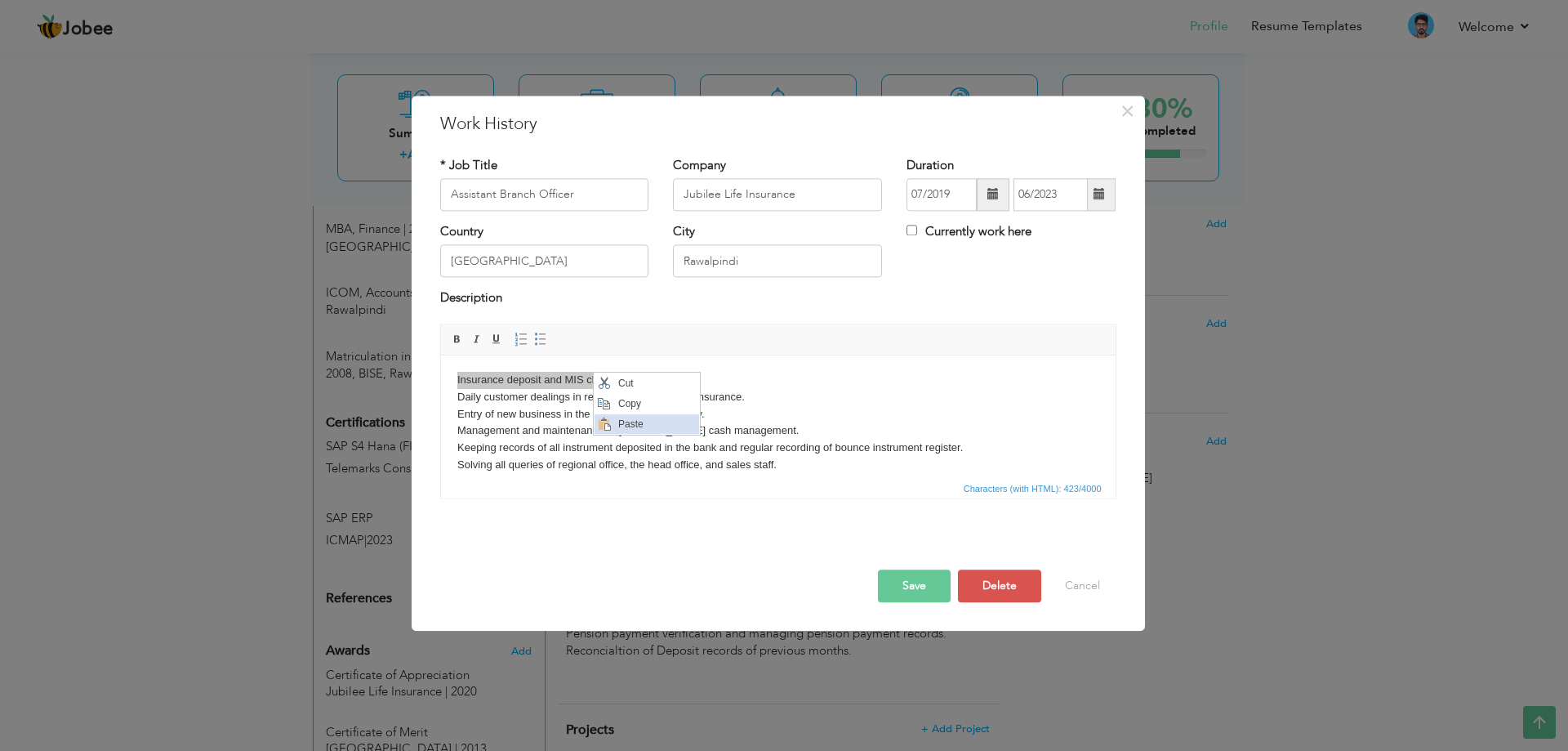
drag, startPoint x: 638, startPoint y: 418, endPoint x: 1231, endPoint y: 792, distance: 701.1
click at [638, 418] on span "Paste" at bounding box center [656, 424] width 85 height 20
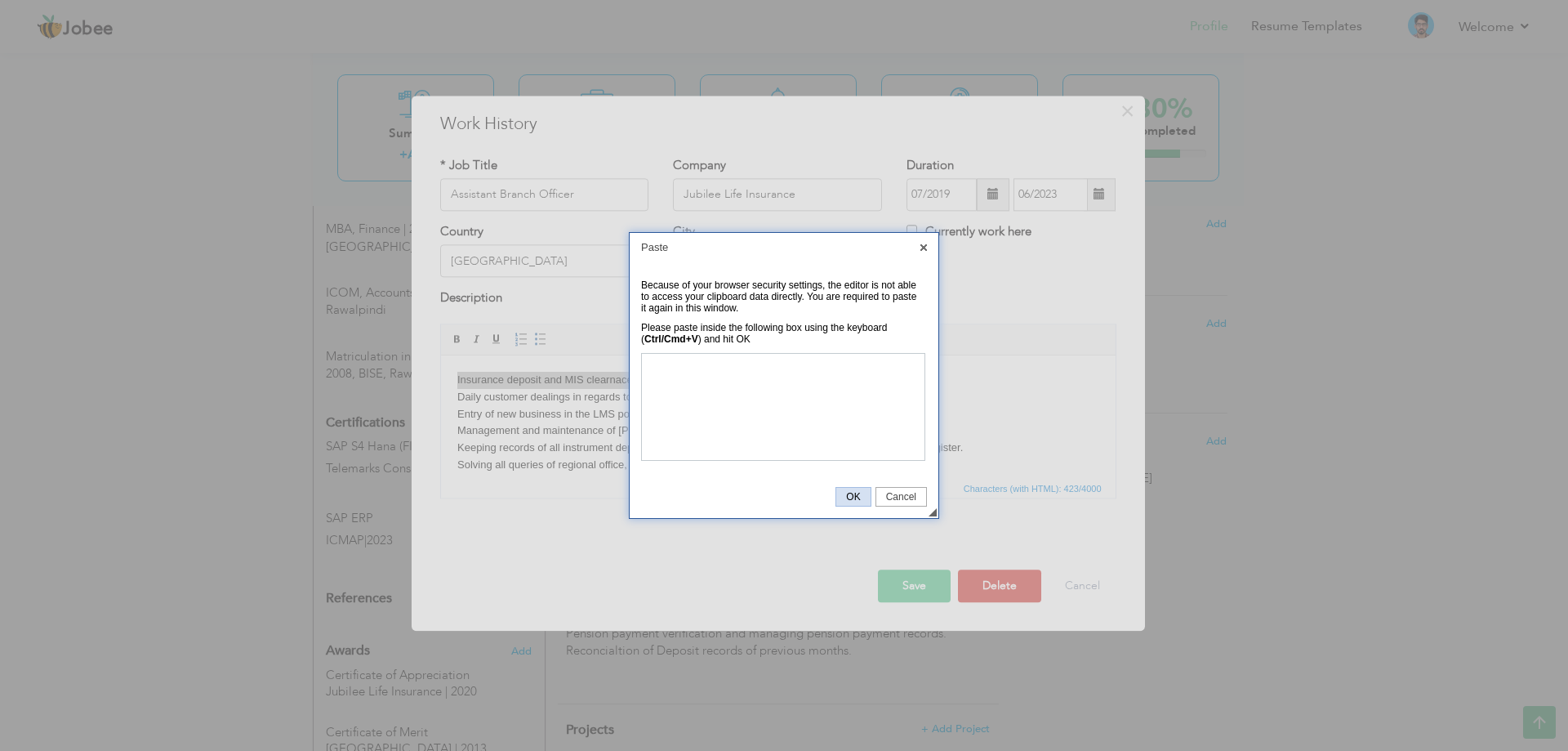
click at [854, 490] on link "OK" at bounding box center [853, 497] width 35 height 20
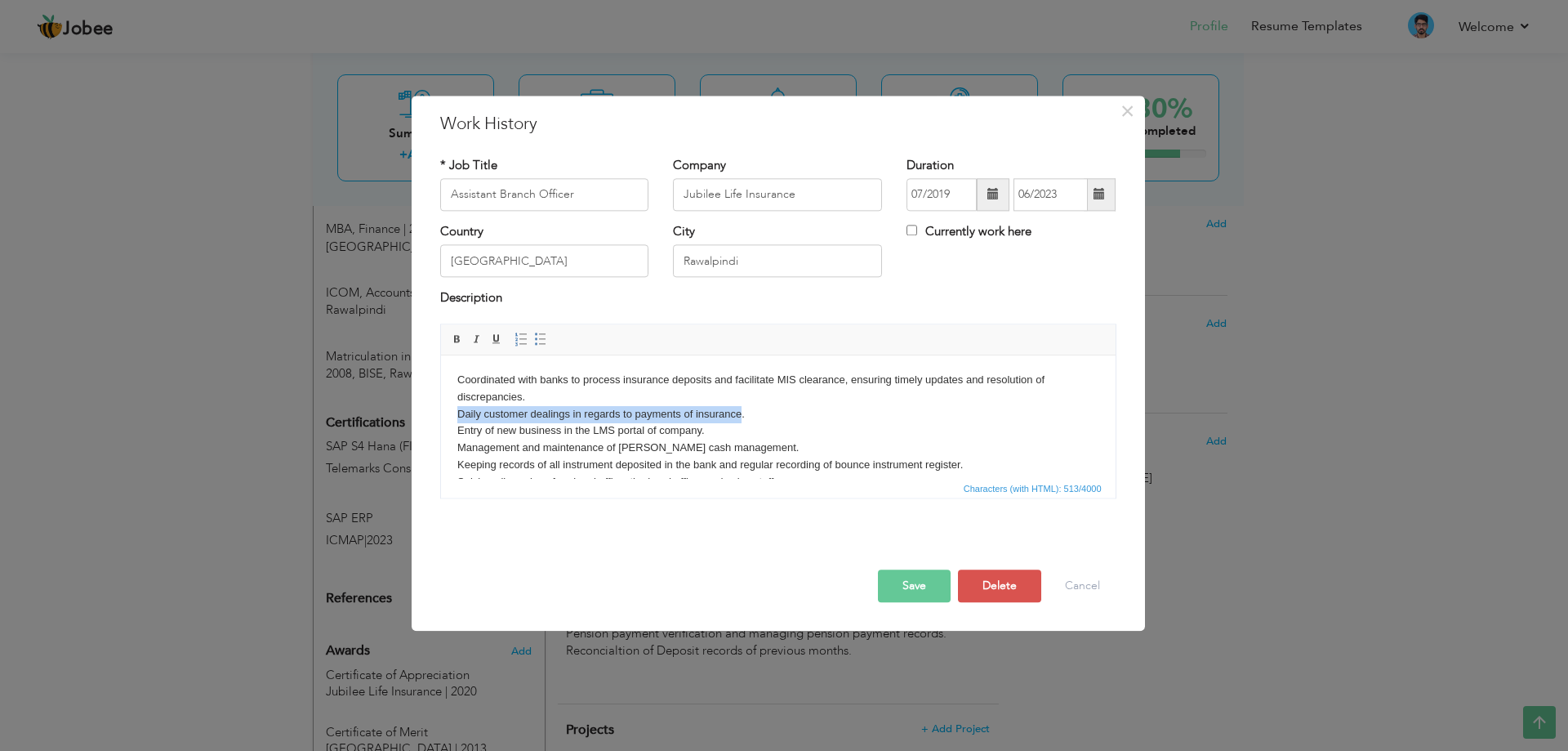
drag, startPoint x: 741, startPoint y: 418, endPoint x: 876, endPoint y: 763, distance: 370.5
click at [440, 416] on html "Coordinated with banks to process insurance deposits and facilitate MIS clearan…" at bounding box center [778, 432] width 675 height 152
copy body "Daily customer dealings in regards to payments of insurance"
paste body
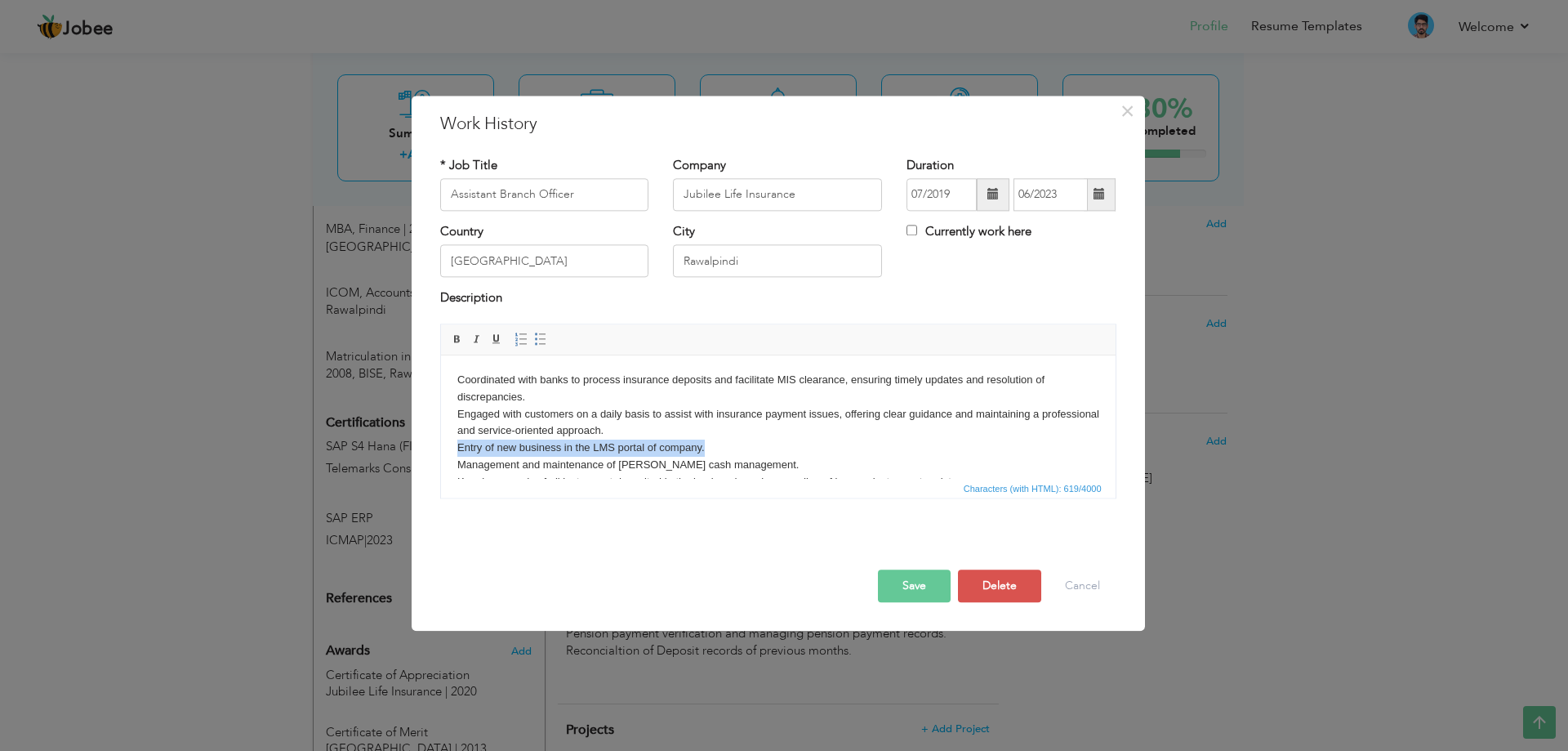
drag, startPoint x: 710, startPoint y: 450, endPoint x: 1099, endPoint y: 639, distance: 432.5
click at [452, 452] on html "Coordinated with banks to process insurance deposits and facilitate MIS clearan…" at bounding box center [778, 440] width 675 height 168
copy body "Entry of new business in the LMS portal of company."
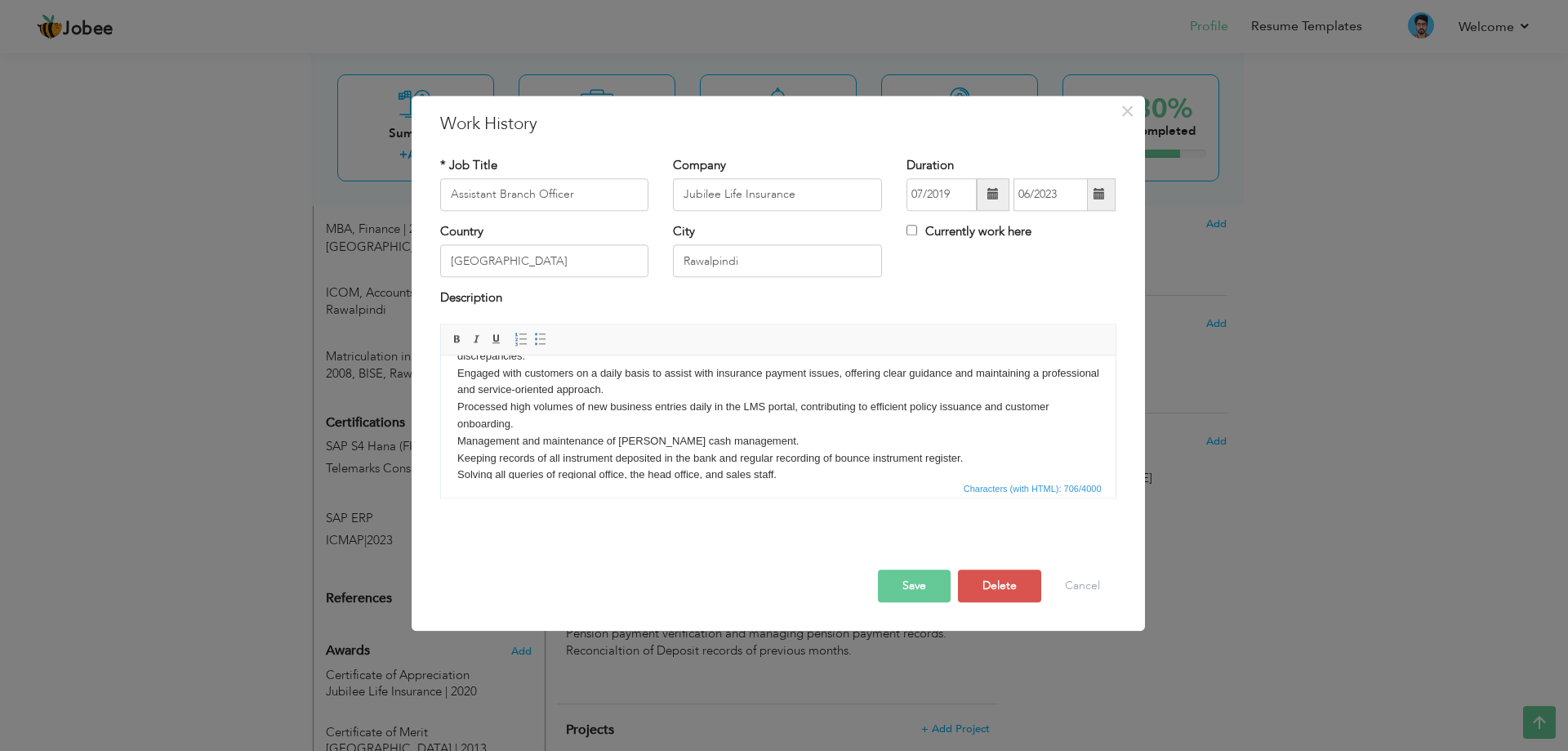
scroll to position [63, 0]
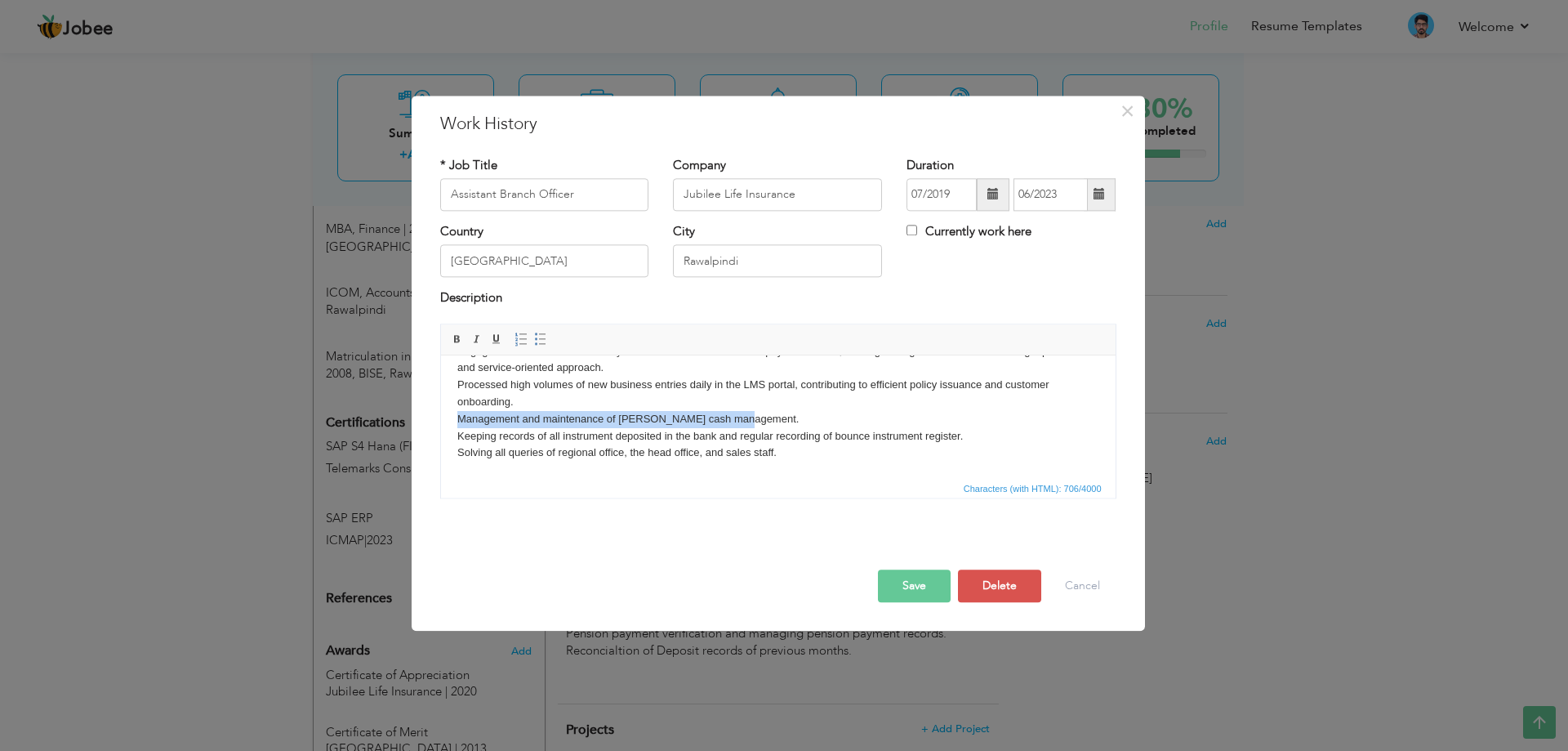
drag, startPoint x: 747, startPoint y: 417, endPoint x: 451, endPoint y: 414, distance: 296.0
click at [451, 414] on html "Coordinated with banks to process insurance deposits and facilitate MIS clearan…" at bounding box center [778, 385] width 675 height 185
copy body "Management and maintenance of [PERSON_NAME] cash management."
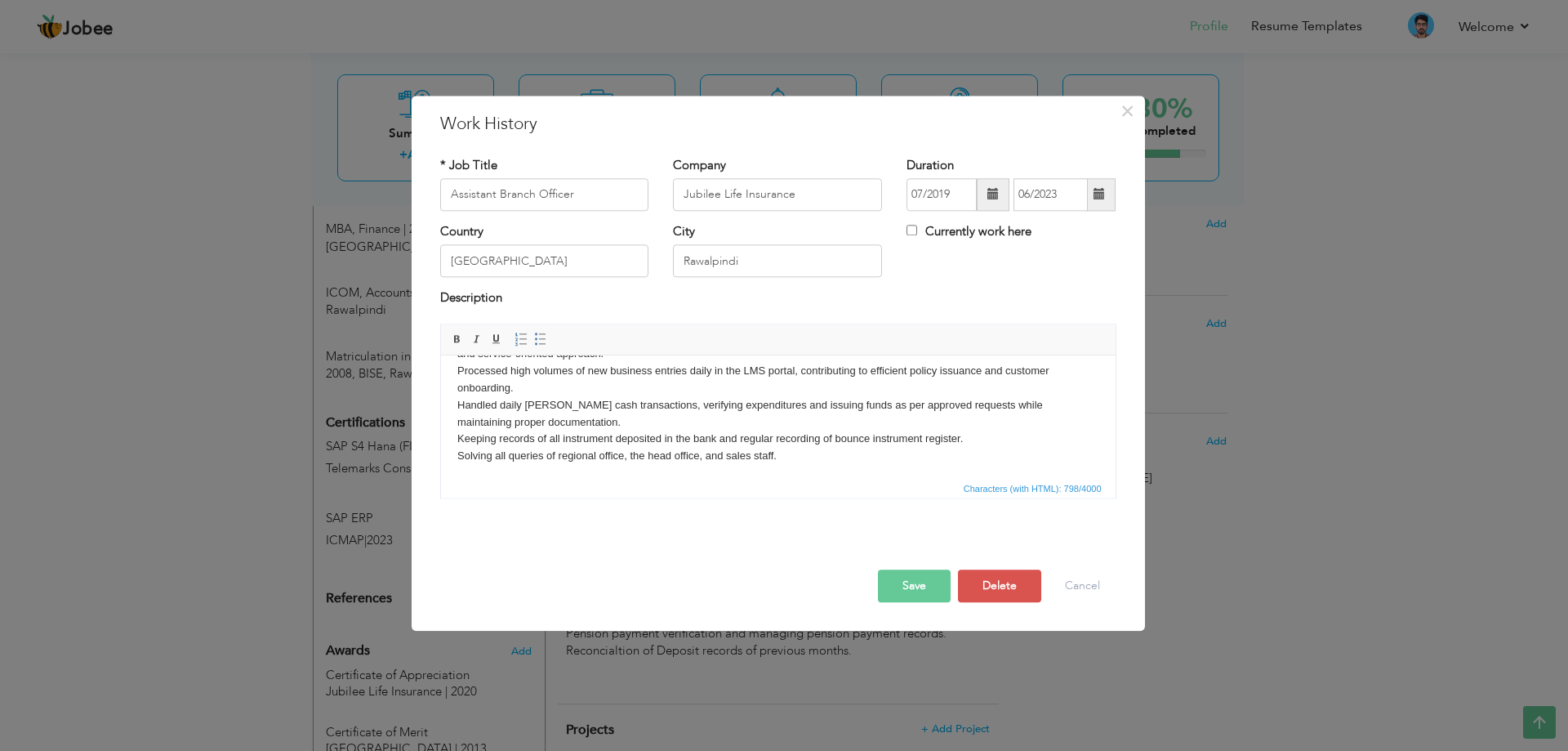
scroll to position [81, 0]
drag, startPoint x: 453, startPoint y: 435, endPoint x: 963, endPoint y: 437, distance: 510.0
click at [963, 437] on html "Coordinated with banks to process insurance deposits and facilitate MIS clearan…" at bounding box center [778, 376] width 675 height 203
copy body "Keeping records of all instrument deposited in the bank and regular recording o…"
click at [537, 437] on body "Coordinated with banks to process insurance deposits and facilitate MIS clearan…" at bounding box center [778, 376] width 642 height 170
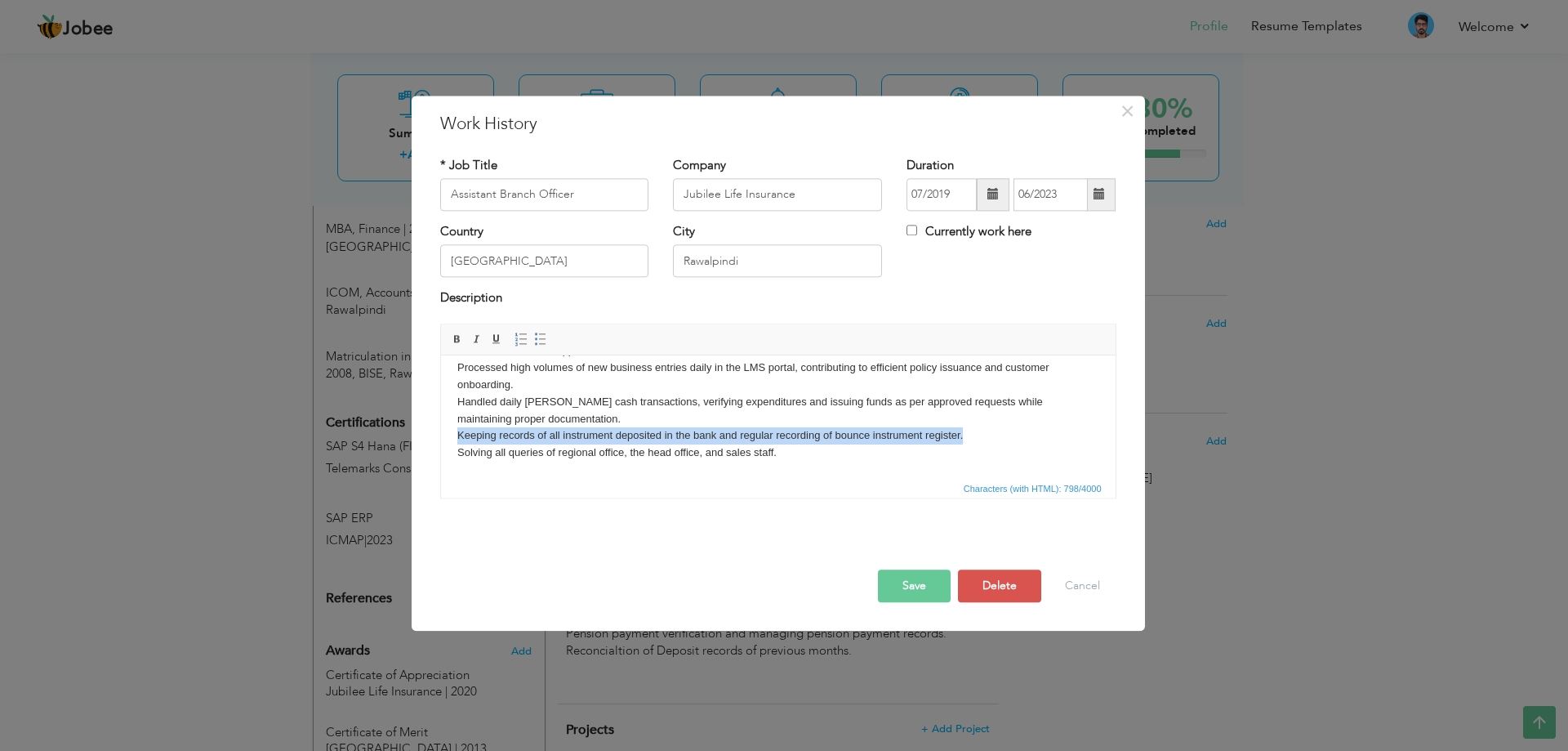
drag, startPoint x: 456, startPoint y: 430, endPoint x: 986, endPoint y: 437, distance: 530.0
click at [986, 437] on body "Coordinated with banks to process insurance deposits and facilitate MIS clearan…" at bounding box center [778, 376] width 642 height 170
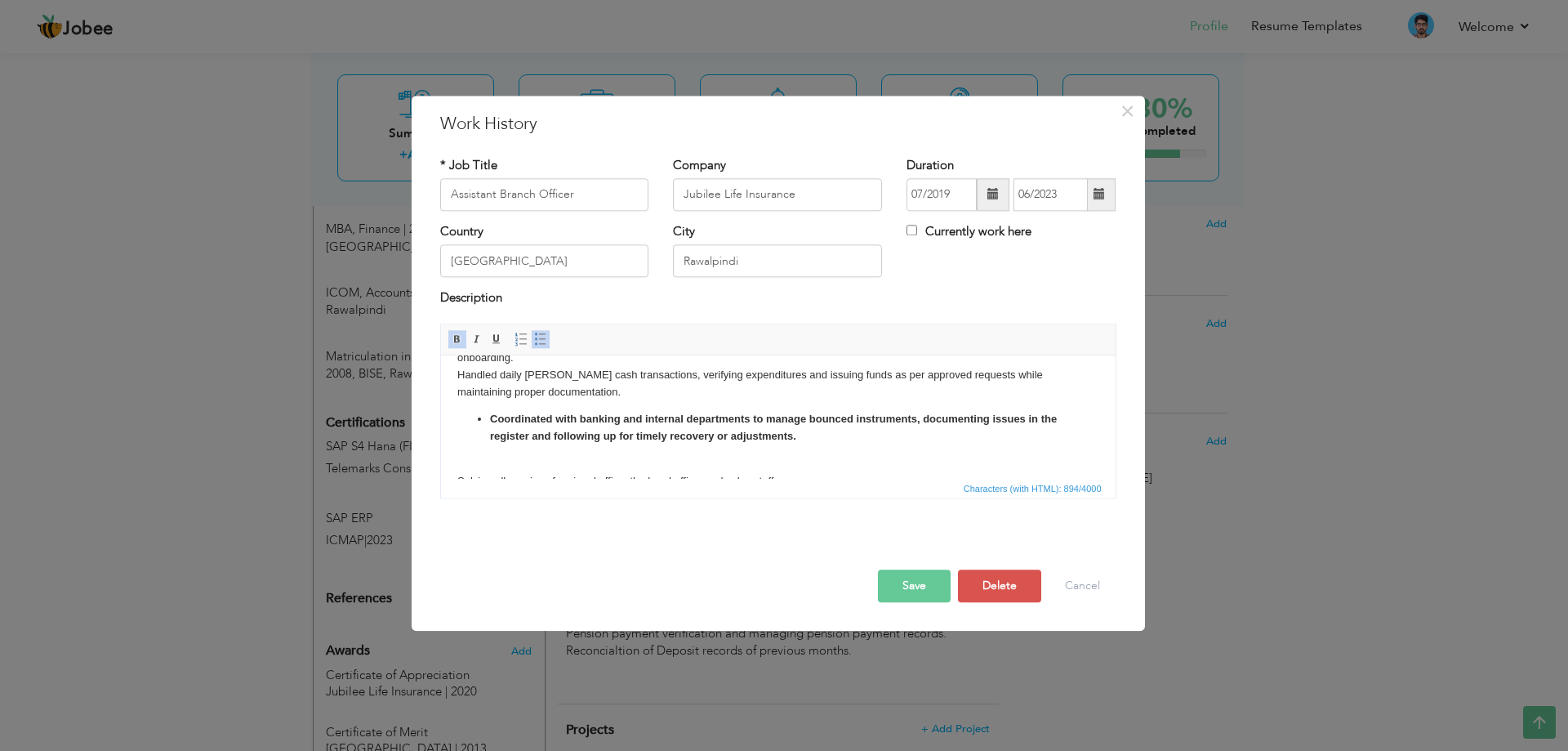
scroll to position [136, 0]
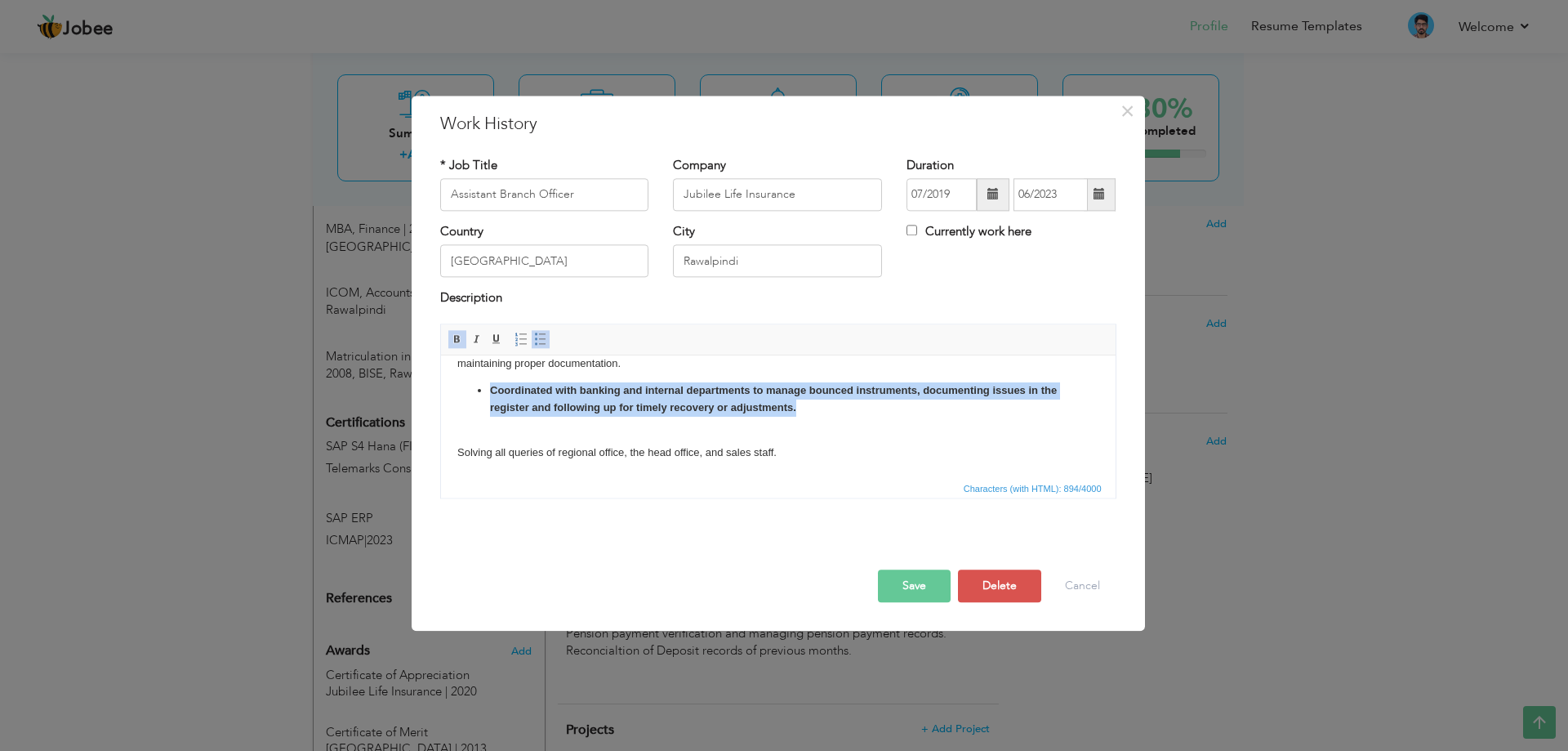
drag, startPoint x: 825, startPoint y: 421, endPoint x: 879, endPoint y: 737, distance: 320.6
click at [440, 390] on html "Coordinated with banks to process insurance deposits and facilitate MIS clearan…" at bounding box center [778, 348] width 675 height 258
click at [458, 334] on span at bounding box center [458, 339] width 13 height 13
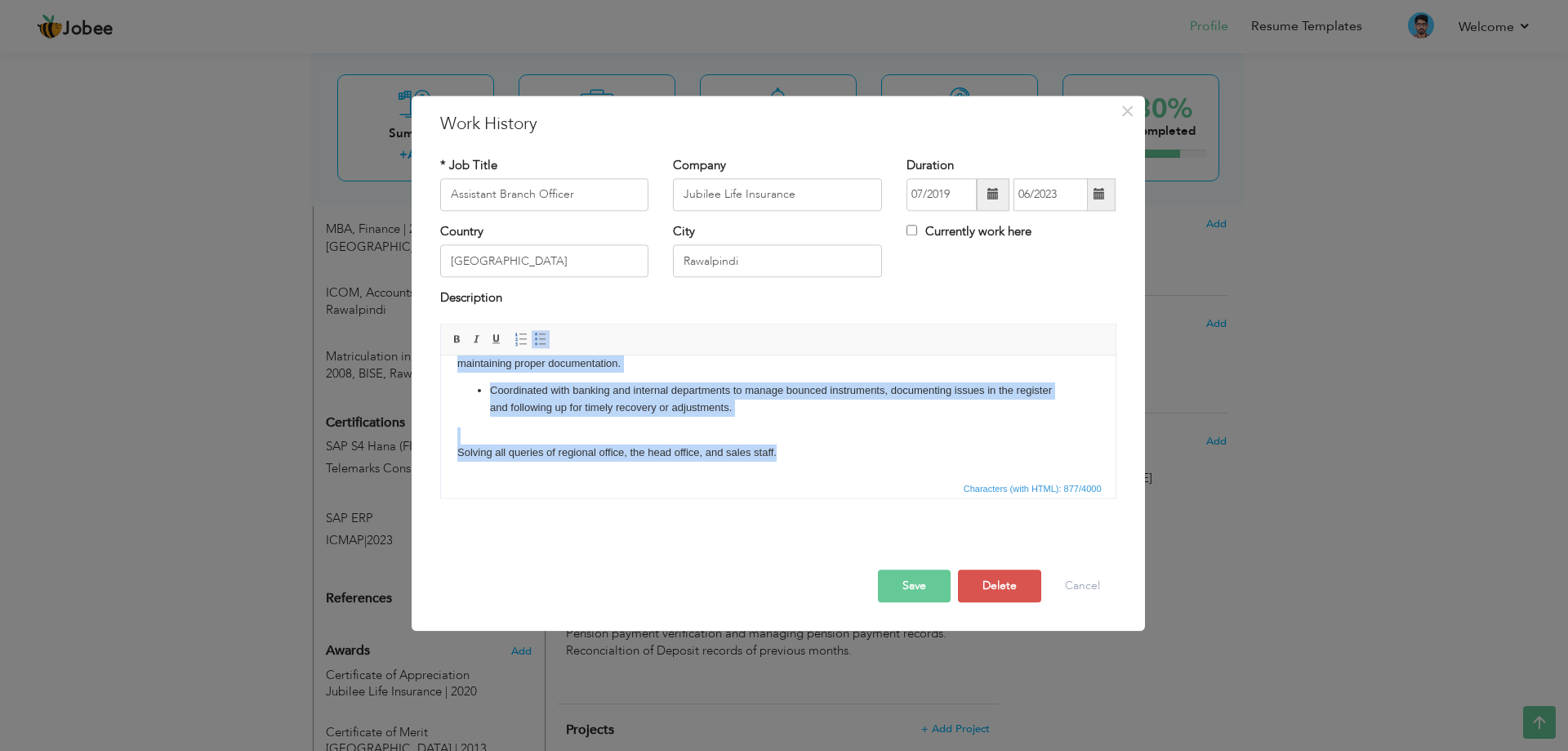
drag, startPoint x: 458, startPoint y: 374, endPoint x: 1062, endPoint y: 834, distance: 759.2
click at [821, 478] on html "Coordinated with banks to process insurance deposits and facilitate MIS clearan…" at bounding box center [778, 348] width 675 height 258
click at [513, 336] on link "Insert/Remove Numbered List" at bounding box center [521, 339] width 18 height 18
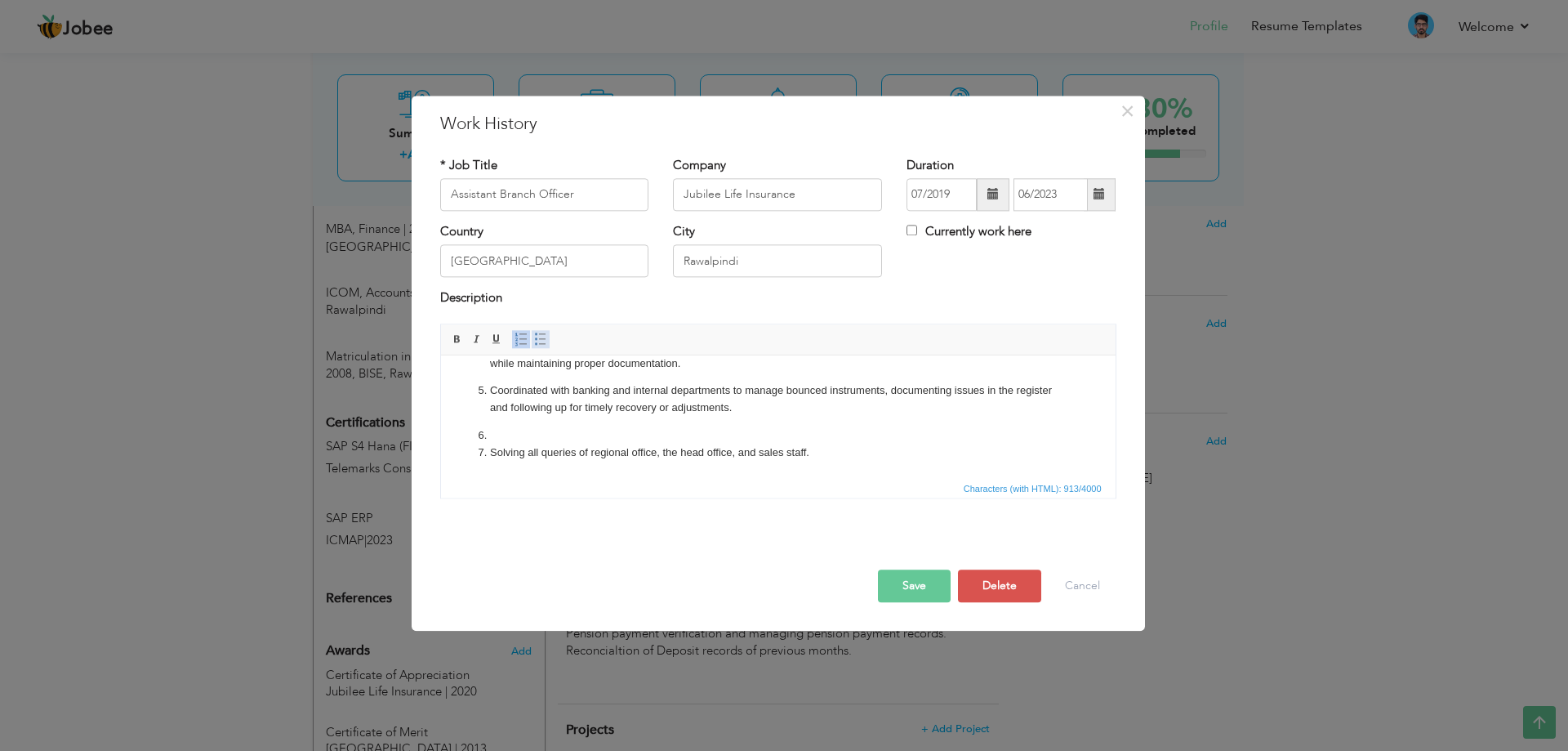
click at [536, 337] on span at bounding box center [541, 339] width 13 height 13
click at [651, 445] on li "Solving all queries of regional office, the head office, and sales staff." at bounding box center [778, 452] width 577 height 17
click at [525, 438] on li at bounding box center [778, 435] width 577 height 17
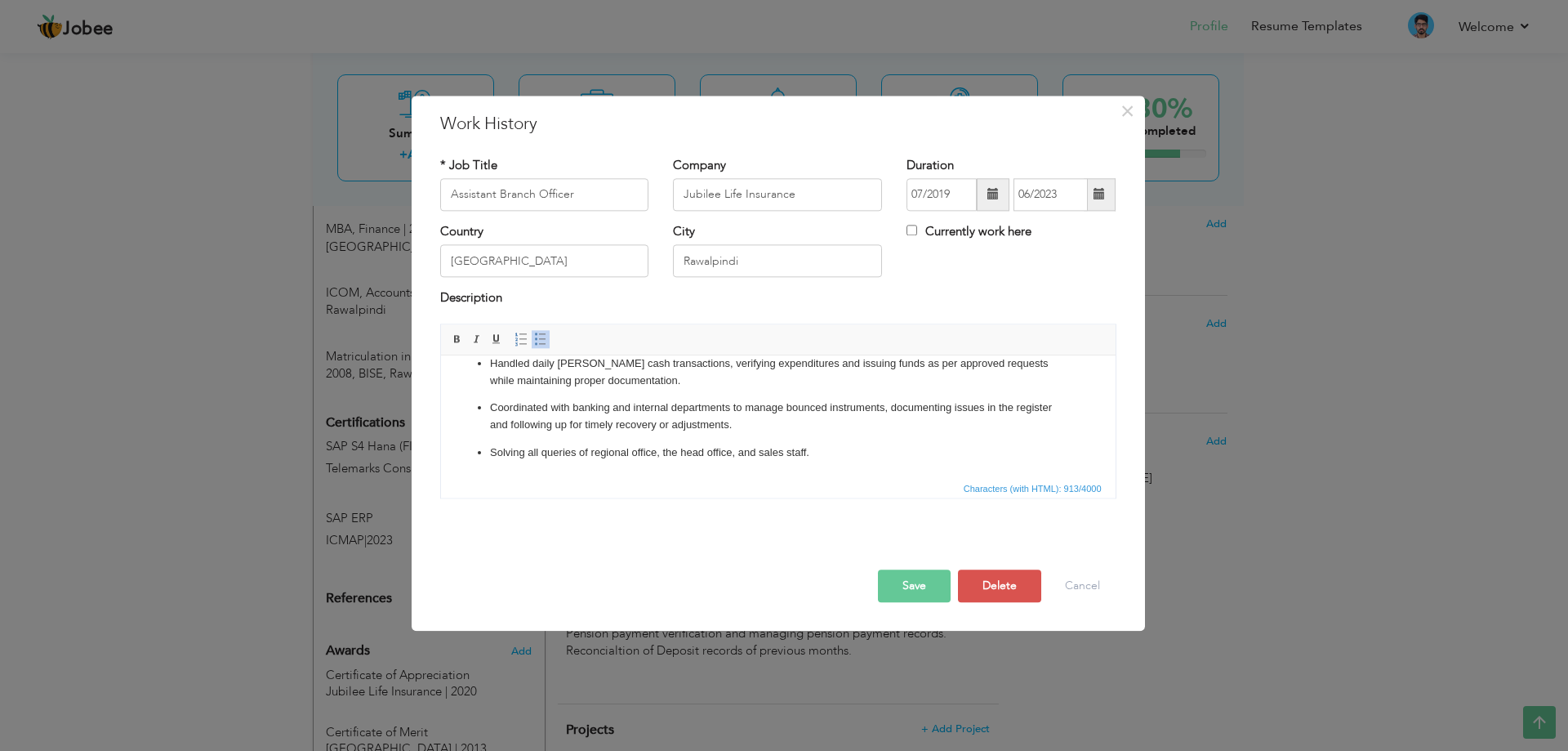
scroll to position [119, 0]
drag, startPoint x: 817, startPoint y: 452, endPoint x: 461, endPoint y: 439, distance: 356.2
click at [461, 439] on ul "Coordinated with banks to process insurance deposits and facilitate MIS clearan…" at bounding box center [778, 357] width 642 height 208
copy li "Solving all queries of regional office, the head office, and sales staff."
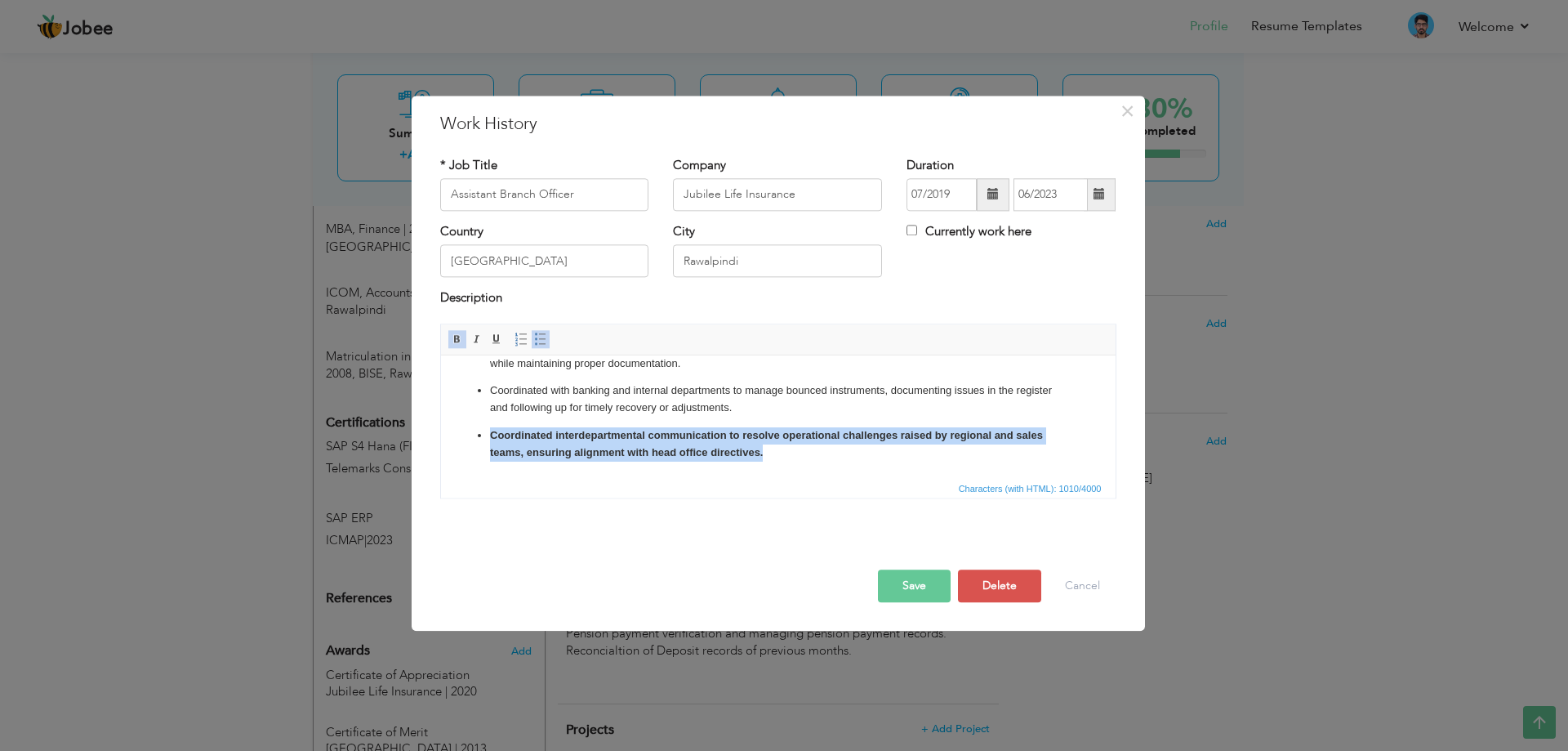
drag, startPoint x: 801, startPoint y: 454, endPoint x: 822, endPoint y: 692, distance: 238.9
click at [440, 432] on html "Coordinated with banks to process insurance deposits and facilitate MIS clearan…" at bounding box center [778, 348] width 675 height 258
click at [458, 339] on span at bounding box center [458, 339] width 13 height 13
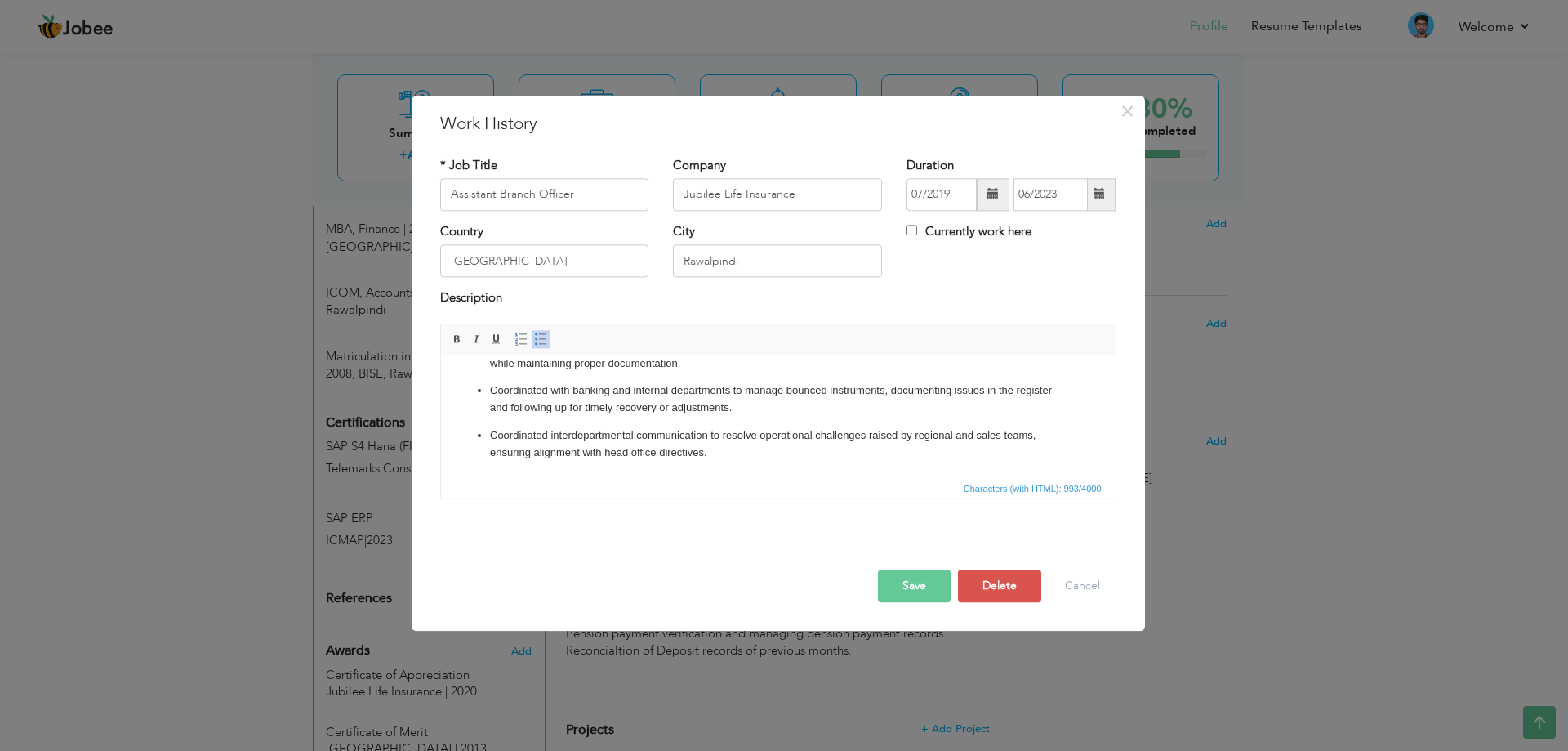
click at [808, 494] on span "Characters (with HTML): 993/4000" at bounding box center [779, 488] width 675 height 20
click at [760, 461] on p "Coordinated interdepartmental communication to resolve operational challenges r…" at bounding box center [778, 444] width 577 height 34
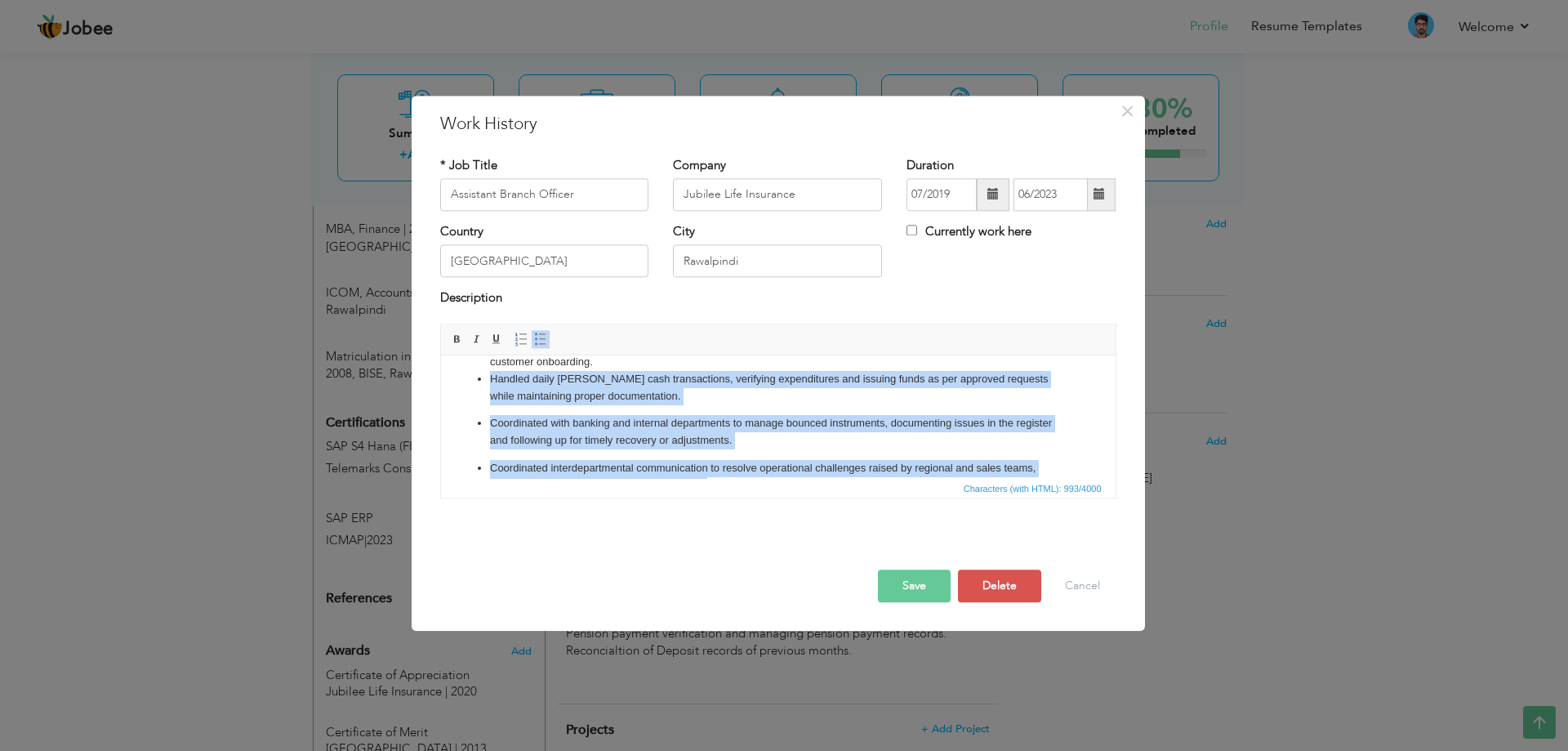
scroll to position [0, 0]
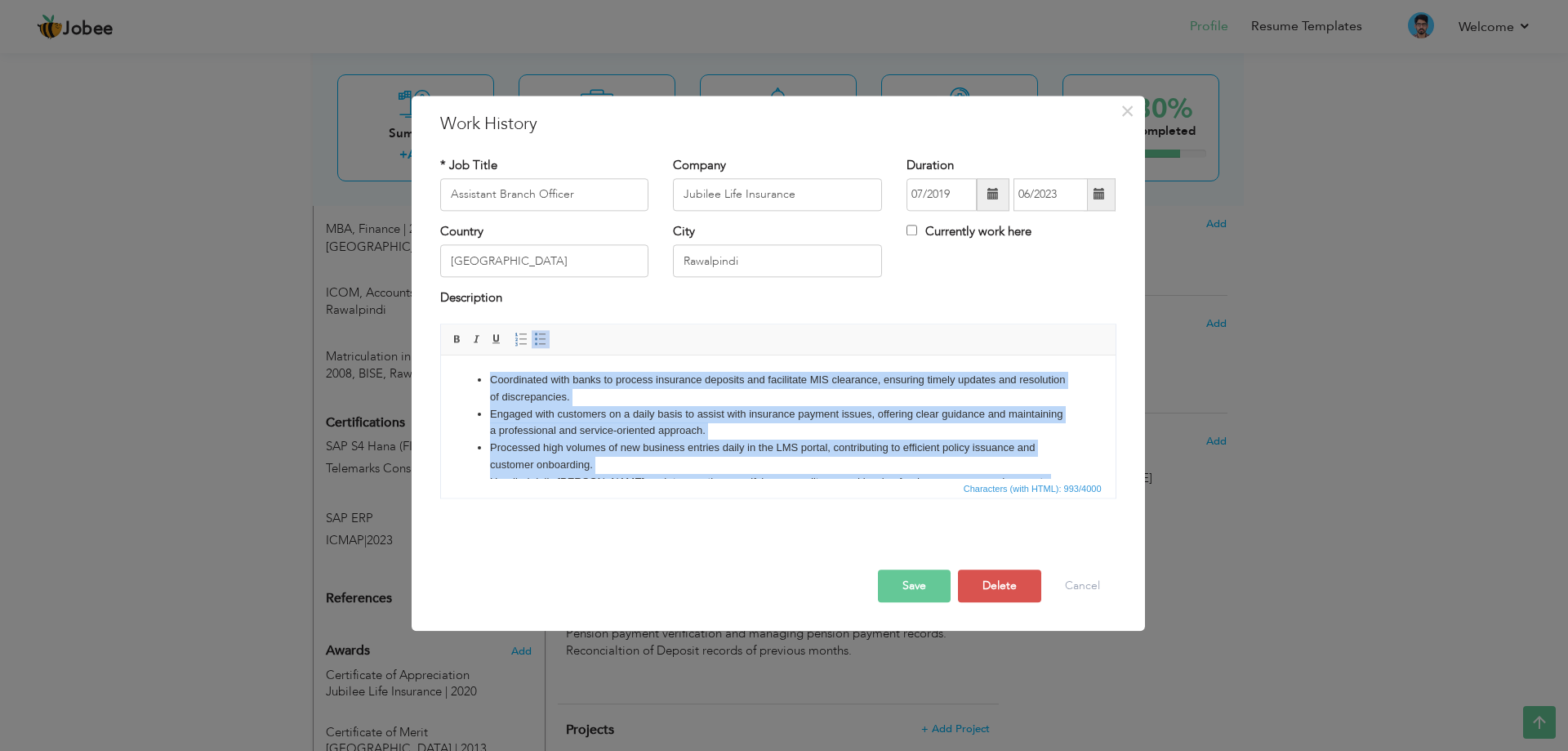
drag, startPoint x: 747, startPoint y: 457, endPoint x: 316, endPoint y: 237, distance: 483.9
click at [440, 356] on html "Coordinated with banks to process insurance deposits and facilitate MIS clearan…" at bounding box center [778, 484] width 675 height 258
click at [544, 338] on span at bounding box center [541, 339] width 13 height 13
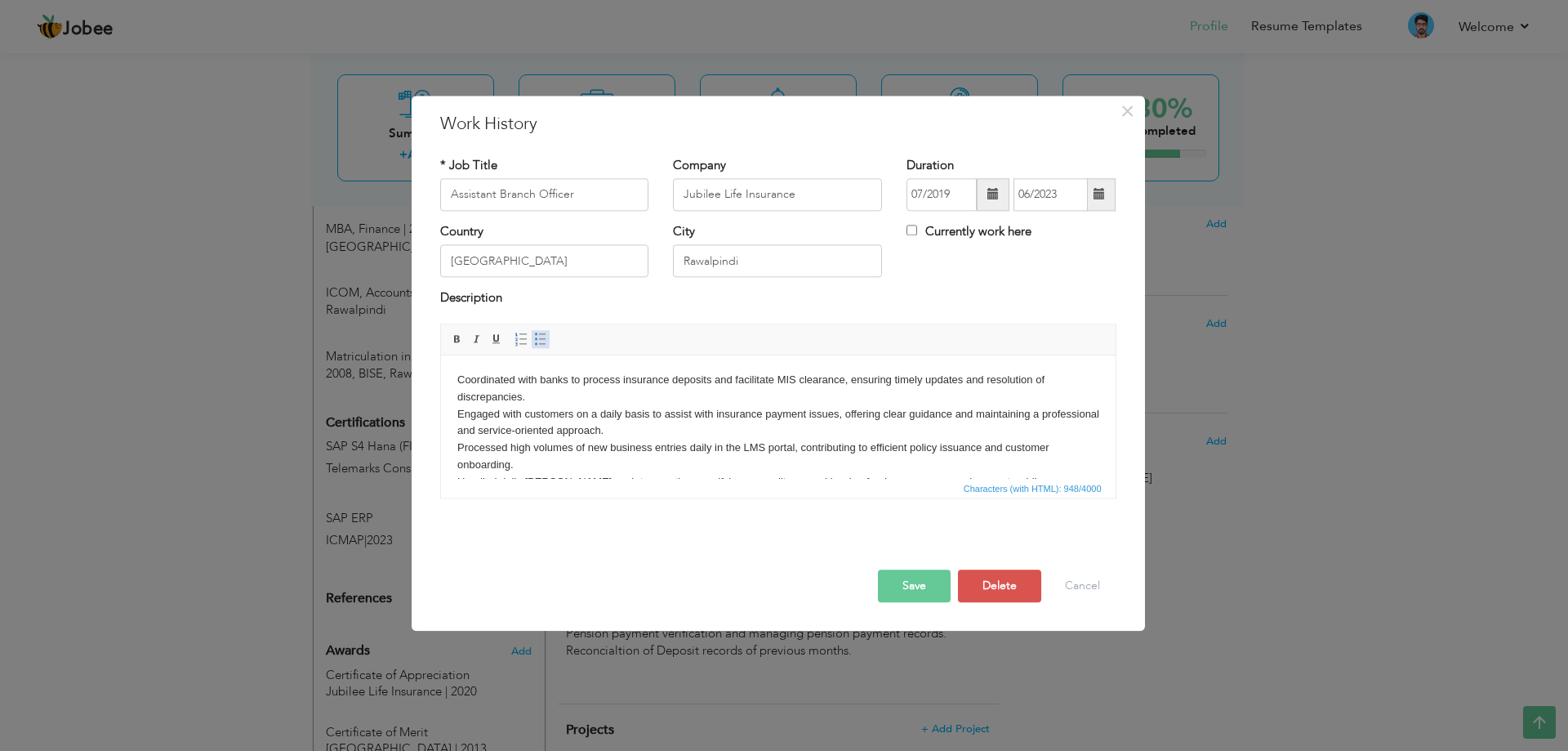
click at [535, 336] on span at bounding box center [541, 339] width 13 height 13
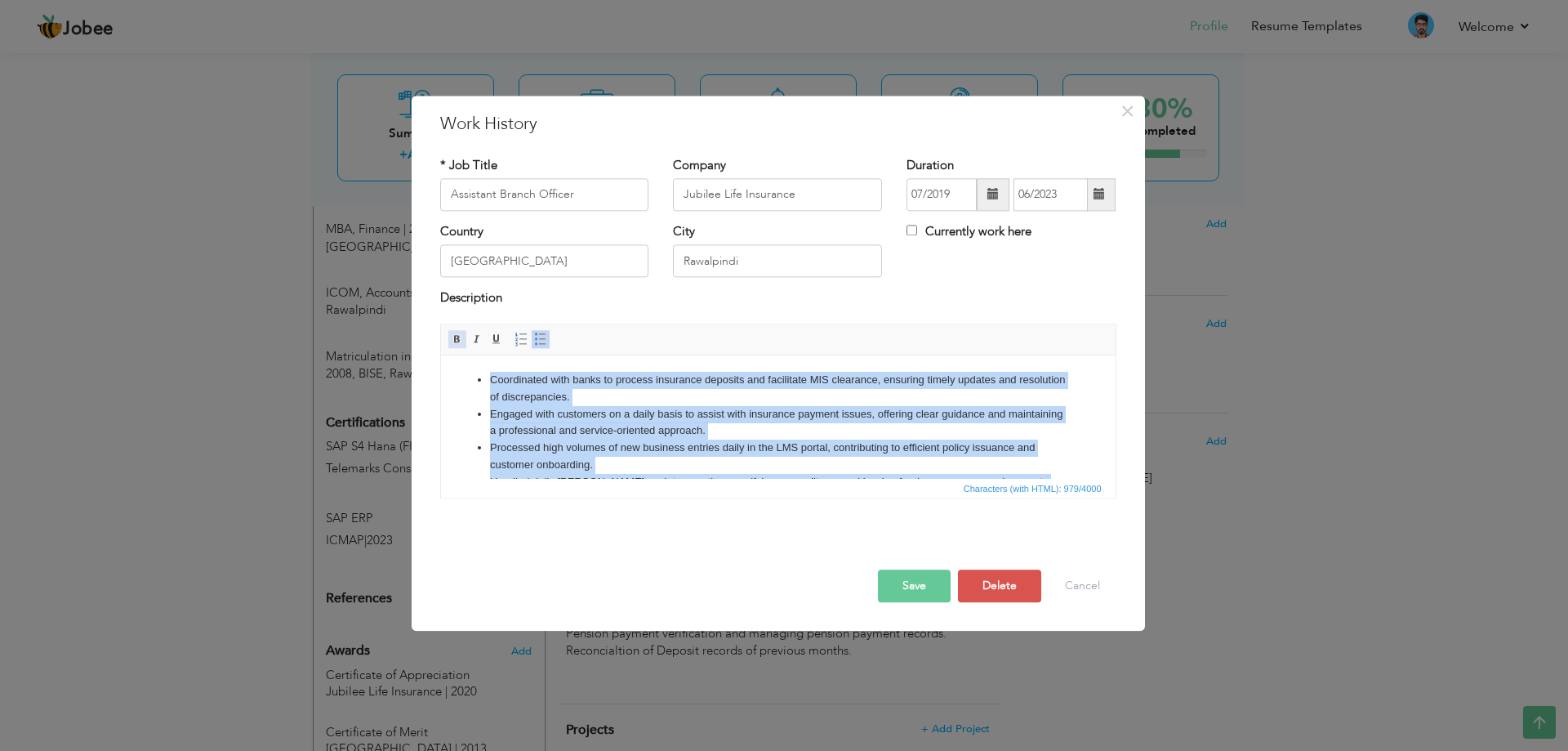
click at [459, 342] on span at bounding box center [458, 339] width 13 height 13
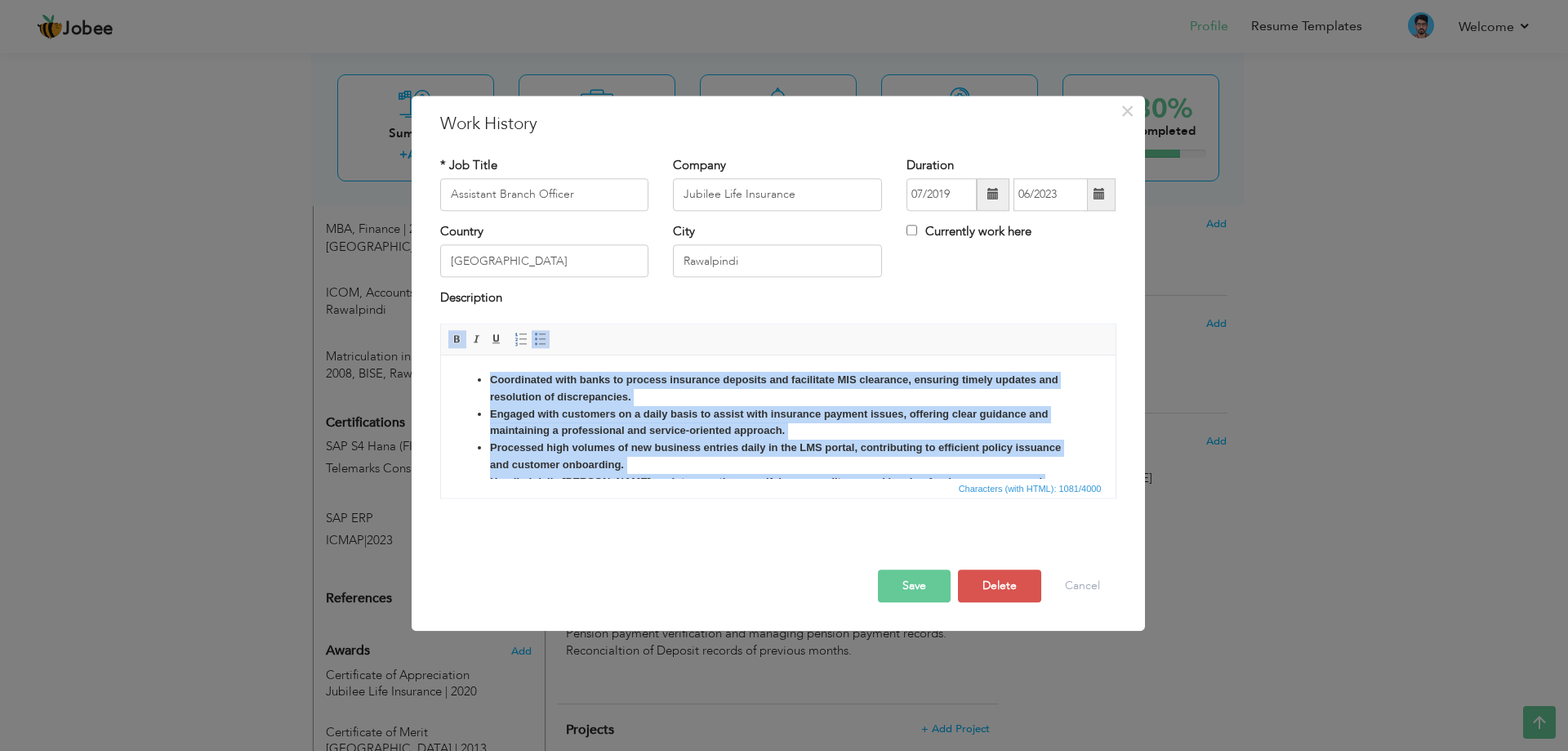
click at [459, 342] on span at bounding box center [458, 339] width 13 height 13
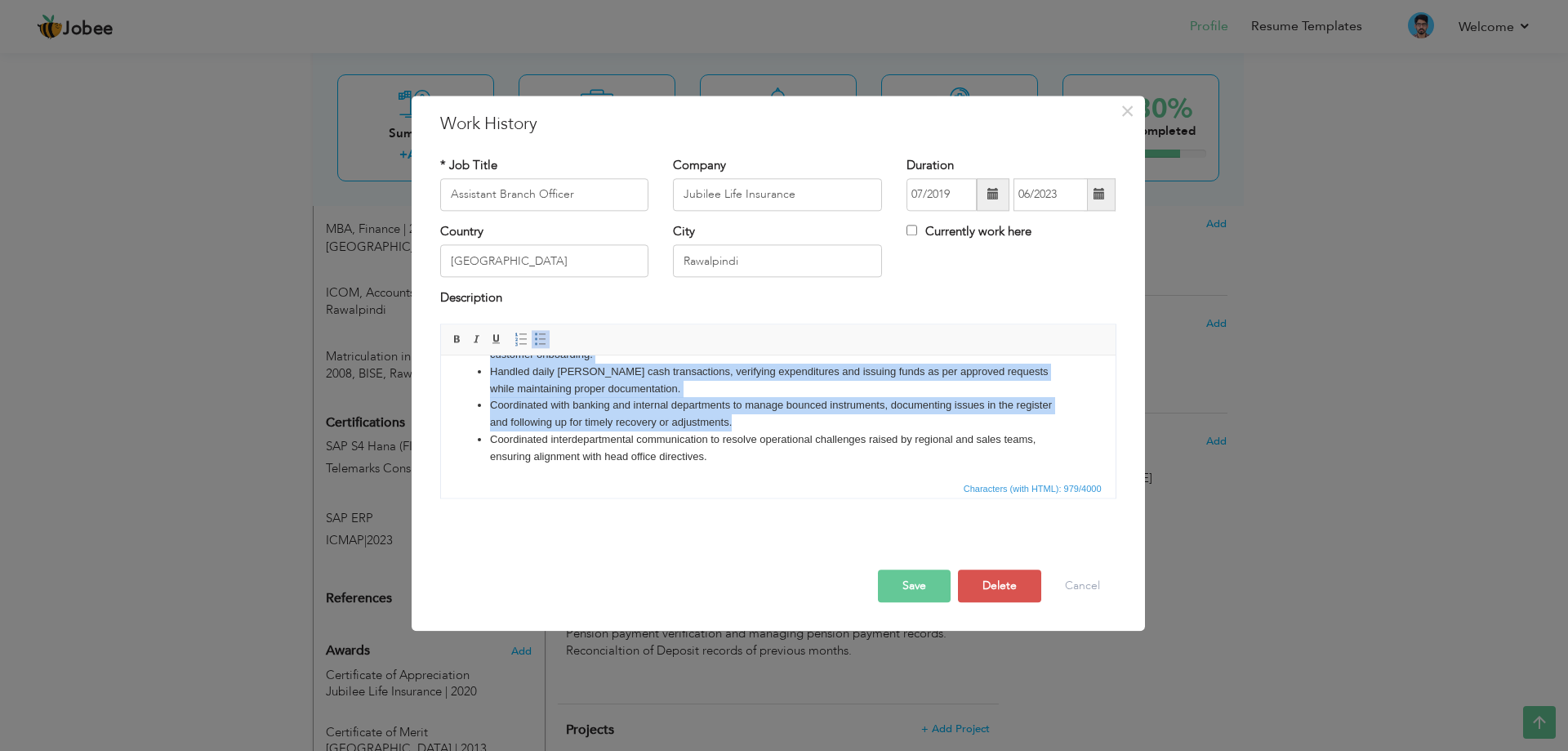
scroll to position [114, 0]
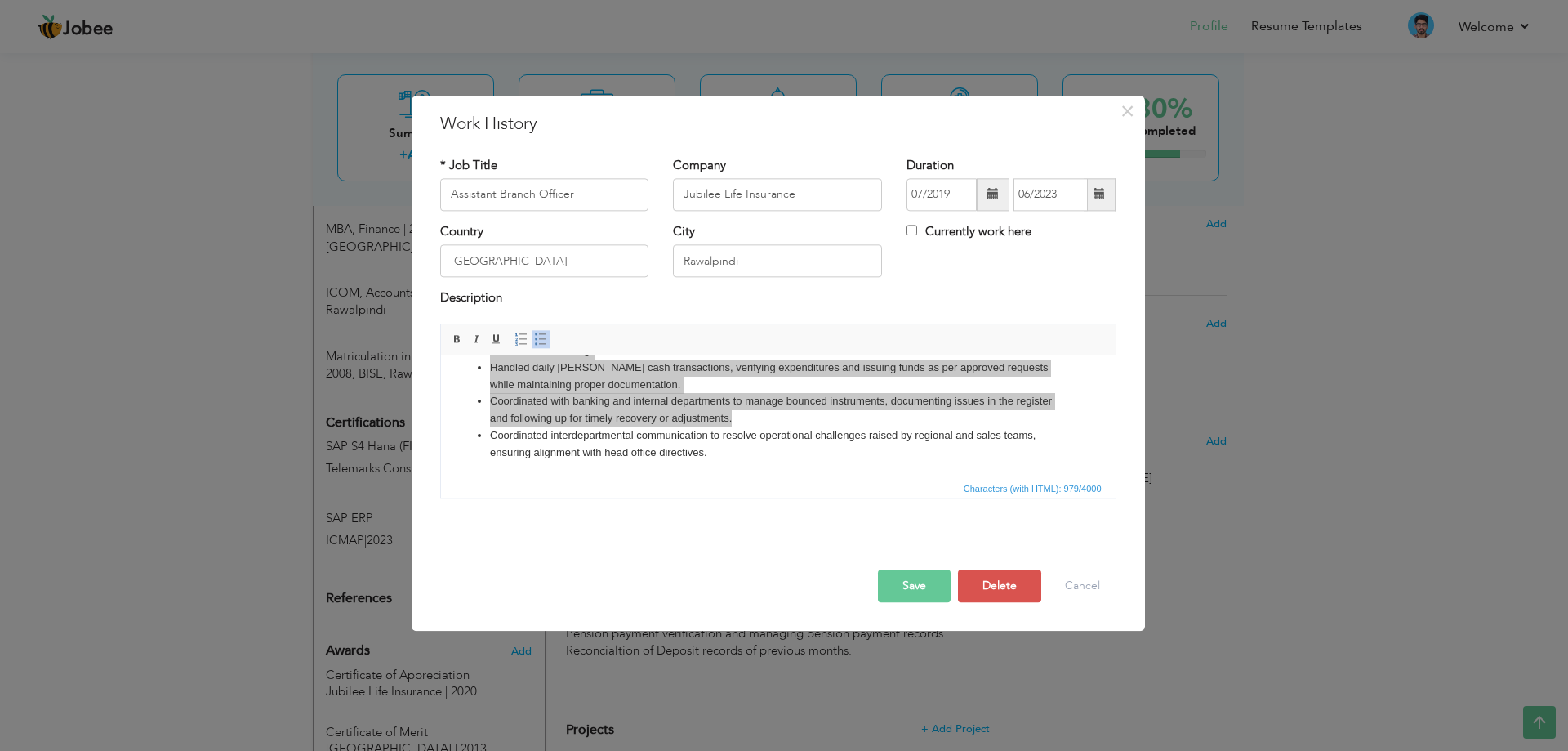
click at [889, 596] on button "Save" at bounding box center [914, 586] width 72 height 33
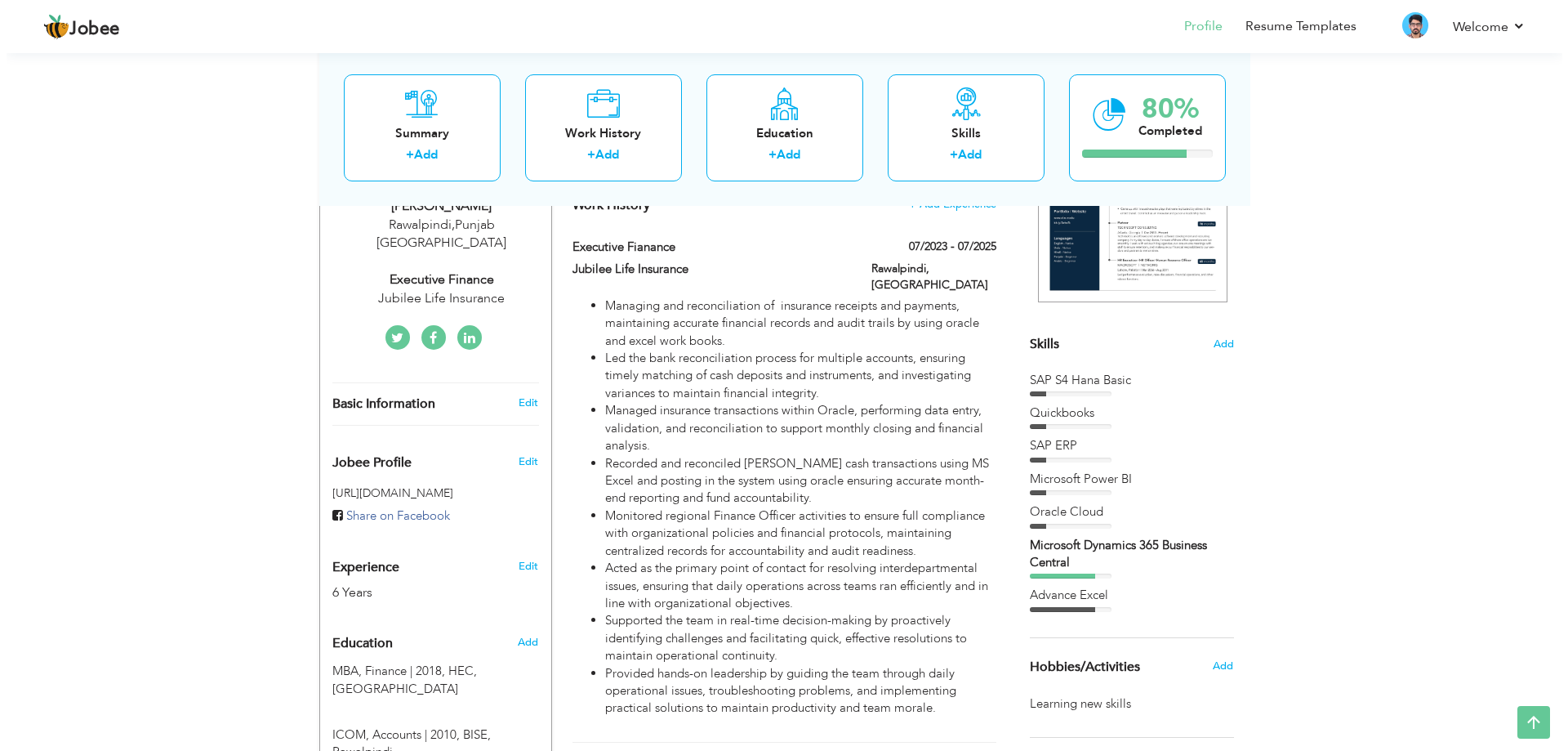
scroll to position [286, 0]
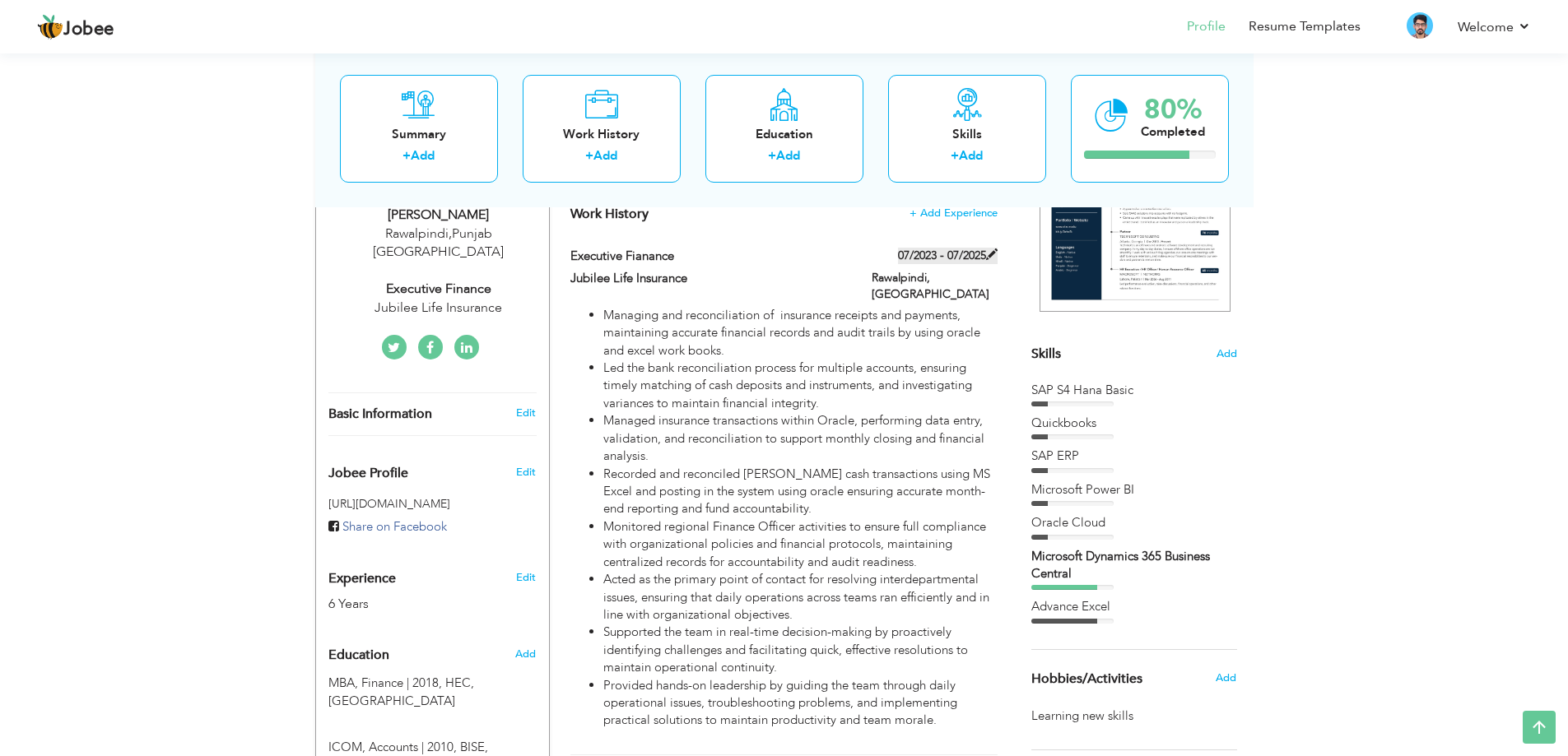
click at [993, 256] on span at bounding box center [991, 254] width 12 height 12
type input "Executive Fianance"
type input "07/2023"
type input "07/2025"
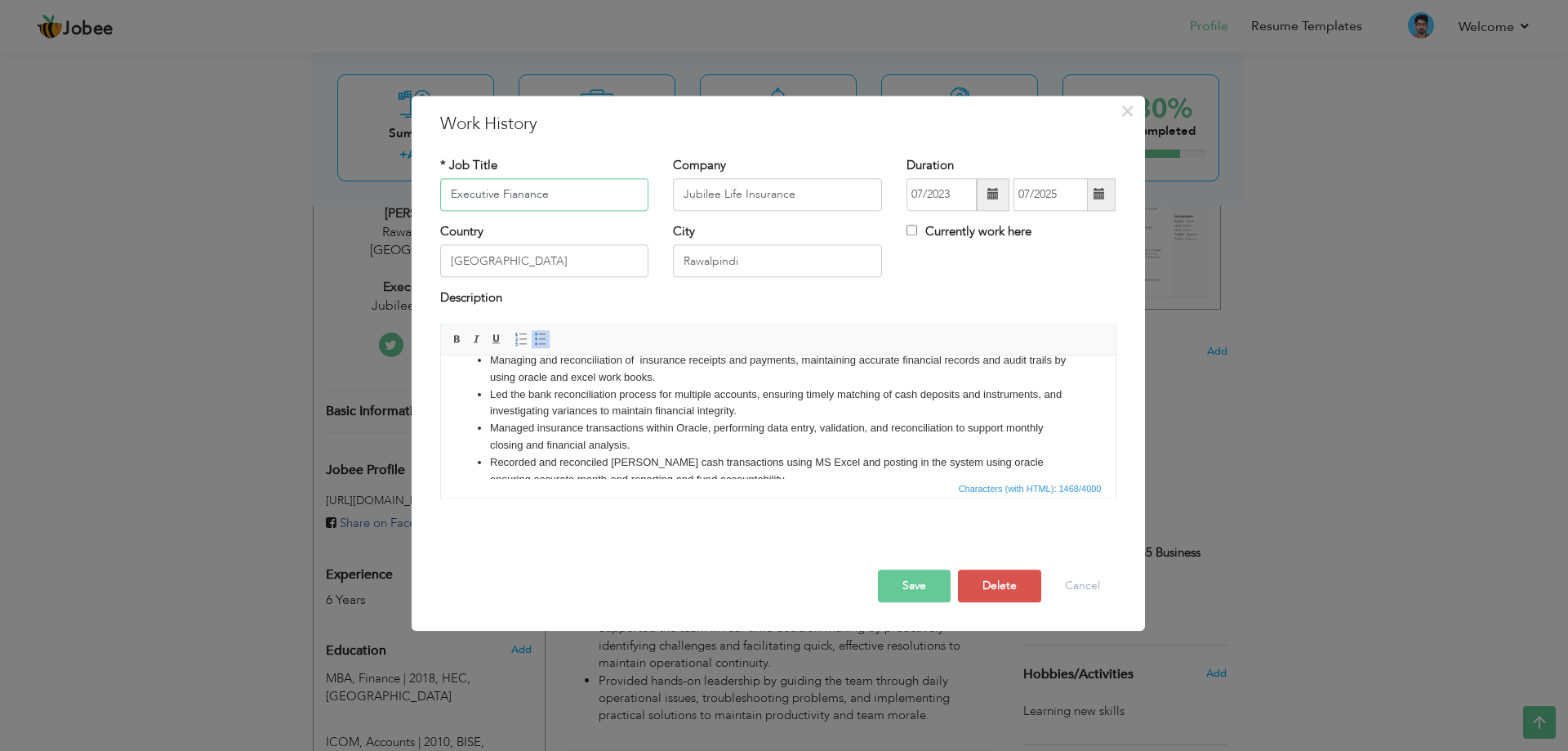
scroll to position [19, 0]
click at [654, 441] on li "Managed insurance transactions within Oracle, performing data entry, validation…" at bounding box center [778, 438] width 577 height 34
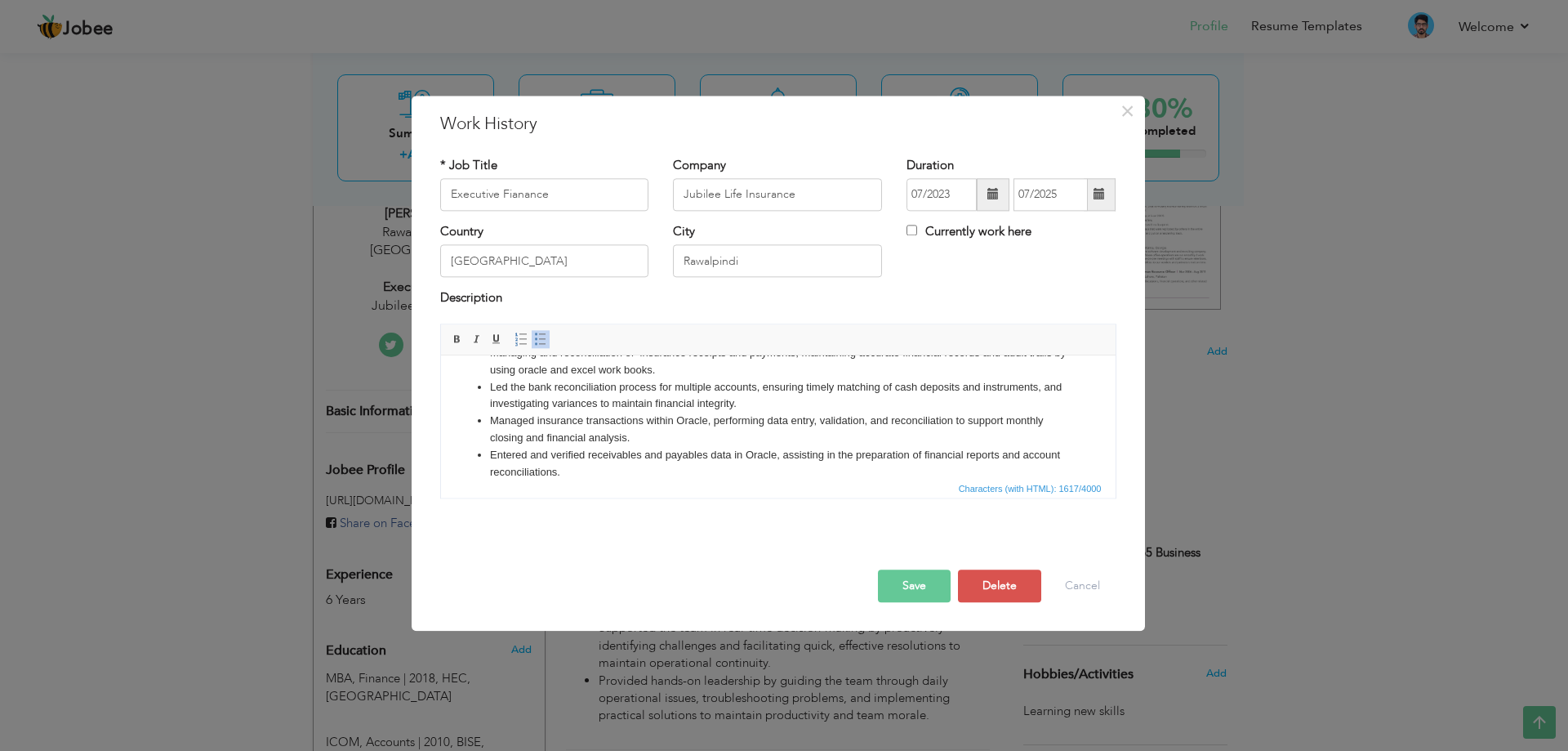
click at [931, 593] on button "Save" at bounding box center [914, 586] width 72 height 33
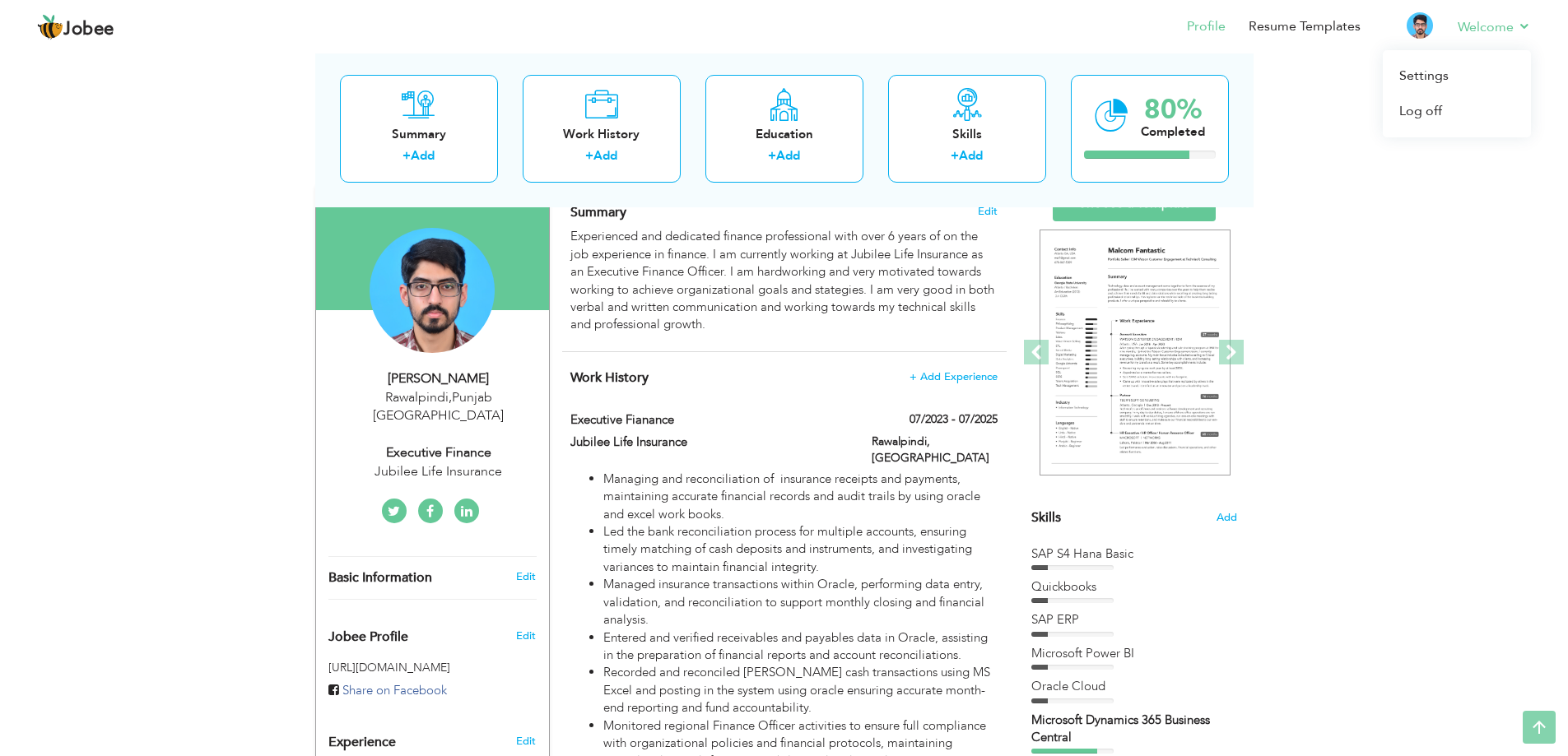
scroll to position [0, 0]
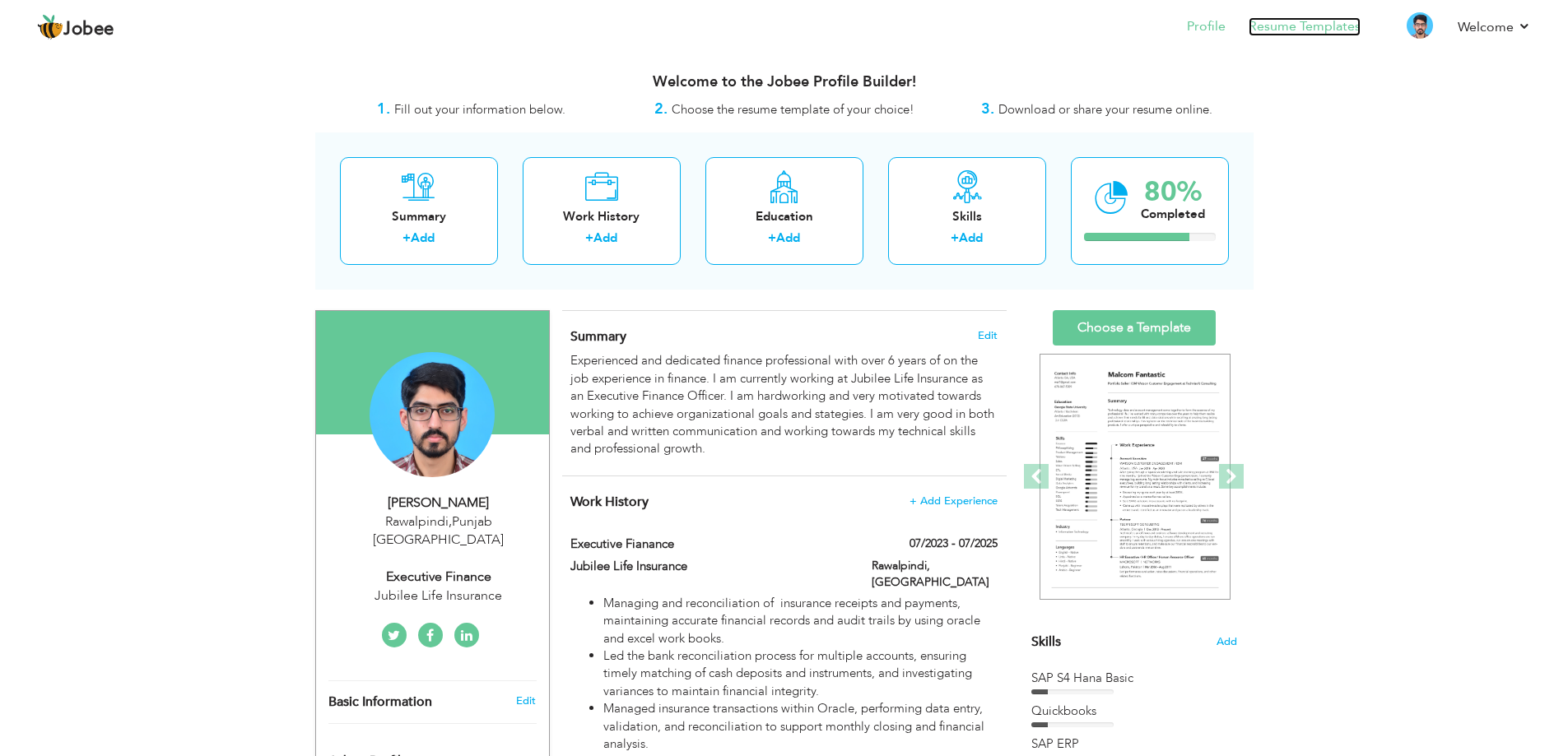
click at [1270, 29] on link "Resume Templates" at bounding box center [1304, 26] width 112 height 19
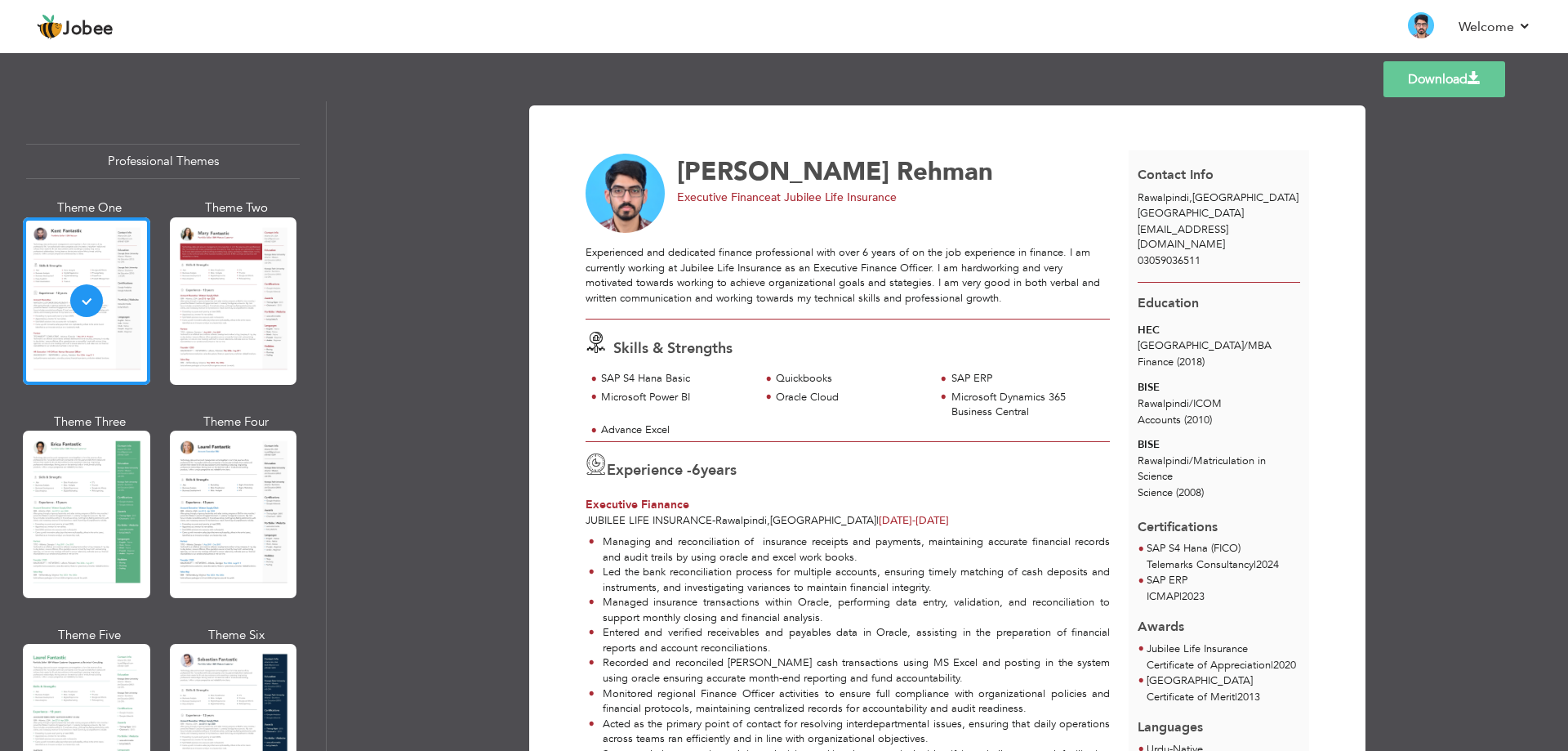
click at [1480, 79] on span at bounding box center [1474, 78] width 13 height 13
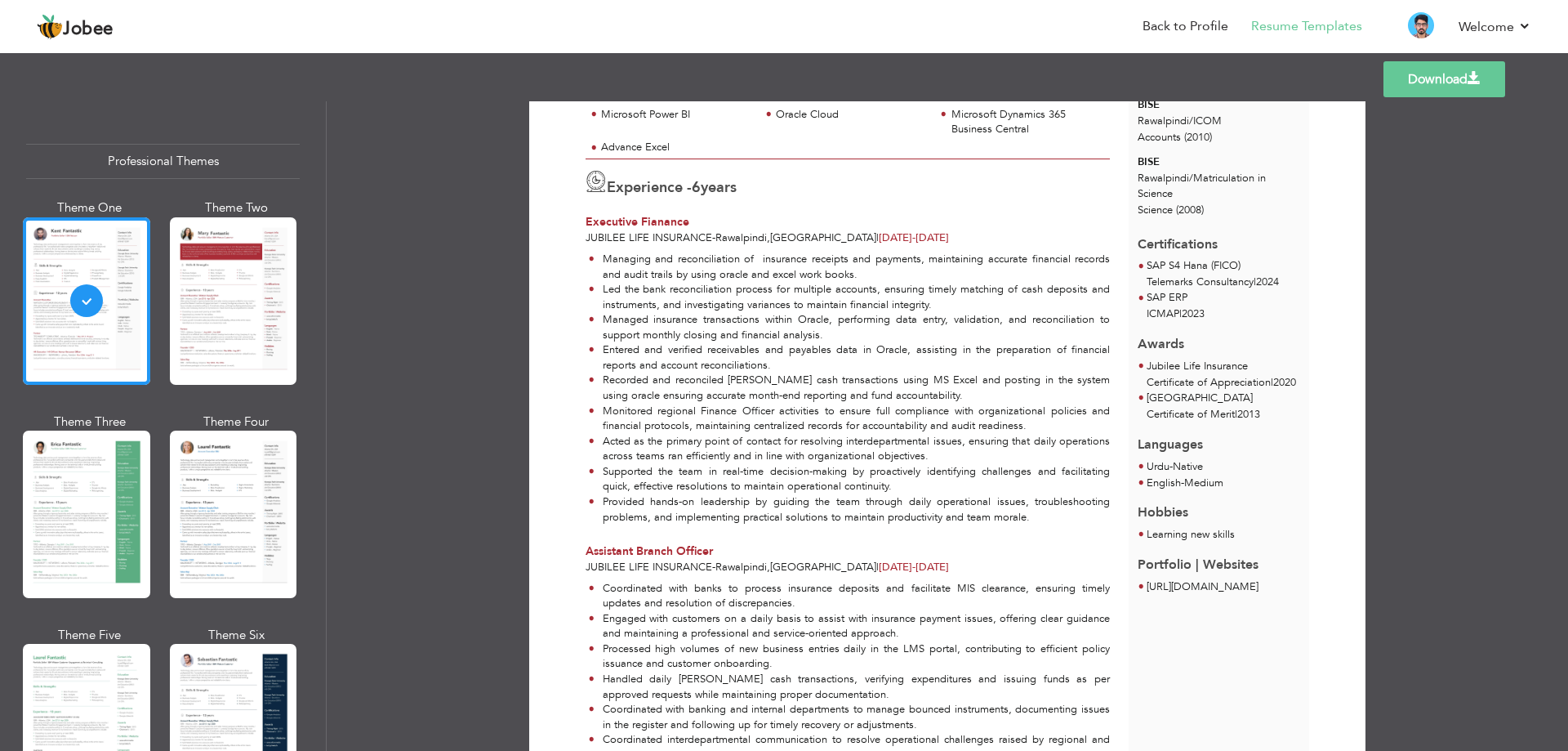
scroll to position [24, 0]
